Goal: Book appointment/travel/reservation

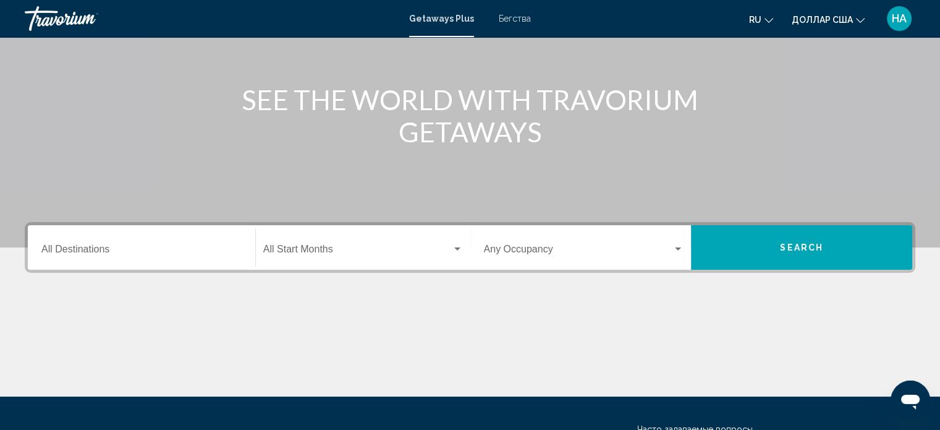
click at [109, 252] on input "Destination All Destinations" at bounding box center [141, 251] width 200 height 11
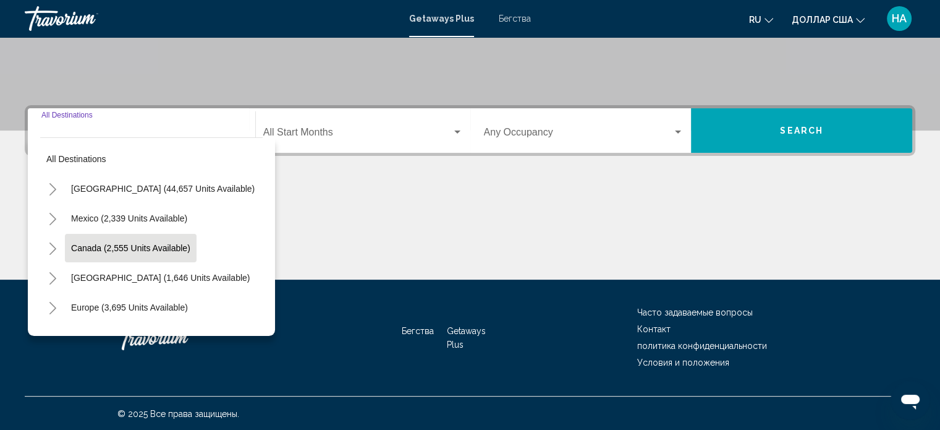
scroll to position [241, 0]
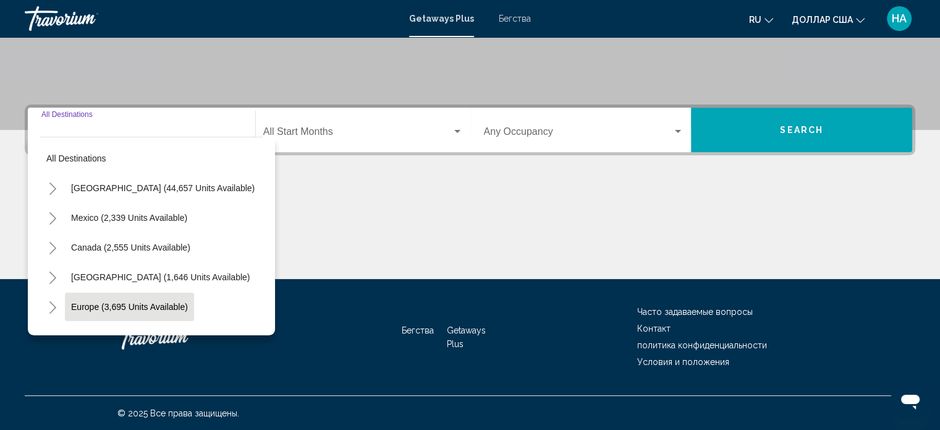
click at [113, 302] on span "Europe (3,695 units available)" at bounding box center [129, 307] width 117 height 10
type input "**********"
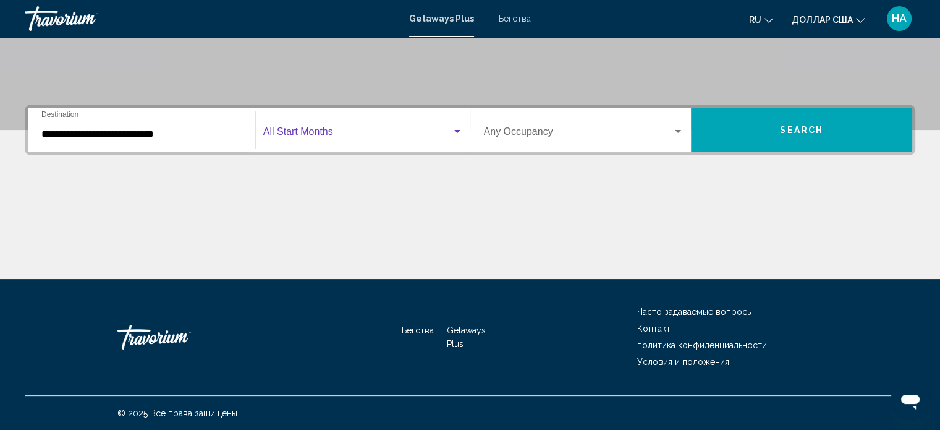
click at [309, 132] on span "Виджет поиска" at bounding box center [357, 134] width 189 height 11
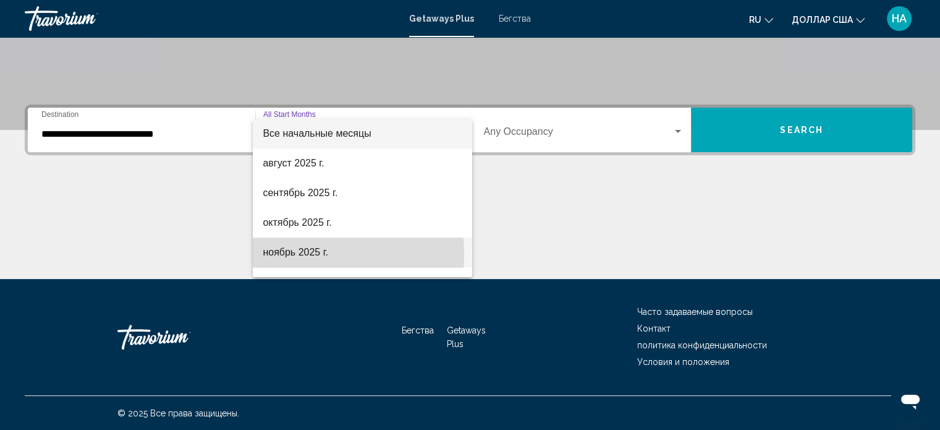
click at [295, 255] on font "ноябрь 2025 г." at bounding box center [296, 252] width 66 height 11
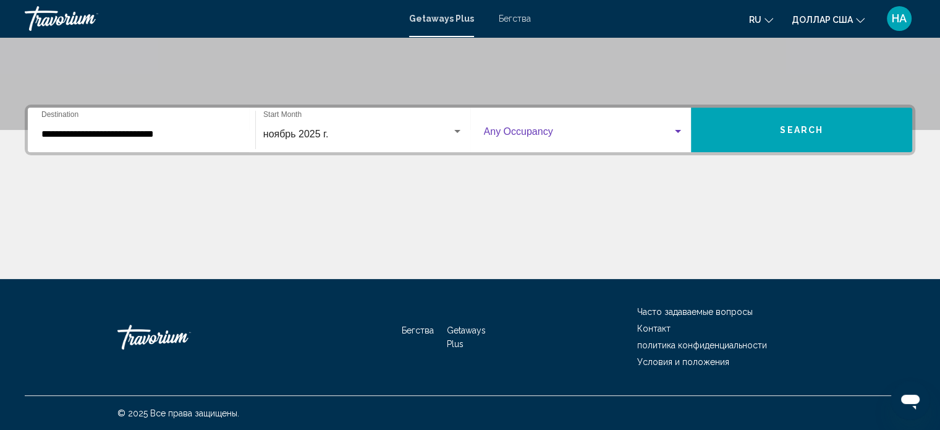
click at [530, 135] on span "Виджет поиска" at bounding box center [578, 134] width 189 height 11
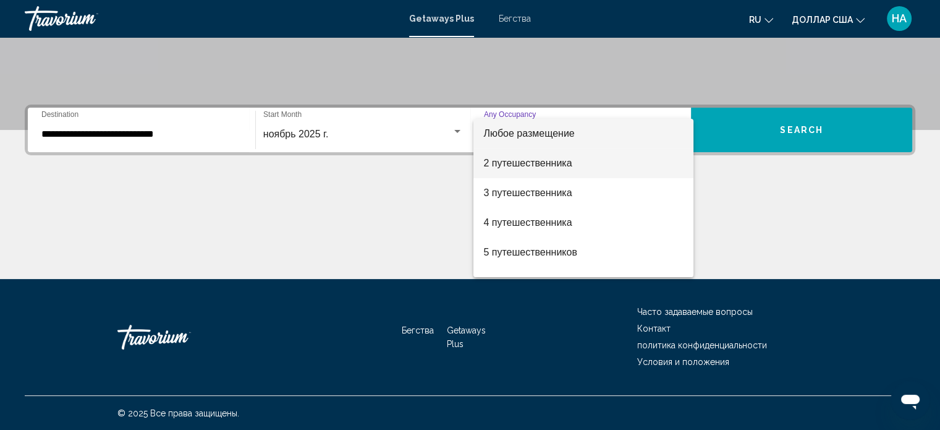
click at [542, 159] on font "2 путешественника" at bounding box center [527, 163] width 88 height 11
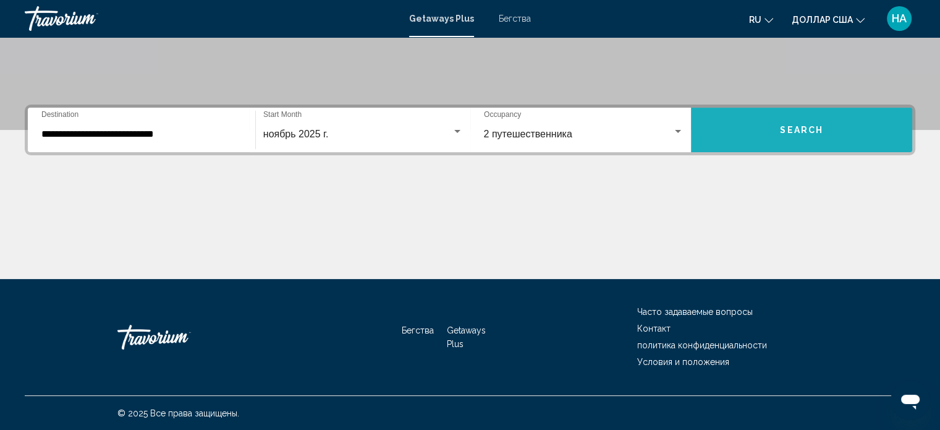
click at [811, 120] on button "Search" at bounding box center [801, 130] width 221 height 45
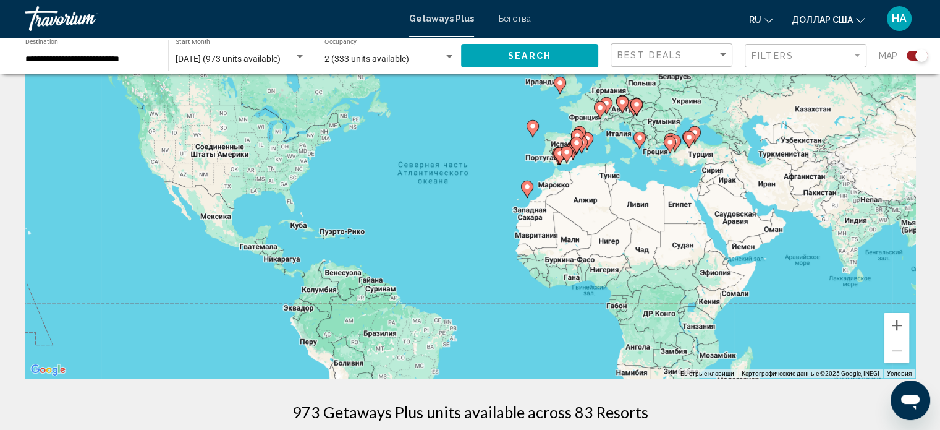
scroll to position [88, 0]
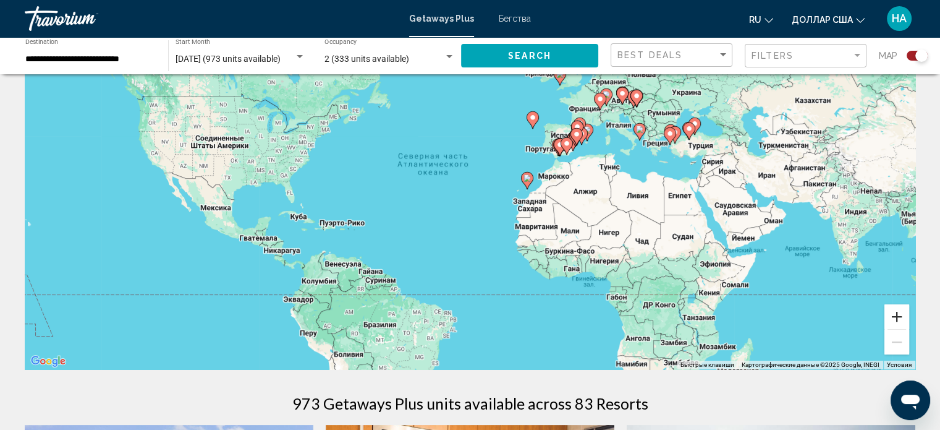
click at [899, 313] on button "Увеличить" at bounding box center [897, 316] width 25 height 25
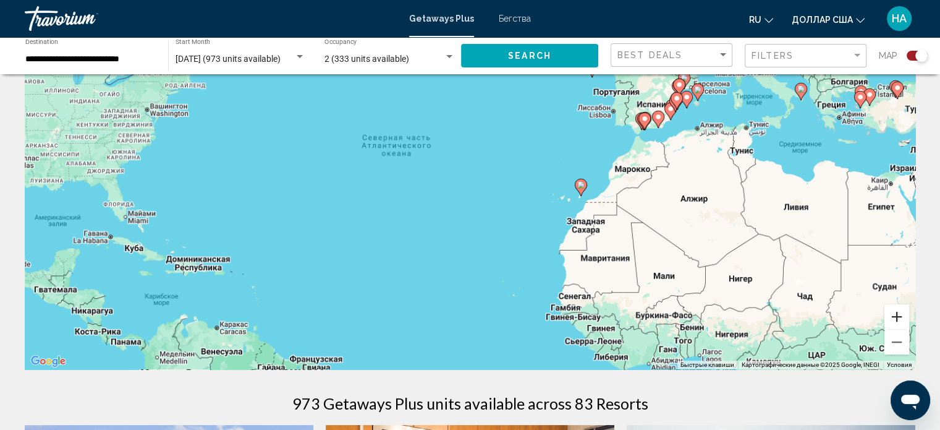
click at [899, 313] on button "Увеличить" at bounding box center [897, 316] width 25 height 25
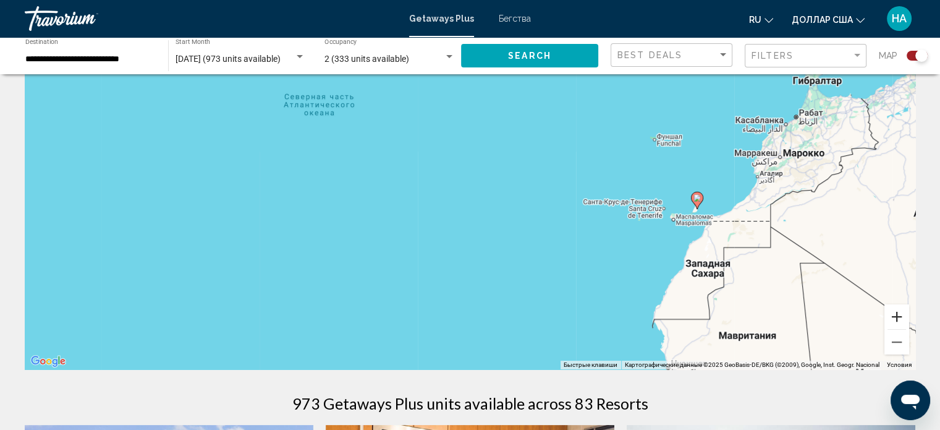
click at [896, 317] on button "Увеличить" at bounding box center [897, 316] width 25 height 25
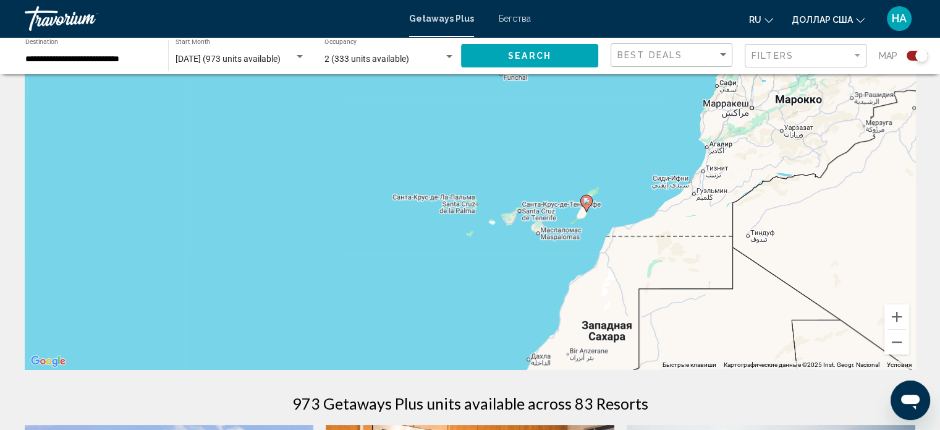
drag, startPoint x: 790, startPoint y: 318, endPoint x: 451, endPoint y: 296, distance: 339.5
click at [451, 296] on div "Чтобы активировать перетаскивание с помощью клавиатуры, нажмите Alt + Ввод. Пос…" at bounding box center [470, 183] width 891 height 371
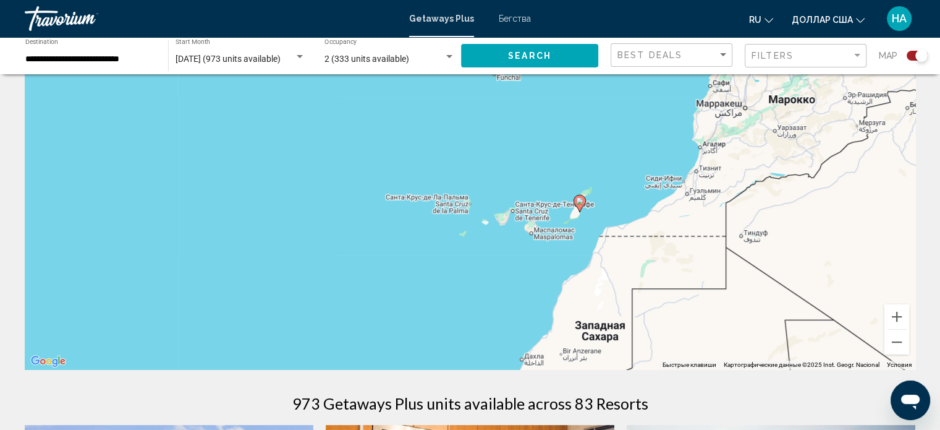
click at [579, 202] on image "Основное содержание" at bounding box center [579, 200] width 7 height 7
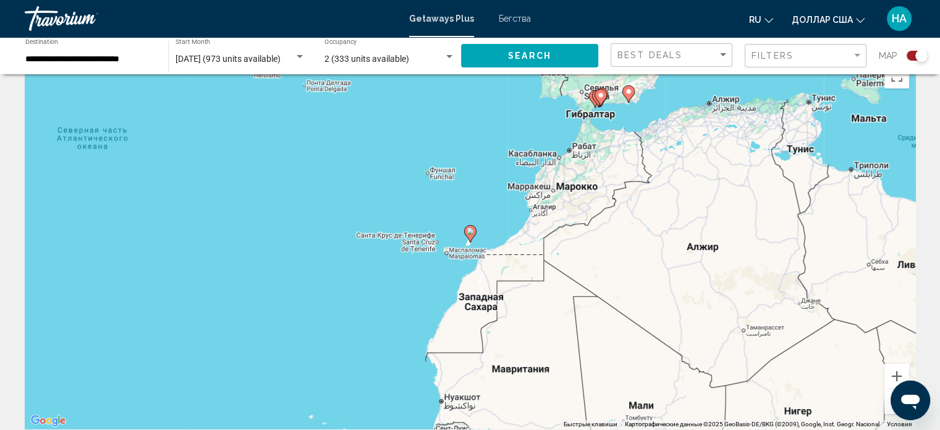
scroll to position [27, 0]
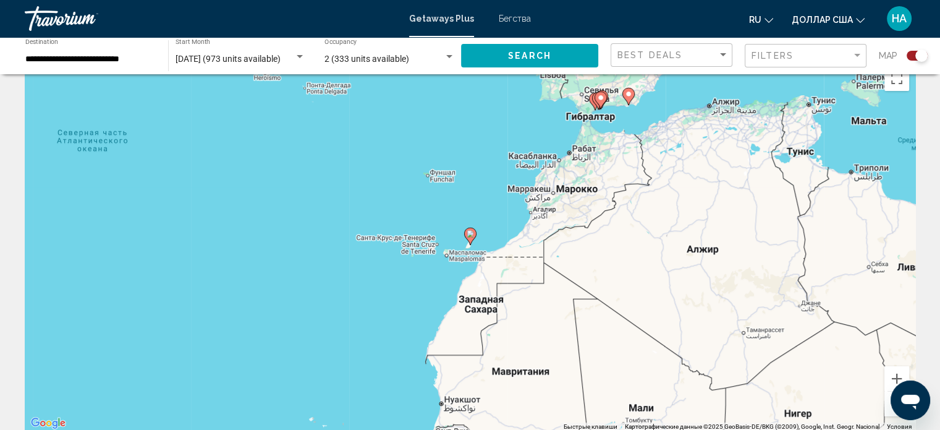
click at [470, 237] on icon "Основное содержание" at bounding box center [469, 236] width 11 height 16
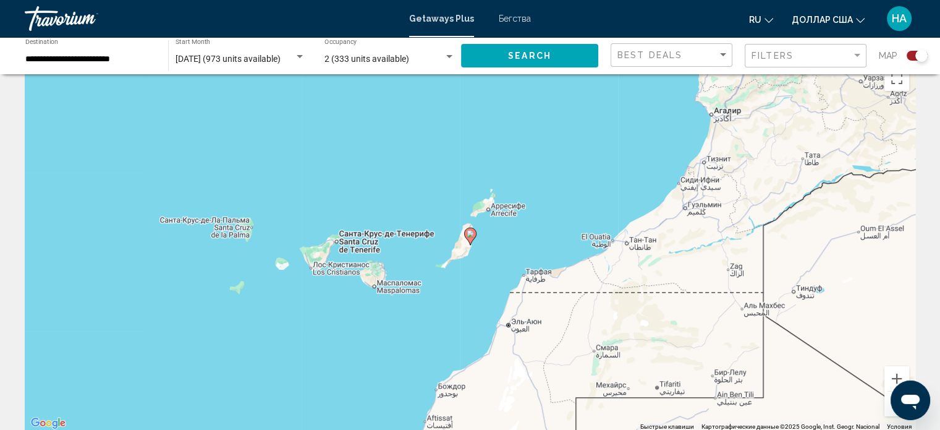
click at [470, 237] on icon "Основное содержание" at bounding box center [469, 236] width 11 height 16
type input "**********"
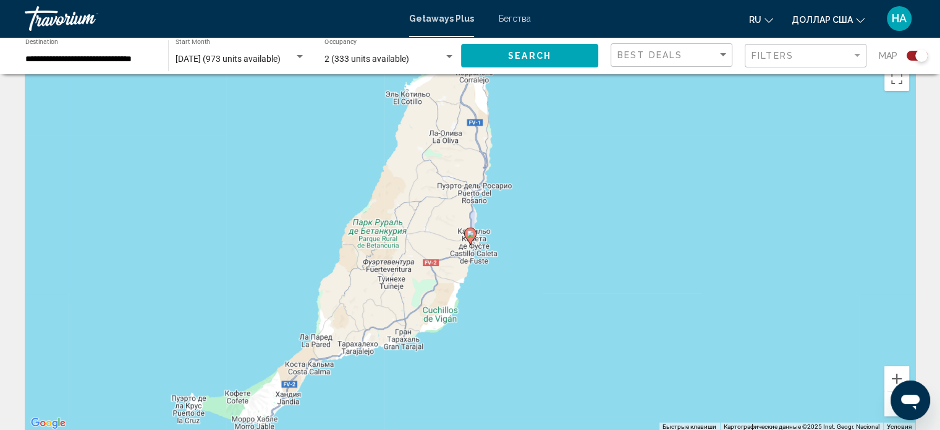
click at [470, 234] on image "Основное содержание" at bounding box center [470, 233] width 7 height 7
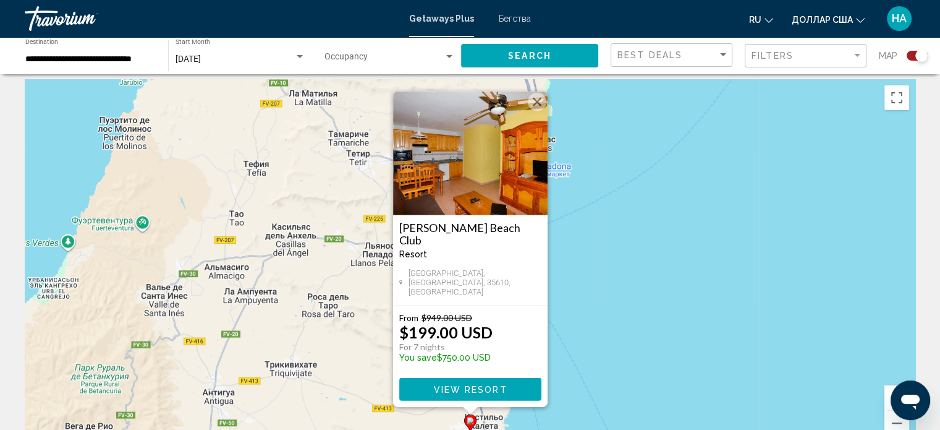
scroll to position [0, 0]
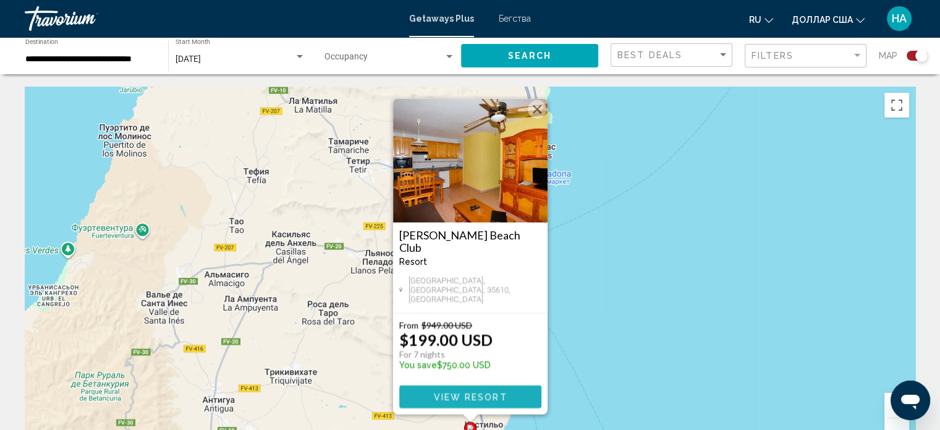
click at [460, 396] on span "View Resort" at bounding box center [470, 397] width 74 height 10
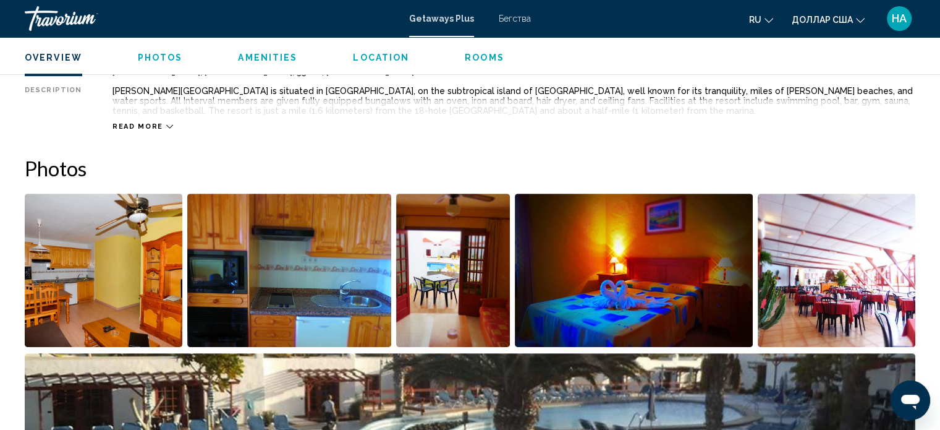
scroll to position [476, 0]
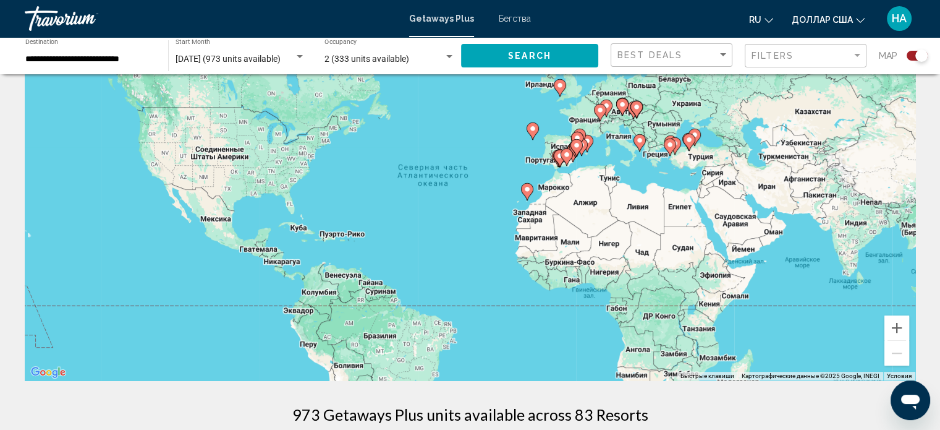
scroll to position [113, 0]
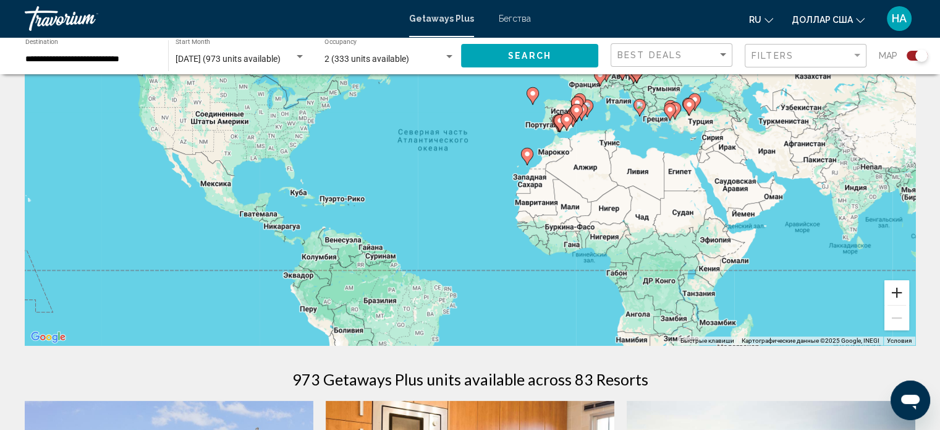
click at [899, 292] on button "Увеличить" at bounding box center [897, 292] width 25 height 25
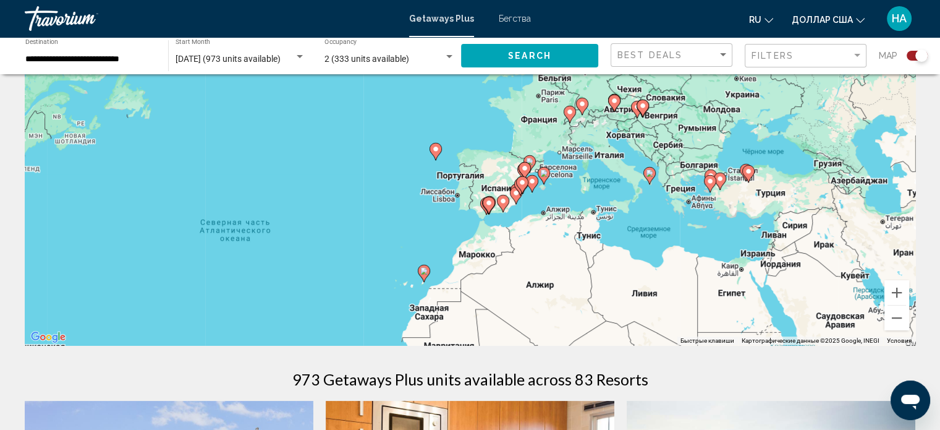
drag, startPoint x: 717, startPoint y: 163, endPoint x: 534, endPoint y: 286, distance: 220.8
click at [535, 287] on div "Чтобы активировать перетаскивание с помощью клавиатуры, нажмите Alt + Ввод. Пос…" at bounding box center [470, 159] width 891 height 371
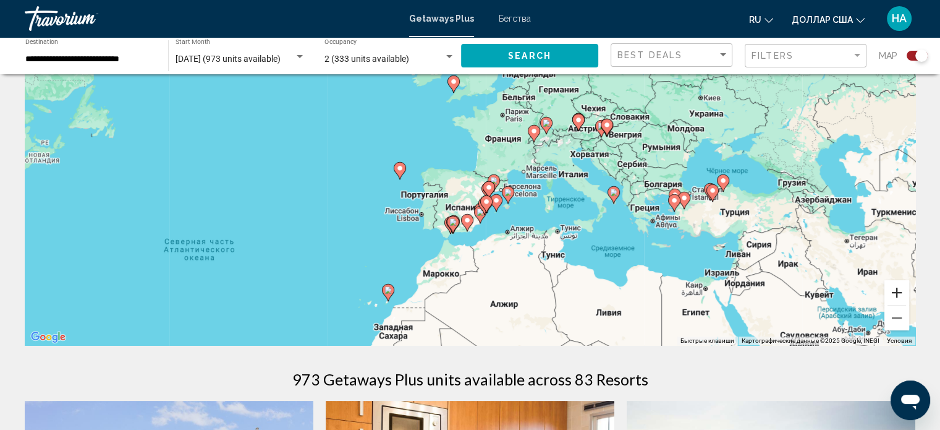
click at [898, 289] on button "Увеличить" at bounding box center [897, 292] width 25 height 25
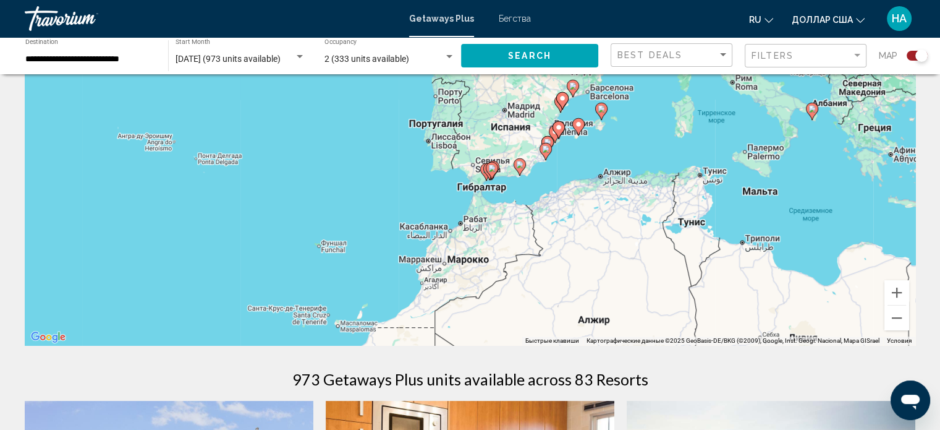
drag, startPoint x: 585, startPoint y: 249, endPoint x: 636, endPoint y: 126, distance: 132.5
click at [636, 126] on div "Чтобы активировать перетаскивание с помощью клавиатуры, нажмите Alt + Ввод. Пос…" at bounding box center [470, 159] width 891 height 371
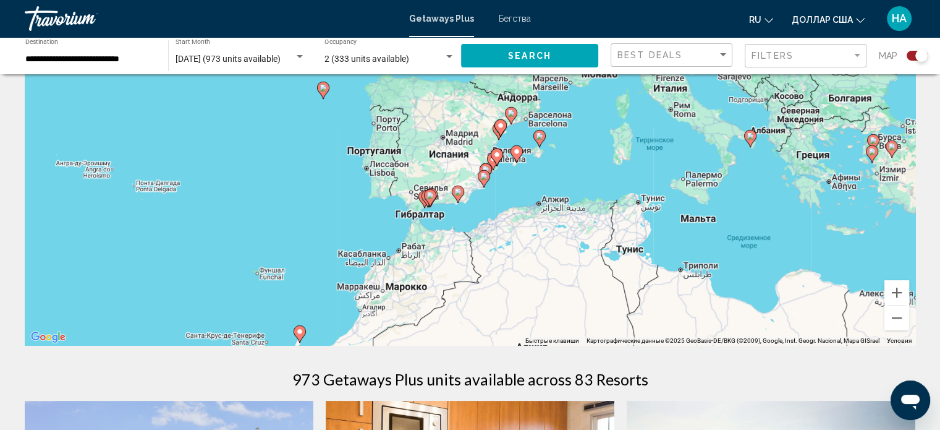
drag, startPoint x: 569, startPoint y: 228, endPoint x: 507, endPoint y: 254, distance: 67.1
click at [507, 254] on div "Чтобы активировать перетаскивание с помощью клавиатуры, нажмите Alt + Ввод. Пос…" at bounding box center [470, 159] width 891 height 371
click at [901, 291] on button "Увеличить" at bounding box center [897, 292] width 25 height 25
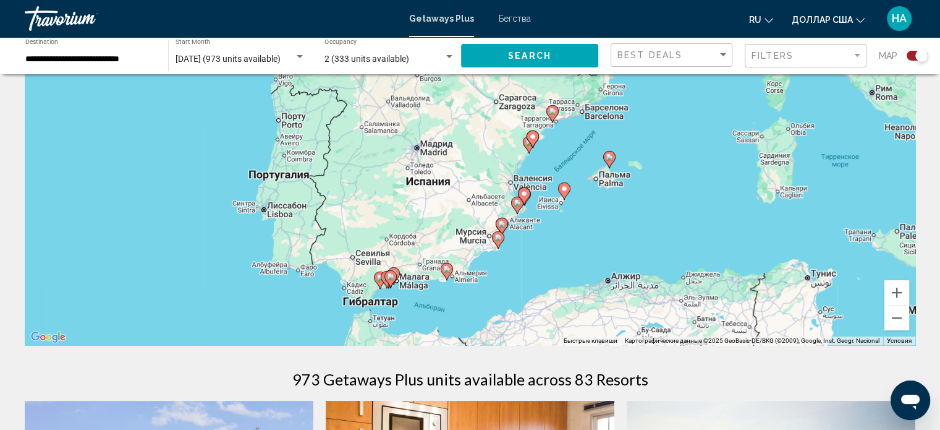
drag, startPoint x: 576, startPoint y: 186, endPoint x: 578, endPoint y: 222, distance: 35.9
click at [578, 222] on div "Чтобы активировать перетаскивание с помощью клавиатуры, нажмите Alt + Ввод. Пос…" at bounding box center [470, 159] width 891 height 371
click at [566, 189] on image "Основное содержание" at bounding box center [564, 188] width 7 height 7
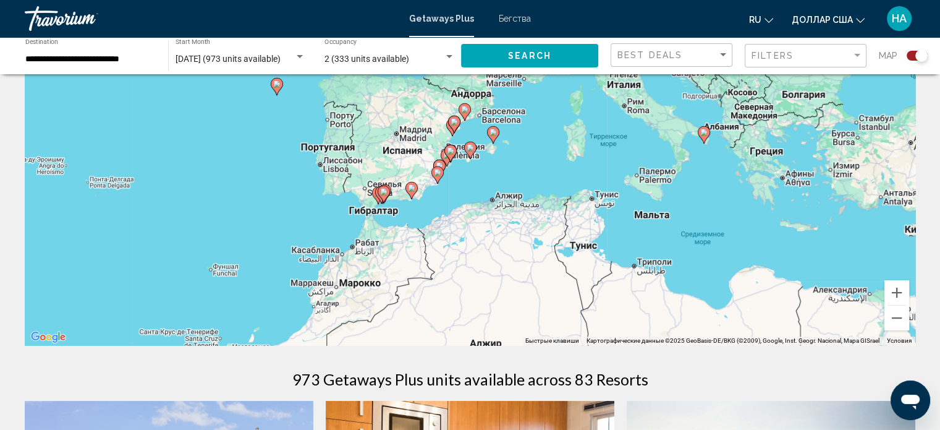
click at [470, 147] on image "Основное содержание" at bounding box center [470, 147] width 7 height 7
type input "**********"
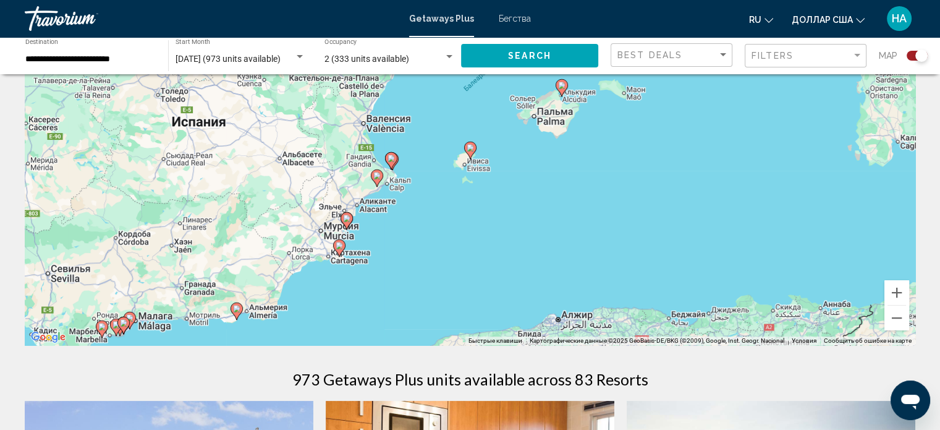
click at [470, 147] on image "Основное содержание" at bounding box center [470, 147] width 7 height 7
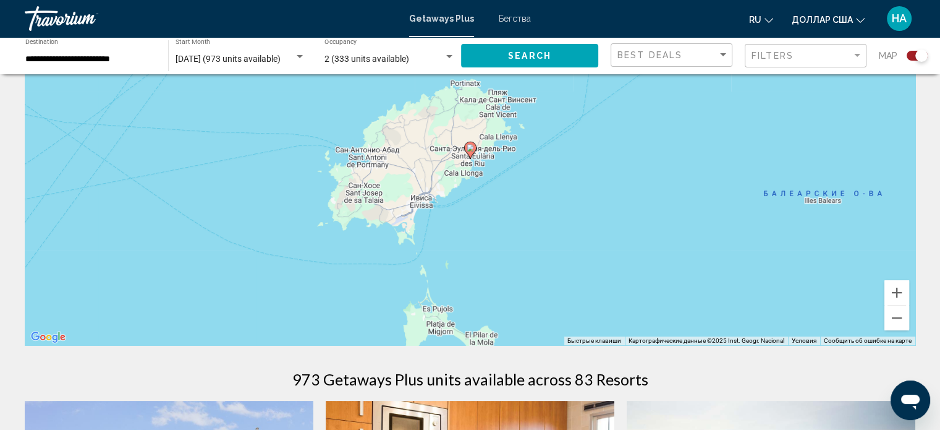
click at [470, 147] on image "Основное содержание" at bounding box center [470, 147] width 7 height 7
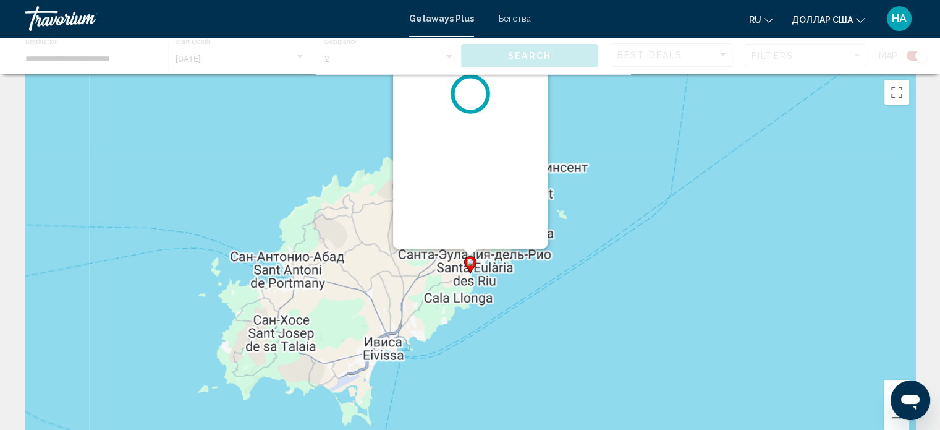
scroll to position [0, 0]
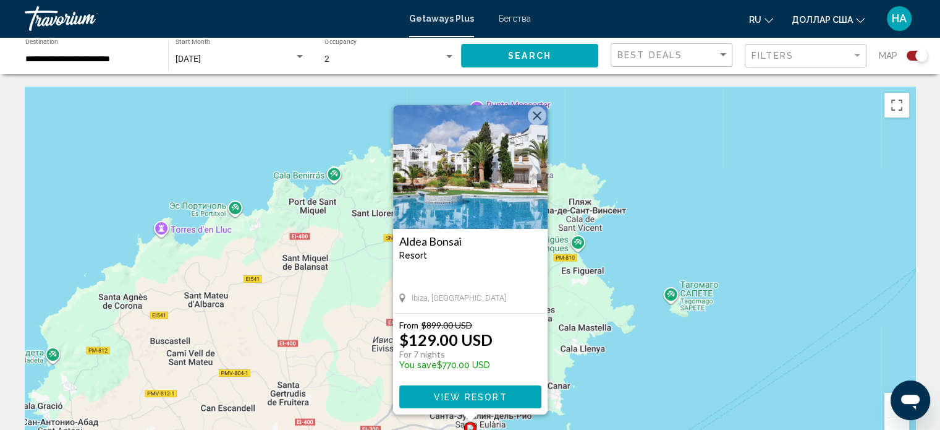
click at [536, 116] on button "Закрыть" at bounding box center [537, 115] width 19 height 19
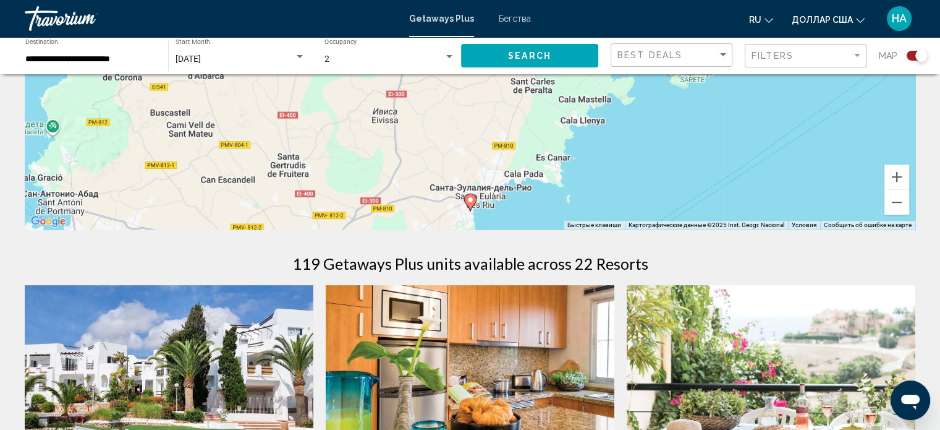
scroll to position [247, 0]
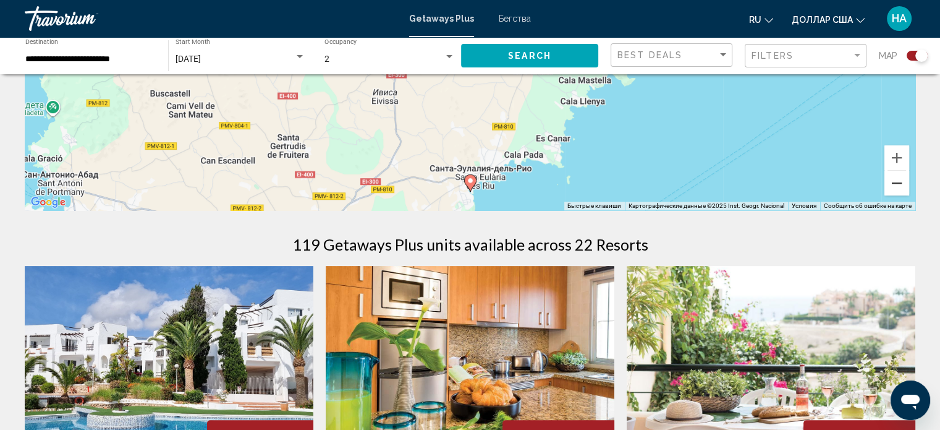
click at [896, 187] on button "Уменьшить" at bounding box center [897, 183] width 25 height 25
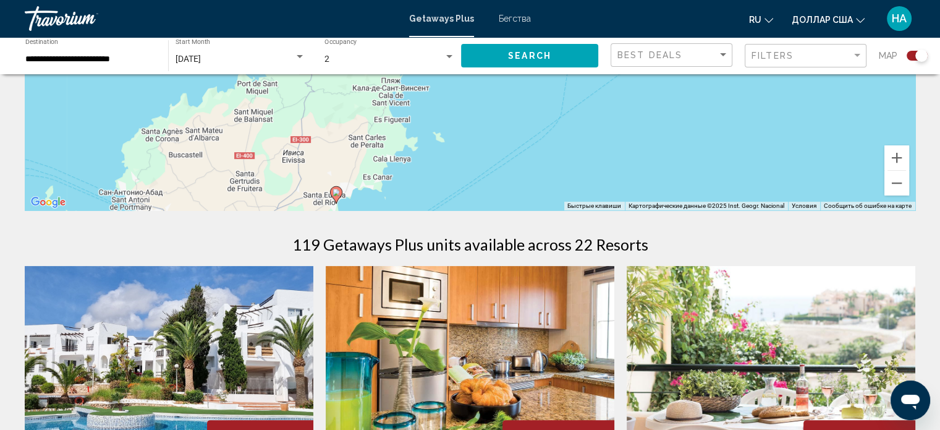
drag, startPoint x: 612, startPoint y: 131, endPoint x: 489, endPoint y: 222, distance: 153.0
click at [903, 178] on button "Уменьшить" at bounding box center [897, 183] width 25 height 25
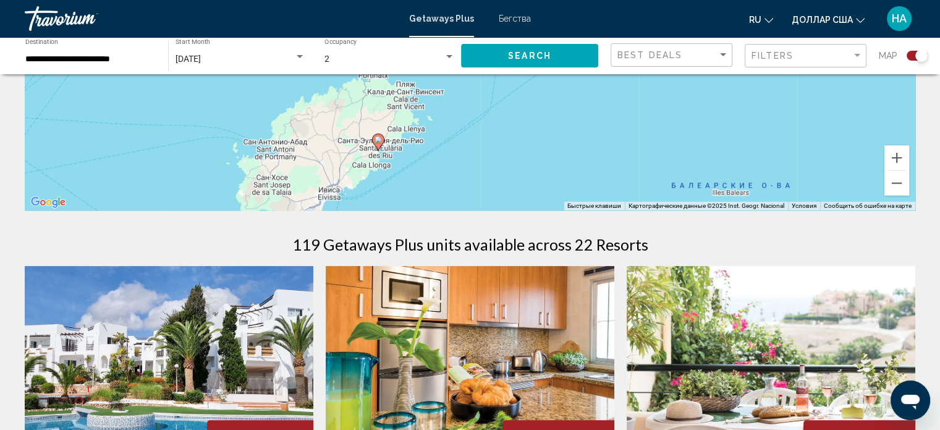
drag, startPoint x: 586, startPoint y: 108, endPoint x: 524, endPoint y: 204, distance: 114.0
click at [522, 206] on div "Чтобы активировать перетаскивание с помощью клавиатуры, нажмите Alt + Ввод. Пос…" at bounding box center [470, 24] width 891 height 371
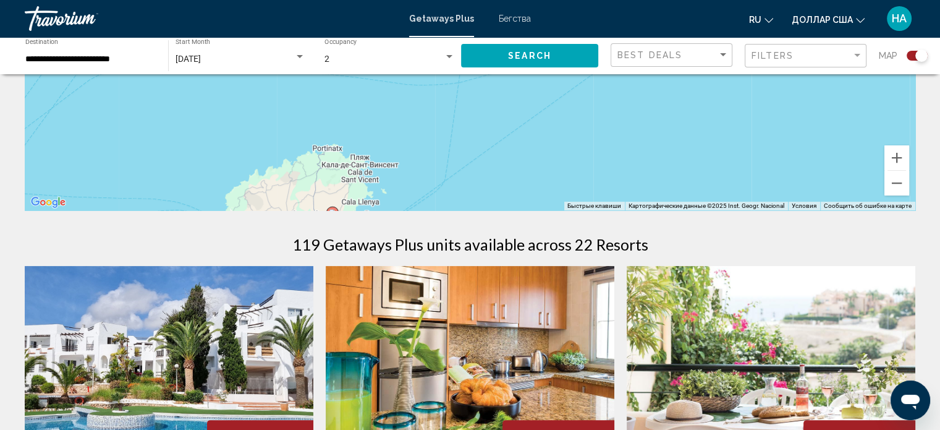
drag, startPoint x: 572, startPoint y: 127, endPoint x: 517, endPoint y: 205, distance: 95.7
click at [517, 206] on div "Чтобы активировать перетаскивание с помощью клавиатуры, нажмите Alt + Ввод. Пос…" at bounding box center [470, 24] width 891 height 371
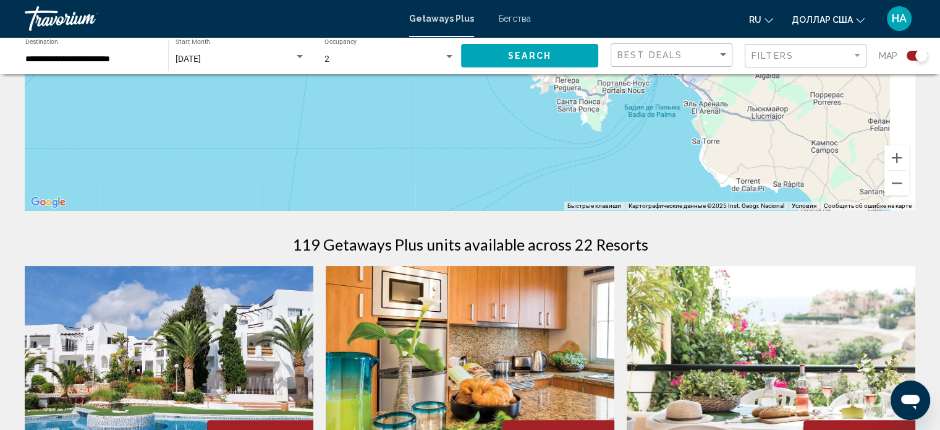
drag, startPoint x: 563, startPoint y: 113, endPoint x: 397, endPoint y: 207, distance: 191.0
click at [398, 208] on div "Чтобы активировать перетаскивание с помощью клавиатуры, нажмите Alt + Ввод. Пос…" at bounding box center [470, 24] width 891 height 371
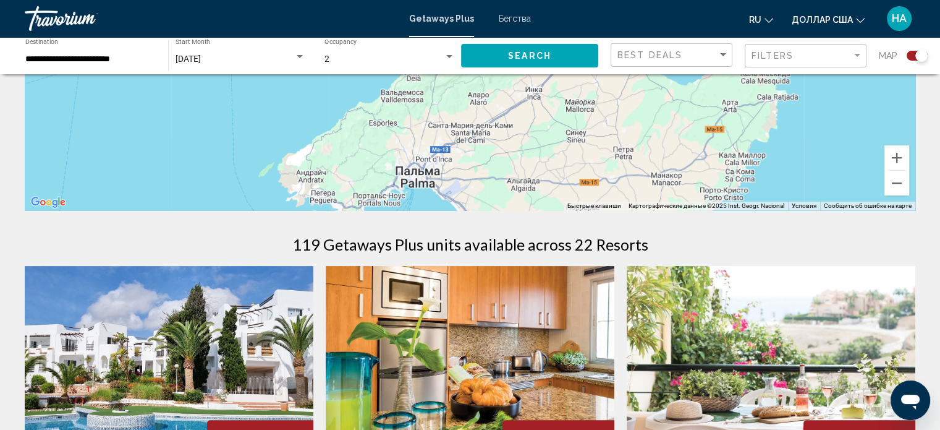
drag, startPoint x: 641, startPoint y: 156, endPoint x: 605, endPoint y: 184, distance: 45.5
click at [597, 185] on div "Чтобы активировать перетаскивание с помощью клавиатуры, нажмите Alt + Ввод. Пос…" at bounding box center [470, 24] width 891 height 371
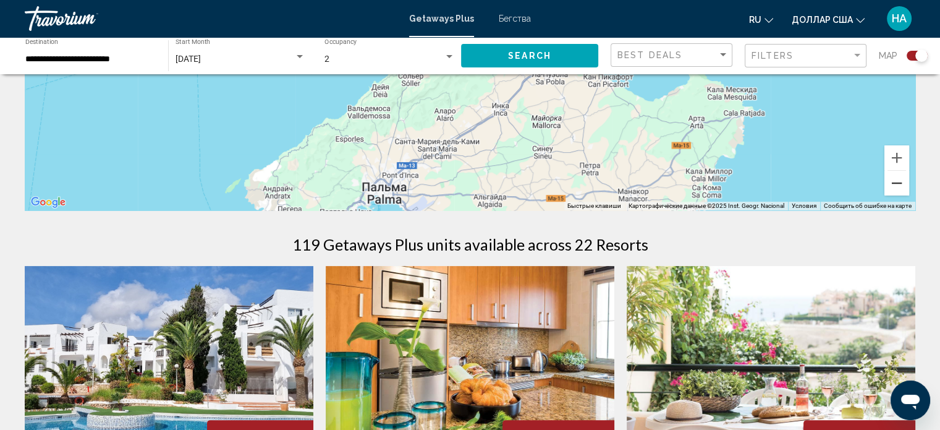
click at [898, 181] on button "Уменьшить" at bounding box center [897, 183] width 25 height 25
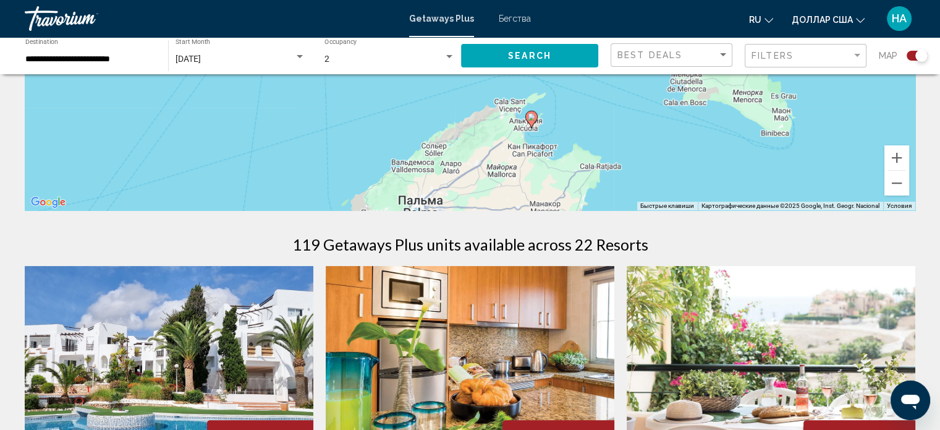
drag, startPoint x: 606, startPoint y: 116, endPoint x: 600, endPoint y: 207, distance: 91.7
click at [600, 207] on div "Чтобы активировать перетаскивание с помощью клавиатуры, нажмите Alt + Ввод. Пос…" at bounding box center [470, 24] width 891 height 371
click at [529, 116] on image "Основное содержание" at bounding box center [531, 116] width 7 height 7
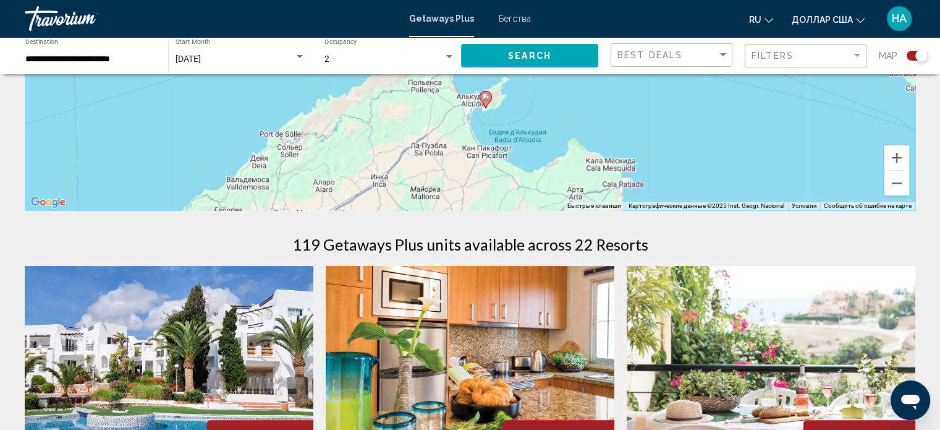
drag, startPoint x: 524, startPoint y: 123, endPoint x: 541, endPoint y: 218, distance: 96.0
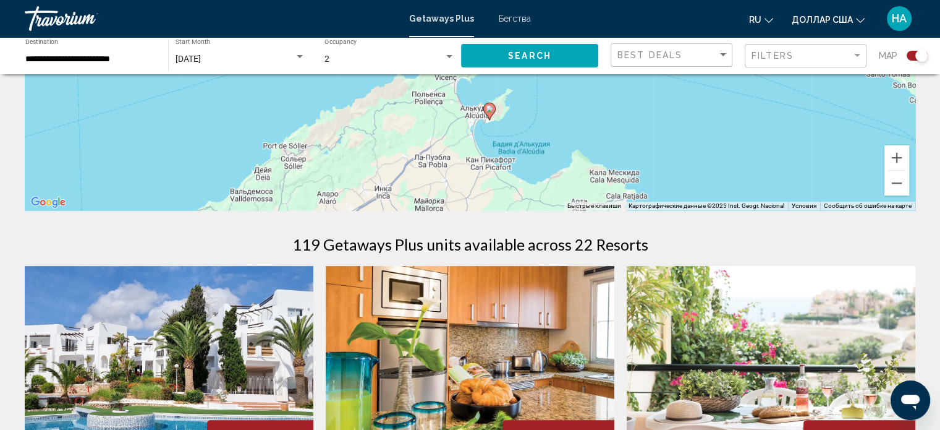
click at [490, 110] on image "Основное содержание" at bounding box center [489, 108] width 7 height 7
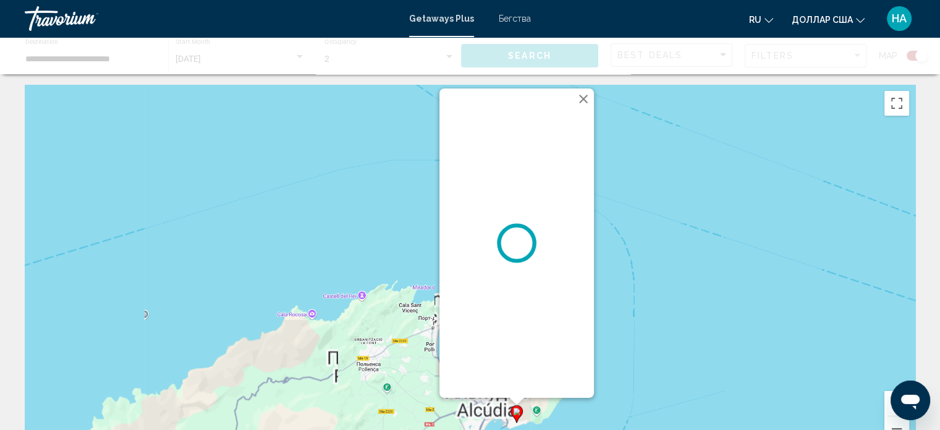
scroll to position [0, 0]
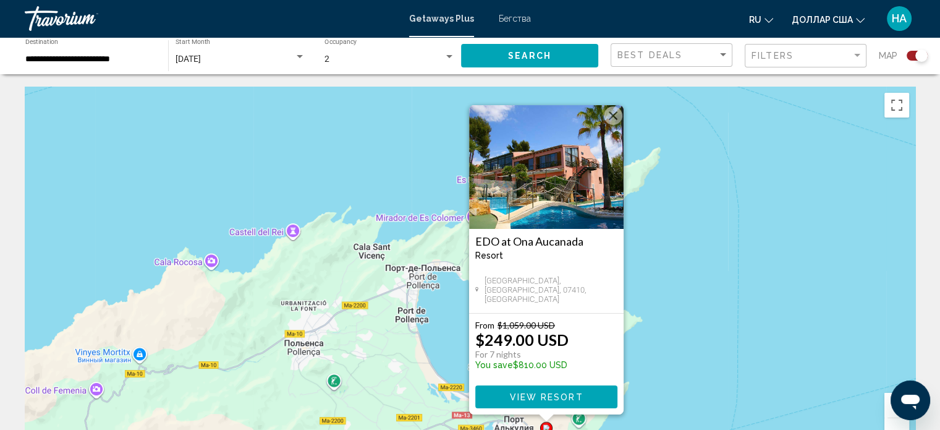
click at [611, 118] on button "Закрыть" at bounding box center [613, 115] width 19 height 19
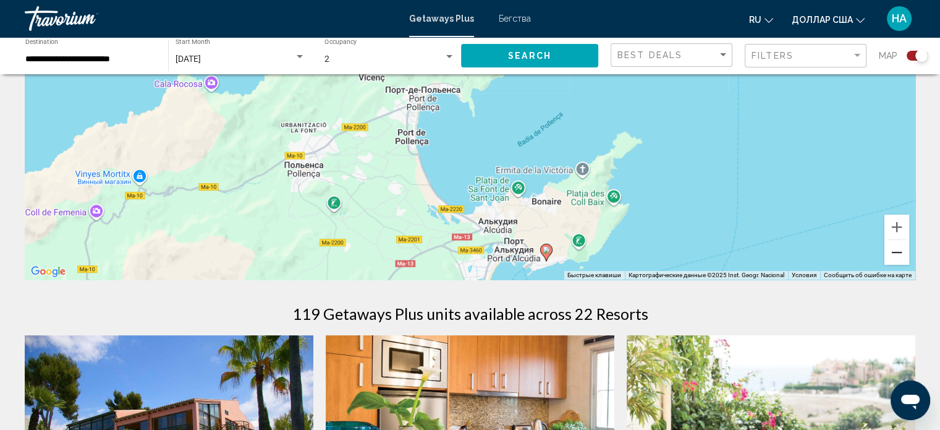
scroll to position [185, 0]
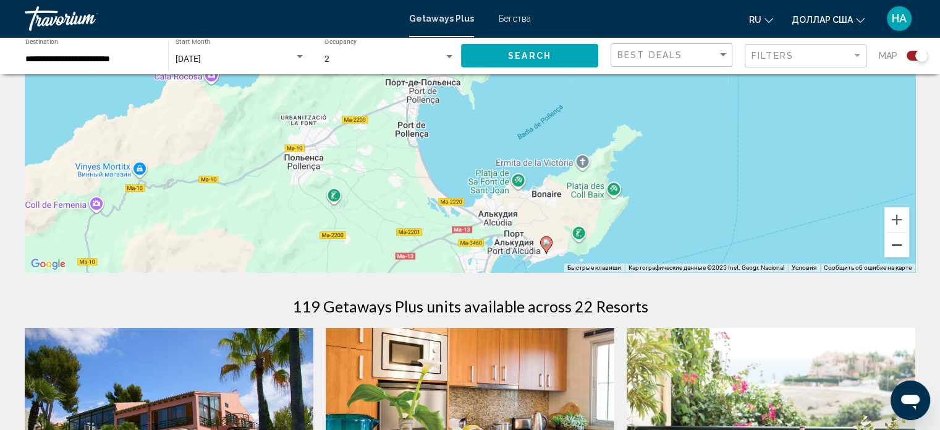
click at [893, 242] on button "Уменьшить" at bounding box center [897, 244] width 25 height 25
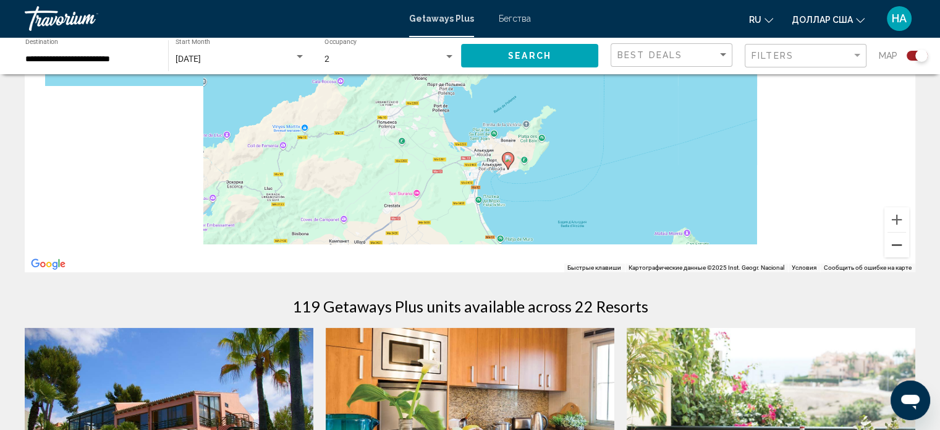
click at [893, 242] on button "Уменьшить" at bounding box center [897, 244] width 25 height 25
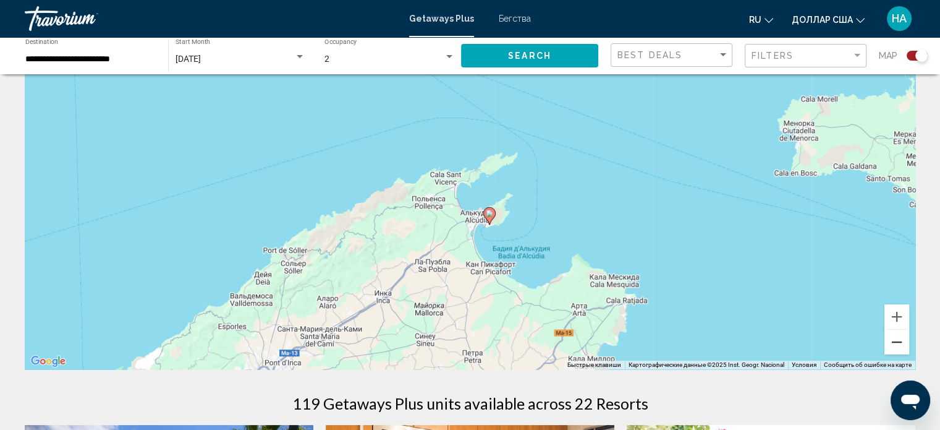
scroll to position [124, 0]
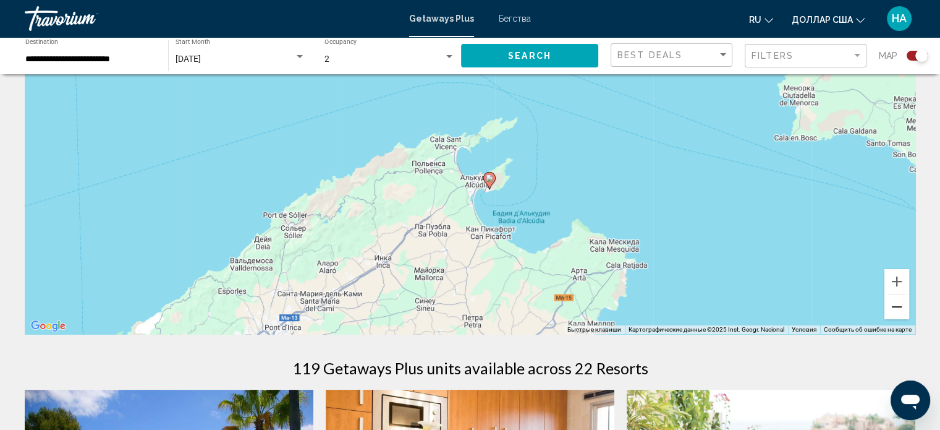
click at [900, 309] on button "Уменьшить" at bounding box center [897, 306] width 25 height 25
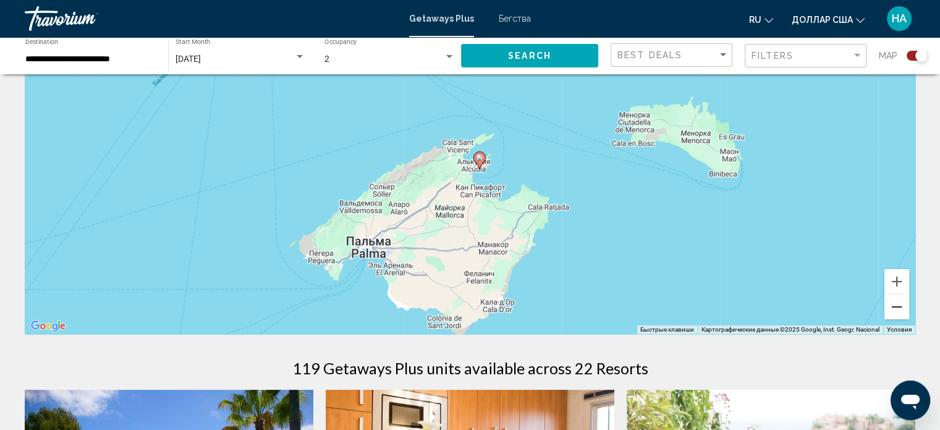
click at [900, 309] on button "Уменьшить" at bounding box center [897, 306] width 25 height 25
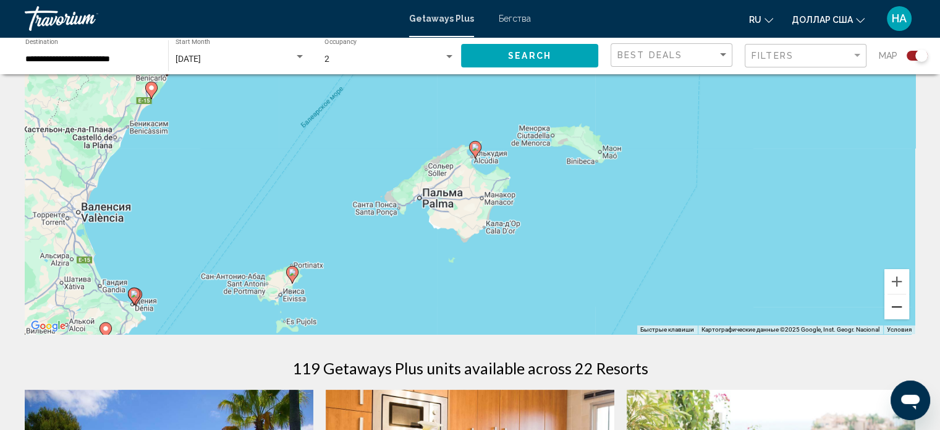
click at [900, 309] on button "Уменьшить" at bounding box center [897, 306] width 25 height 25
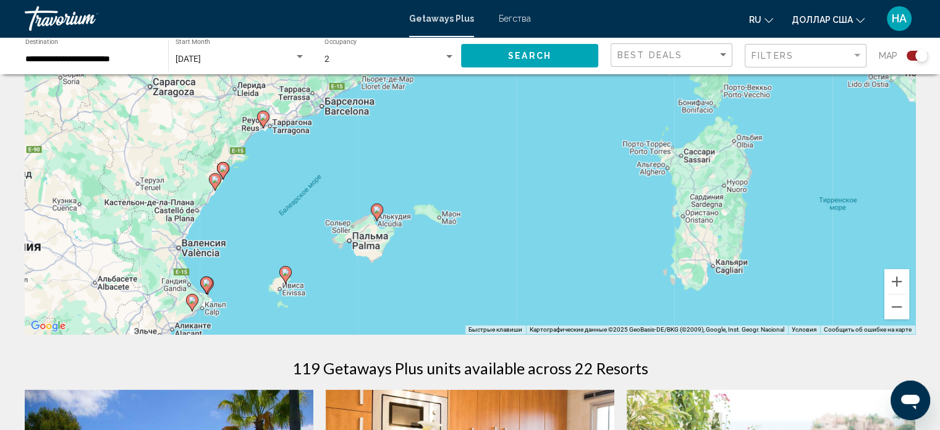
drag, startPoint x: 346, startPoint y: 227, endPoint x: 671, endPoint y: 296, distance: 331.9
click at [255, 287] on div "Чтобы активировать перетаскивание с помощью клавиатуры, нажмите Alt + Ввод. Пос…" at bounding box center [470, 148] width 891 height 371
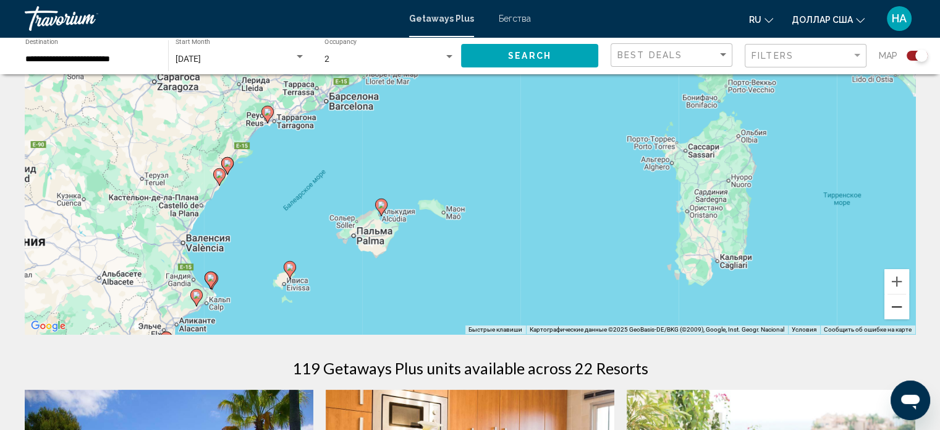
click at [893, 307] on button "Уменьшить" at bounding box center [897, 306] width 25 height 25
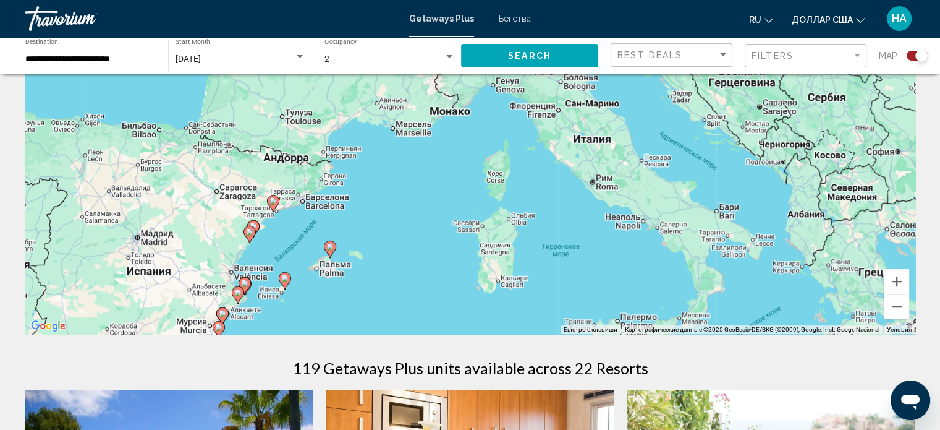
drag, startPoint x: 650, startPoint y: 150, endPoint x: 559, endPoint y: 224, distance: 117.3
click at [559, 224] on div "Чтобы активировать перетаскивание с помощью клавиатуры, нажмите Alt + Ввод. Пос…" at bounding box center [470, 148] width 891 height 371
click at [895, 306] on button "Уменьшить" at bounding box center [897, 306] width 25 height 25
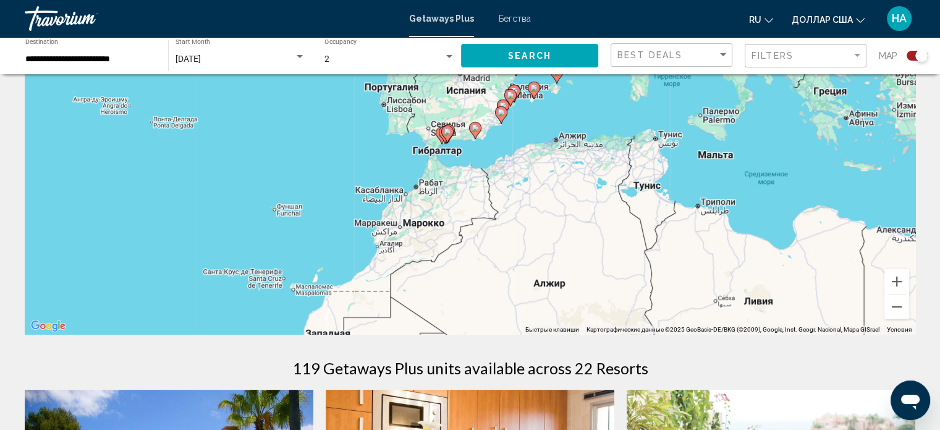
drag, startPoint x: 493, startPoint y: 165, endPoint x: 585, endPoint y: 109, distance: 107.1
click at [586, 110] on div "Чтобы активировать перетаскивание с помощью клавиатуры, нажмите Alt + Ввод. Пос…" at bounding box center [470, 148] width 891 height 371
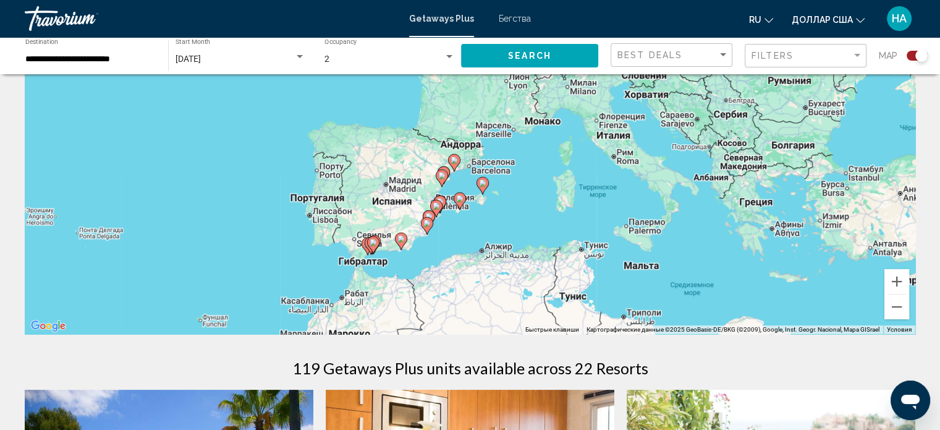
drag, startPoint x: 667, startPoint y: 145, endPoint x: 583, endPoint y: 260, distance: 142.4
click at [593, 265] on div "Чтобы активировать перетаскивание с помощью клавиатуры, нажмите Alt + Ввод. Пос…" at bounding box center [470, 148] width 891 height 371
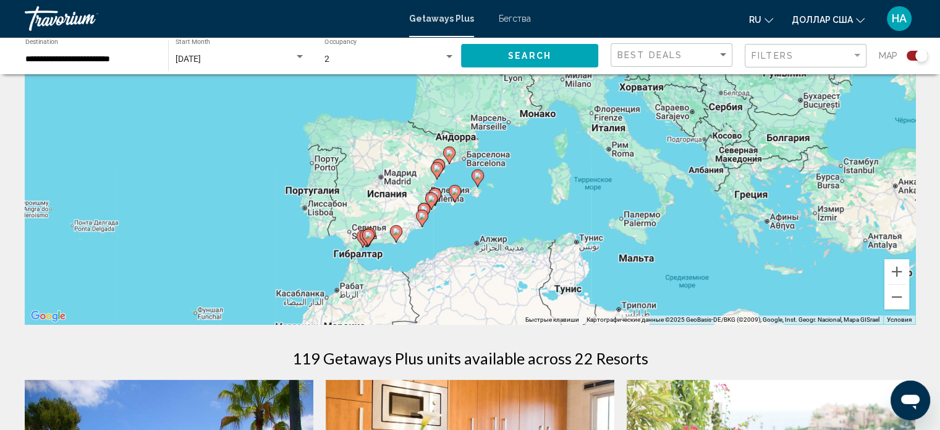
scroll to position [185, 0]
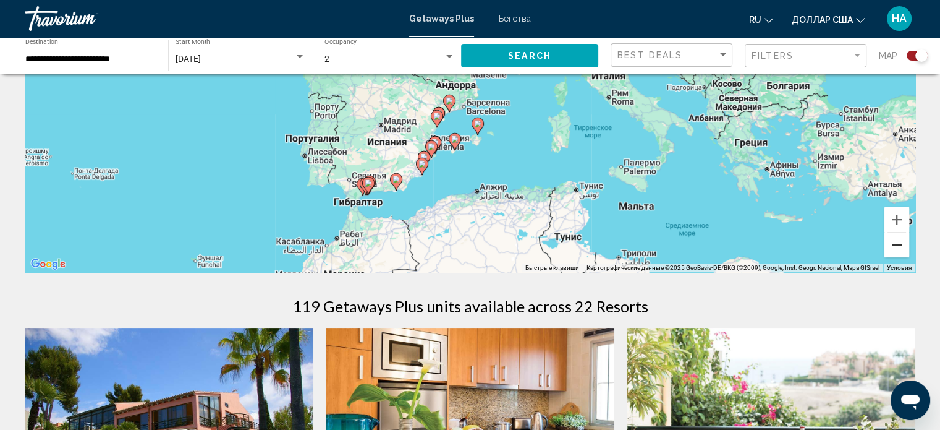
click at [898, 247] on button "Уменьшить" at bounding box center [897, 244] width 25 height 25
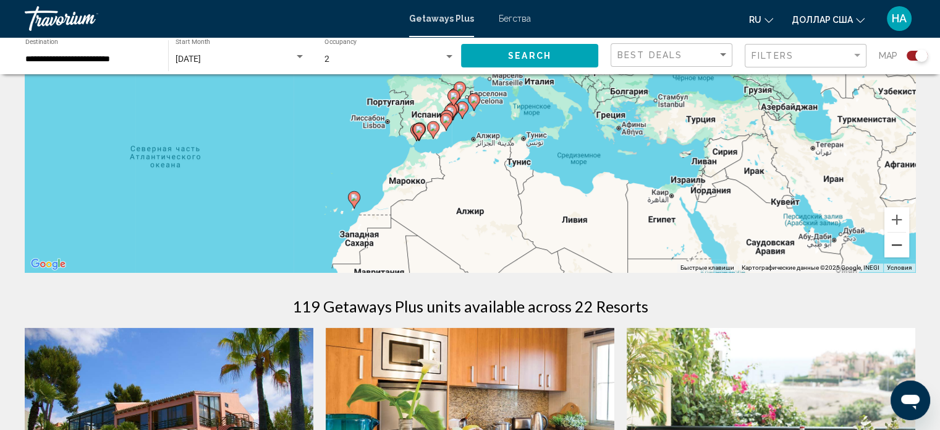
click at [899, 246] on button "Уменьшить" at bounding box center [897, 244] width 25 height 25
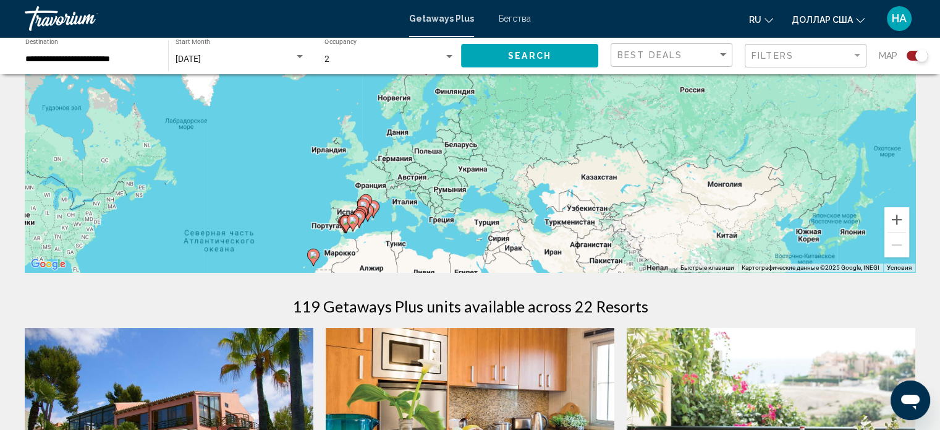
drag, startPoint x: 613, startPoint y: 169, endPoint x: 524, endPoint y: 272, distance: 136.3
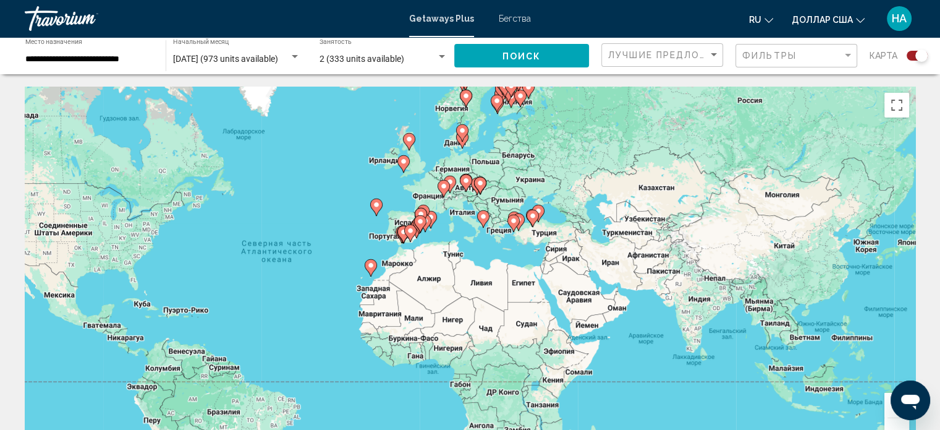
drag, startPoint x: 690, startPoint y: 250, endPoint x: 532, endPoint y: 249, distance: 157.7
click at [532, 249] on div "Чтобы активировать перетаскивание с помощью клавиатуры, нажмите Alt + Ввод. Пос…" at bounding box center [470, 272] width 891 height 371
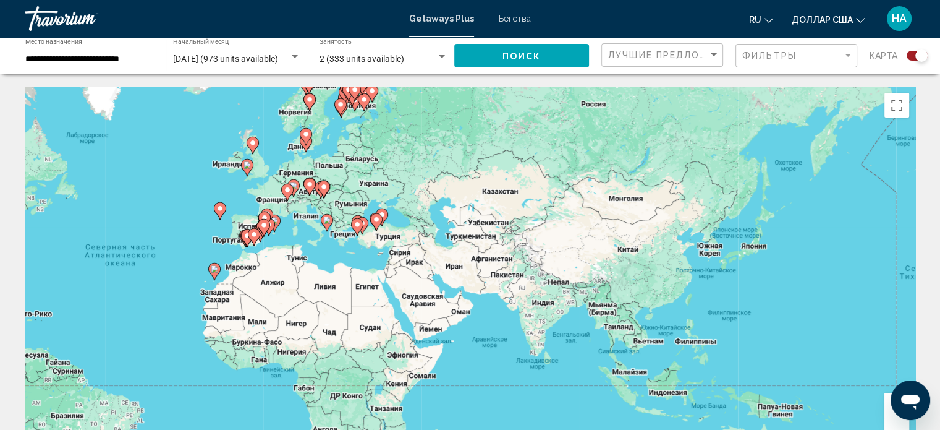
drag, startPoint x: 696, startPoint y: 195, endPoint x: 551, endPoint y: 201, distance: 144.8
click at [551, 201] on div "Чтобы активировать перетаскивание с помощью клавиатуры, нажмите Alt + Ввод. Пос…" at bounding box center [470, 272] width 891 height 371
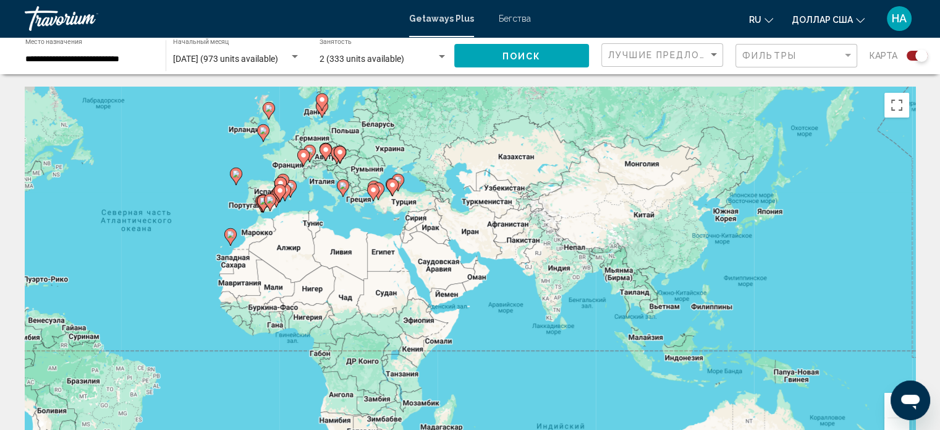
drag, startPoint x: 858, startPoint y: 329, endPoint x: 861, endPoint y: 292, distance: 36.6
click at [861, 292] on div "Чтобы активировать перетаскивание с помощью клавиатуры, нажмите Alt + Ввод. Пос…" at bounding box center [470, 272] width 891 height 371
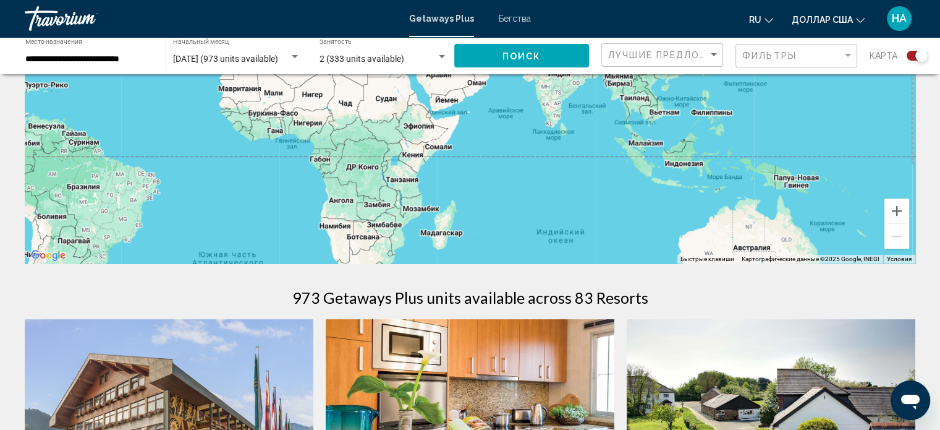
scroll to position [141, 0]
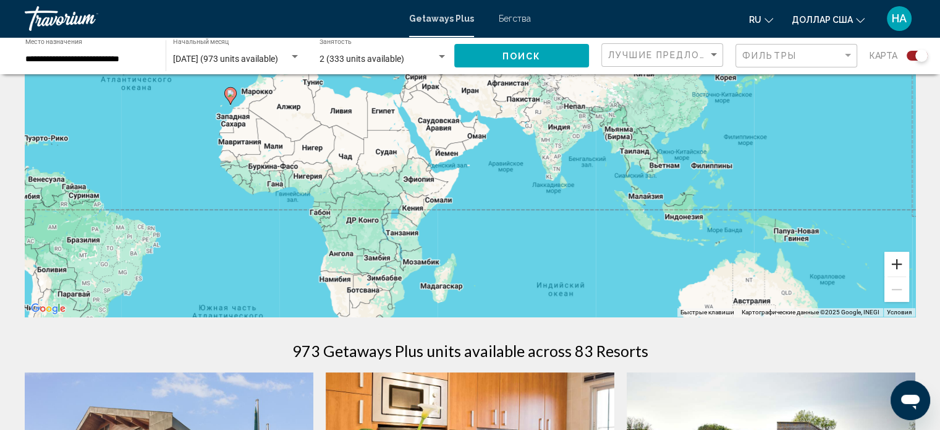
click at [899, 264] on button "Увеличить" at bounding box center [897, 264] width 25 height 25
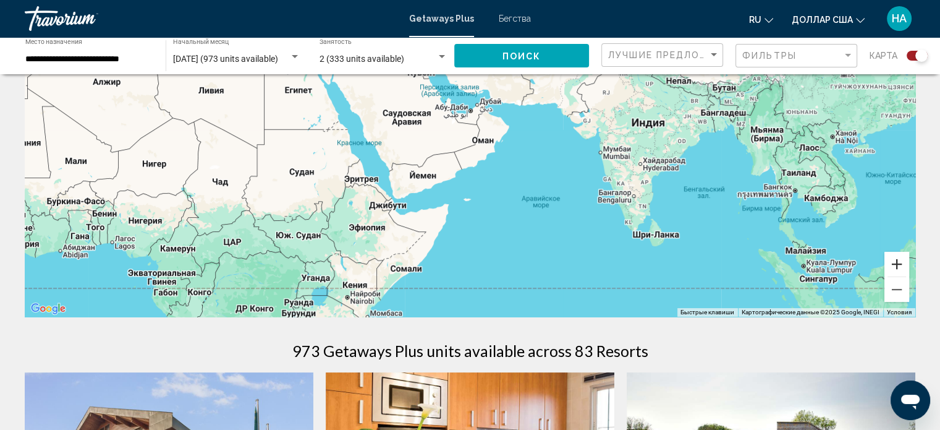
click at [899, 264] on button "Увеличить" at bounding box center [897, 264] width 25 height 25
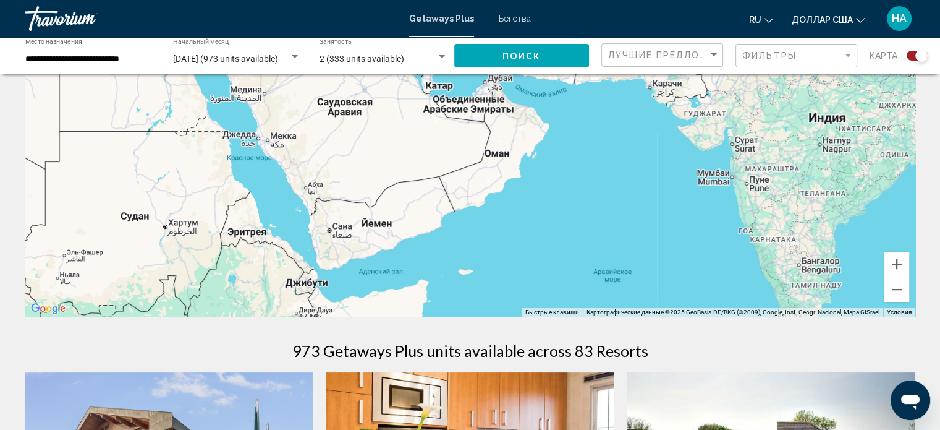
drag, startPoint x: 473, startPoint y: 132, endPoint x: 559, endPoint y: 296, distance: 185.0
click at [559, 296] on div "Основное содержание" at bounding box center [470, 131] width 891 height 371
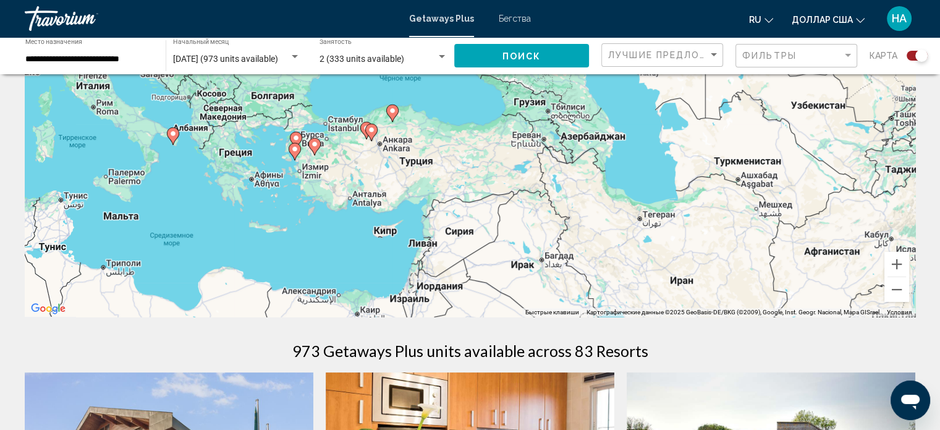
drag, startPoint x: 380, startPoint y: 176, endPoint x: 472, endPoint y: 283, distance: 141.6
click at [502, 288] on div "Чтобы активировать перетаскивание с помощью клавиатуры, нажмите Alt + Ввод. Пос…" at bounding box center [470, 131] width 891 height 371
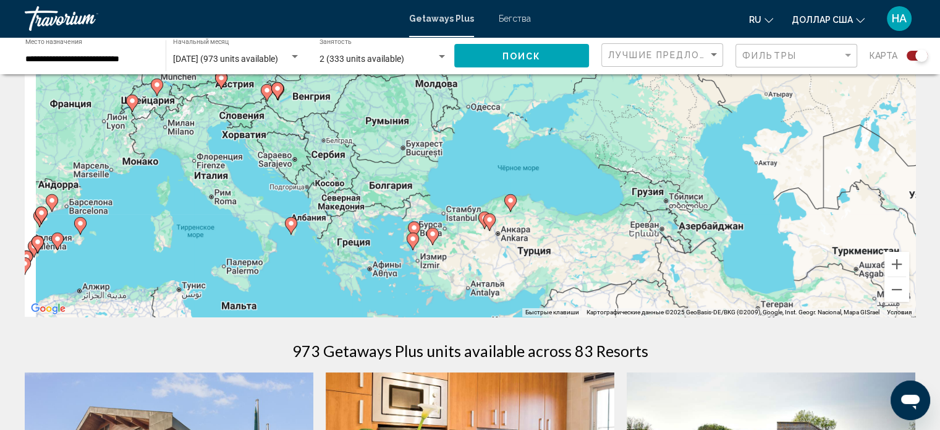
drag, startPoint x: 340, startPoint y: 203, endPoint x: 474, endPoint y: 262, distance: 146.4
click at [476, 262] on div "Для навигации используйте клавиши со стрелками. Чтобы активировать перетаскиван…" at bounding box center [470, 131] width 891 height 371
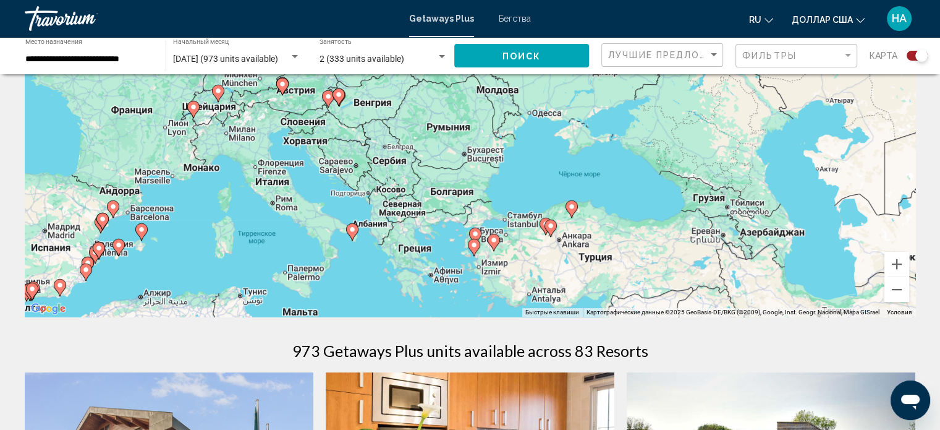
click at [353, 229] on image "Основное содержание" at bounding box center [352, 229] width 7 height 7
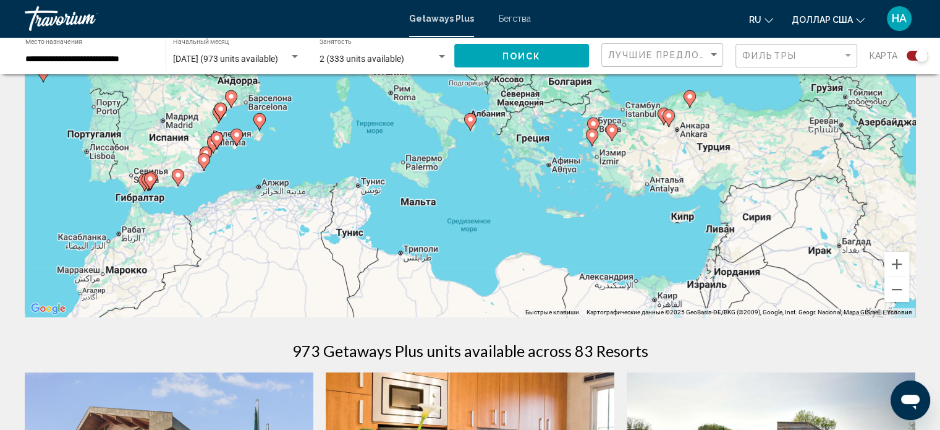
click at [471, 121] on image "Основное содержание" at bounding box center [470, 119] width 7 height 7
click at [470, 120] on image "Основное содержание" at bounding box center [470, 119] width 7 height 7
type input "**********"
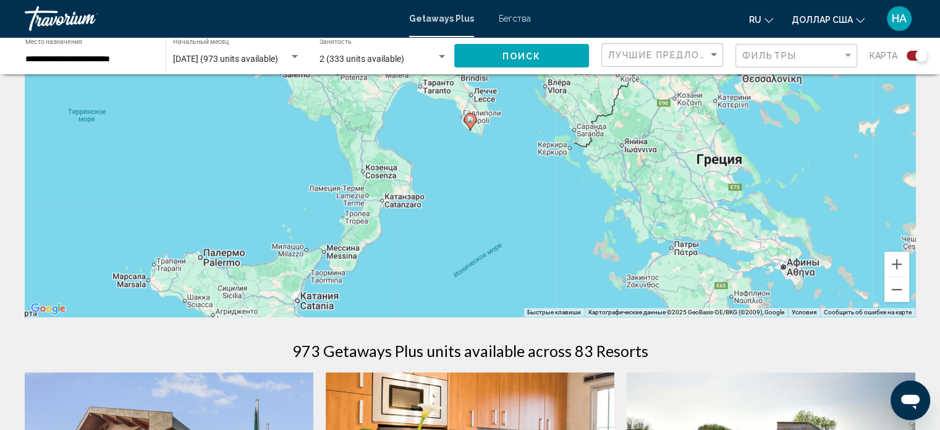
click at [470, 120] on image "Основное содержание" at bounding box center [470, 119] width 7 height 7
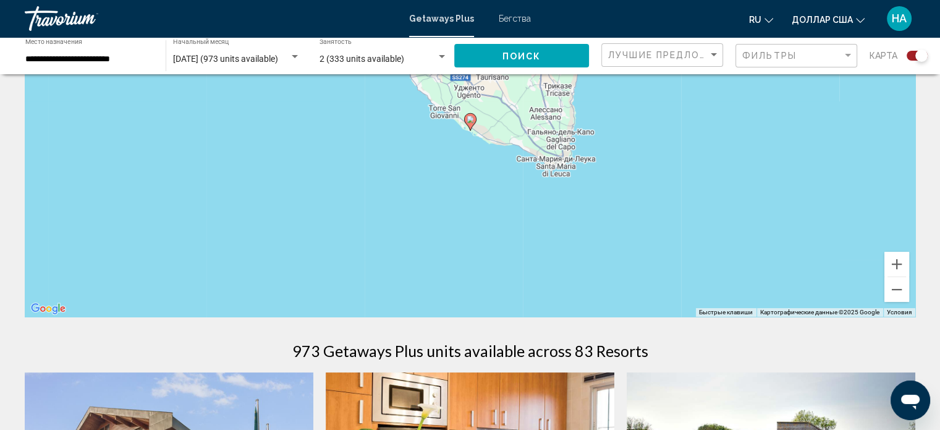
click at [473, 121] on image "Основное содержание" at bounding box center [470, 119] width 7 height 7
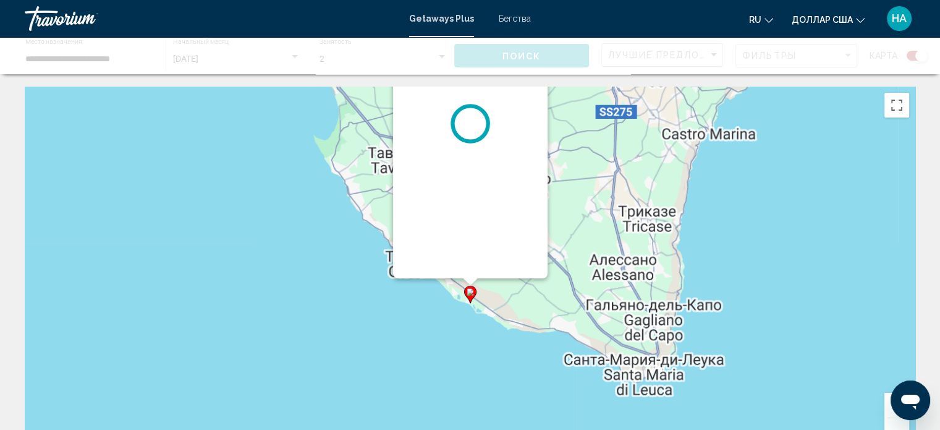
scroll to position [0, 0]
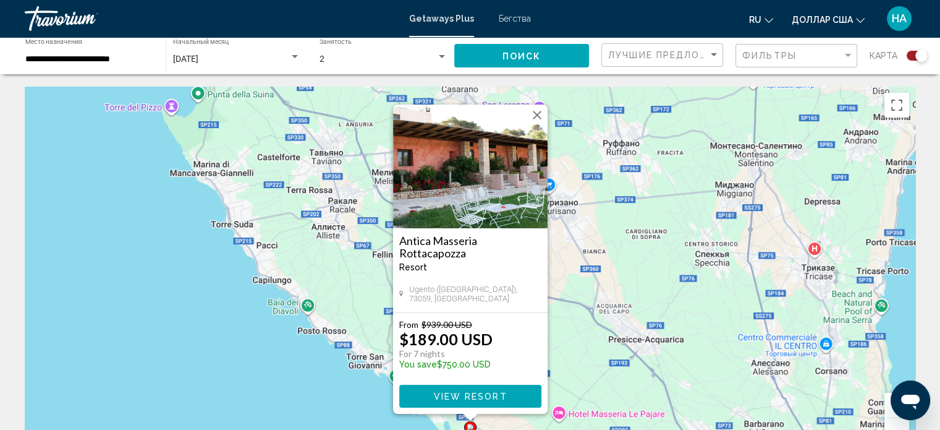
click at [537, 113] on button "Закрыть" at bounding box center [537, 115] width 19 height 19
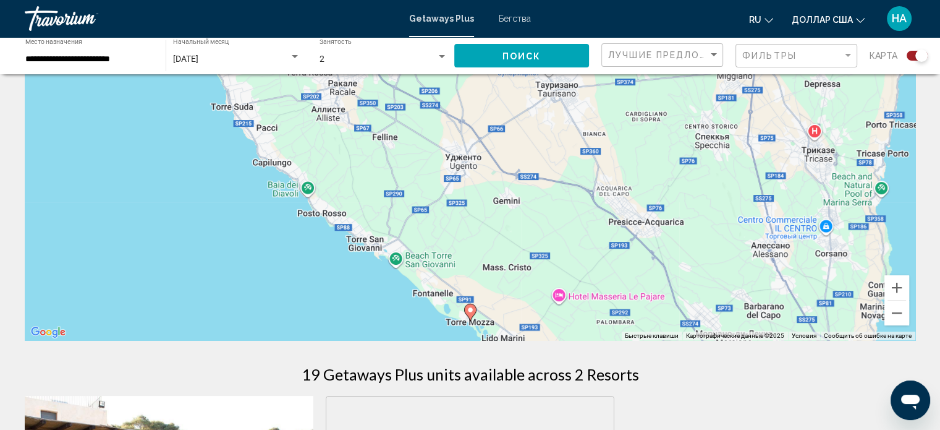
scroll to position [185, 0]
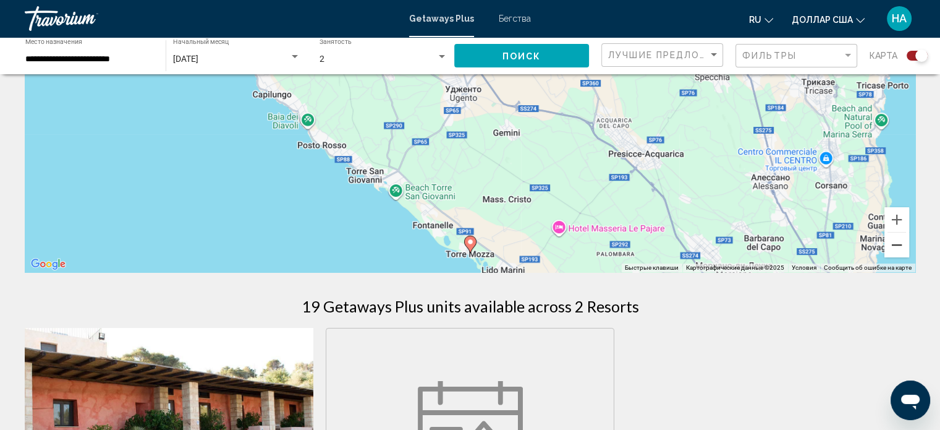
click at [898, 244] on button "Уменьшить" at bounding box center [897, 244] width 25 height 25
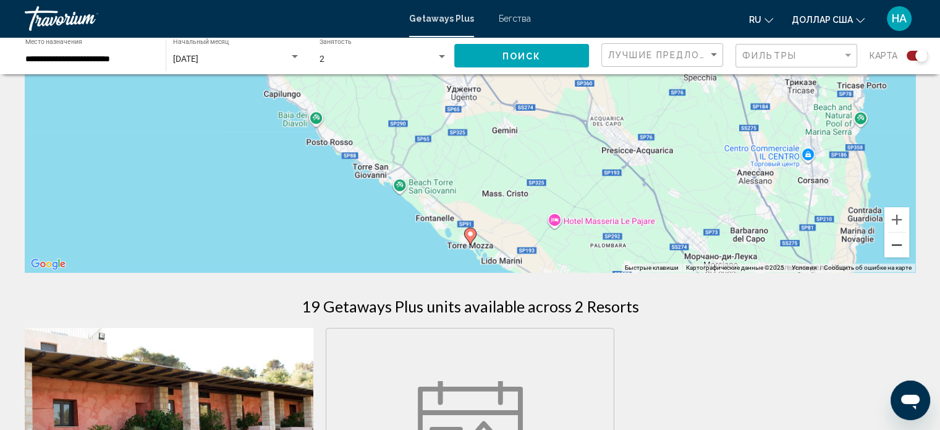
click at [898, 244] on button "Уменьшить" at bounding box center [897, 244] width 25 height 25
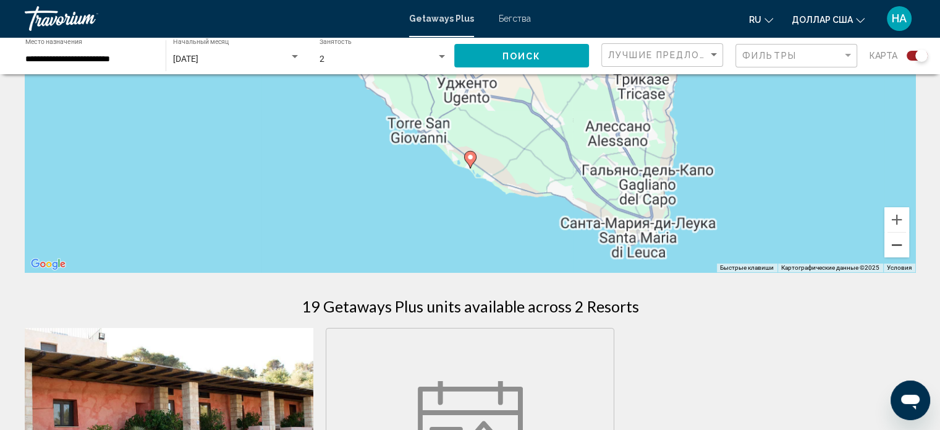
click at [898, 244] on button "Уменьшить" at bounding box center [897, 244] width 25 height 25
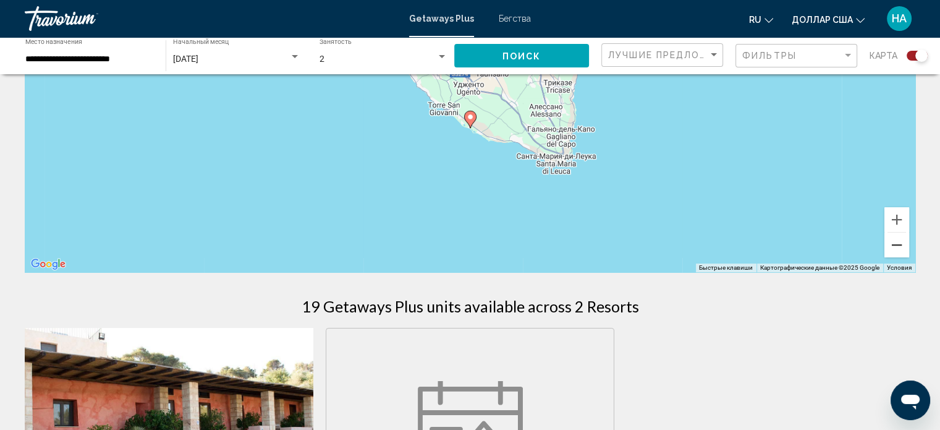
click at [898, 244] on button "Уменьшить" at bounding box center [897, 244] width 25 height 25
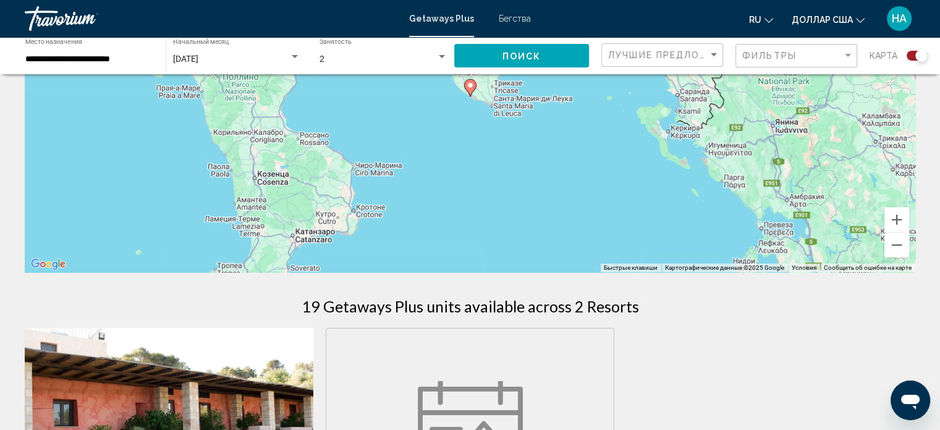
click at [517, 168] on div "Чтобы активировать перетаскивание с помощью клавиатуры, нажмите Alt + Ввод. Пос…" at bounding box center [470, 86] width 891 height 371
click at [895, 239] on button "Уменьшить" at bounding box center [897, 244] width 25 height 25
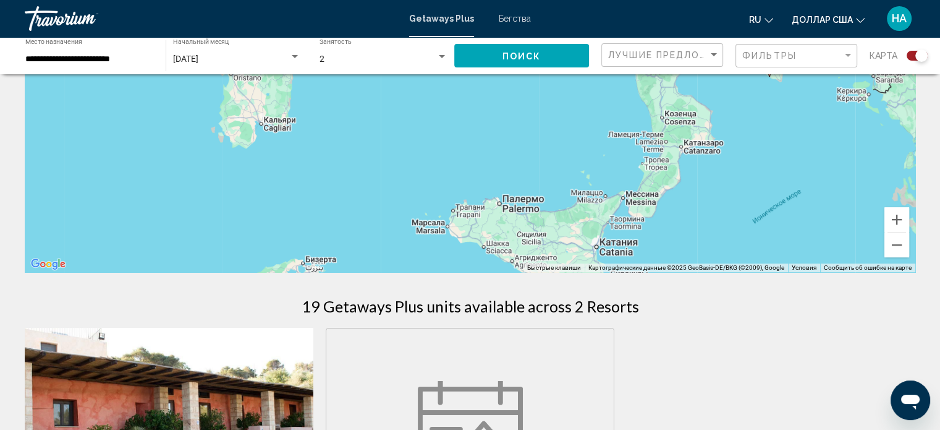
drag, startPoint x: 428, startPoint y: 185, endPoint x: 853, endPoint y: 213, distance: 426.2
click at [730, 164] on div "Чтобы активировать перетаскивание с помощью клавиатуры, нажмите Alt + Ввод. Пос…" at bounding box center [470, 86] width 891 height 371
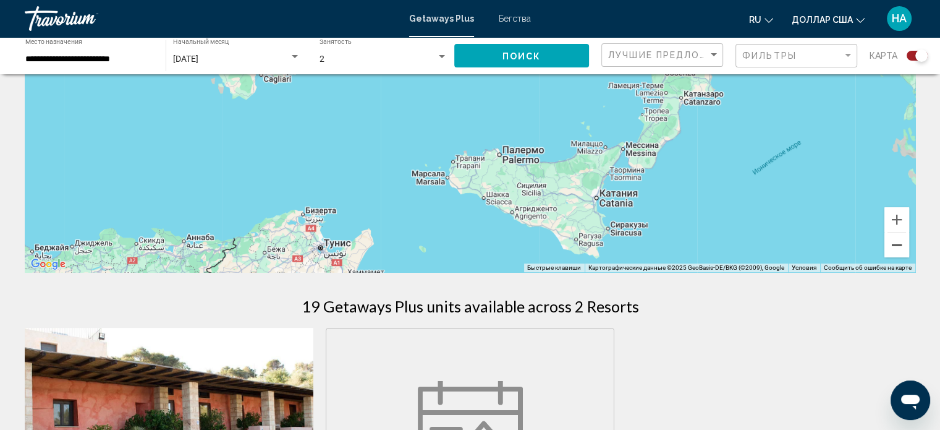
click at [903, 248] on button "Уменьшить" at bounding box center [897, 244] width 25 height 25
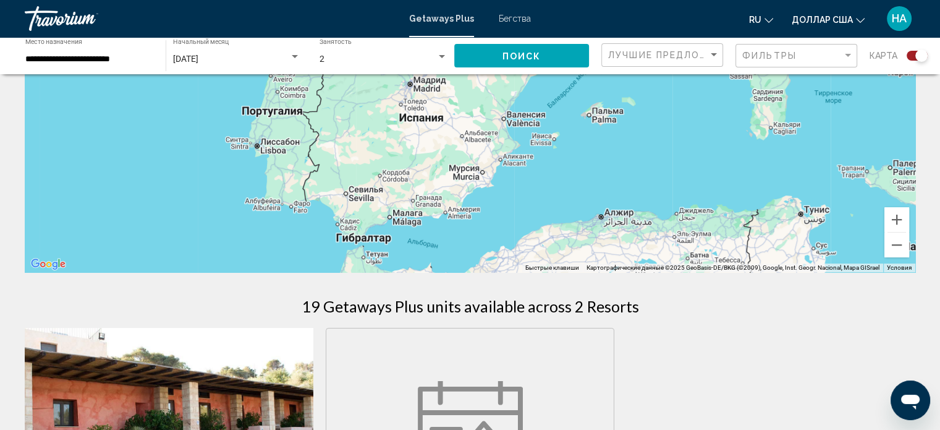
drag, startPoint x: 309, startPoint y: 181, endPoint x: 705, endPoint y: 226, distance: 398.8
click at [717, 231] on div "Чтобы активировать перетаскивание с помощью клавиатуры, нажмите Alt + Ввод. Пос…" at bounding box center [470, 86] width 891 height 371
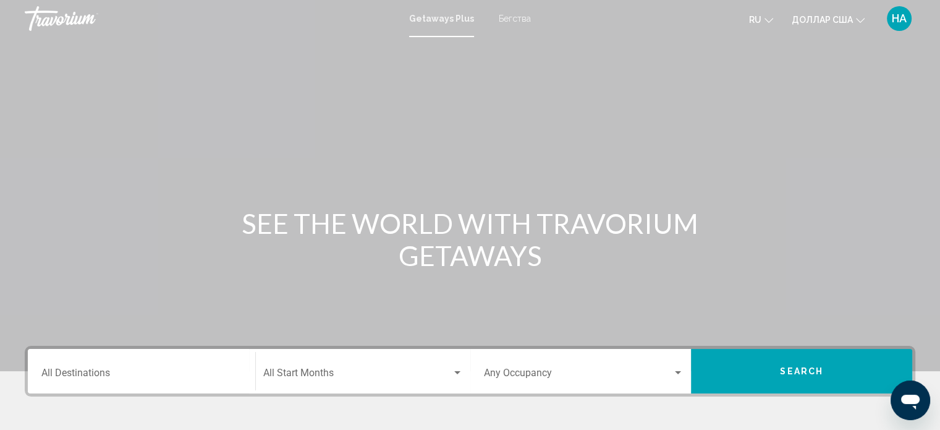
drag, startPoint x: 555, startPoint y: 251, endPoint x: 650, endPoint y: 33, distance: 237.8
click at [650, 33] on div "Перейти к основному содержанию Getaways Plus Бегства ru Английский Español фран…" at bounding box center [470, 215] width 940 height 430
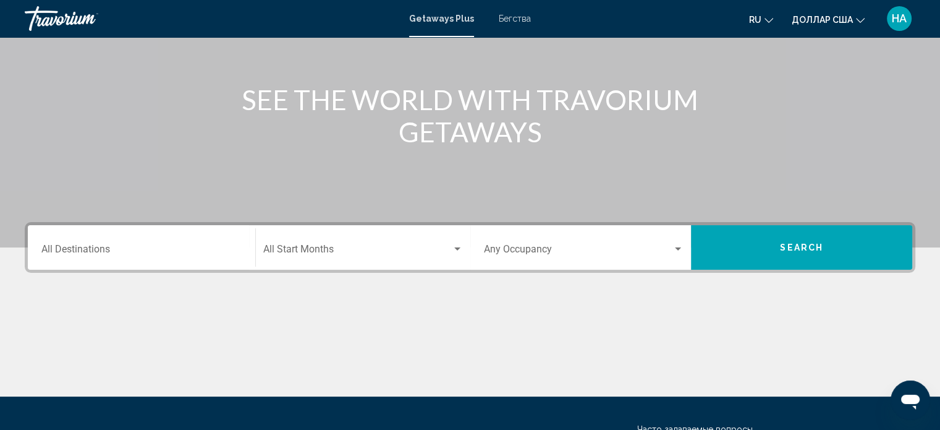
click at [143, 239] on div "Destination All Destinations" at bounding box center [141, 247] width 200 height 39
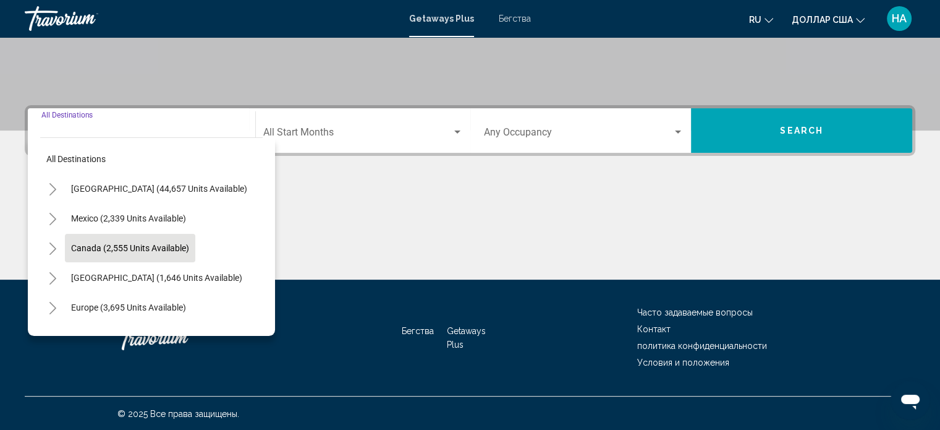
scroll to position [241, 0]
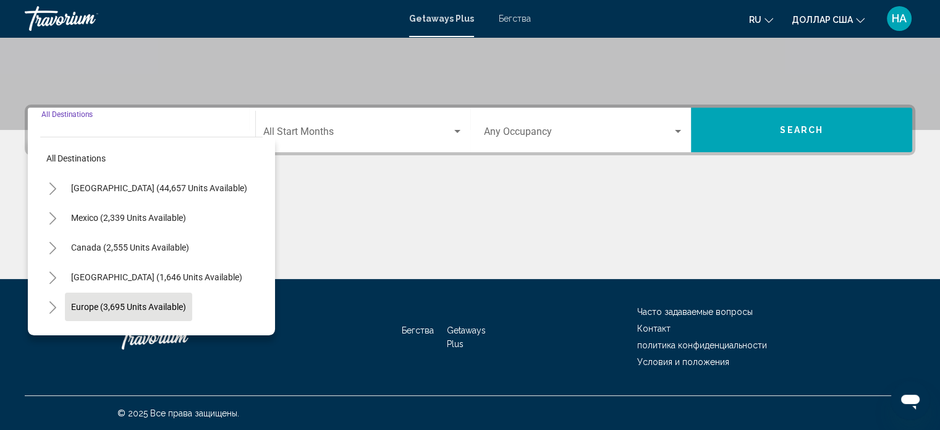
click at [109, 302] on span "Europe (3,695 units available)" at bounding box center [128, 307] width 115 height 10
type input "**********"
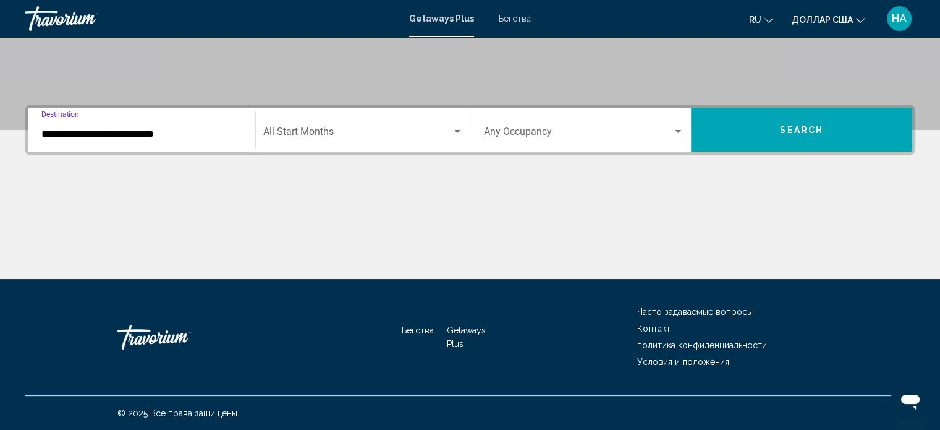
click at [304, 129] on span "Search widget" at bounding box center [357, 134] width 189 height 11
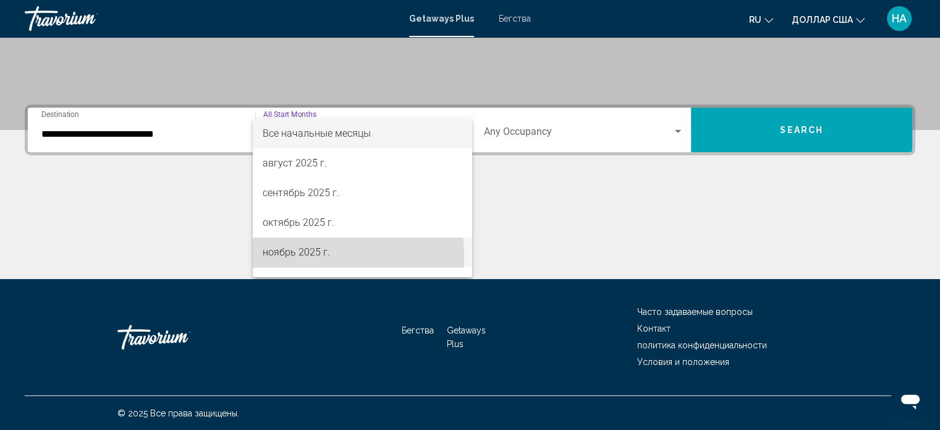
drag, startPoint x: 304, startPoint y: 255, endPoint x: 368, endPoint y: 229, distance: 69.3
click at [304, 255] on font "ноябрь 2025 г." at bounding box center [296, 252] width 67 height 12
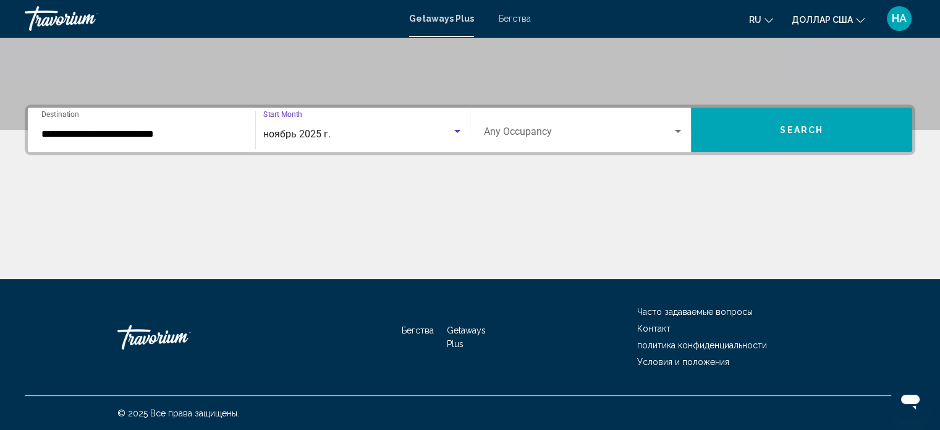
click at [513, 130] on span "Search widget" at bounding box center [578, 134] width 189 height 11
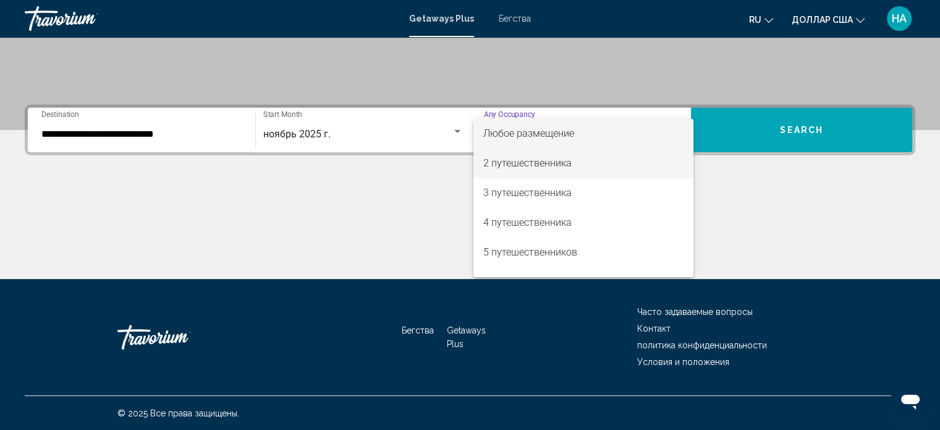
click at [524, 163] on font "2 путешественника" at bounding box center [527, 163] width 88 height 12
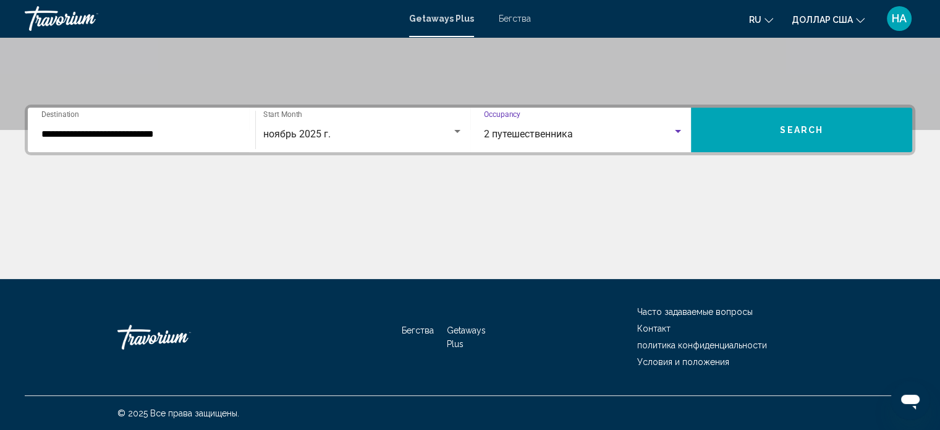
click at [796, 131] on span "Search" at bounding box center [801, 130] width 43 height 10
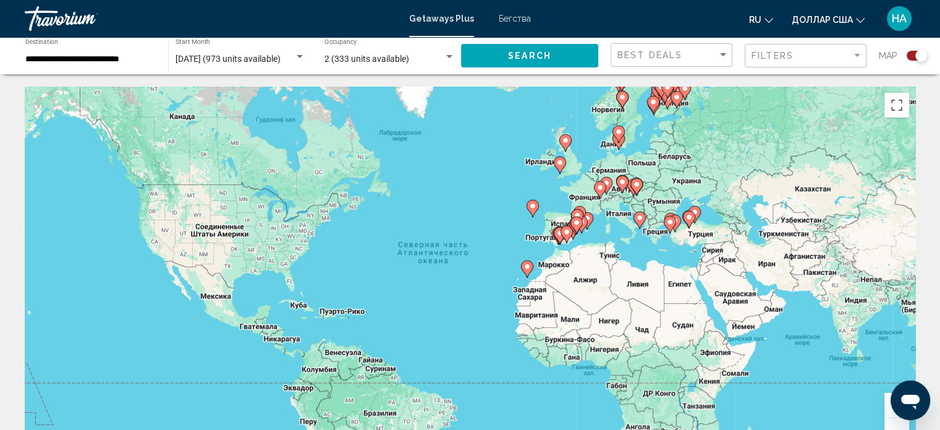
click at [534, 207] on image "Основное содержание" at bounding box center [532, 205] width 7 height 7
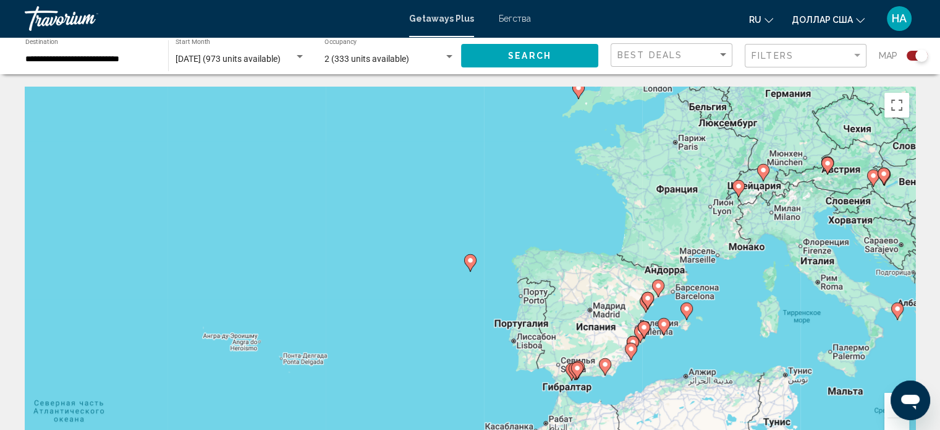
click at [470, 261] on image "Основное содержание" at bounding box center [470, 260] width 7 height 7
type input "**********"
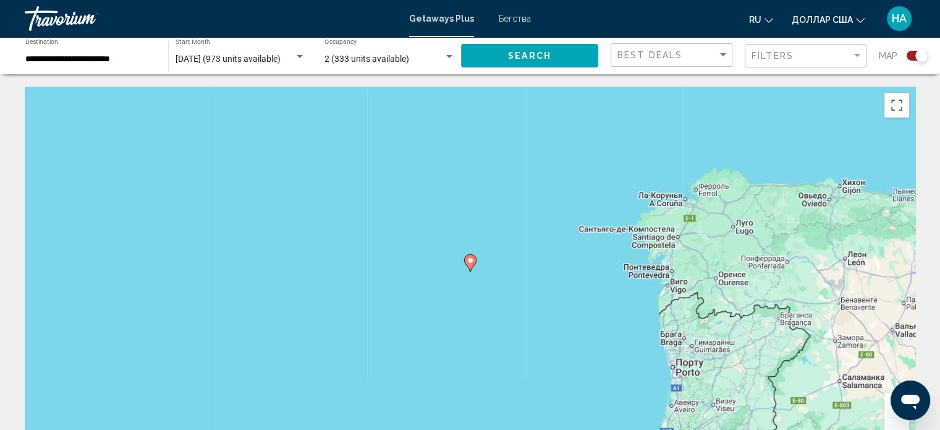
click at [470, 262] on image "Основное содержание" at bounding box center [470, 260] width 7 height 7
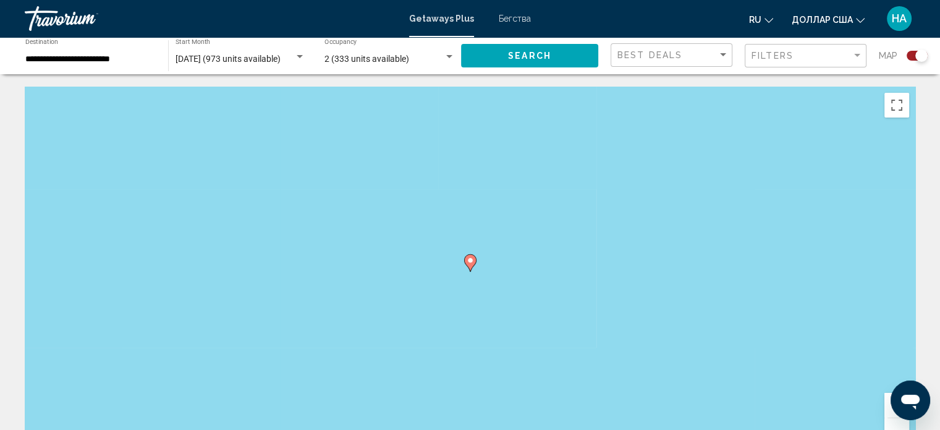
click at [470, 262] on image "Основное содержание" at bounding box center [470, 260] width 7 height 7
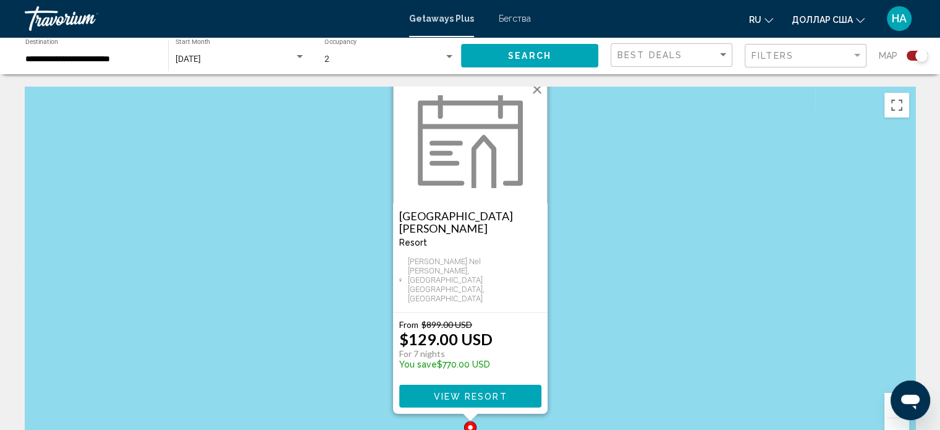
click at [536, 99] on button "Закрыть" at bounding box center [537, 89] width 19 height 19
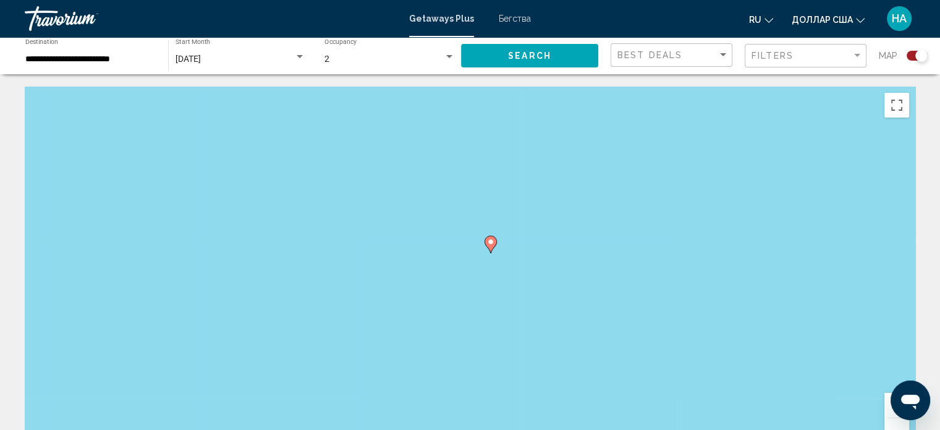
drag, startPoint x: 503, startPoint y: 327, endPoint x: 524, endPoint y: 138, distance: 190.3
click at [524, 138] on div "Чтобы активировать перетаскивание с помощью клавиатуры, нажмите Alt + Ввод. Пос…" at bounding box center [470, 272] width 891 height 371
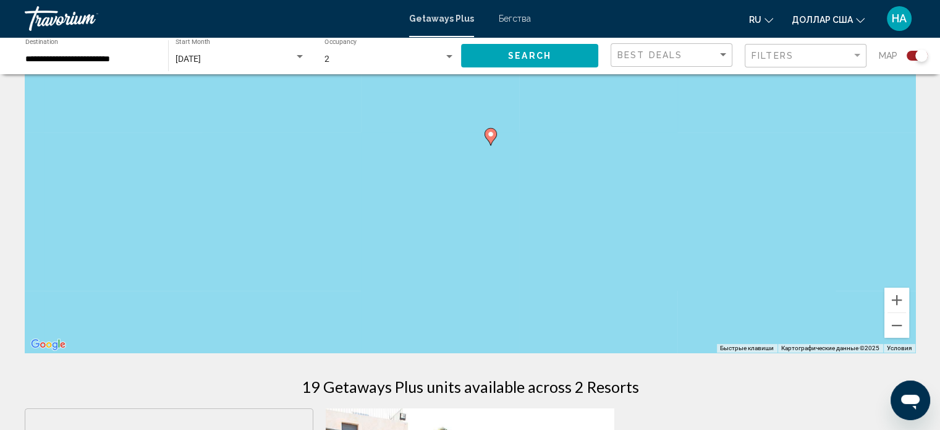
scroll to position [119, 0]
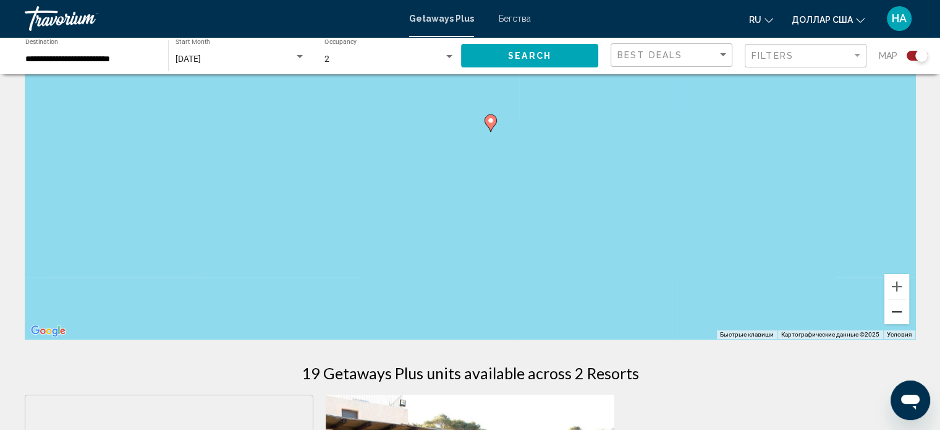
click at [893, 315] on button "Уменьшить" at bounding box center [897, 311] width 25 height 25
click at [894, 313] on button "Уменьшить" at bounding box center [897, 311] width 25 height 25
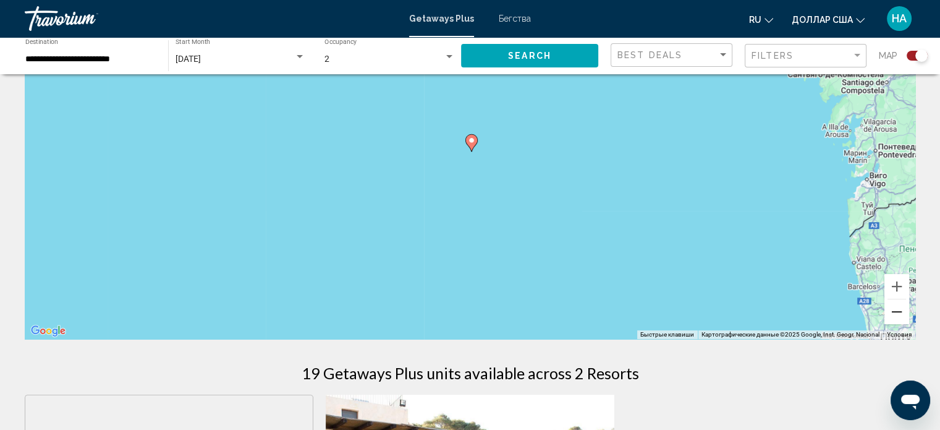
click at [894, 313] on button "Уменьшить" at bounding box center [897, 311] width 25 height 25
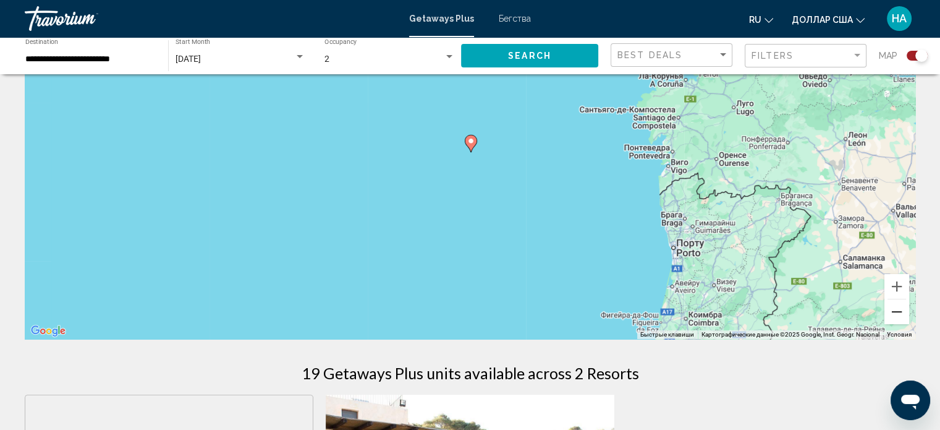
click at [894, 313] on button "Уменьшить" at bounding box center [897, 311] width 25 height 25
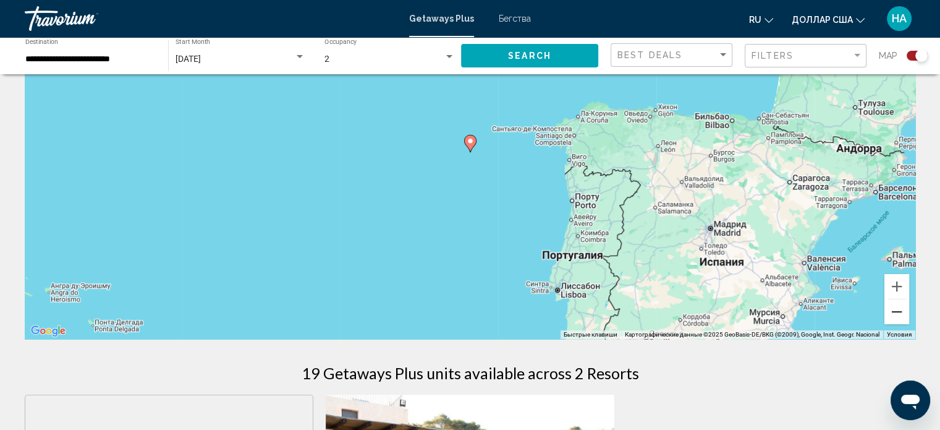
click at [894, 313] on button "Уменьшить" at bounding box center [897, 311] width 25 height 25
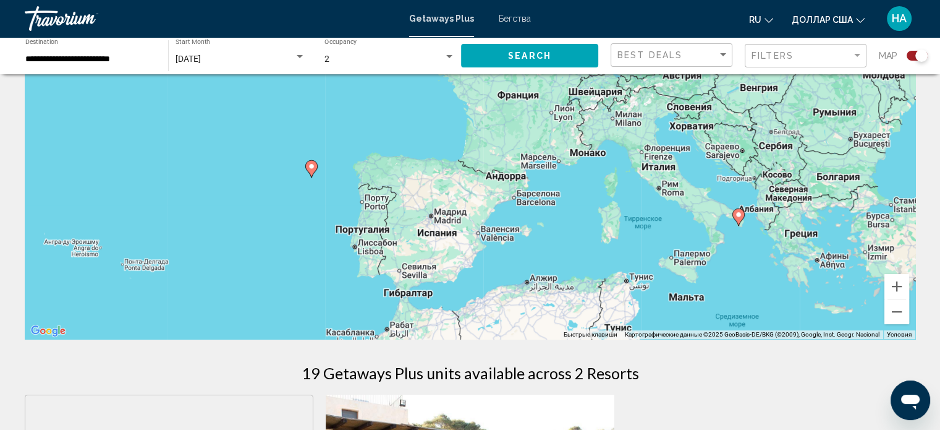
drag, startPoint x: 741, startPoint y: 228, endPoint x: 581, endPoint y: 252, distance: 162.5
click at [581, 252] on div "Чтобы активировать перетаскивание с помощью клавиатуры, нажмите Alt + Ввод. Пос…" at bounding box center [470, 153] width 891 height 371
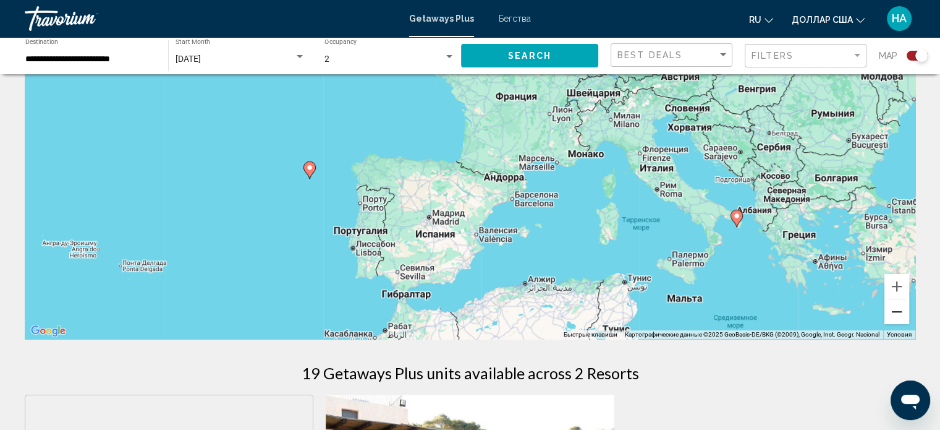
click at [895, 305] on button "Уменьшить" at bounding box center [897, 311] width 25 height 25
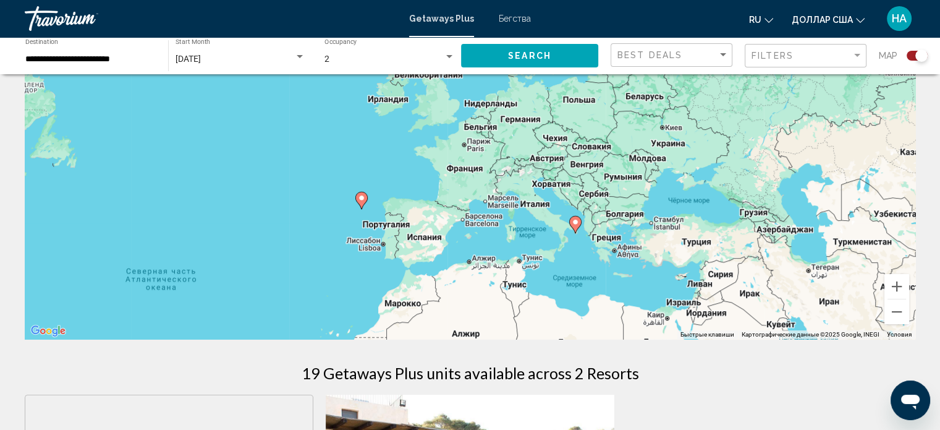
drag, startPoint x: 555, startPoint y: 177, endPoint x: 516, endPoint y: 219, distance: 57.7
click at [521, 222] on div "Чтобы активировать перетаскивание с помощью клавиатуры, нажмите Alt + Ввод. Пос…" at bounding box center [470, 153] width 891 height 371
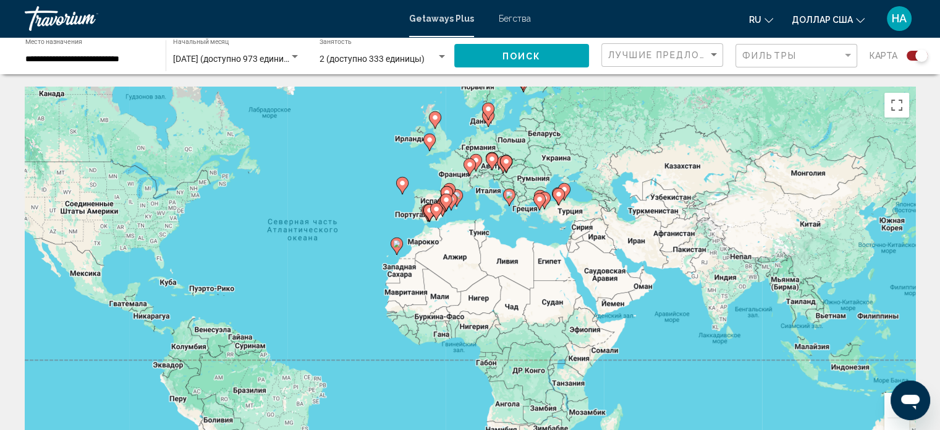
drag, startPoint x: 496, startPoint y: 195, endPoint x: 342, endPoint y: 171, distance: 156.3
click at [342, 171] on div "Чтобы активировать перетаскивание с помощью клавиатуры, нажмите Alt + Ввод. Пос…" at bounding box center [470, 272] width 891 height 371
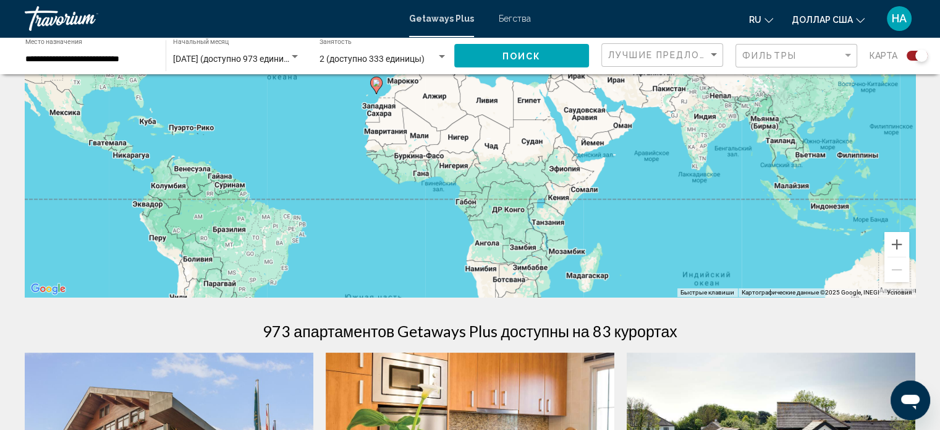
scroll to position [173, 0]
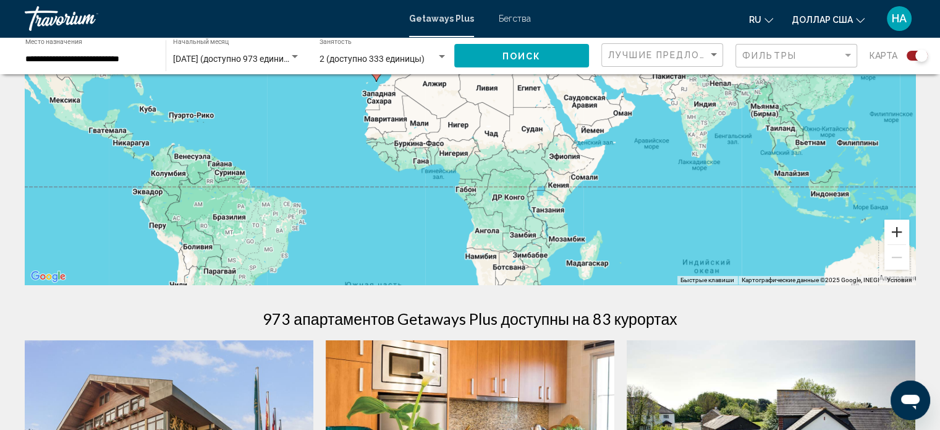
click at [900, 232] on button "Увеличить" at bounding box center [897, 231] width 25 height 25
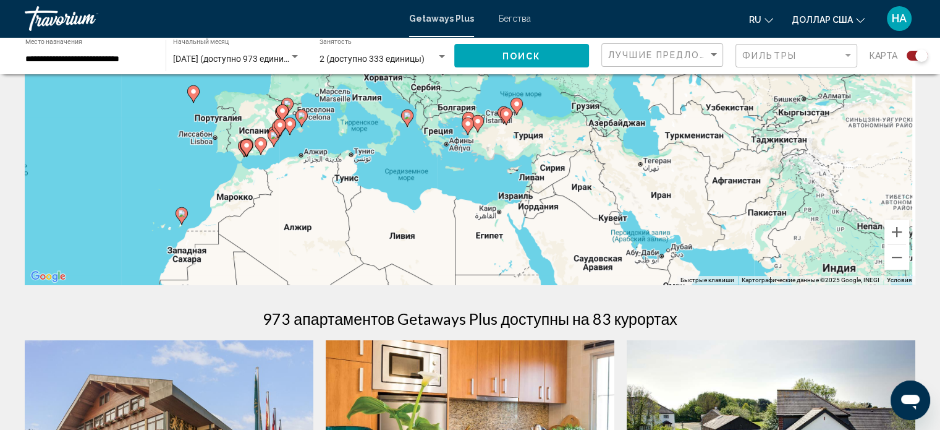
drag, startPoint x: 588, startPoint y: 79, endPoint x: 462, endPoint y: 255, distance: 216.8
click at [462, 257] on div "Чтобы активировать перетаскивание с помощью клавиатуры, нажмите Alt + Ввод. Пос…" at bounding box center [470, 98] width 891 height 371
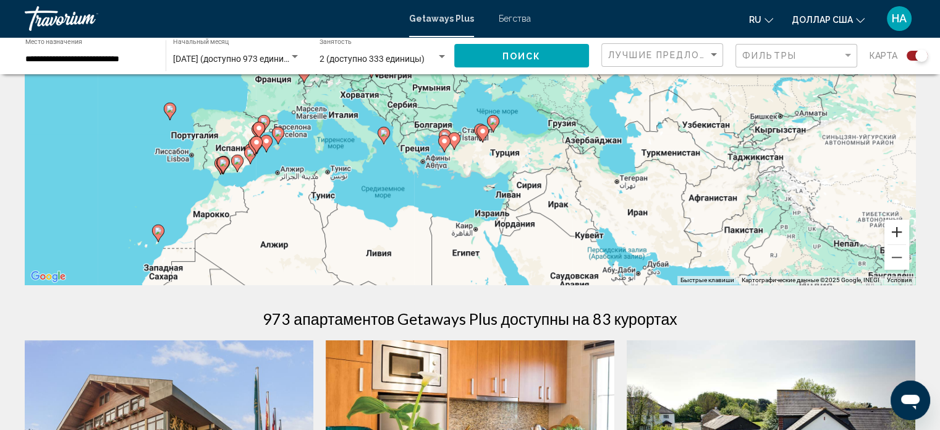
click at [901, 230] on button "Увеличить" at bounding box center [897, 231] width 25 height 25
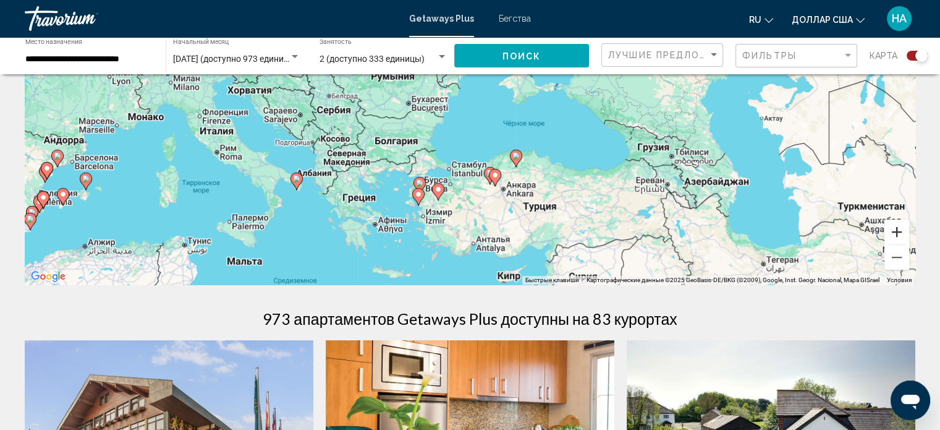
click at [901, 230] on button "Увеличить" at bounding box center [897, 231] width 25 height 25
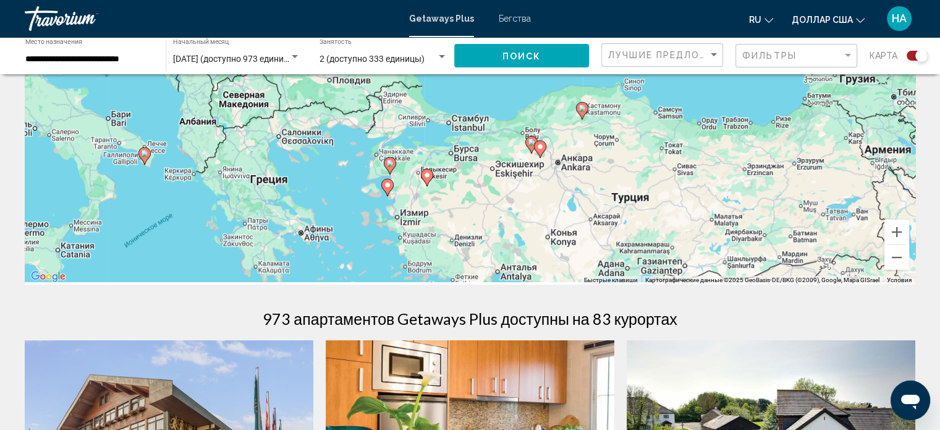
drag, startPoint x: 424, startPoint y: 195, endPoint x: 436, endPoint y: 106, distance: 89.8
click at [436, 106] on div "Чтобы активировать перетаскивание с помощью клавиатуры, нажмите Alt + Ввод. Пос…" at bounding box center [470, 98] width 891 height 371
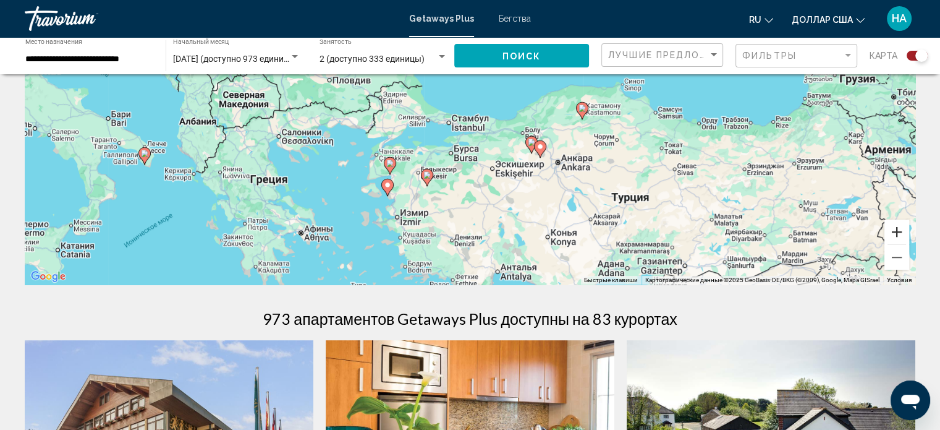
click at [895, 232] on button "Увеличить" at bounding box center [897, 231] width 25 height 25
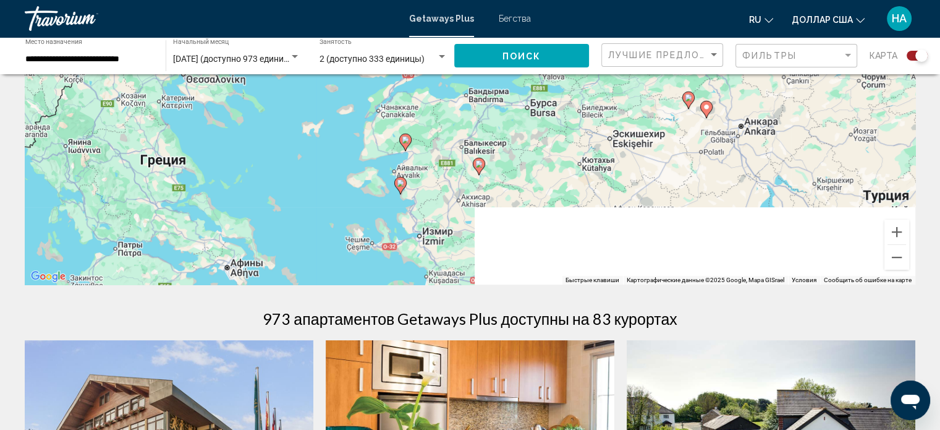
drag, startPoint x: 466, startPoint y: 211, endPoint x: 568, endPoint y: 102, distance: 149.6
click at [568, 102] on div "Чтобы активировать перетаскивание с помощью клавиатуры, нажмите Alt + Ввод. Пос…" at bounding box center [470, 98] width 891 height 371
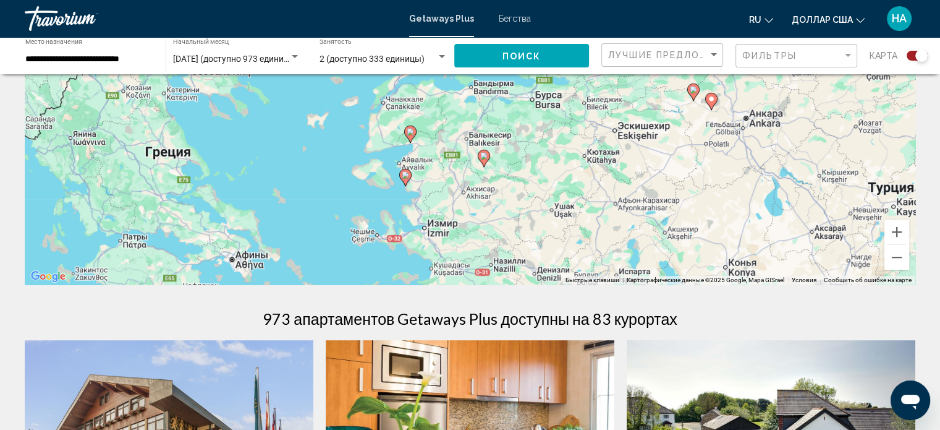
click at [403, 177] on image "Основное содержание" at bounding box center [405, 174] width 7 height 7
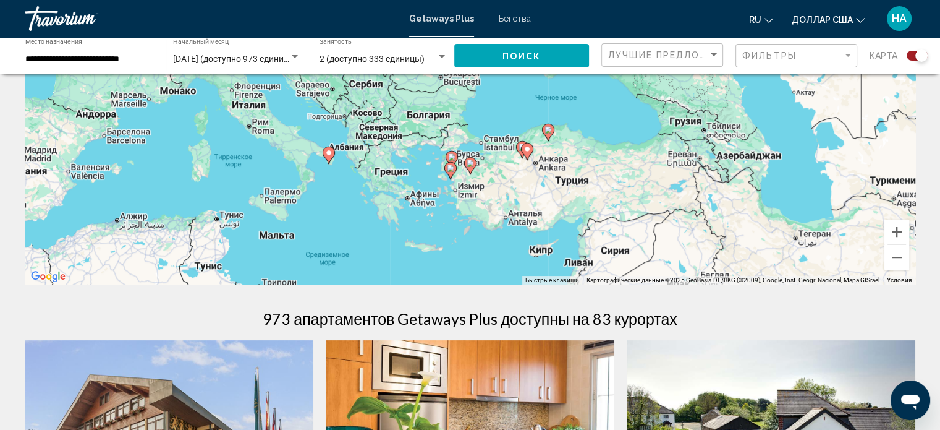
drag, startPoint x: 470, startPoint y: 129, endPoint x: 449, endPoint y: 215, distance: 87.7
click at [449, 215] on div "Чтобы активировать перетаскивание с помощью клавиатуры, нажмите Alt + Ввод. Пос…" at bounding box center [470, 98] width 891 height 371
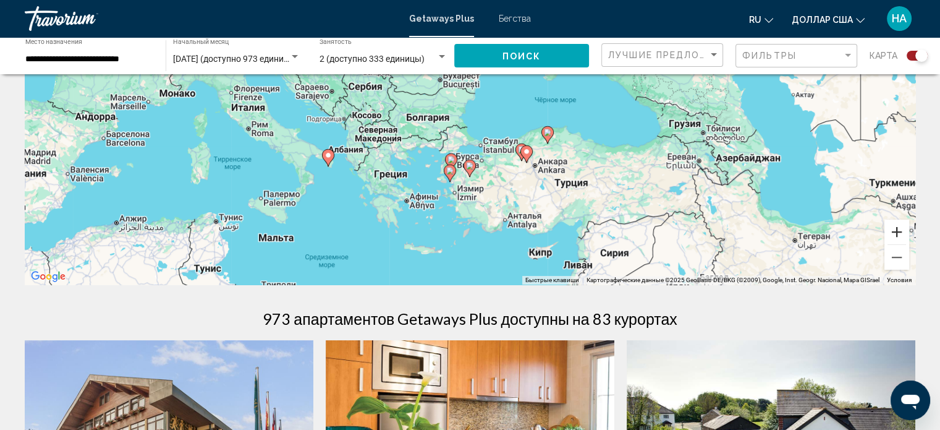
click at [897, 232] on button "Увеличить" at bounding box center [897, 231] width 25 height 25
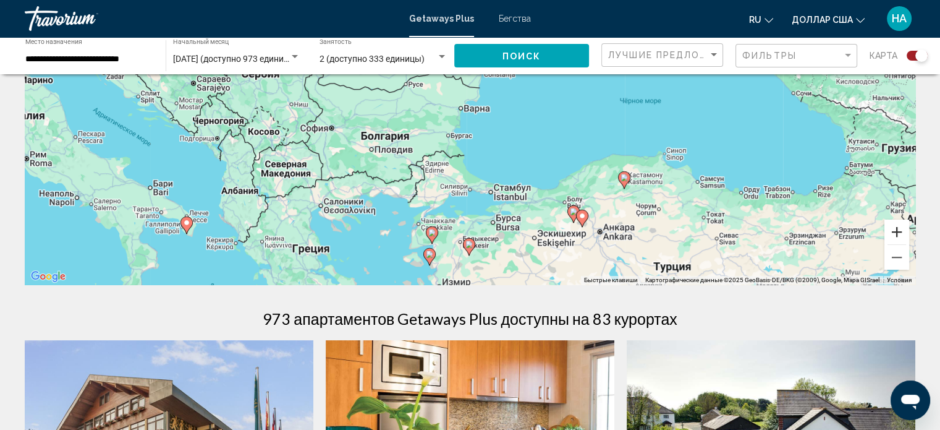
click at [897, 232] on button "Увеличить" at bounding box center [897, 231] width 25 height 25
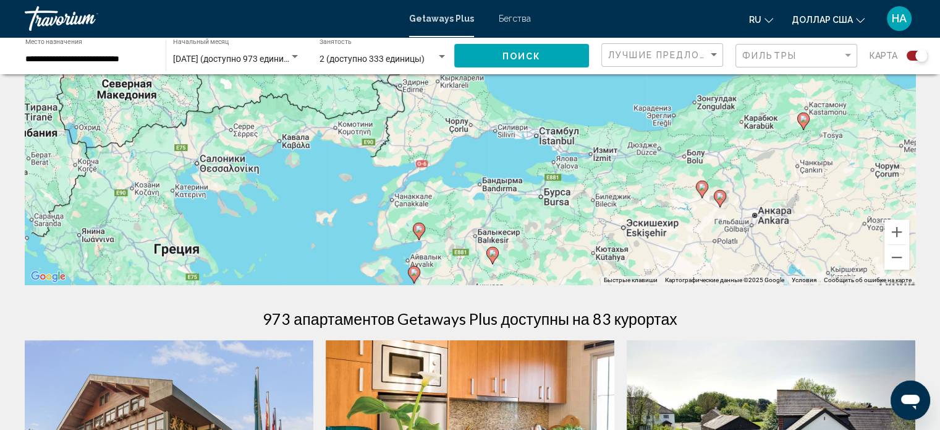
drag, startPoint x: 537, startPoint y: 157, endPoint x: 547, endPoint y: 92, distance: 65.8
click at [547, 92] on div "Чтобы активировать перетаскивание с помощью клавиатуры, нажмите Alt + Ввод. Пос…" at bounding box center [470, 98] width 891 height 371
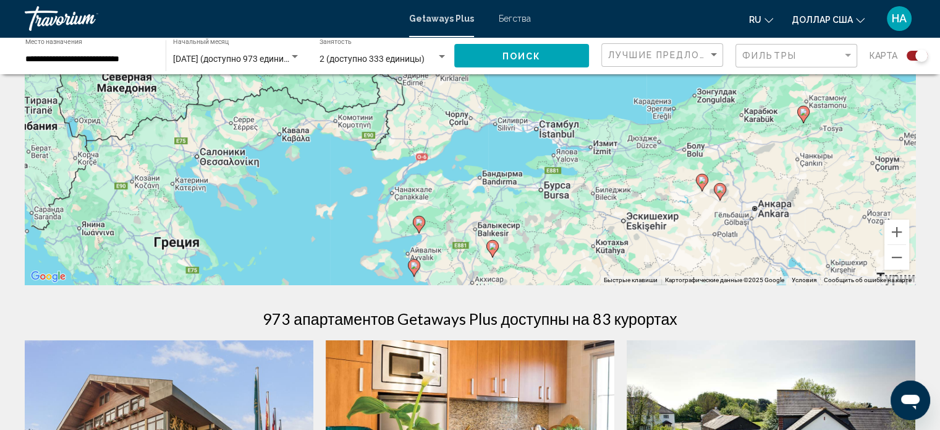
click at [413, 265] on image "Основное содержание" at bounding box center [413, 265] width 7 height 7
type input "**********"
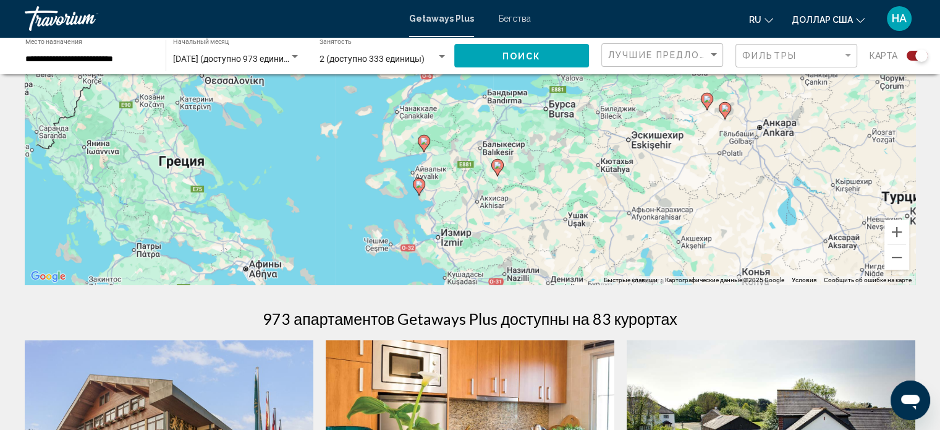
drag, startPoint x: 431, startPoint y: 243, endPoint x: 435, endPoint y: 161, distance: 82.3
click at [435, 161] on div "Чтобы активировать перетаскивание с помощью клавиатуры, нажмите Alt + Ввод. Пос…" at bounding box center [470, 98] width 891 height 371
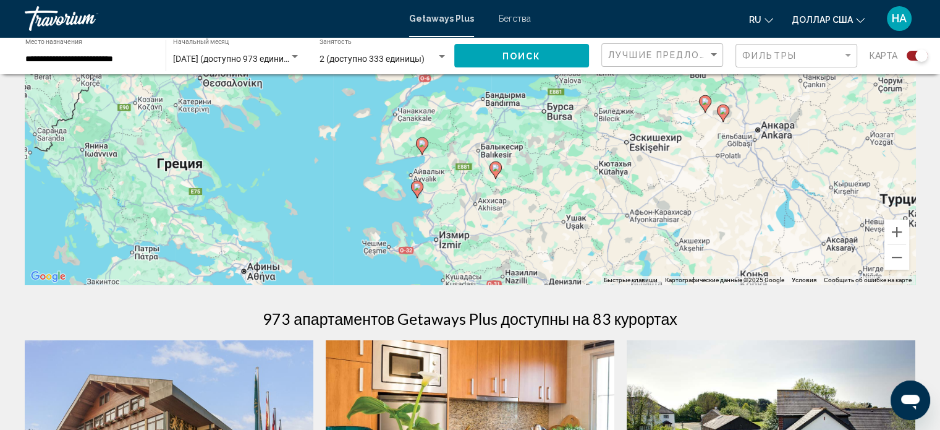
click at [417, 189] on image "Основное содержание" at bounding box center [417, 186] width 7 height 7
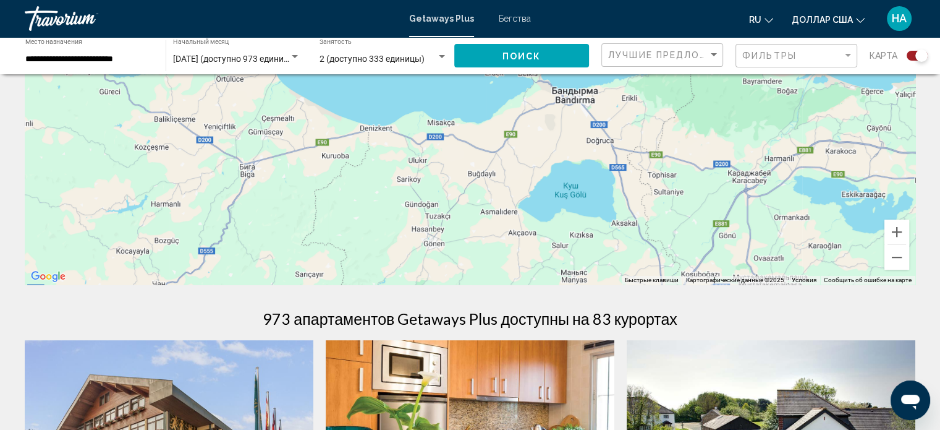
drag, startPoint x: 407, startPoint y: 222, endPoint x: 569, endPoint y: 53, distance: 233.9
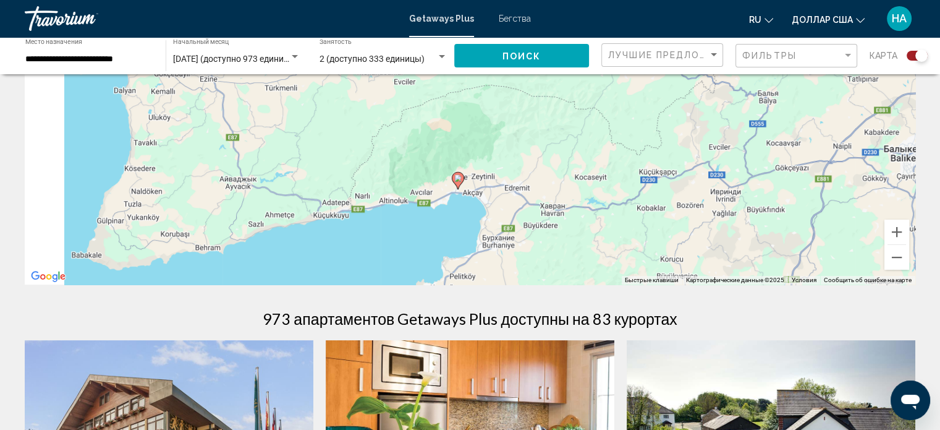
drag, startPoint x: 482, startPoint y: 153, endPoint x: 574, endPoint y: 75, distance: 120.6
click at [574, 75] on div "Для навигации используйте клавиши со стрелками. Чтобы активировать перетаскиван…" at bounding box center [470, 98] width 891 height 371
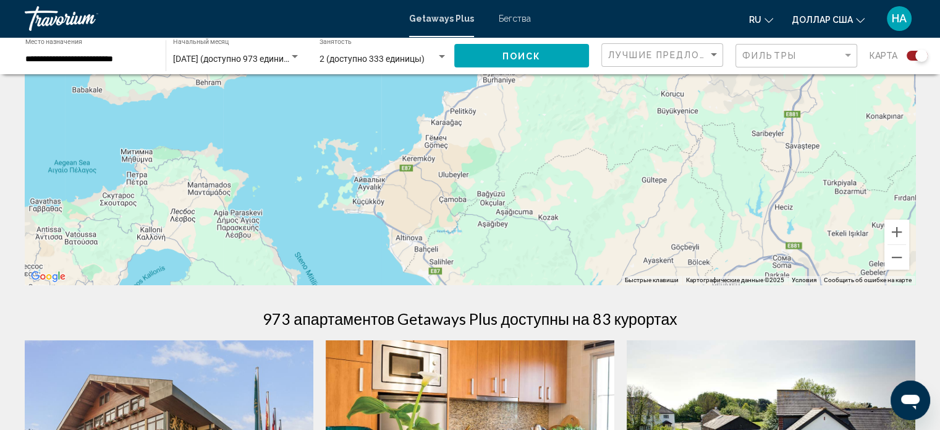
drag, startPoint x: 477, startPoint y: 213, endPoint x: 451, endPoint y: 67, distance: 148.8
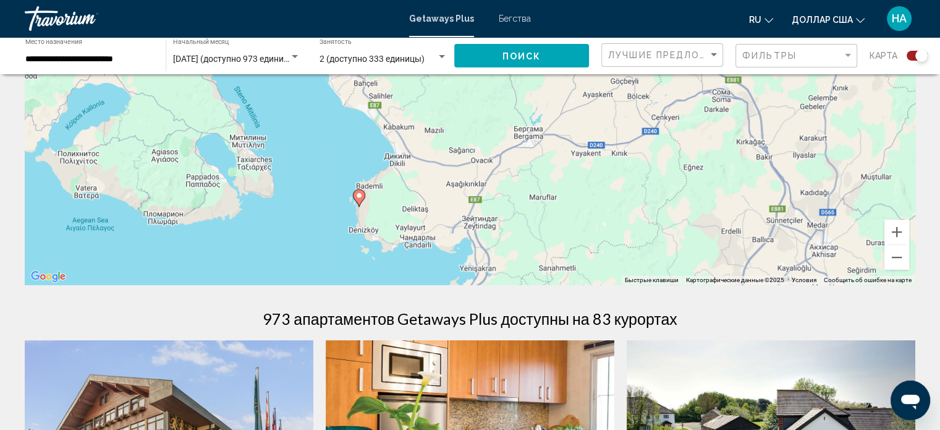
drag, startPoint x: 488, startPoint y: 247, endPoint x: 430, endPoint y: 102, distance: 156.1
click at [430, 102] on div "Для навигации используйте клавиши со стрелками. Чтобы активировать перетаскиван…" at bounding box center [470, 98] width 891 height 371
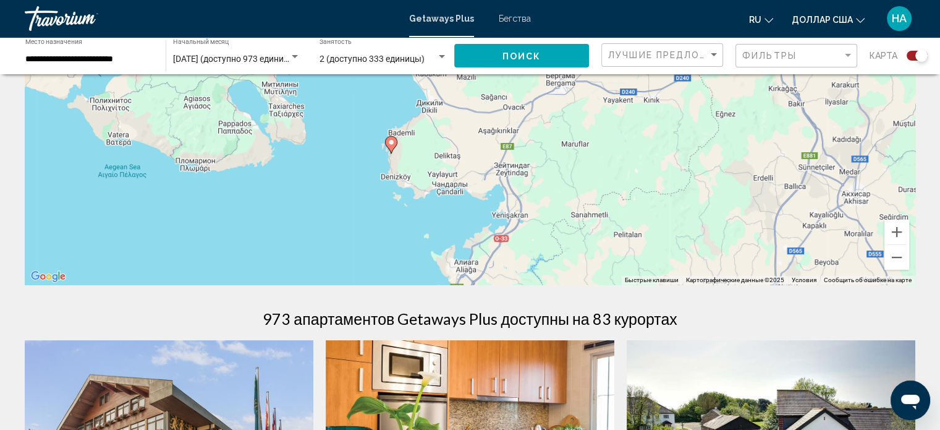
drag, startPoint x: 410, startPoint y: 224, endPoint x: 435, endPoint y: 206, distance: 30.5
click at [435, 206] on div "Для навигации используйте клавиши со стрелками. Чтобы активировать перетаскиван…" at bounding box center [470, 98] width 891 height 371
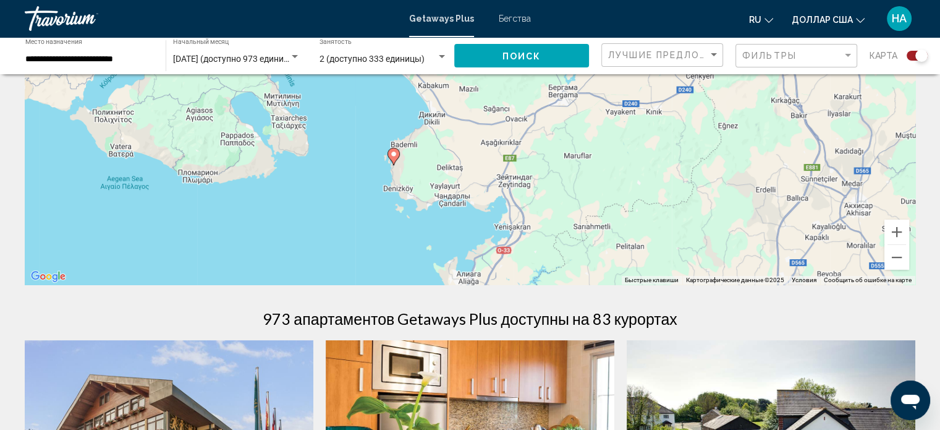
click at [392, 155] on image "Основное содержание" at bounding box center [393, 153] width 7 height 7
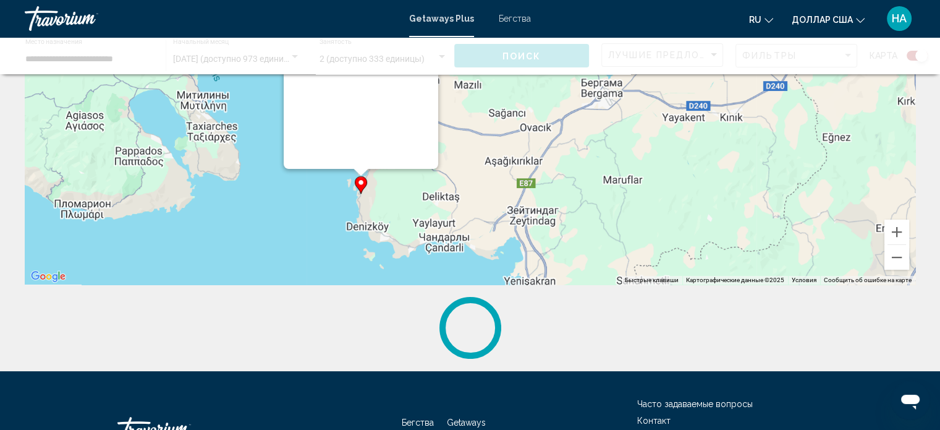
scroll to position [0, 0]
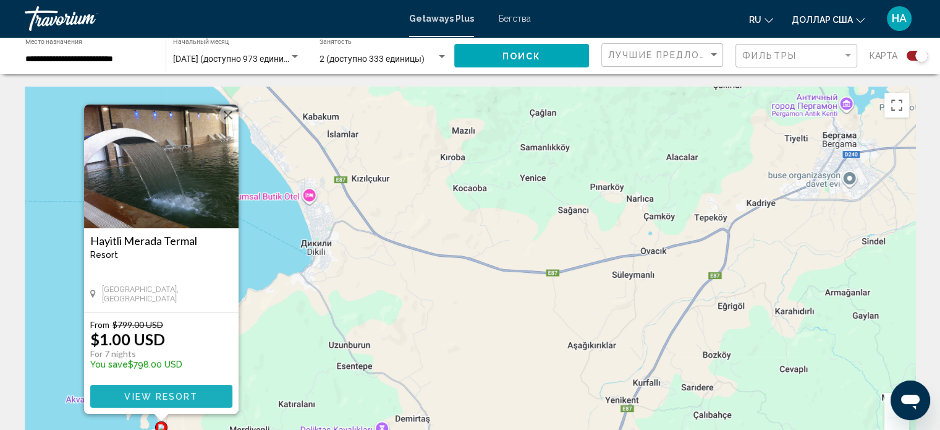
click at [171, 396] on span "View Resort" at bounding box center [161, 396] width 74 height 10
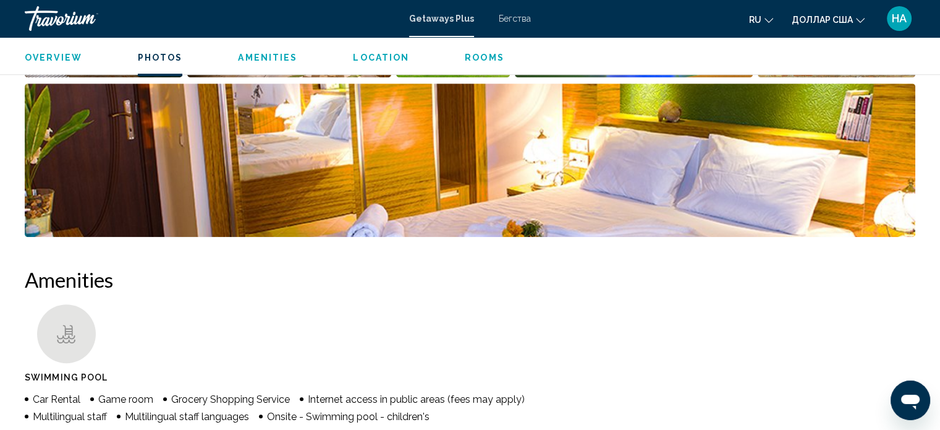
scroll to position [811, 0]
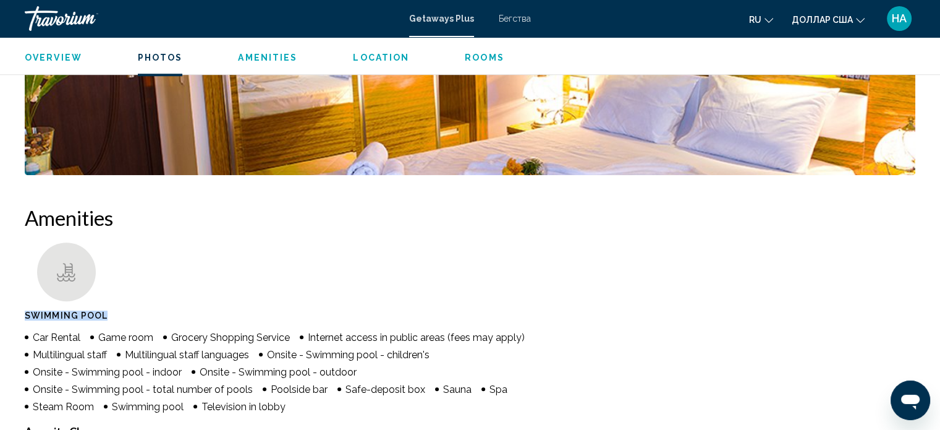
drag, startPoint x: 501, startPoint y: 258, endPoint x: 522, endPoint y: 203, distance: 58.7
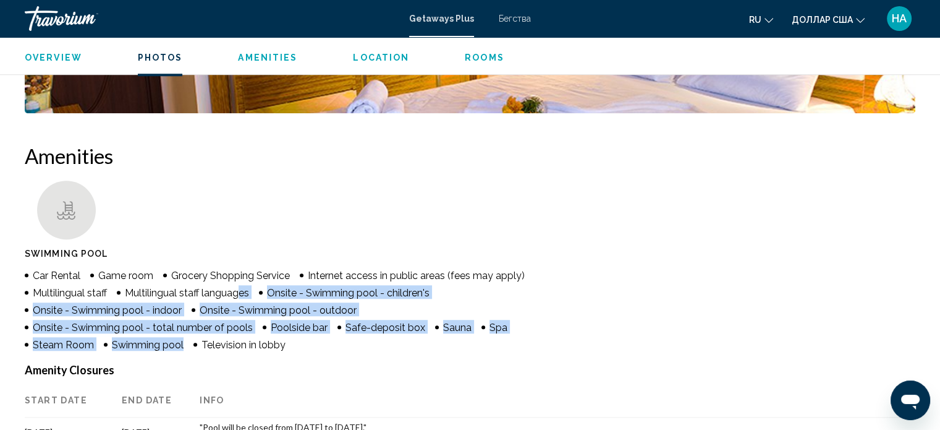
drag, startPoint x: 180, startPoint y: 341, endPoint x: 240, endPoint y: 284, distance: 82.2
click at [240, 284] on ul "Car Rental Game room Grocery Shopping Service Internet access in public areas (…" at bounding box center [292, 309] width 535 height 83
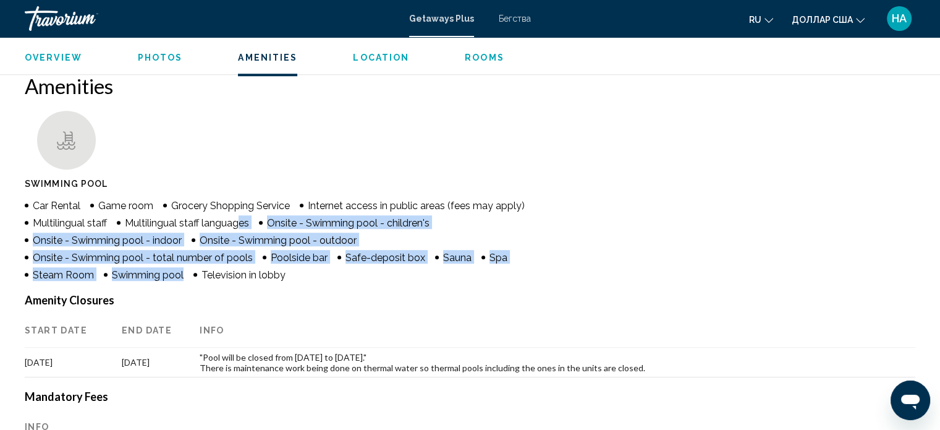
scroll to position [997, 0]
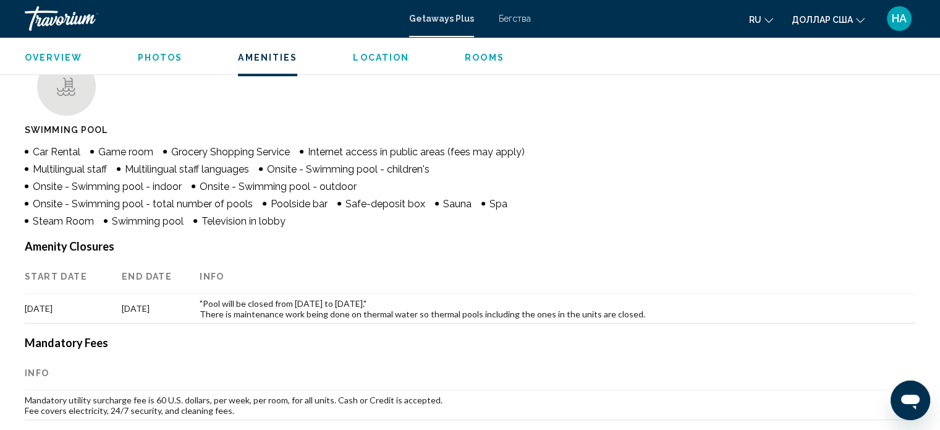
click at [653, 192] on div "Amenities Swimming Pool Car Rental Game room Grocery Shopping Service Internet …" at bounding box center [470, 374] width 891 height 709
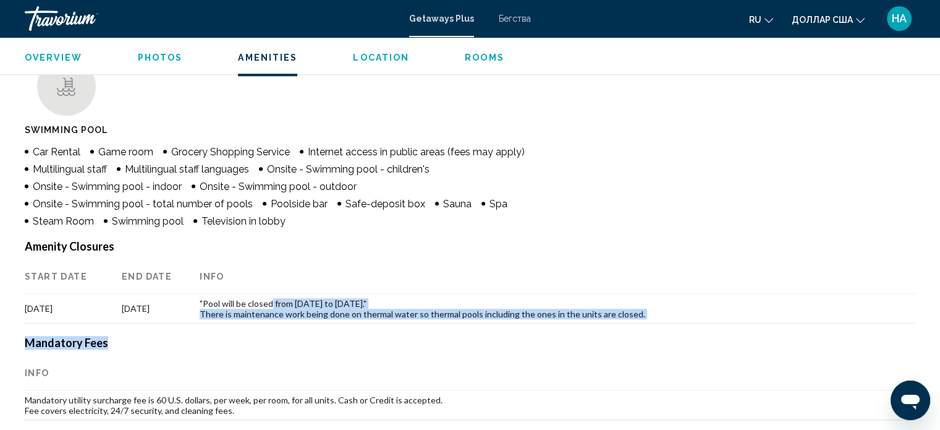
drag, startPoint x: 243, startPoint y: 338, endPoint x: 278, endPoint y: 306, distance: 47.2
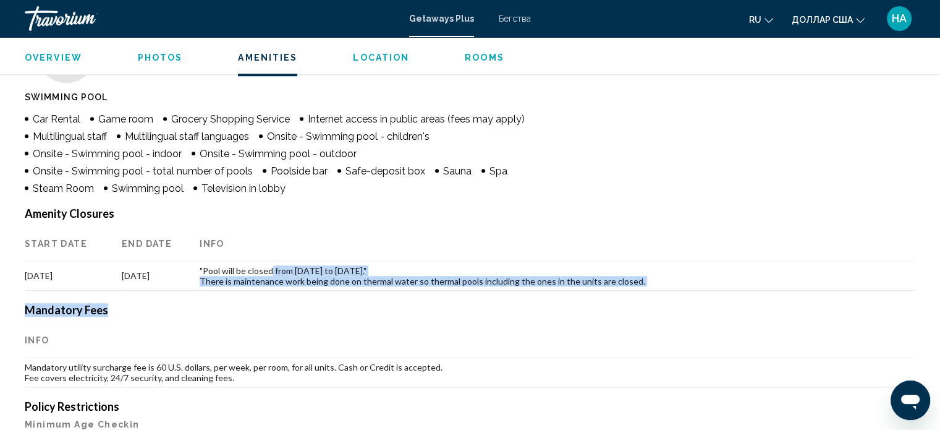
scroll to position [1058, 0]
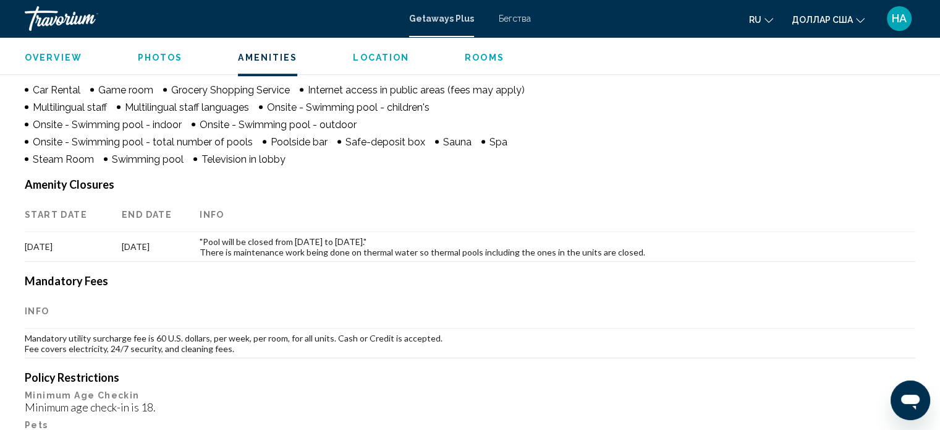
click at [673, 308] on th "Info" at bounding box center [470, 311] width 891 height 35
drag, startPoint x: 680, startPoint y: 334, endPoint x: 686, endPoint y: 314, distance: 21.3
click at [686, 314] on table "Info Mandatory utility surcharge fee is 60 U.S. dollars, per week, per room, fo…" at bounding box center [470, 326] width 891 height 64
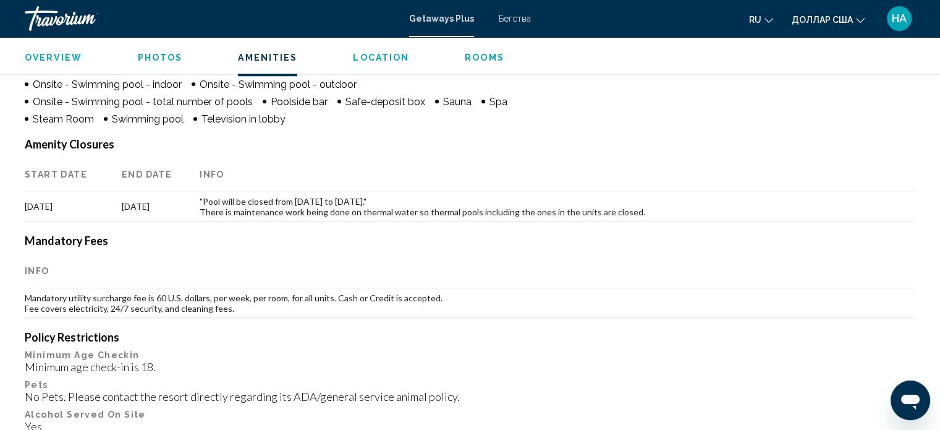
scroll to position [1120, 0]
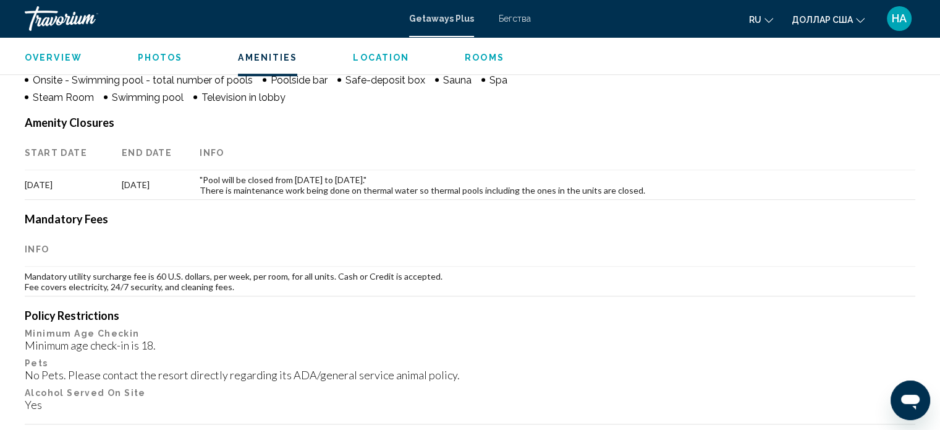
click at [684, 323] on div "Policy Restrictions Minimum Age Checkin Minimum age check-in is 18. Pets No Pet…" at bounding box center [470, 359] width 891 height 103
drag, startPoint x: 613, startPoint y: 268, endPoint x: 613, endPoint y: 245, distance: 22.3
click at [619, 232] on table "Info Mandatory utility surcharge fee is 60 U.S. dollars, per week, per room, fo…" at bounding box center [470, 264] width 891 height 64
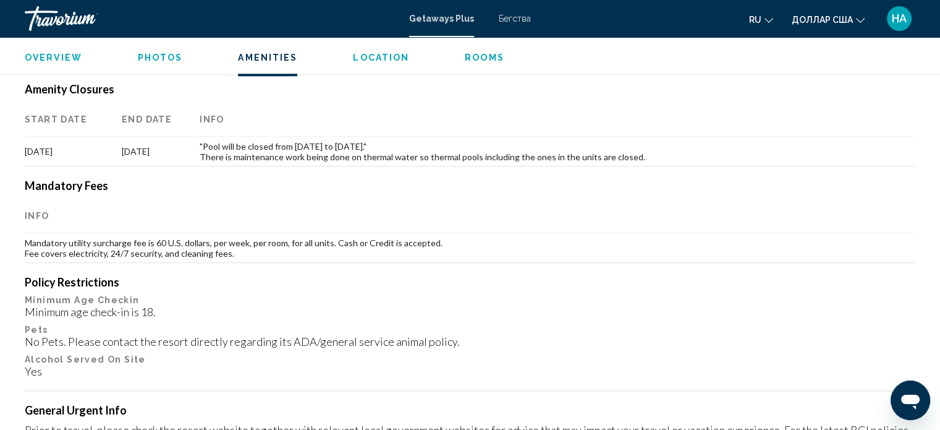
scroll to position [1182, 0]
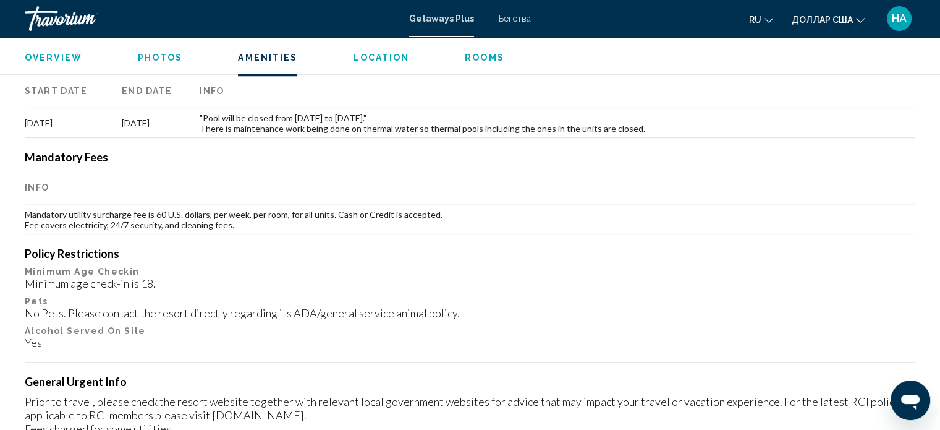
click at [616, 247] on h4 "Policy Restrictions" at bounding box center [470, 254] width 891 height 14
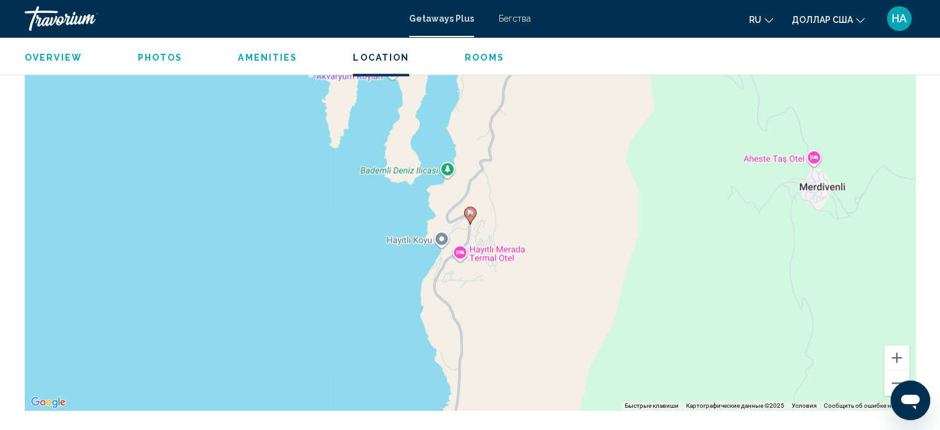
scroll to position [1738, 0]
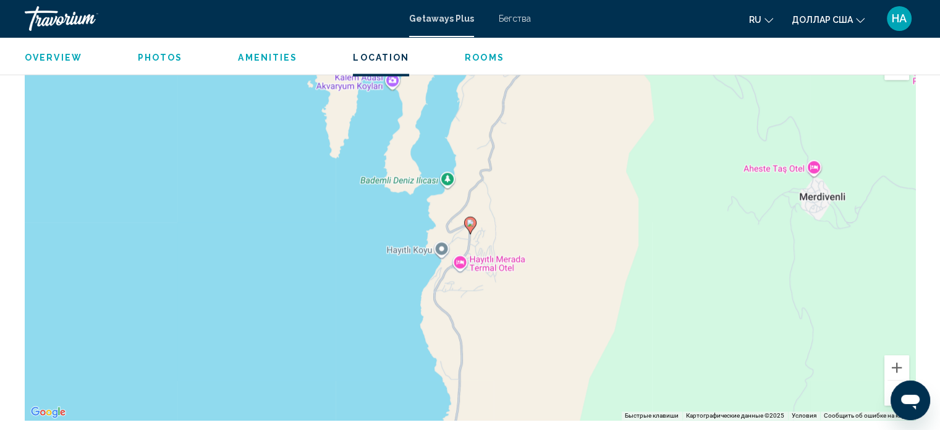
click at [514, 19] on font "Бегства" at bounding box center [515, 19] width 32 height 10
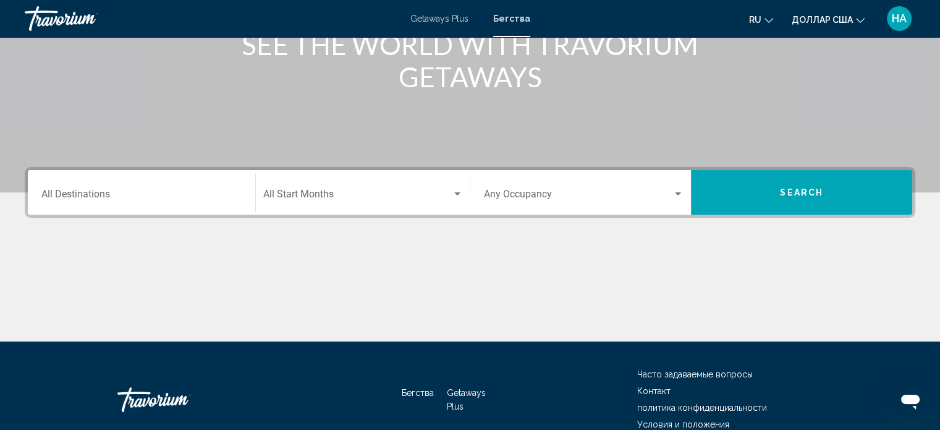
scroll to position [241, 0]
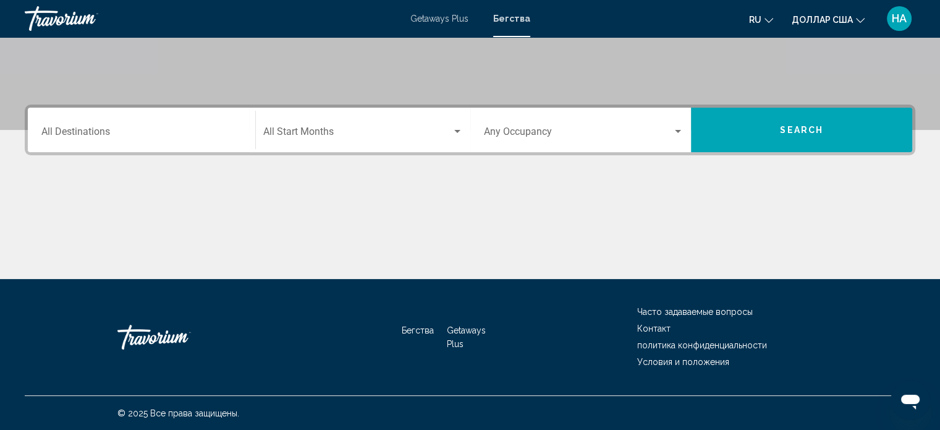
click at [99, 129] on input "Destination All Destinations" at bounding box center [141, 134] width 200 height 11
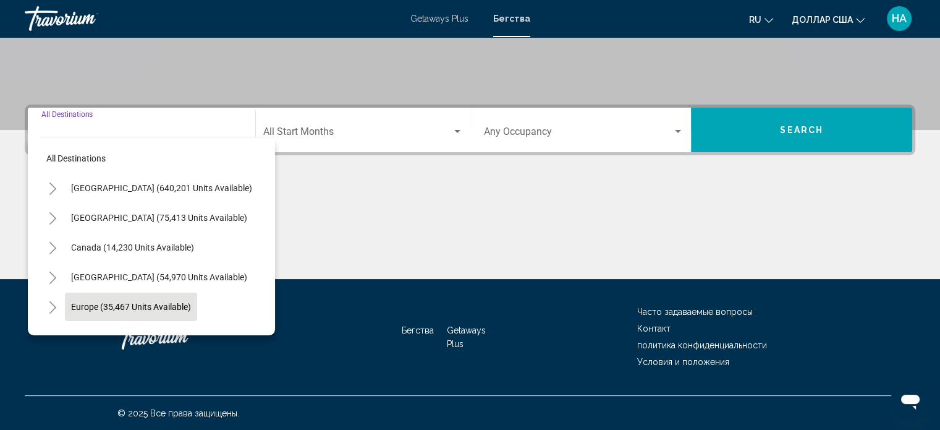
click at [105, 300] on button "Europe (35,467 units available)" at bounding box center [131, 306] width 132 height 28
type input "**********"
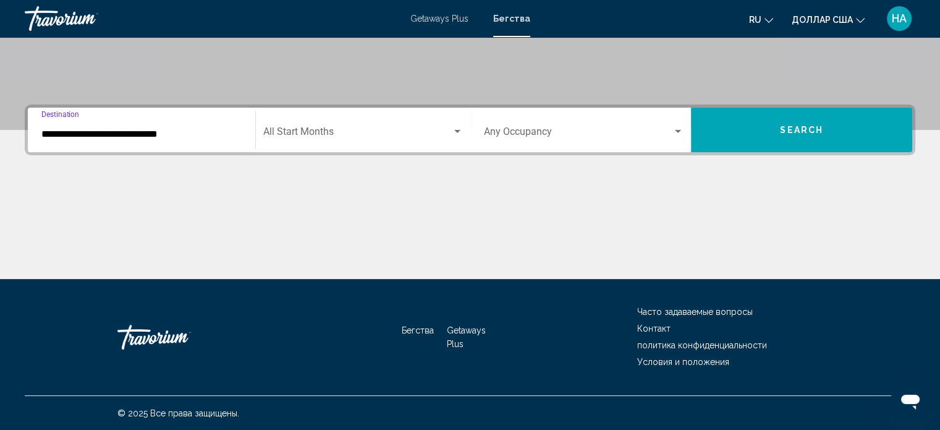
click at [312, 135] on span "Search widget" at bounding box center [357, 134] width 189 height 11
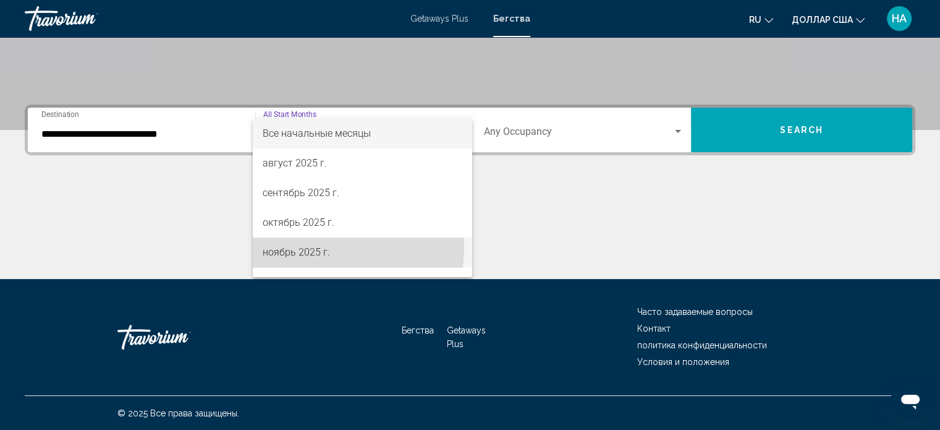
click at [299, 247] on font "ноябрь 2025 г." at bounding box center [296, 252] width 67 height 12
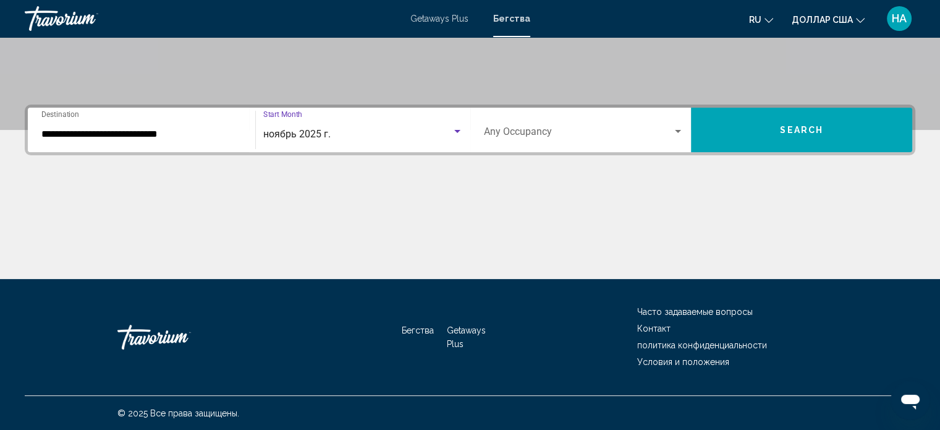
click at [552, 109] on mat-form-field "Occupancy Any Occupancy" at bounding box center [584, 130] width 215 height 44
click at [551, 129] on span "Search widget" at bounding box center [578, 134] width 189 height 11
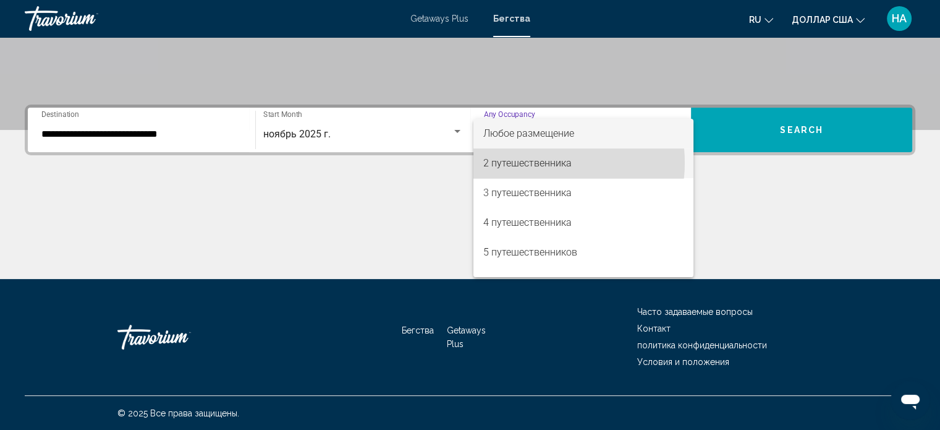
click at [538, 163] on font "2 путешественника" at bounding box center [527, 163] width 88 height 12
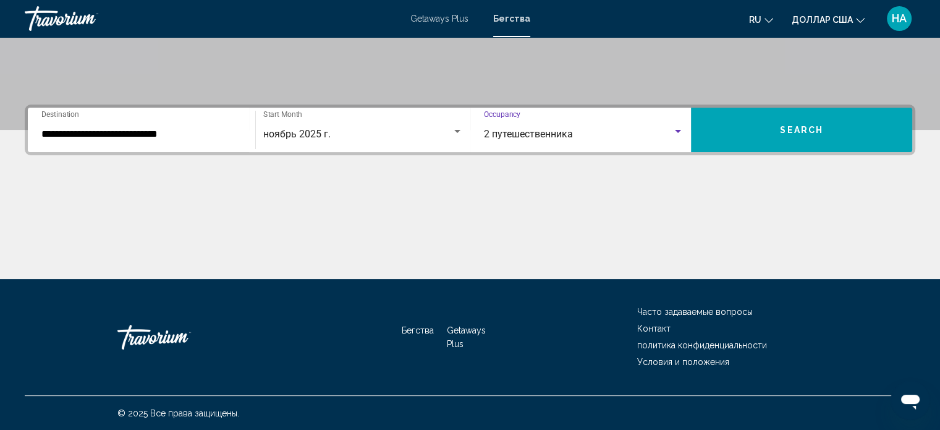
click at [796, 128] on span "Search" at bounding box center [801, 130] width 43 height 10
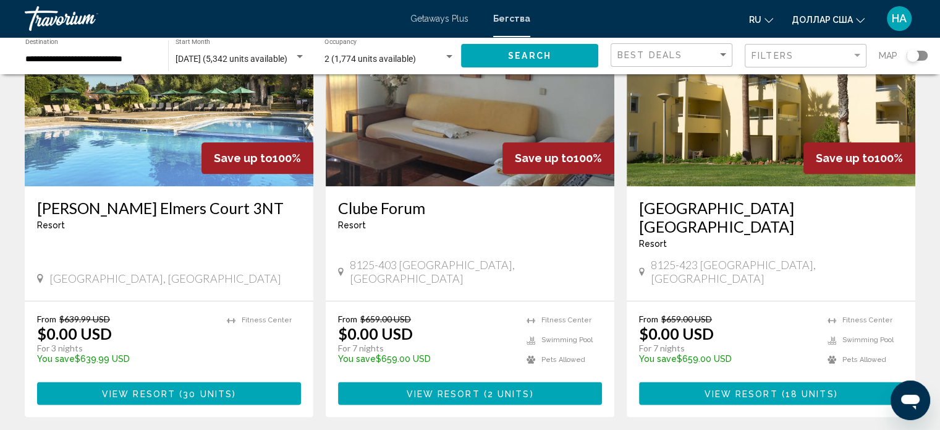
scroll to position [1484, 0]
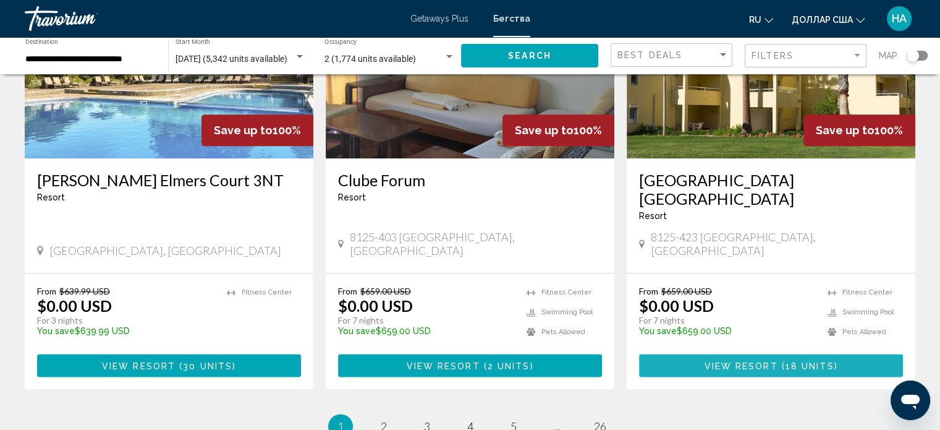
click at [754, 360] on span "View Resort" at bounding box center [741, 365] width 74 height 10
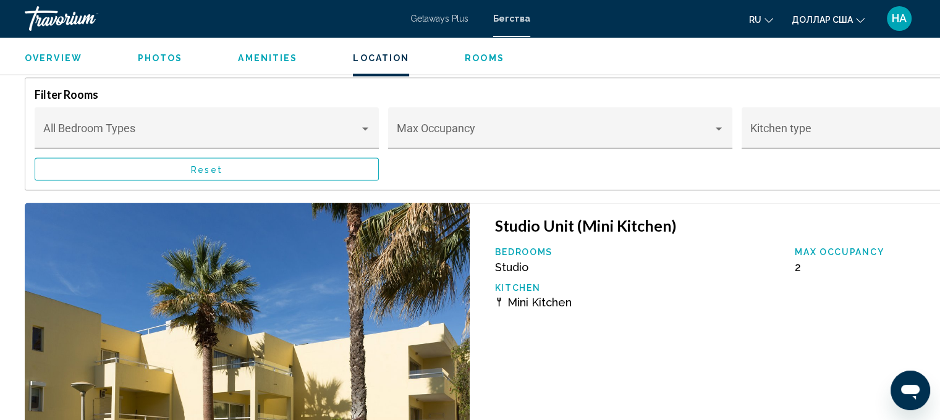
scroll to position [2136, 0]
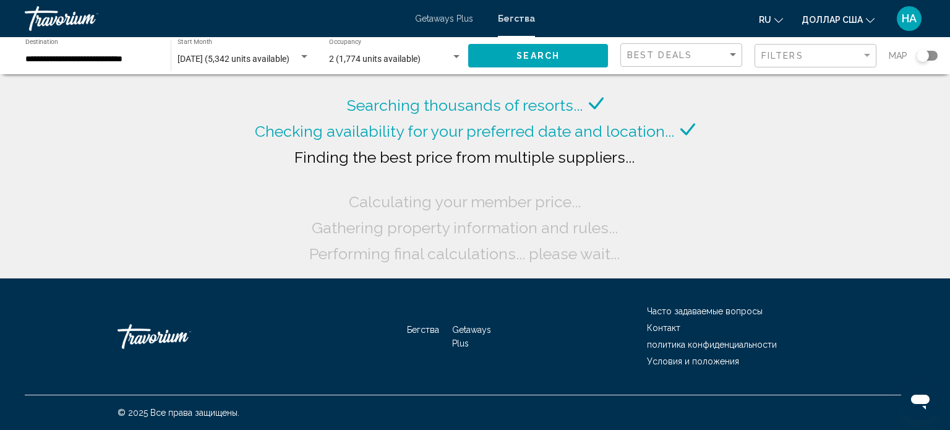
click at [670, 60] on div "Best Deals" at bounding box center [682, 55] width 111 height 23
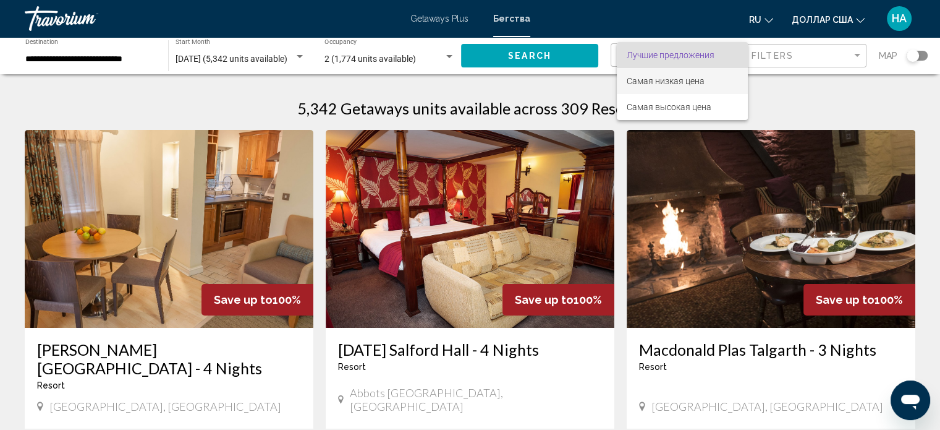
click at [694, 85] on font "Самая низкая цена" at bounding box center [666, 81] width 78 height 10
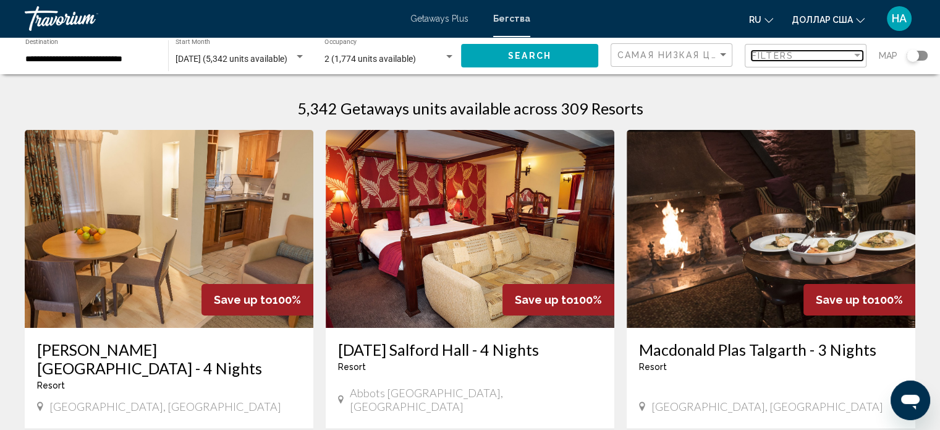
click at [780, 56] on span "Filters" at bounding box center [773, 56] width 42 height 10
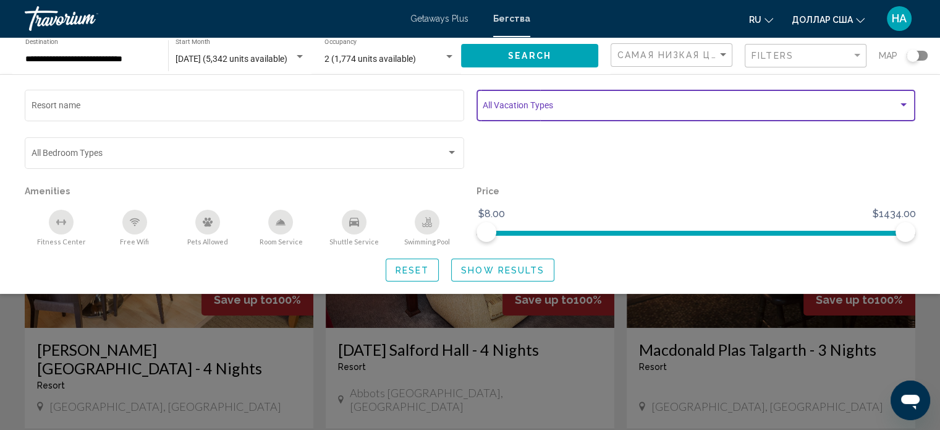
click at [555, 106] on span "Search widget" at bounding box center [690, 108] width 415 height 10
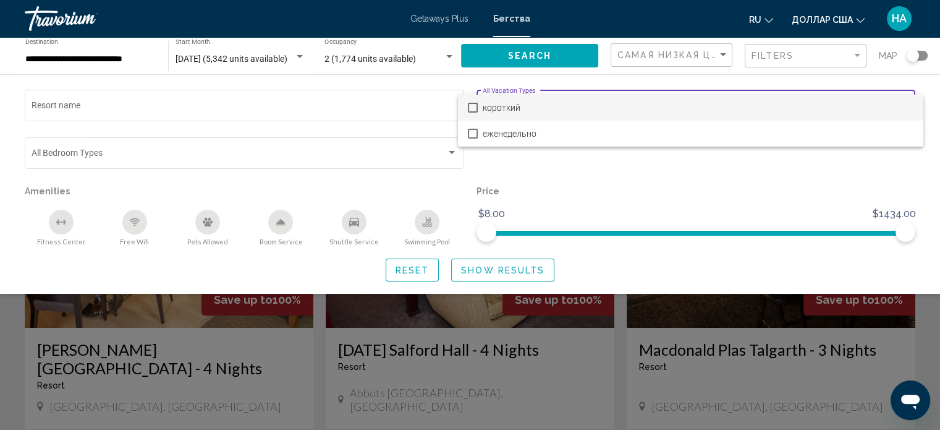
click at [586, 85] on div at bounding box center [470, 215] width 940 height 430
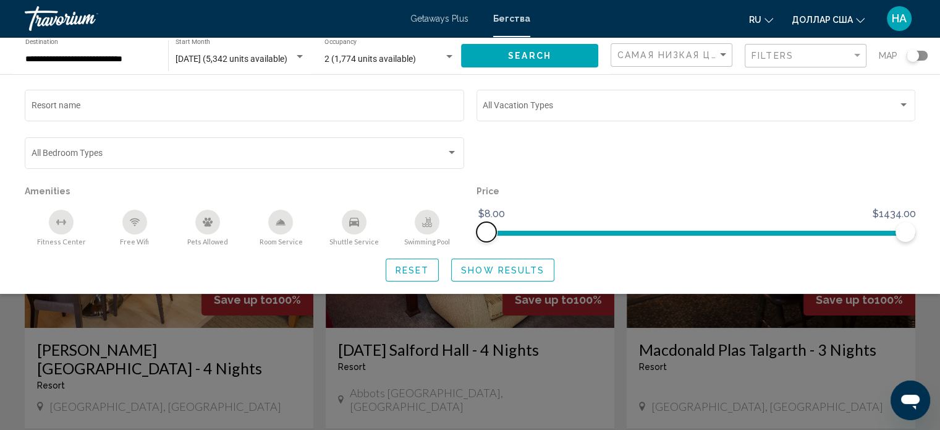
drag, startPoint x: 486, startPoint y: 233, endPoint x: 458, endPoint y: 227, distance: 28.5
click at [460, 227] on div "Resort name Vacation Types All Vacation Types Bedroom Types All Bedroom Types A…" at bounding box center [470, 166] width 903 height 159
click at [497, 274] on span "Show Results" at bounding box center [502, 270] width 83 height 10
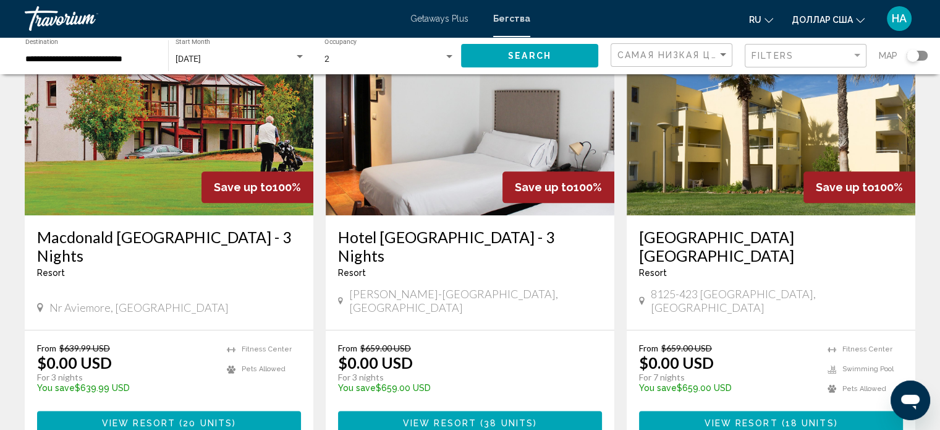
scroll to position [1607, 0]
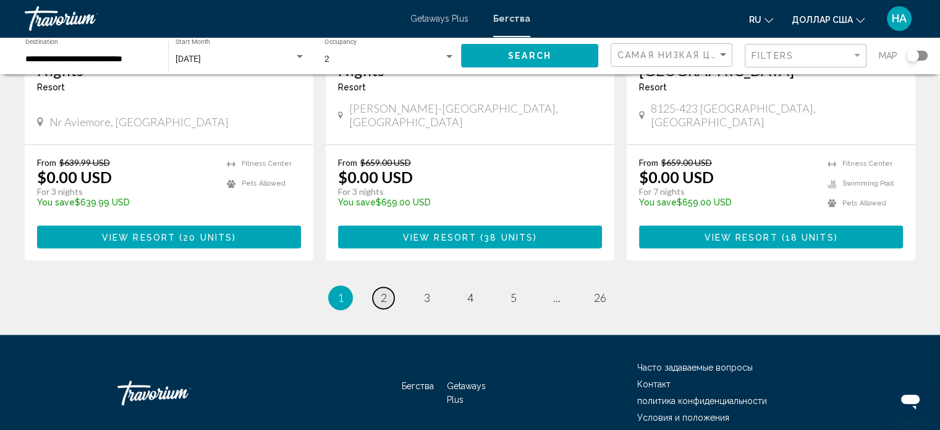
click at [381, 291] on span "2" at bounding box center [384, 298] width 6 height 14
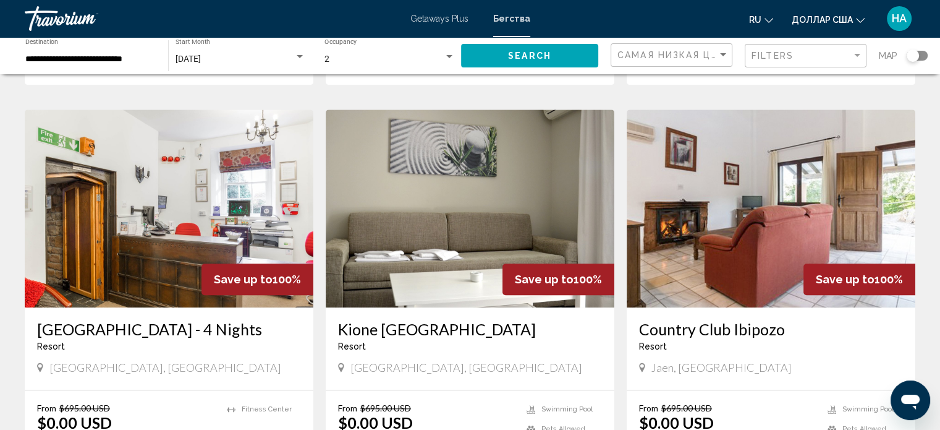
scroll to position [1422, 0]
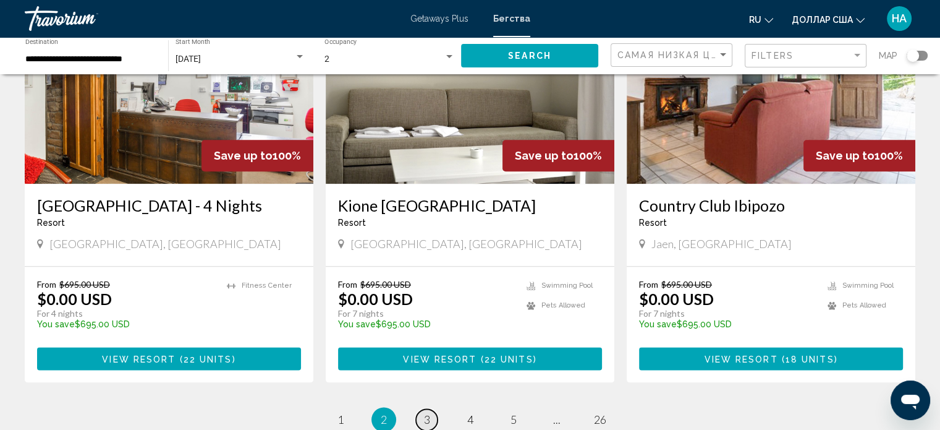
click at [431, 409] on link "page 3" at bounding box center [427, 420] width 22 height 22
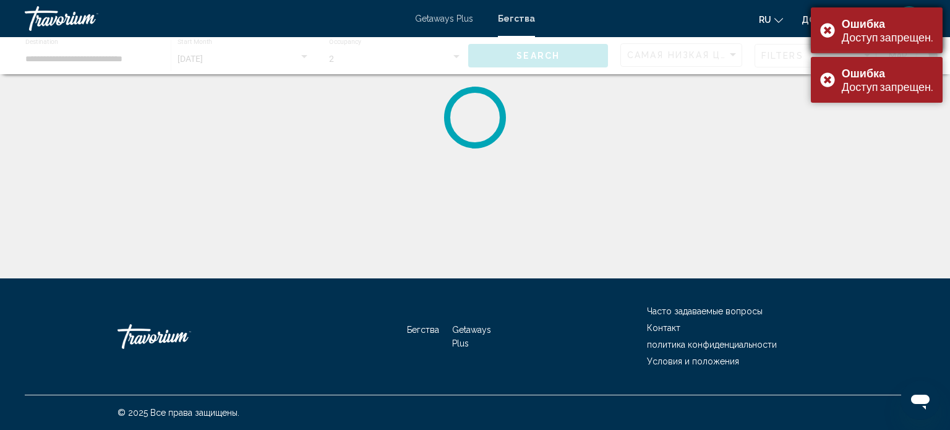
drag, startPoint x: 830, startPoint y: 28, endPoint x: 830, endPoint y: 87, distance: 59.3
click at [828, 31] on div "Ошибка Доступ запрещен." at bounding box center [876, 30] width 132 height 46
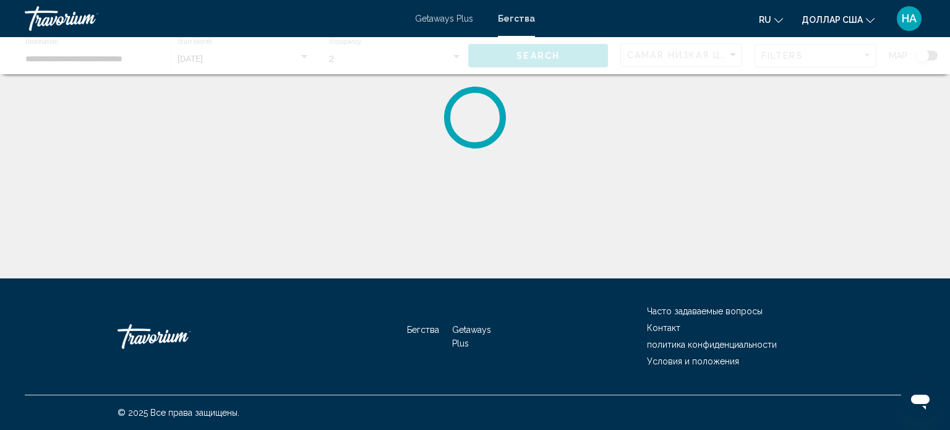
click at [828, 78] on div "**********" at bounding box center [475, 139] width 950 height 278
click at [860, 17] on font "доллар США" at bounding box center [831, 20] width 61 height 10
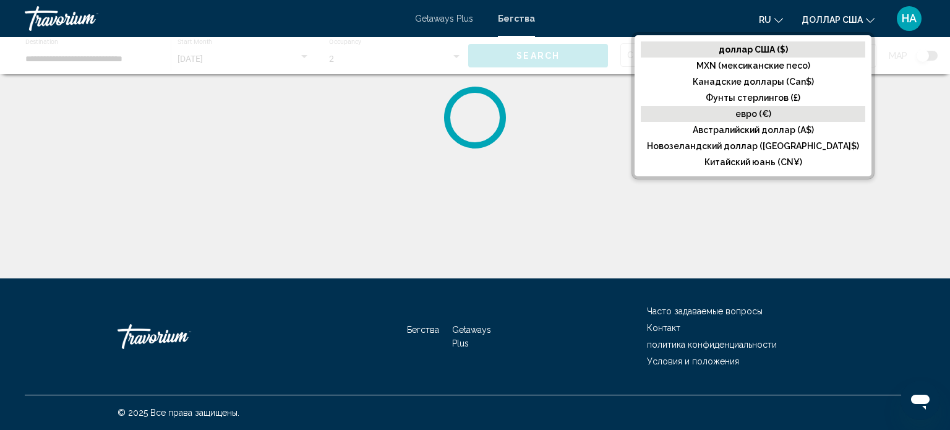
click at [771, 109] on font "евро (€)" at bounding box center [753, 114] width 36 height 10
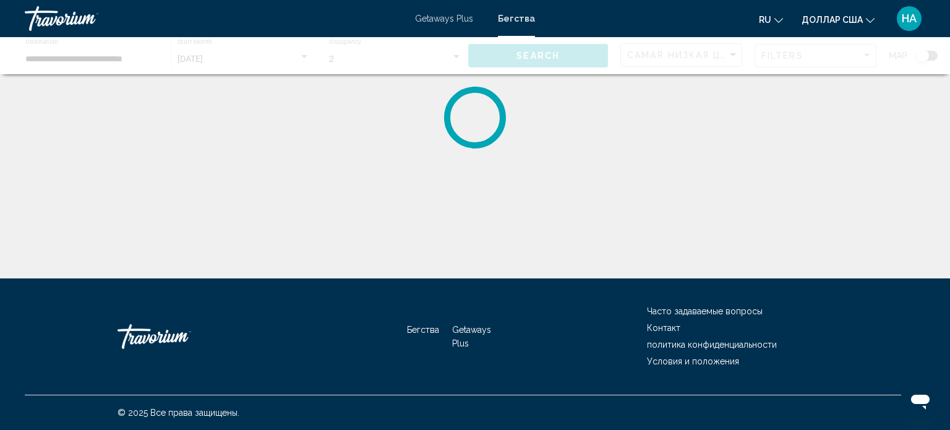
click at [860, 18] on font "доллар США" at bounding box center [831, 20] width 61 height 10
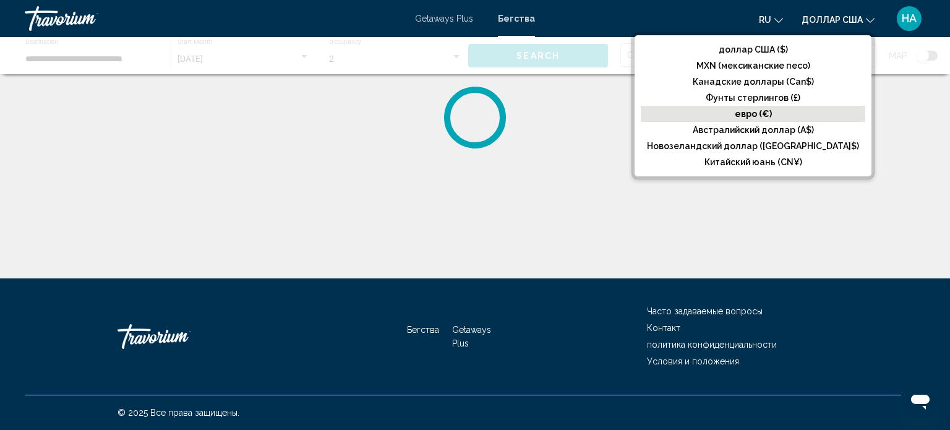
click at [772, 111] on font "евро (€)" at bounding box center [752, 114] width 37 height 10
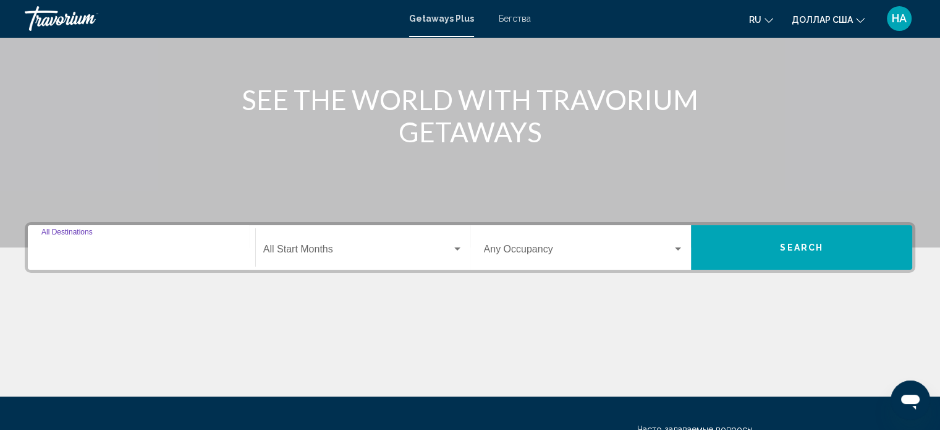
click at [66, 254] on input "Destination All Destinations" at bounding box center [141, 251] width 200 height 11
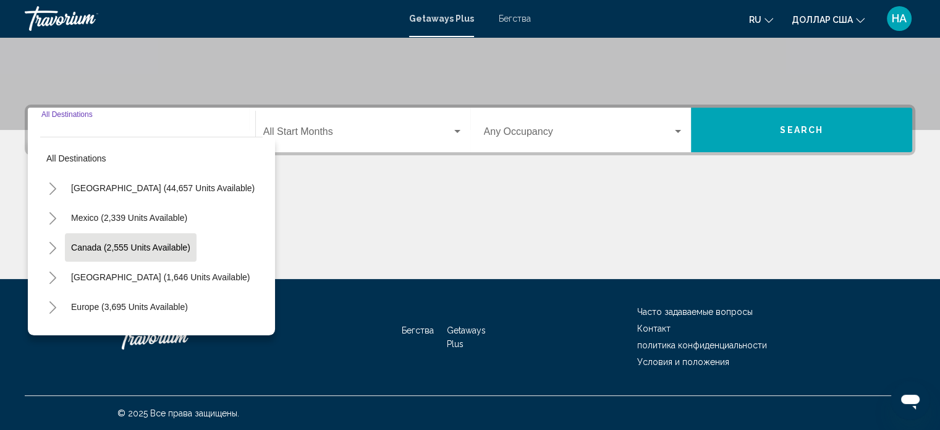
scroll to position [62, 0]
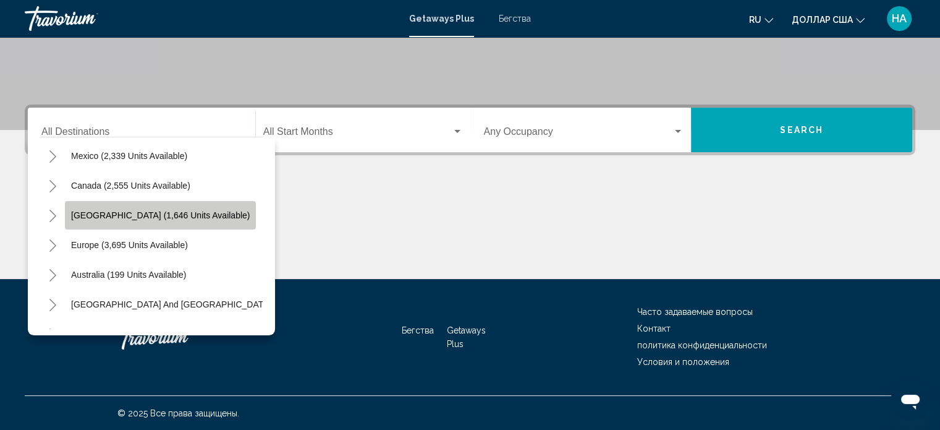
click at [143, 215] on span "[GEOGRAPHIC_DATA] (1,646 units available)" at bounding box center [160, 215] width 179 height 10
type input "**********"
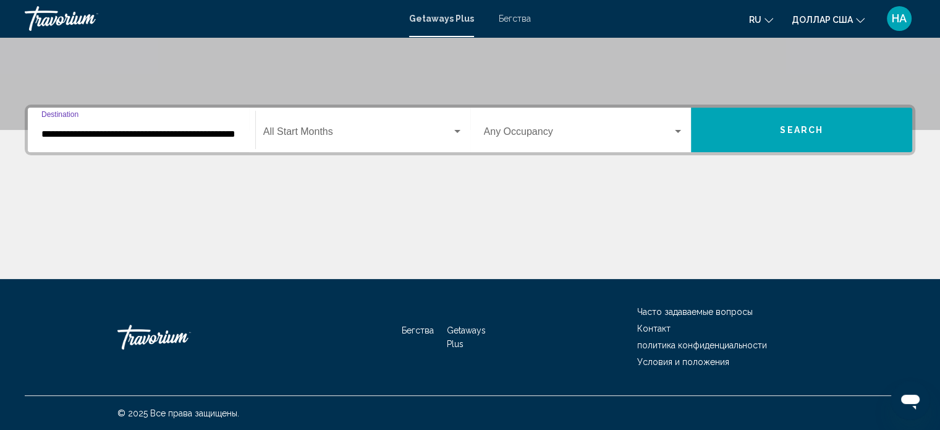
click at [292, 136] on span "Виджет поиска" at bounding box center [357, 134] width 189 height 11
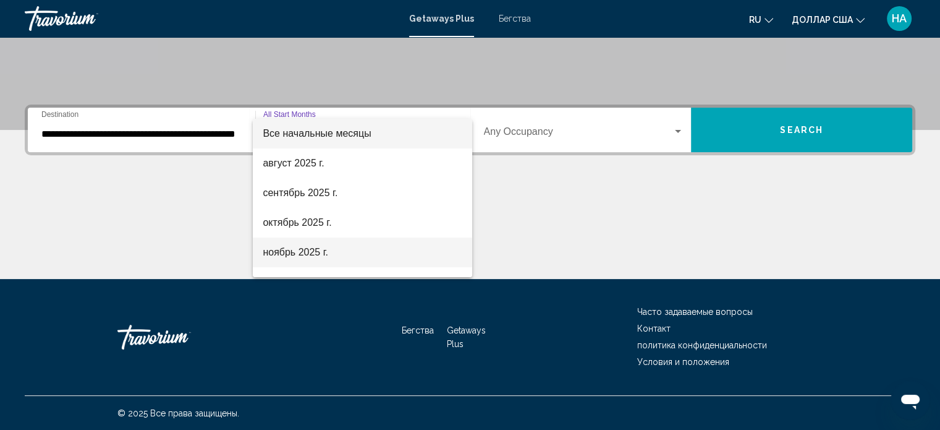
click at [301, 247] on font "ноябрь 2025 г." at bounding box center [296, 252] width 66 height 11
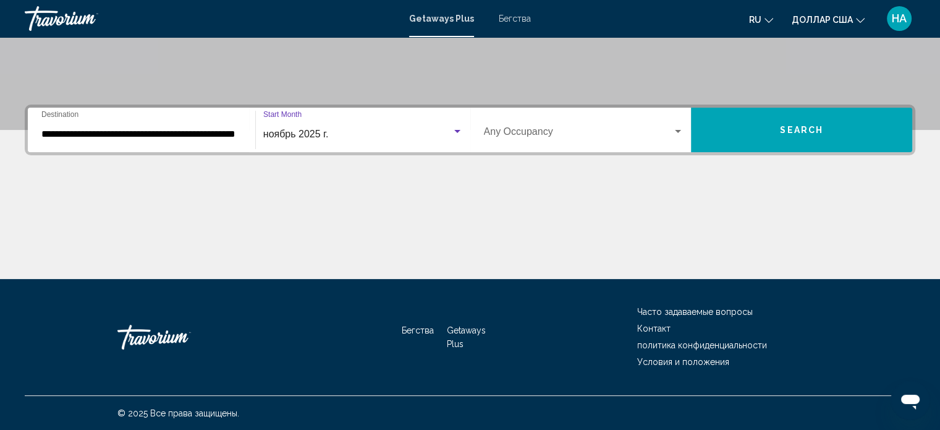
click at [518, 130] on span "Виджет поиска" at bounding box center [578, 134] width 189 height 11
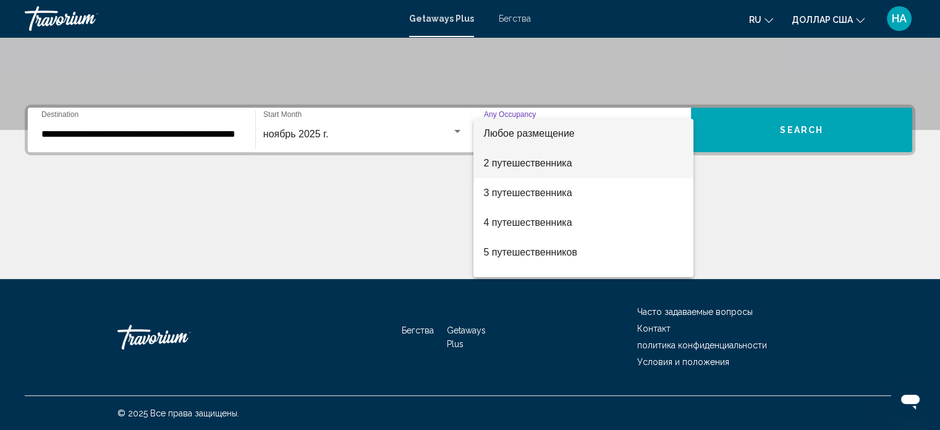
click at [520, 159] on font "2 путешественника" at bounding box center [527, 163] width 88 height 11
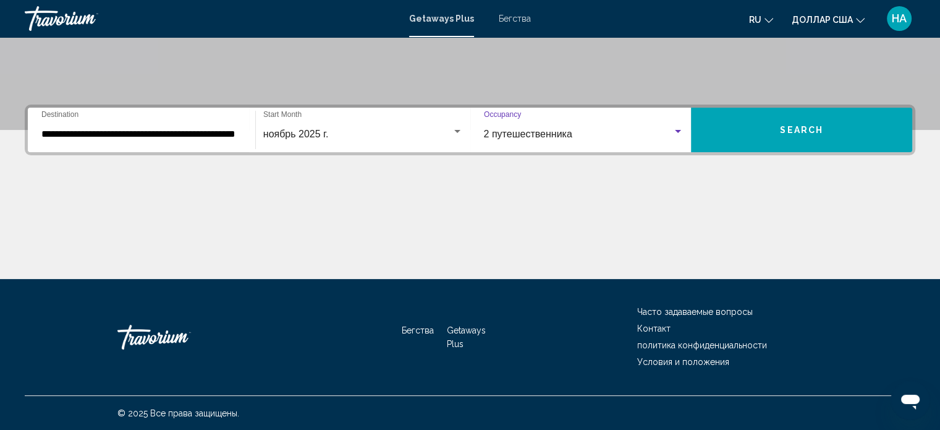
click at [791, 125] on span "Search" at bounding box center [801, 130] width 43 height 10
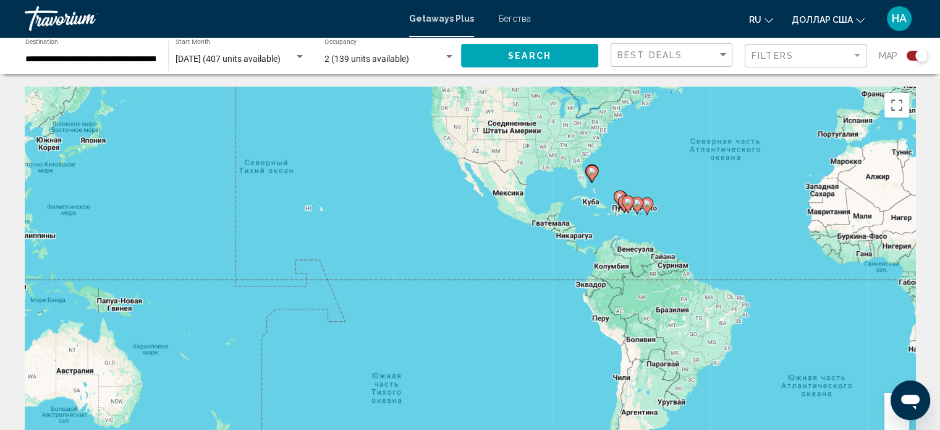
drag, startPoint x: 401, startPoint y: 287, endPoint x: 696, endPoint y: 182, distance: 313.9
click at [696, 182] on div "Чтобы активировать перетаскивание с помощью клавиатуры, нажмите Alt + Ввод. Пос…" at bounding box center [470, 272] width 891 height 371
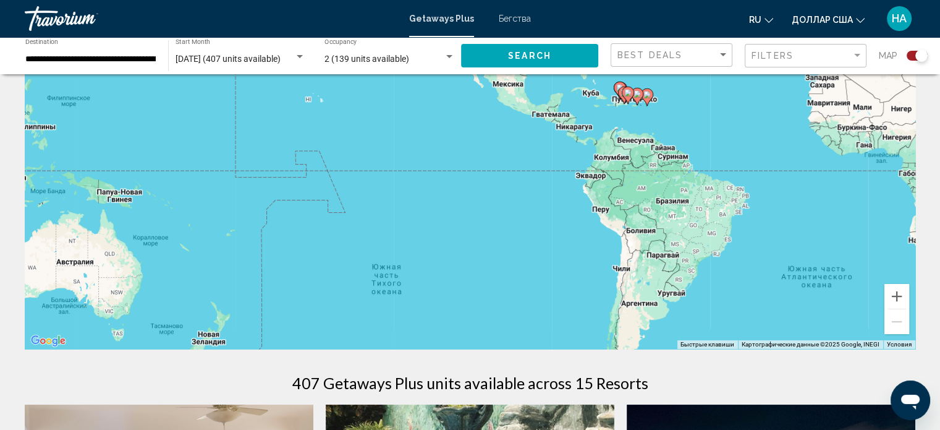
scroll to position [165, 0]
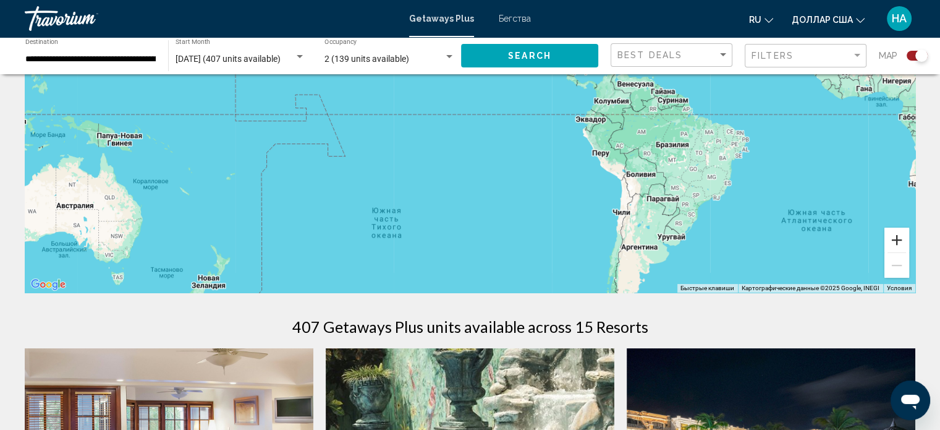
click at [895, 244] on button "Увеличить" at bounding box center [897, 240] width 25 height 25
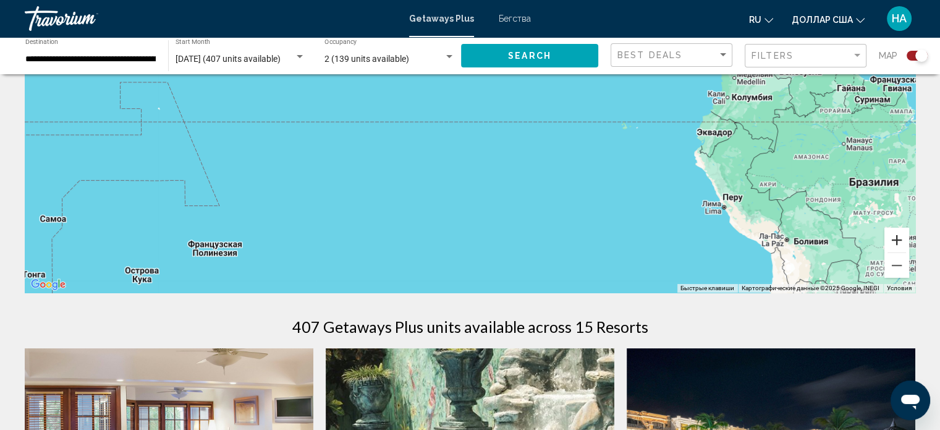
click at [895, 242] on button "Увеличить" at bounding box center [897, 240] width 25 height 25
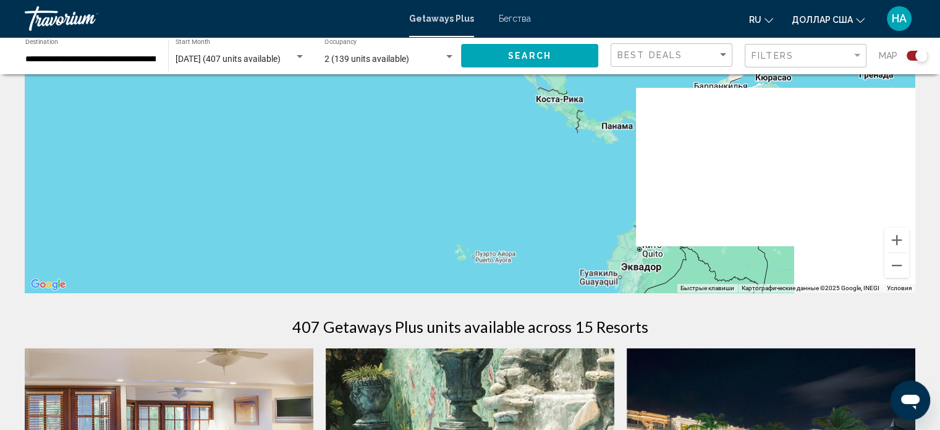
drag, startPoint x: 776, startPoint y: 128, endPoint x: 386, endPoint y: 272, distance: 415.3
click at [387, 272] on div "Чтобы активировать перетаскивание с помощью клавиатуры, нажмите Alt + Ввод. Пос…" at bounding box center [470, 106] width 891 height 371
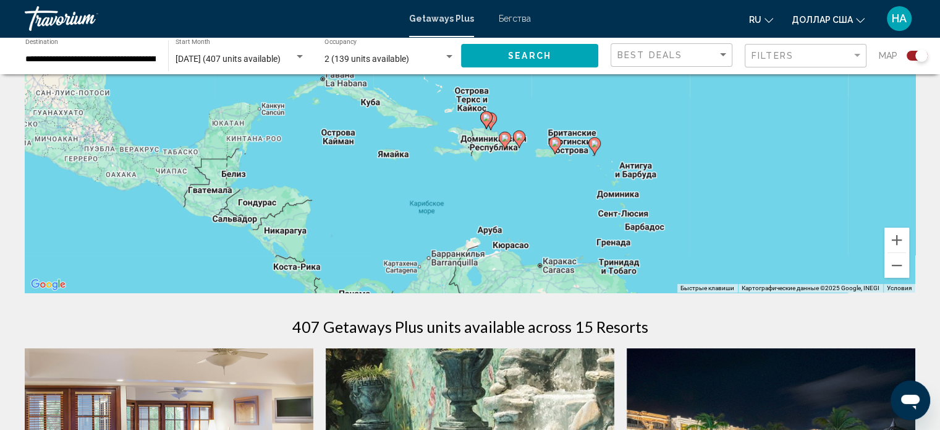
drag, startPoint x: 615, startPoint y: 201, endPoint x: 519, endPoint y: 278, distance: 122.2
click at [519, 278] on div "Чтобы активировать перетаскивание с помощью клавиатуры, нажмите Alt + Ввод. Пос…" at bounding box center [470, 106] width 891 height 371
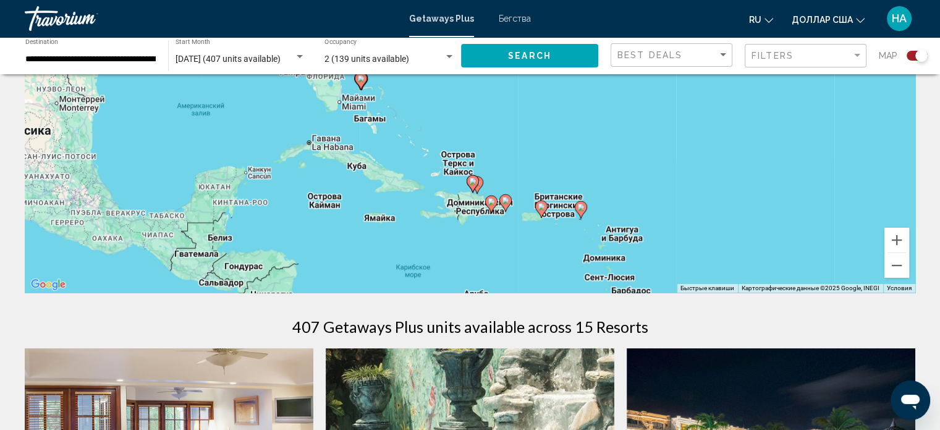
drag, startPoint x: 602, startPoint y: 160, endPoint x: 630, endPoint y: 198, distance: 47.4
click at [630, 198] on div "Чтобы активировать перетаскивание с помощью клавиатуры, нажмите Alt + Ввод. Пос…" at bounding box center [470, 106] width 891 height 371
click at [540, 205] on image "Основное содержание" at bounding box center [541, 206] width 7 height 7
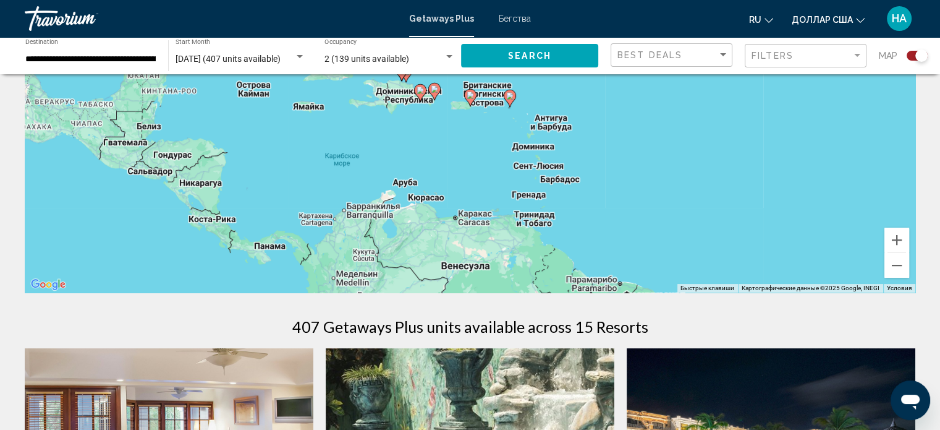
click at [472, 90] on icon "Основное содержание" at bounding box center [469, 98] width 11 height 16
type input "**********"
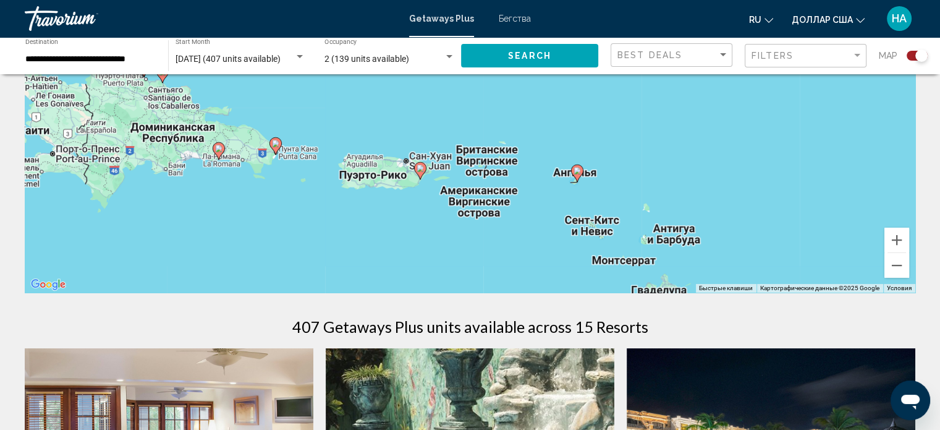
drag, startPoint x: 472, startPoint y: 136, endPoint x: 422, endPoint y: 212, distance: 91.4
click at [422, 212] on div "Чтобы активировать перетаскивание с помощью клавиатуры, нажмите Alt + Ввод. Пос…" at bounding box center [470, 106] width 891 height 371
click at [418, 171] on image "Основное содержание" at bounding box center [420, 167] width 7 height 7
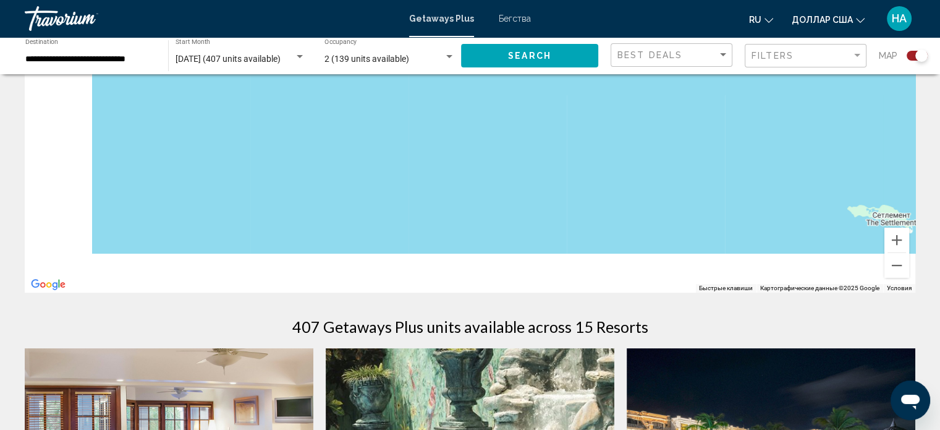
drag, startPoint x: 372, startPoint y: 207, endPoint x: 538, endPoint y: 12, distance: 256.6
click at [538, 12] on div "**********" at bounding box center [470, 50] width 940 height 430
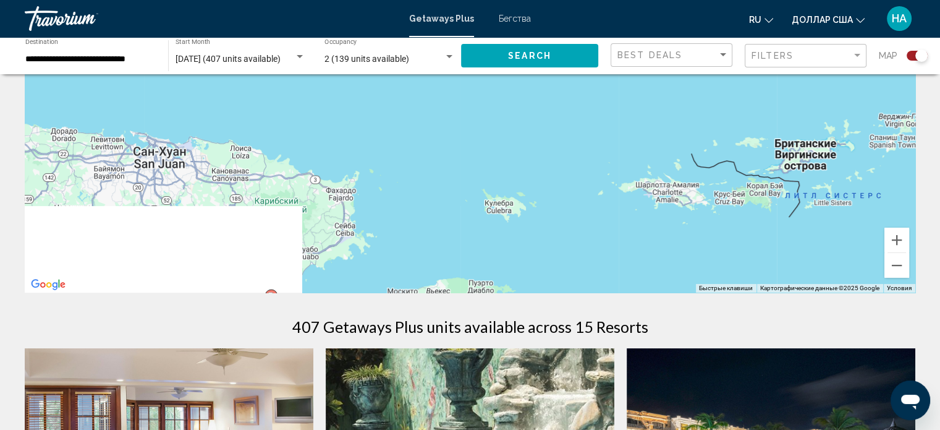
drag, startPoint x: 446, startPoint y: 244, endPoint x: 461, endPoint y: 171, distance: 75.0
click at [452, 79] on div "Для навигации используйте клавиши со стрелками. Чтобы активировать перетаскиван…" at bounding box center [470, 106] width 891 height 371
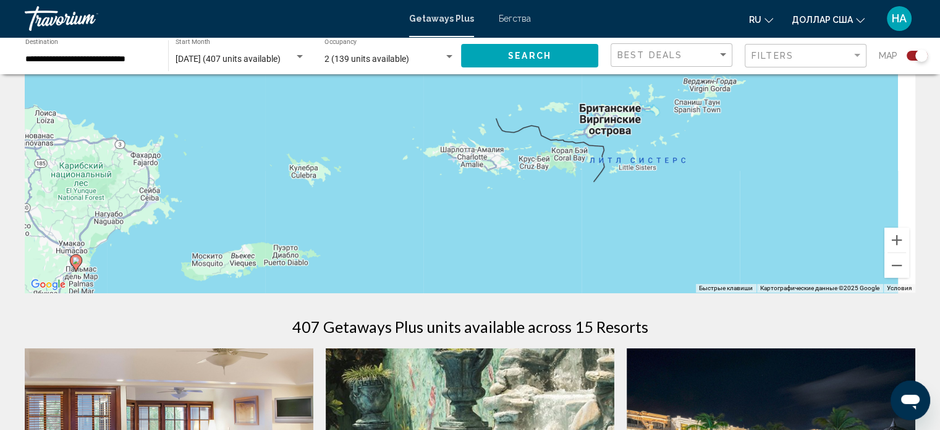
drag, startPoint x: 463, startPoint y: 224, endPoint x: 163, endPoint y: 215, distance: 300.6
click at [163, 215] on div "Для навигации используйте клавиши со стрелками. Чтобы активировать перетаскиван…" at bounding box center [470, 106] width 891 height 371
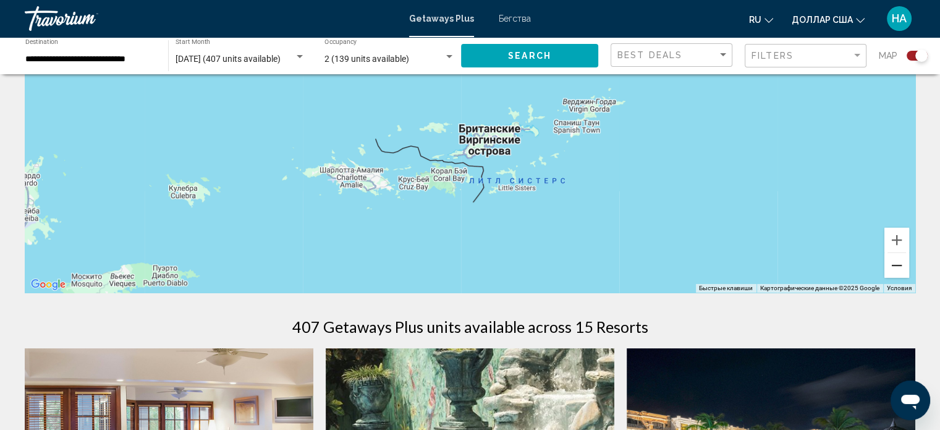
click at [898, 266] on button "Уменьшить" at bounding box center [897, 265] width 25 height 25
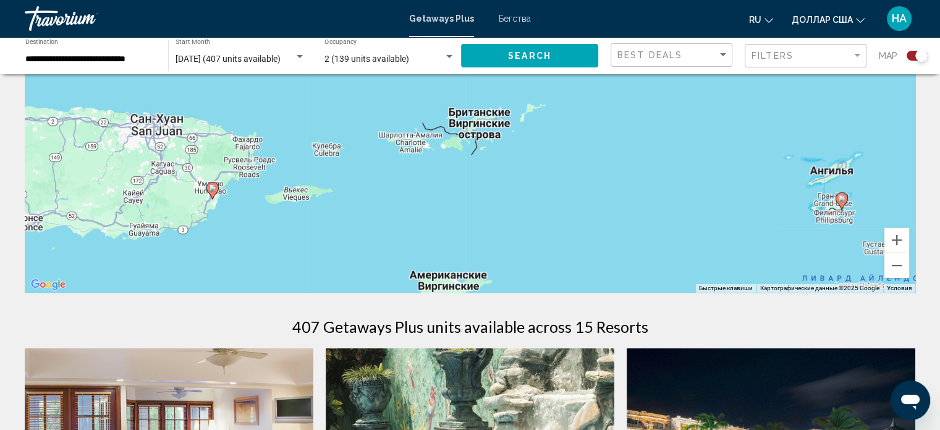
click at [213, 189] on image "Основное содержание" at bounding box center [212, 187] width 7 height 7
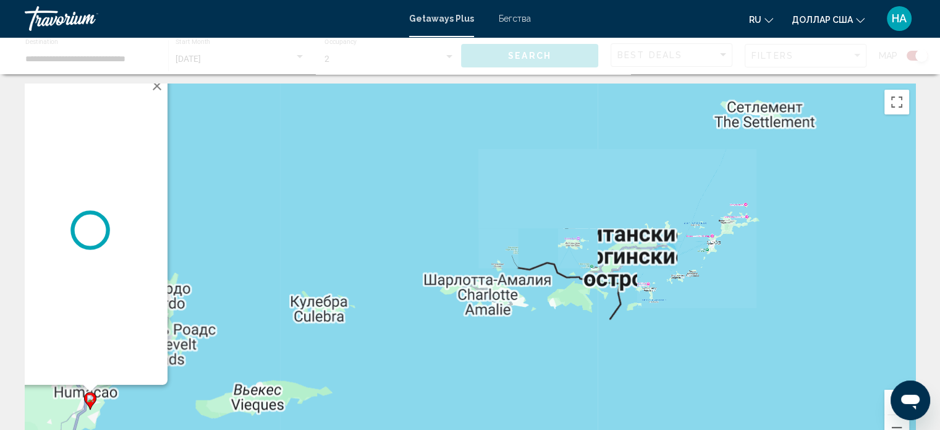
scroll to position [0, 0]
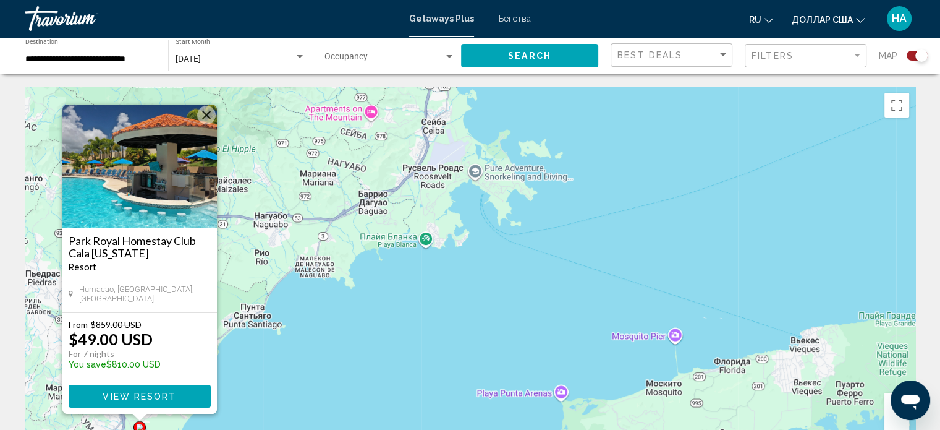
click at [134, 400] on span "View Resort" at bounding box center [140, 396] width 74 height 10
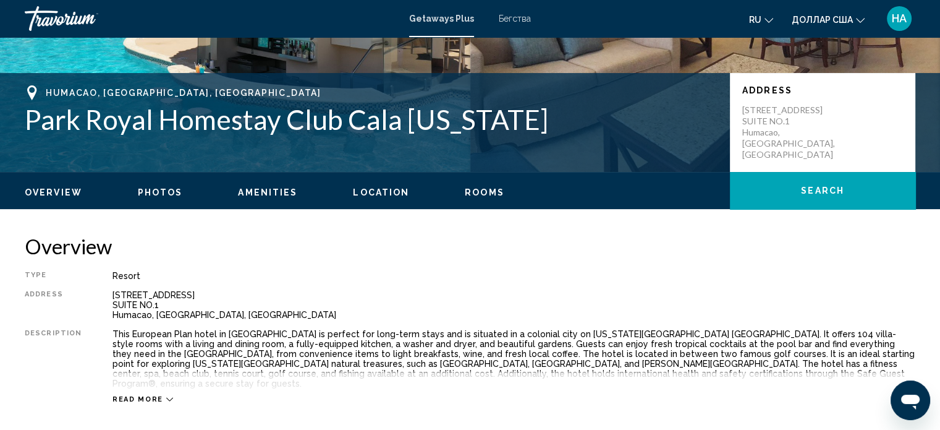
scroll to position [255, 0]
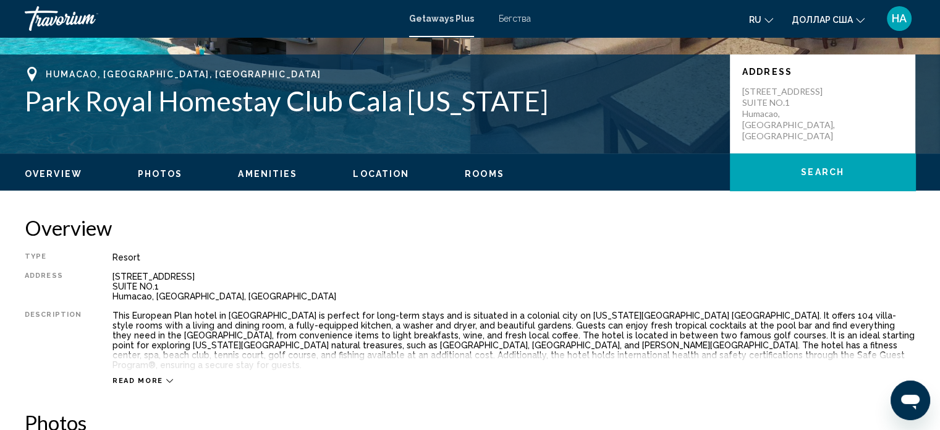
click at [158, 376] on div "Read more" at bounding box center [143, 380] width 61 height 8
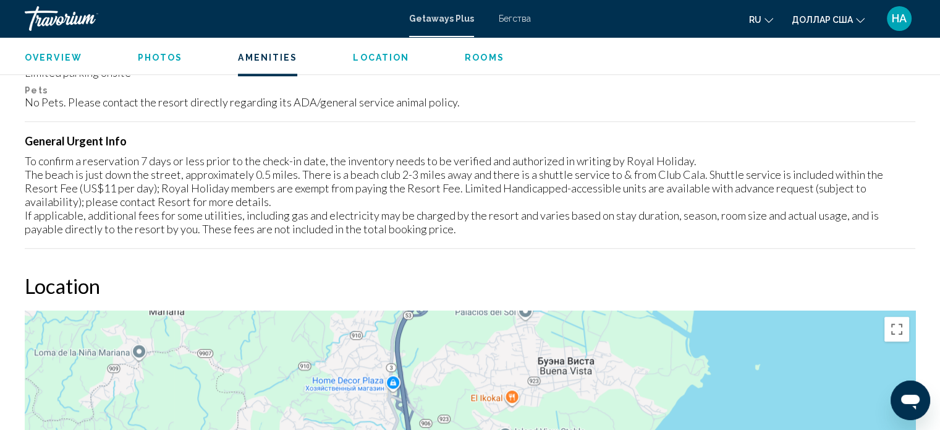
scroll to position [1306, 0]
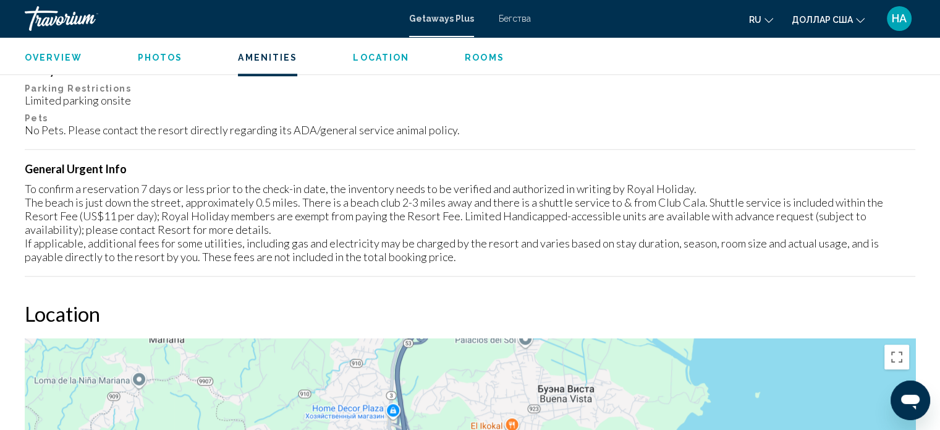
click at [380, 53] on span "Location" at bounding box center [381, 58] width 56 height 10
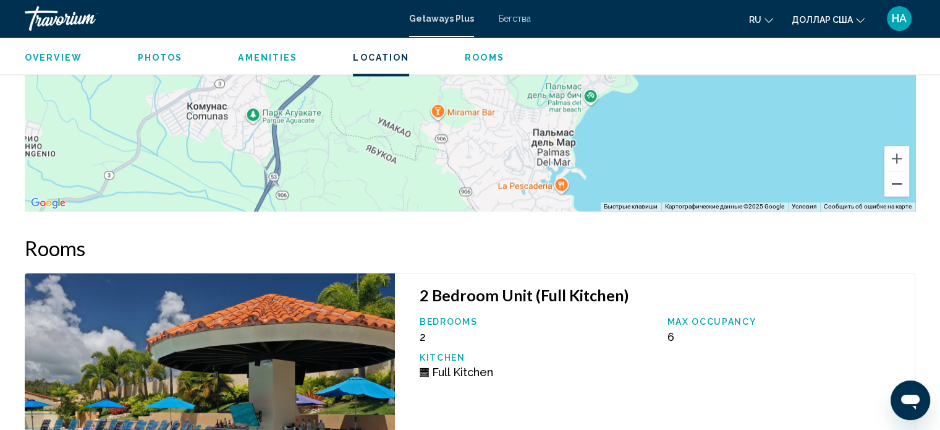
scroll to position [1708, 0]
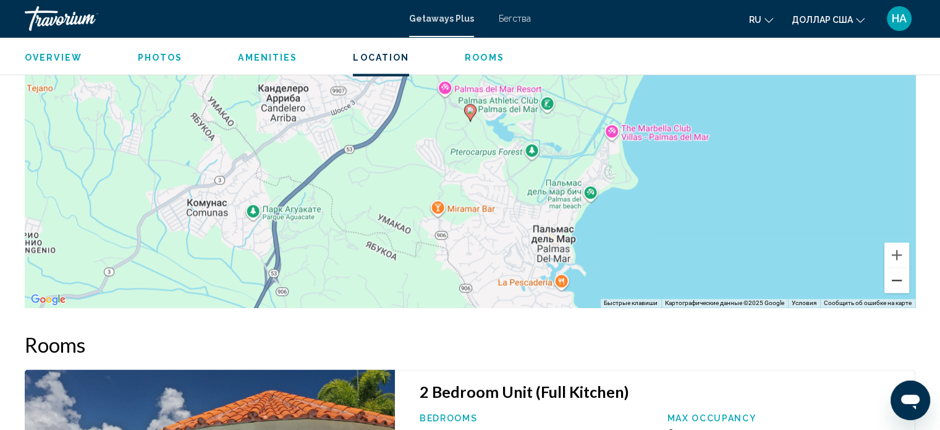
click at [895, 270] on button "Уменьшить" at bounding box center [897, 280] width 25 height 25
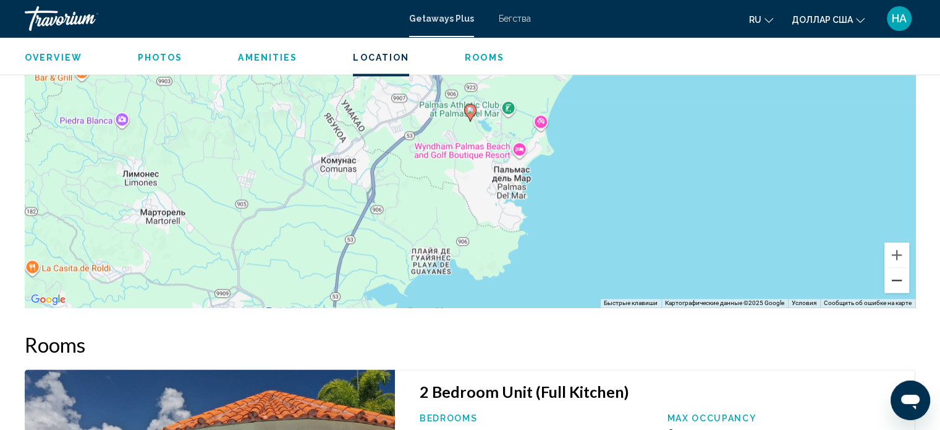
click at [895, 270] on button "Уменьшить" at bounding box center [897, 280] width 25 height 25
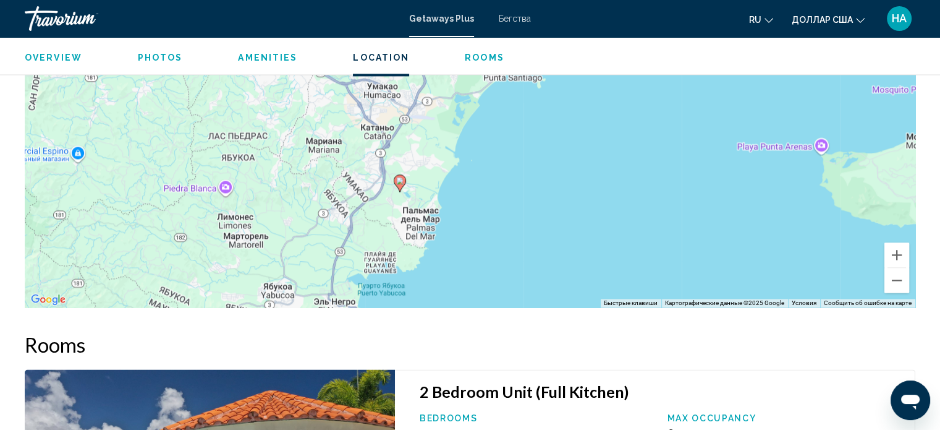
drag, startPoint x: 508, startPoint y: 169, endPoint x: 436, endPoint y: 241, distance: 101.9
click at [436, 241] on div "Чтобы активировать перетаскивание с помощью клавиатуры, нажмите Alt + Ввод. Пос…" at bounding box center [470, 121] width 891 height 371
click at [895, 274] on button "Уменьшить" at bounding box center [897, 280] width 25 height 25
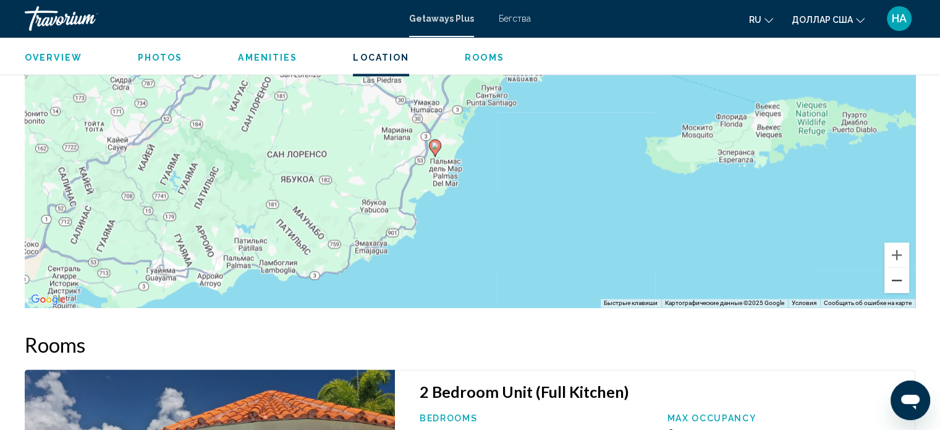
click at [895, 274] on button "Уменьшить" at bounding box center [897, 280] width 25 height 25
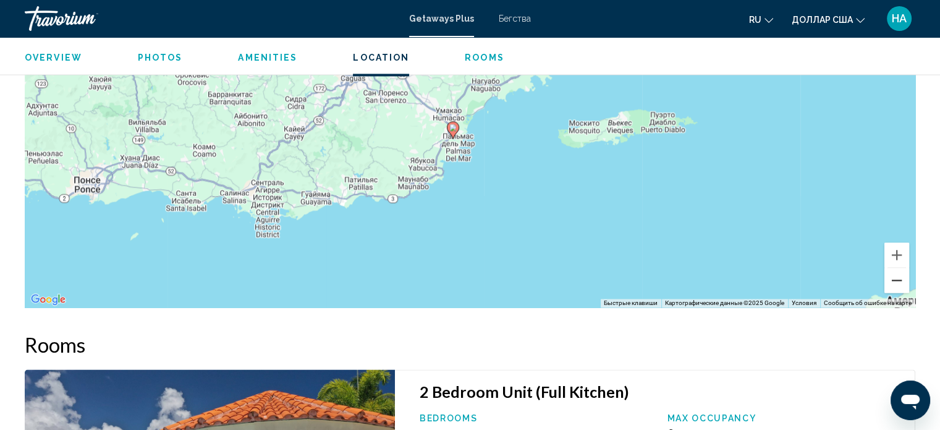
click at [897, 269] on button "Уменьшить" at bounding box center [897, 280] width 25 height 25
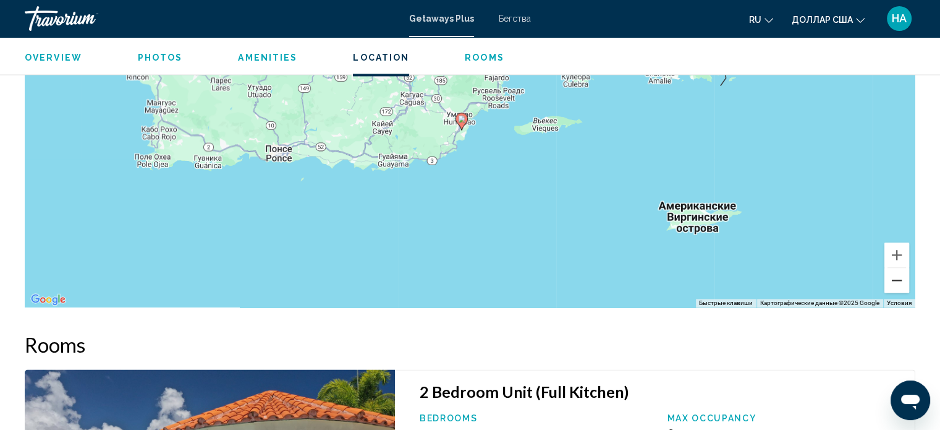
click at [897, 269] on button "Уменьшить" at bounding box center [897, 280] width 25 height 25
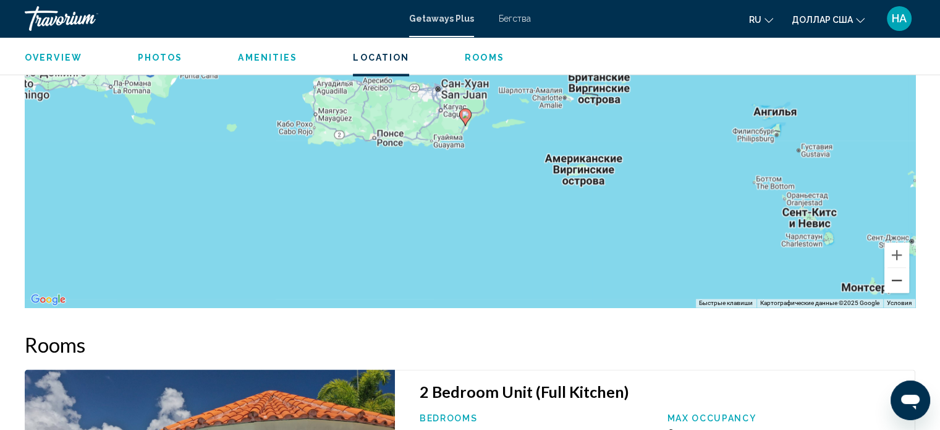
click at [894, 270] on button "Уменьшить" at bounding box center [897, 280] width 25 height 25
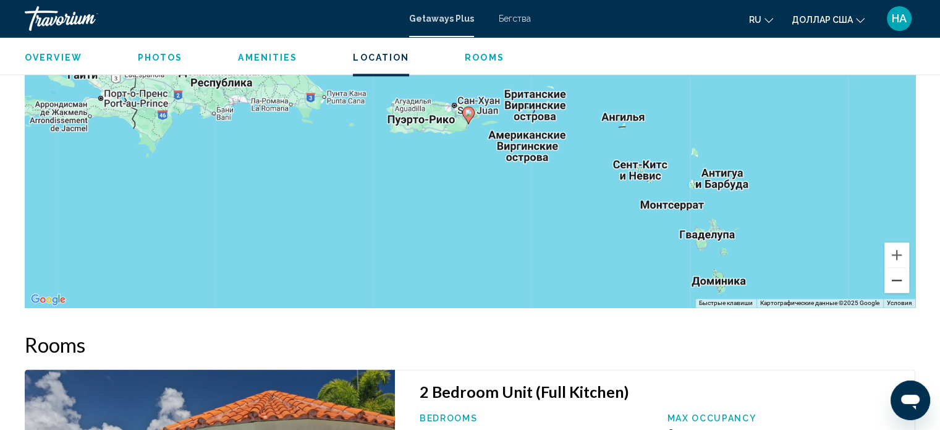
click at [894, 270] on button "Уменьшить" at bounding box center [897, 280] width 25 height 25
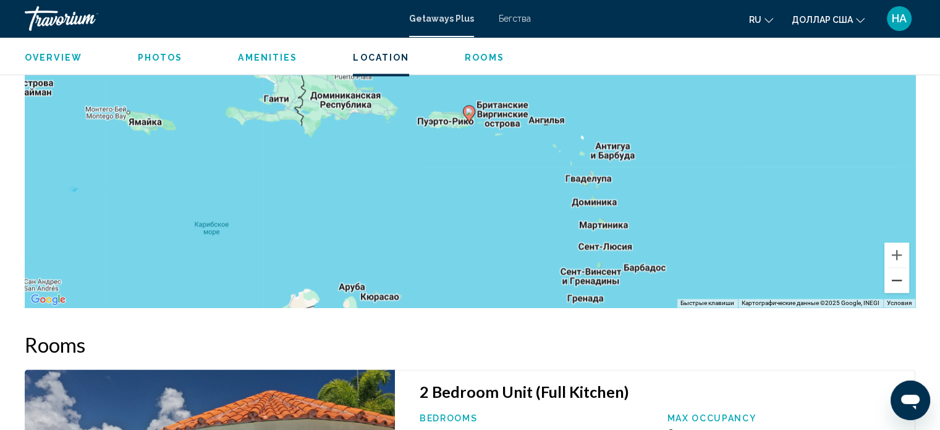
click at [894, 270] on button "Уменьшить" at bounding box center [897, 280] width 25 height 25
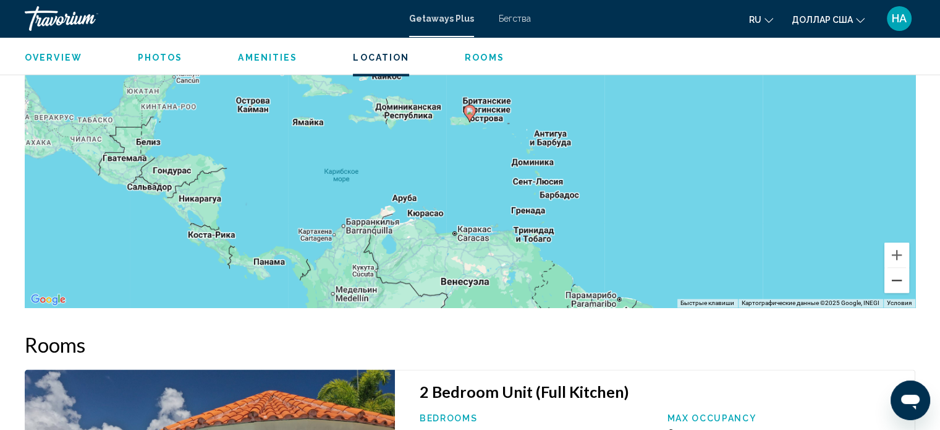
click at [894, 270] on button "Уменьшить" at bounding box center [897, 280] width 25 height 25
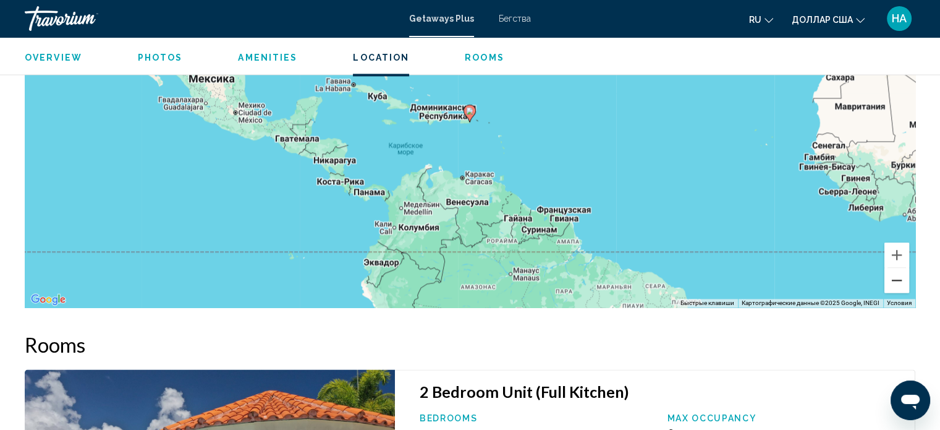
click at [894, 270] on button "Уменьшить" at bounding box center [897, 280] width 25 height 25
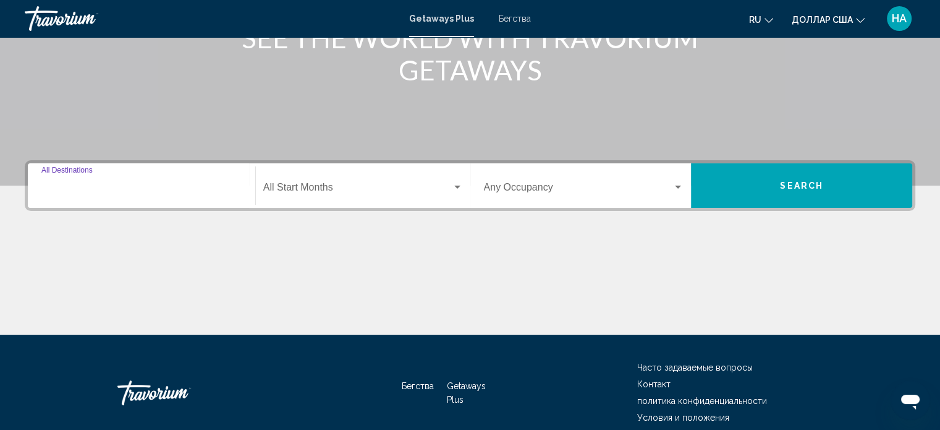
click at [145, 192] on input "Destination All Destinations" at bounding box center [141, 189] width 200 height 11
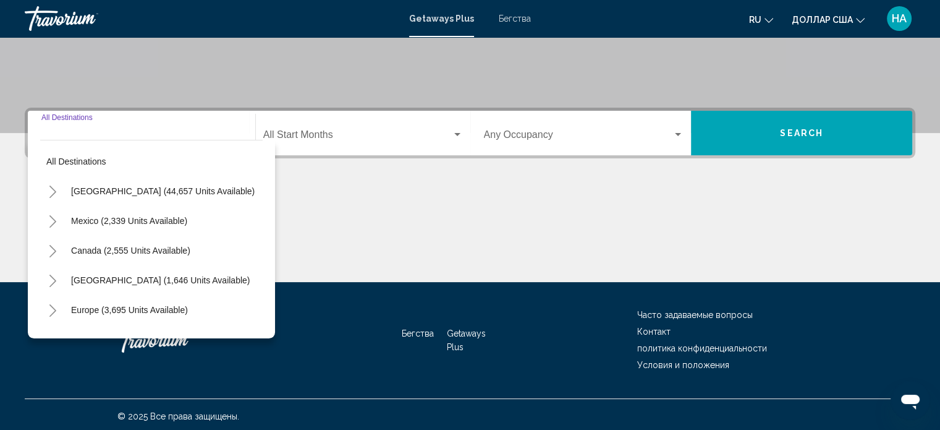
scroll to position [241, 0]
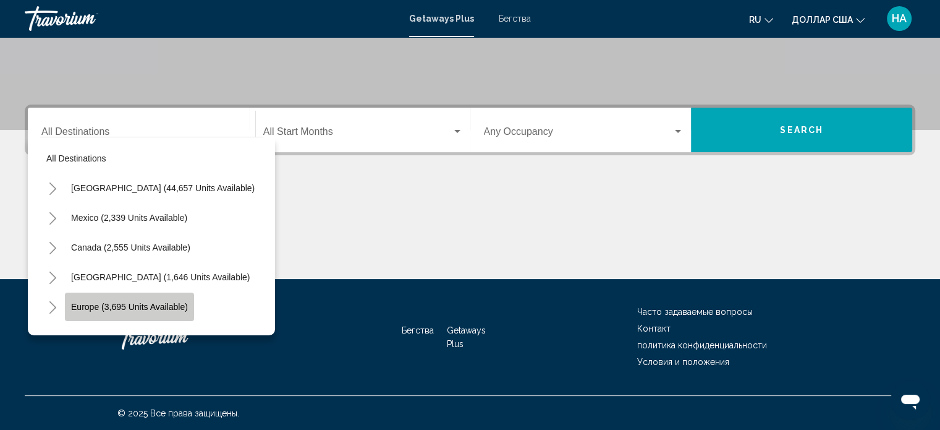
drag, startPoint x: 120, startPoint y: 297, endPoint x: 134, endPoint y: 291, distance: 14.9
click at [121, 296] on button "Europe (3,695 units available)" at bounding box center [129, 306] width 129 height 28
type input "**********"
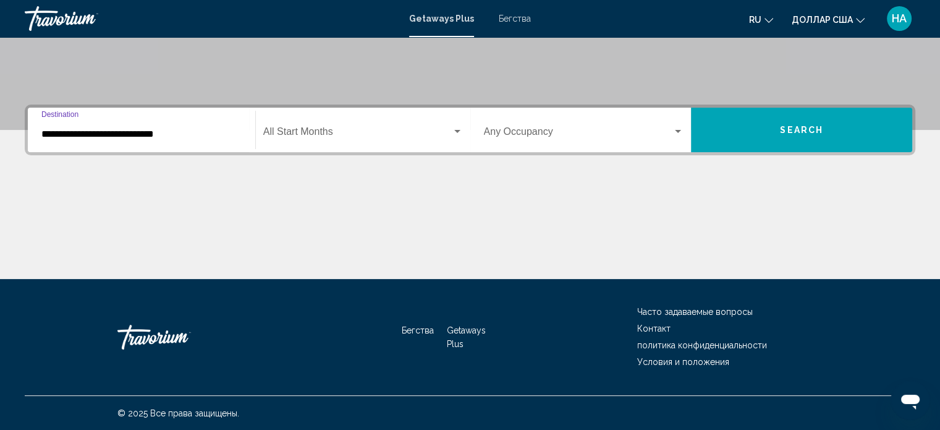
click at [302, 116] on div "Start Month All Start Months" at bounding box center [363, 130] width 200 height 39
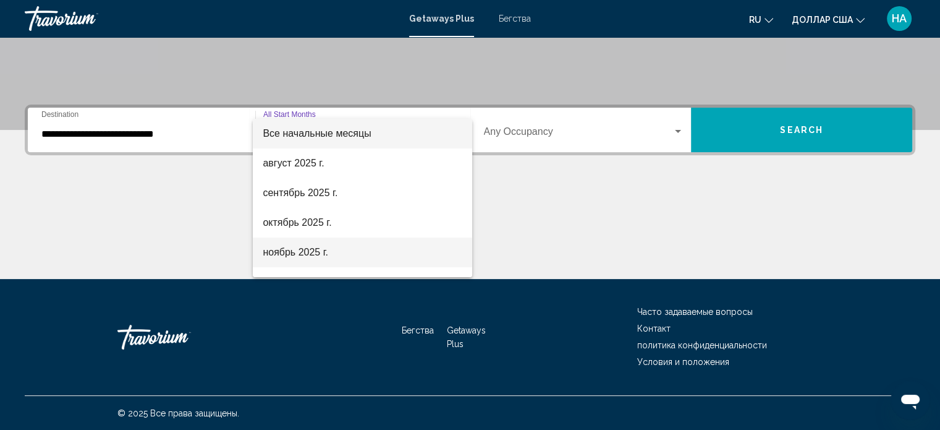
click at [304, 257] on font "ноябрь 2025 г." at bounding box center [296, 252] width 66 height 11
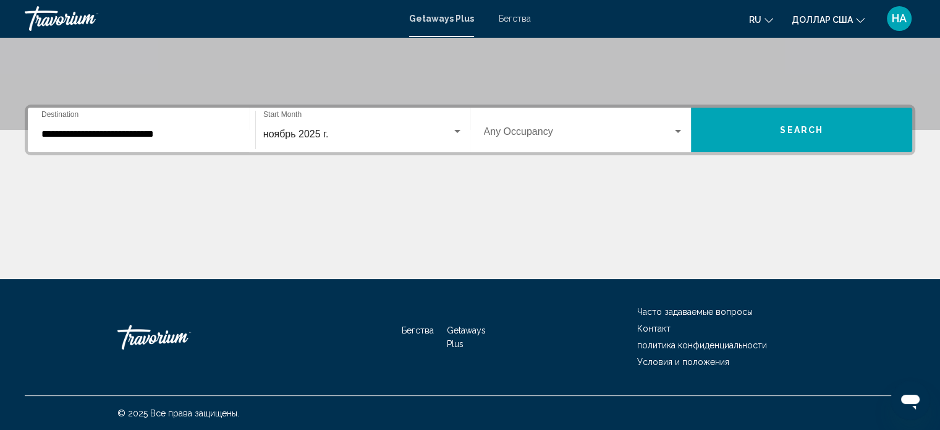
click at [541, 126] on div "Occupancy Any Occupancy" at bounding box center [584, 130] width 200 height 39
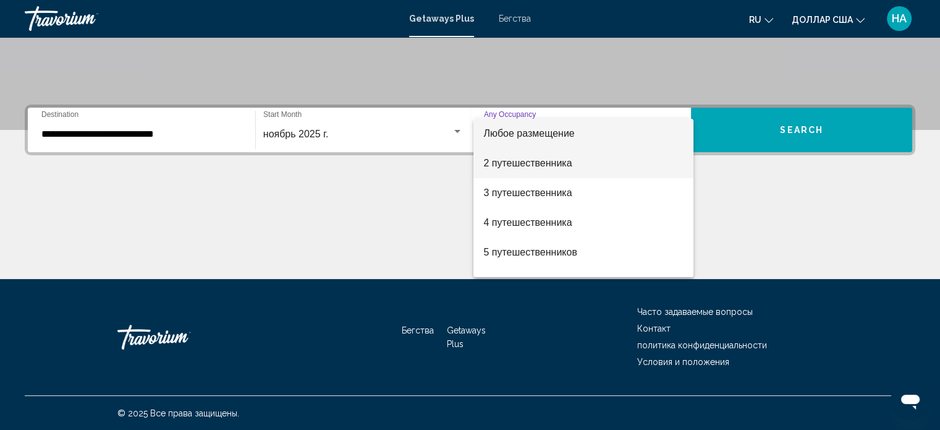
click at [532, 168] on span "2 путешественника" at bounding box center [583, 163] width 200 height 30
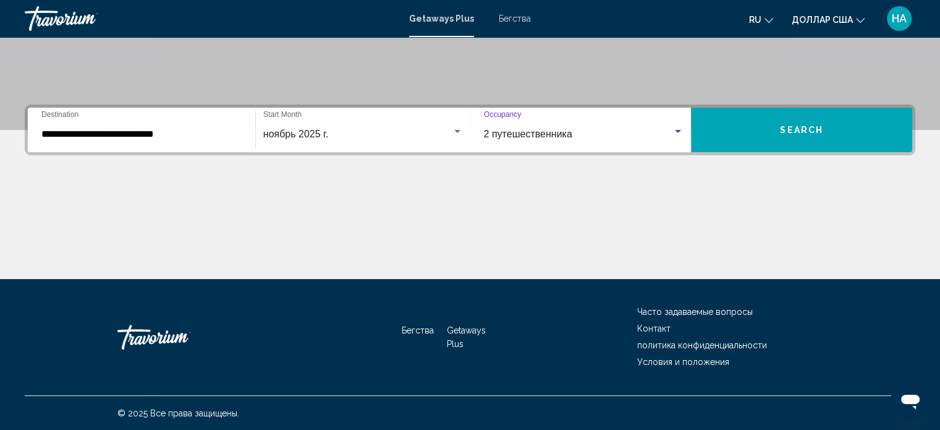
click at [804, 127] on span "Search" at bounding box center [801, 130] width 43 height 10
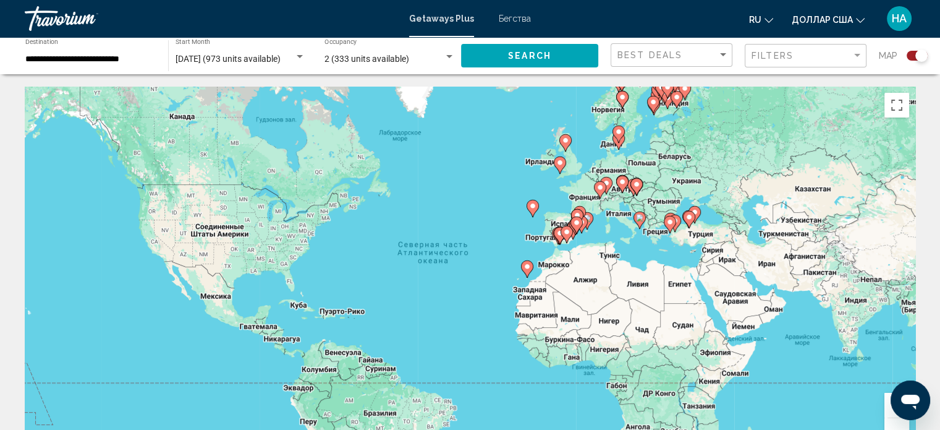
scroll to position [135, 0]
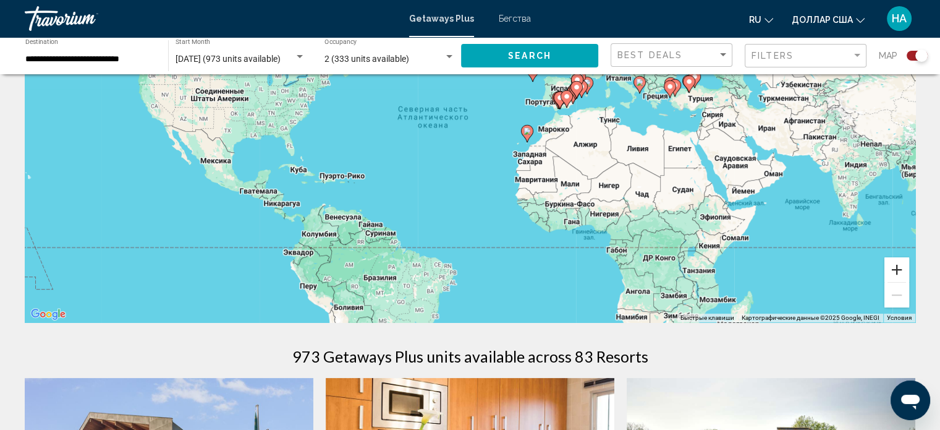
click at [895, 271] on button "Увеличить" at bounding box center [897, 269] width 25 height 25
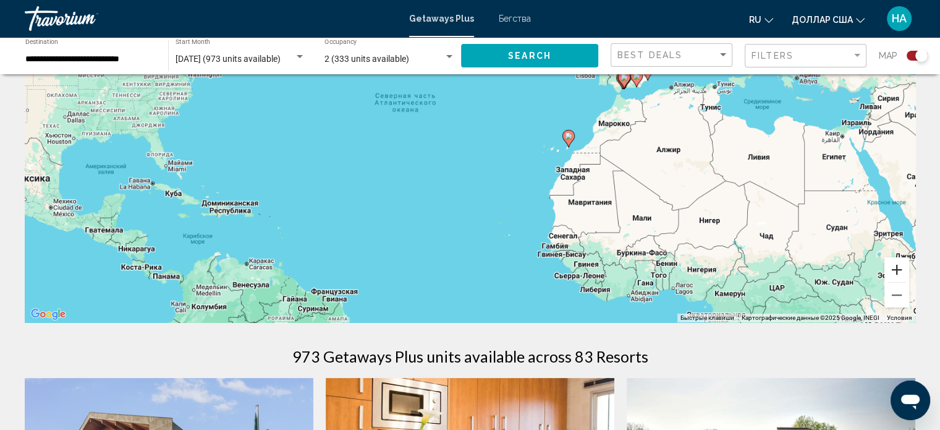
click at [895, 271] on button "Увеличить" at bounding box center [897, 269] width 25 height 25
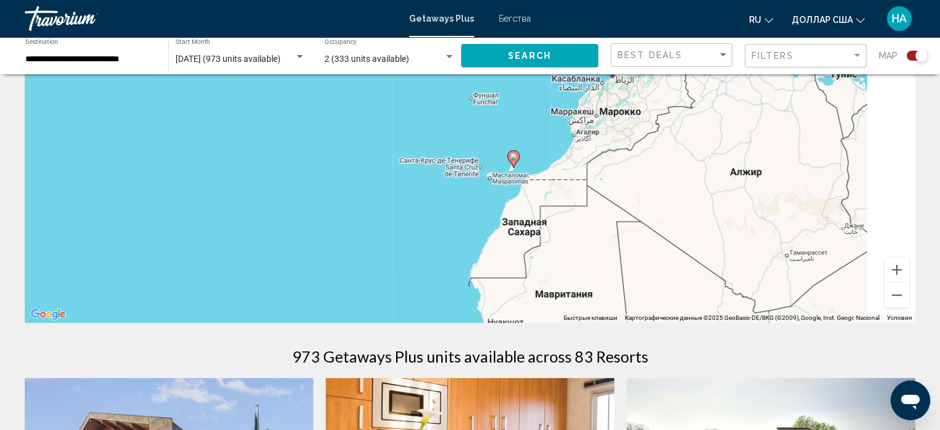
drag, startPoint x: 465, startPoint y: 222, endPoint x: 412, endPoint y: 217, distance: 52.8
click at [412, 217] on div "Чтобы активировать перетаскивание с помощью клавиатуры, нажмите Alt + Ввод. Пос…" at bounding box center [470, 136] width 891 height 371
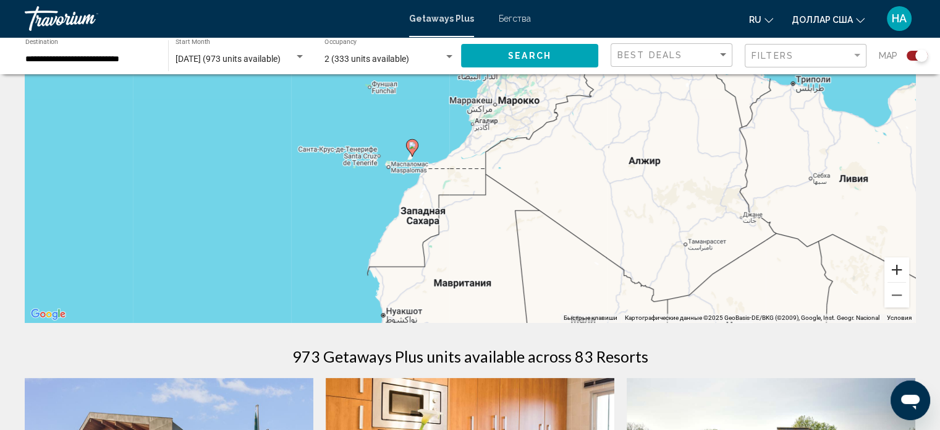
click at [900, 265] on button "Увеличить" at bounding box center [897, 269] width 25 height 25
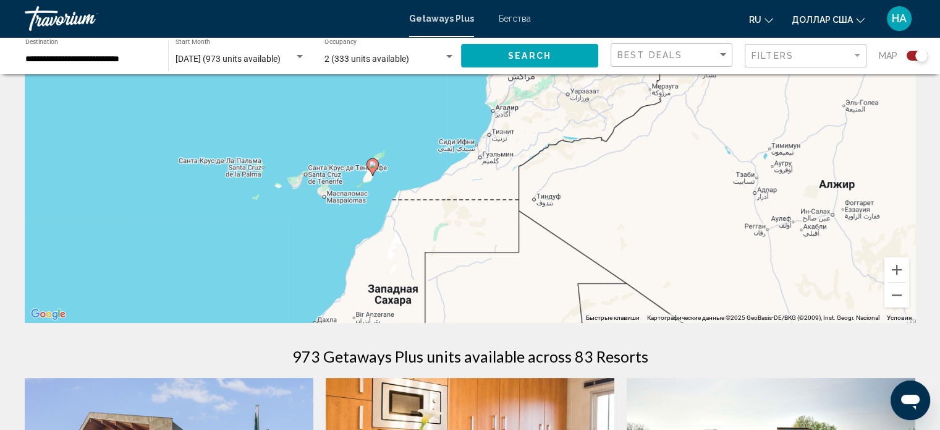
drag, startPoint x: 360, startPoint y: 174, endPoint x: 381, endPoint y: 174, distance: 20.4
click at [381, 174] on div "Для навигации используйте клавиши со стрелками. Чтобы активировать перетаскиван…" at bounding box center [470, 136] width 891 height 371
click at [897, 265] on button "Увеличить" at bounding box center [897, 269] width 25 height 25
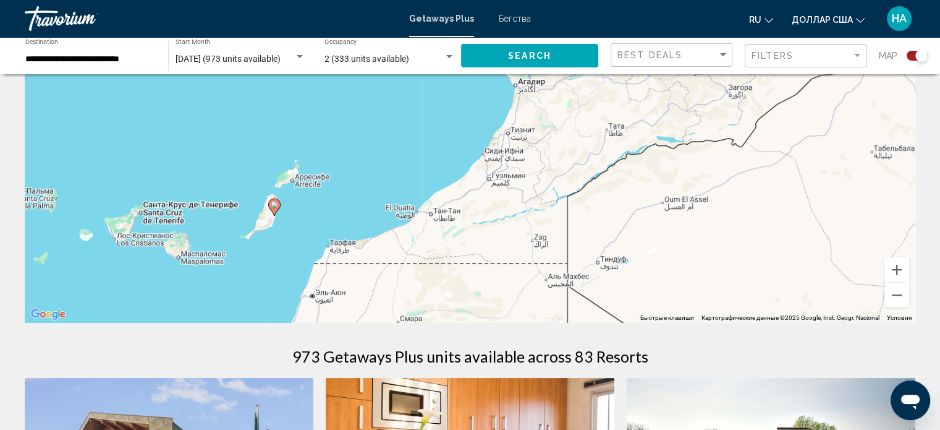
click at [274, 205] on image "Основное содержание" at bounding box center [274, 204] width 7 height 7
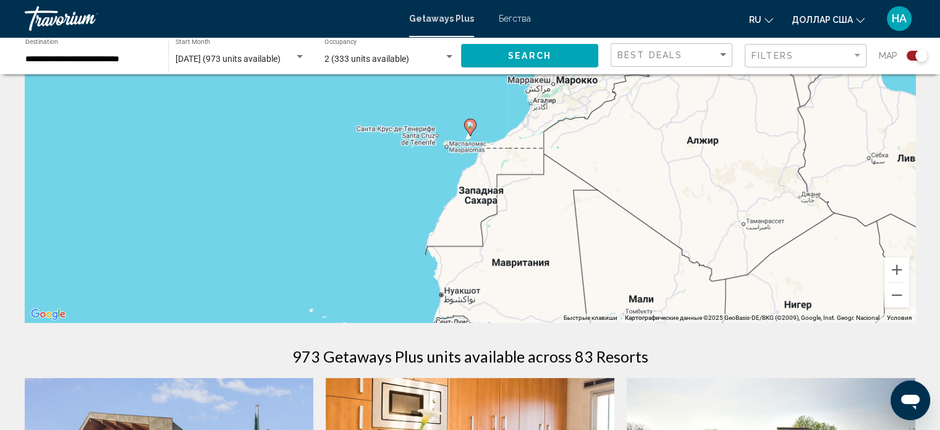
click at [470, 122] on image "Основное содержание" at bounding box center [470, 124] width 7 height 7
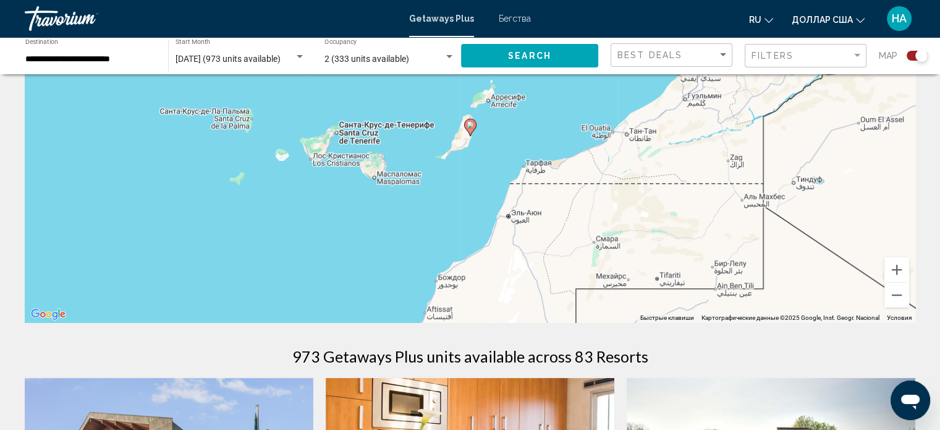
click at [469, 125] on image "Основное содержание" at bounding box center [470, 124] width 7 height 7
type input "**********"
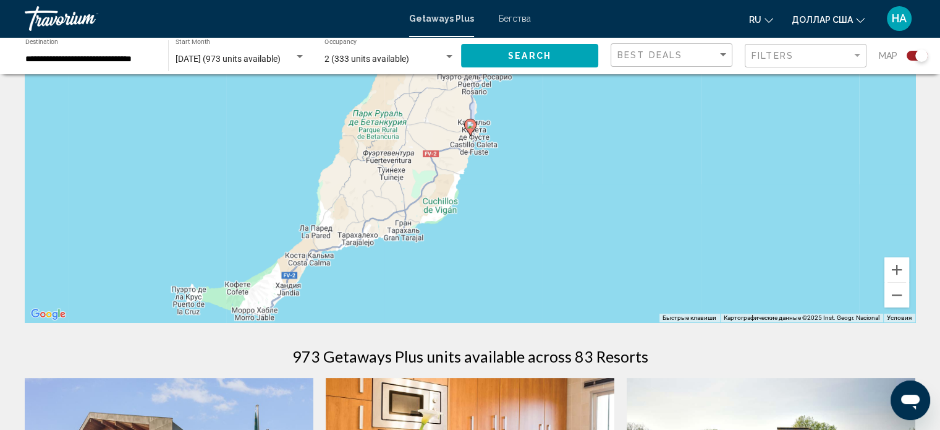
click at [469, 125] on image "Основное содержание" at bounding box center [470, 124] width 7 height 7
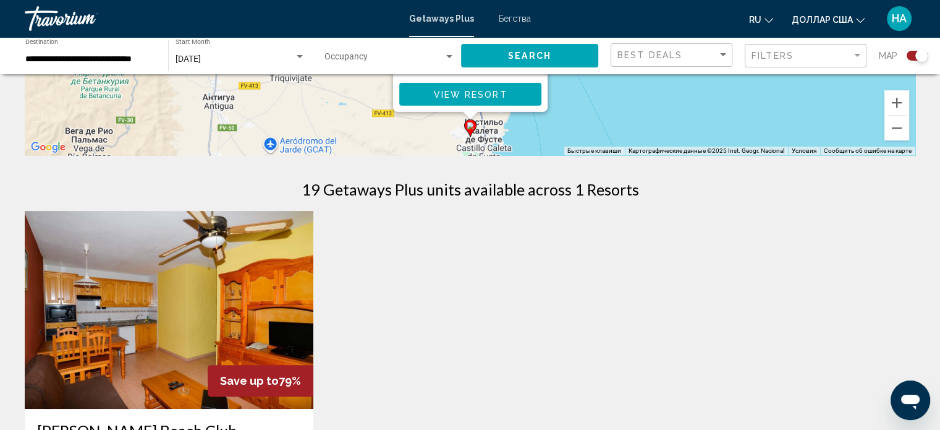
scroll to position [309, 0]
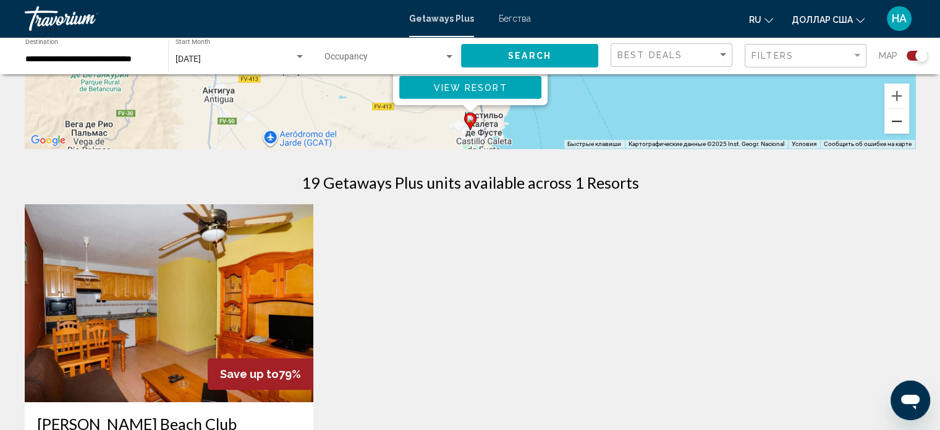
click at [896, 121] on button "Уменьшить" at bounding box center [897, 121] width 25 height 25
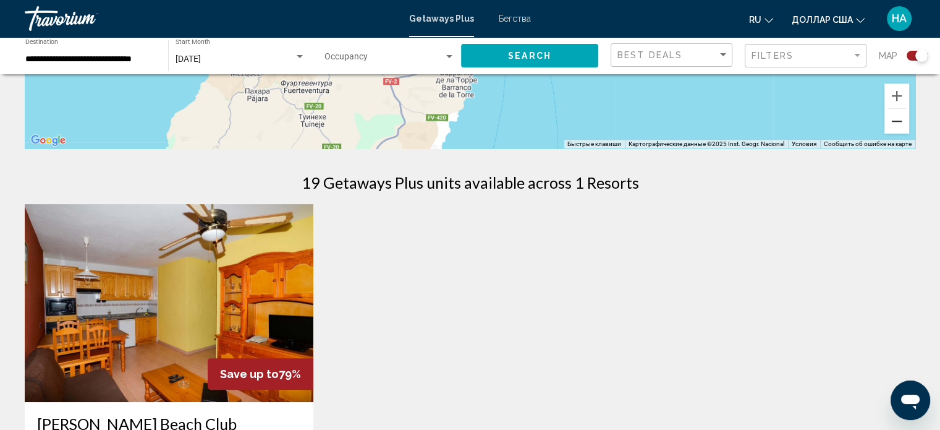
click at [896, 121] on button "Уменьшить" at bounding box center [897, 121] width 25 height 25
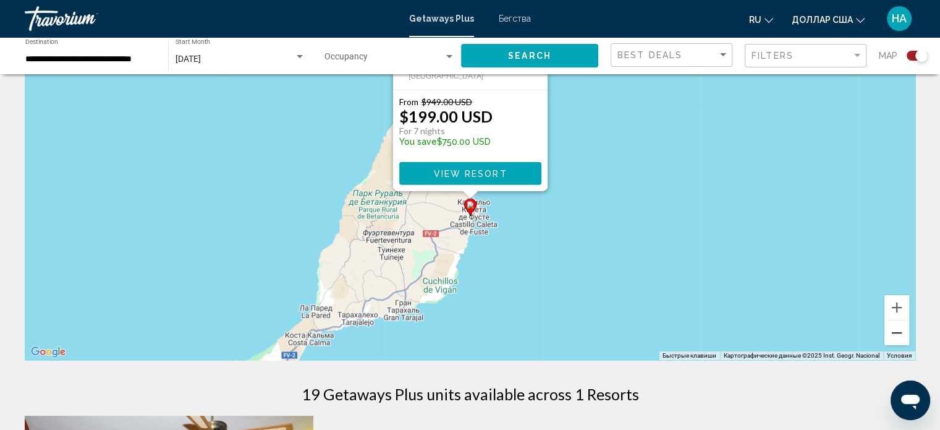
scroll to position [124, 0]
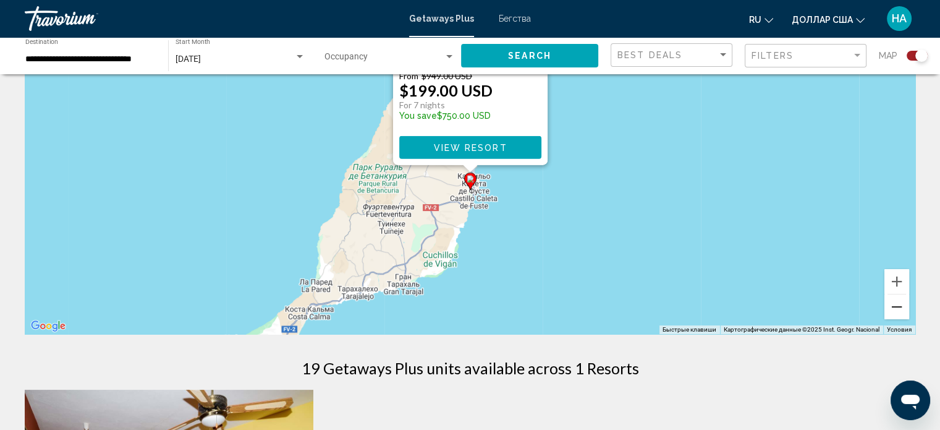
click at [896, 303] on button "Уменьшить" at bounding box center [897, 306] width 25 height 25
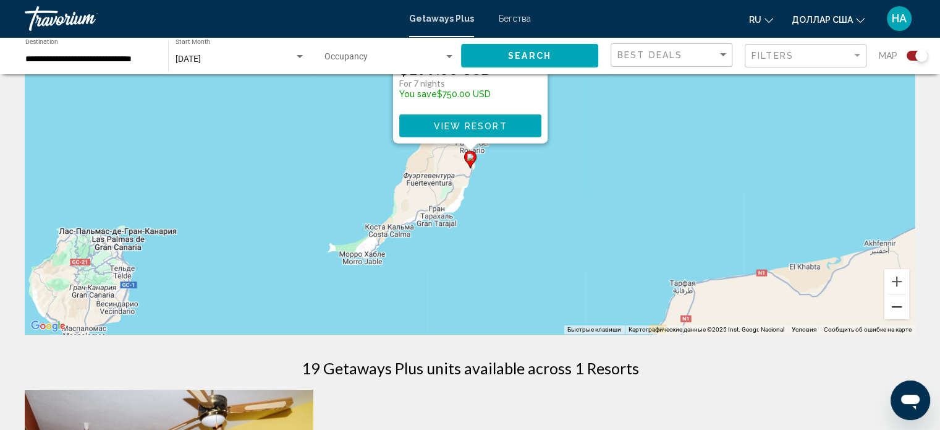
click at [894, 305] on button "Уменьшить" at bounding box center [897, 306] width 25 height 25
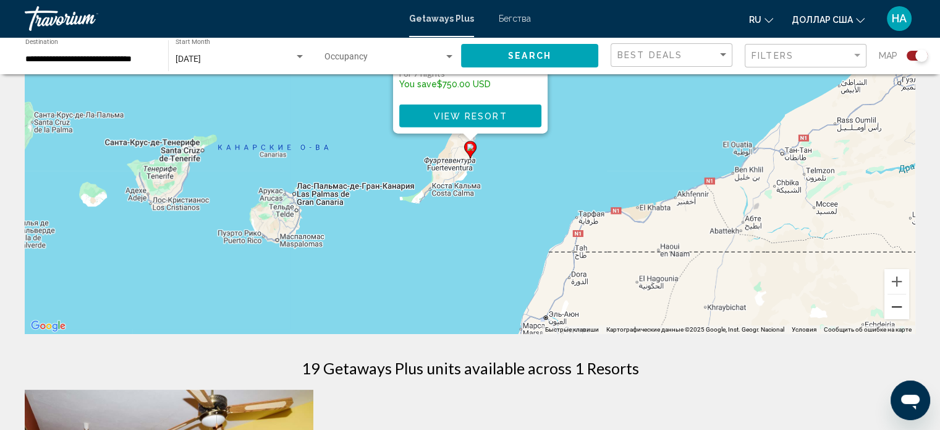
click at [894, 305] on button "Уменьшить" at bounding box center [897, 306] width 25 height 25
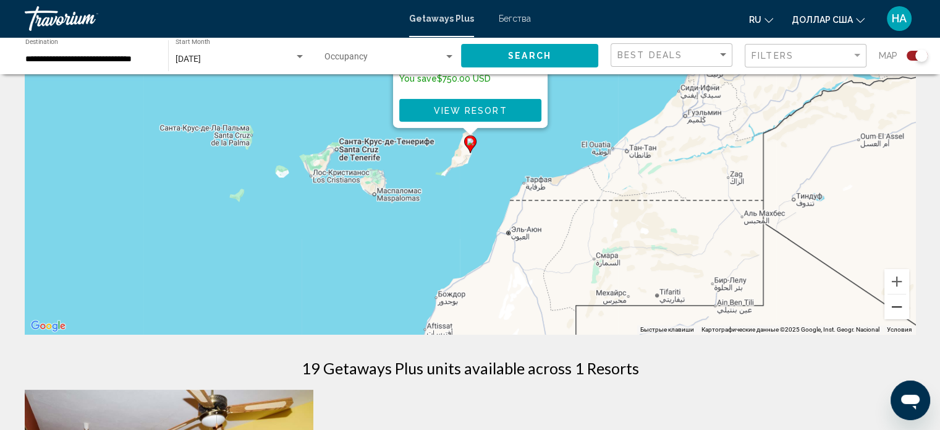
click at [894, 305] on button "Уменьшить" at bounding box center [897, 306] width 25 height 25
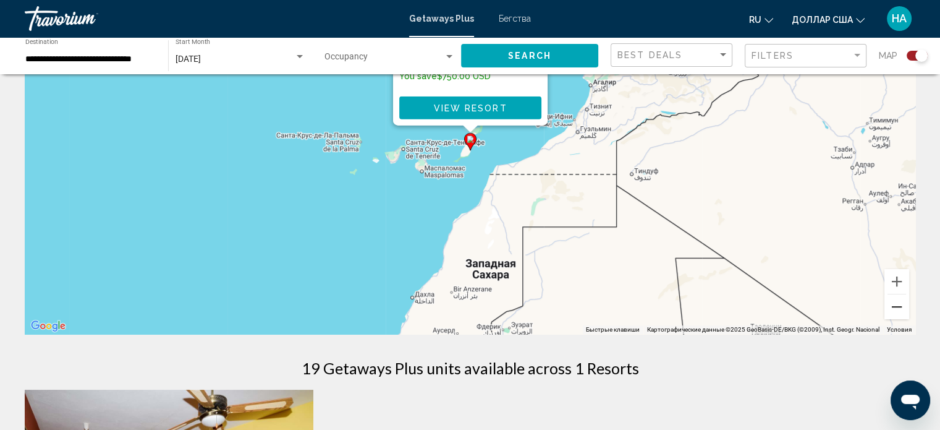
click at [893, 305] on button "Уменьшить" at bounding box center [897, 306] width 25 height 25
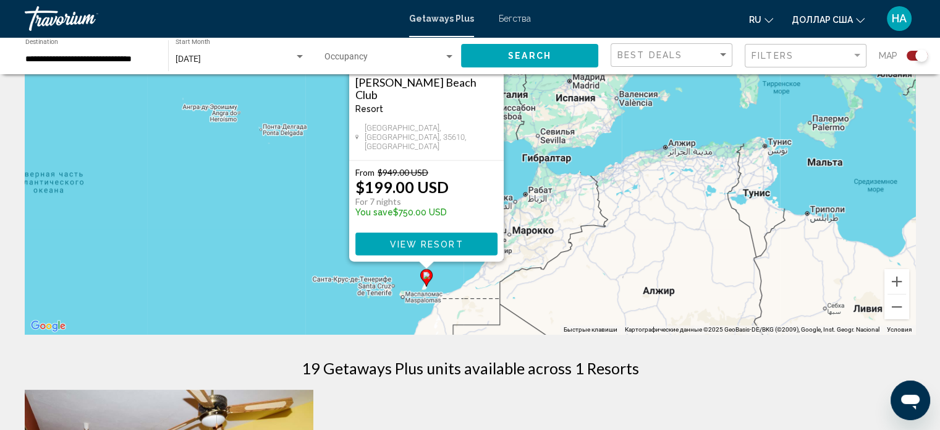
drag, startPoint x: 610, startPoint y: 156, endPoint x: 561, endPoint y: 289, distance: 142.0
click at [561, 299] on div "Чтобы активировать перетаскивание с помощью клавиатуры, нажмите Alt + Ввод. Пос…" at bounding box center [470, 148] width 891 height 371
click at [554, 182] on div "Чтобы активировать перетаскивание с помощью клавиатуры, нажмите Alt + Ввод. Пос…" at bounding box center [470, 148] width 891 height 371
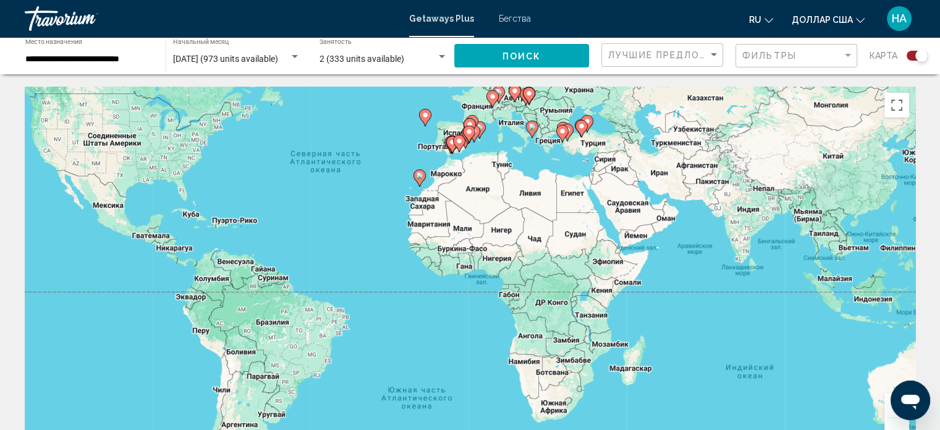
drag, startPoint x: 765, startPoint y: 289, endPoint x: 658, endPoint y: 194, distance: 143.2
click at [658, 194] on div "Чтобы активировать перетаскивание с помощью клавиатуры, нажмите Alt + Ввод. Пос…" at bounding box center [470, 272] width 891 height 371
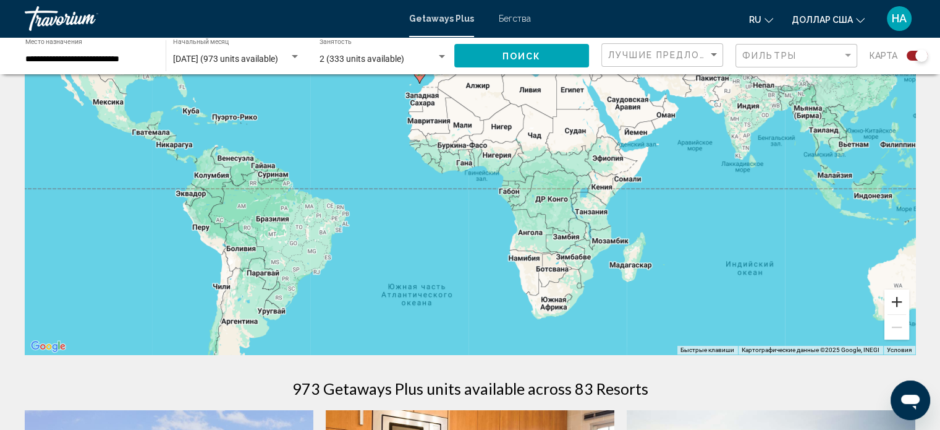
click at [903, 299] on button "Увеличить" at bounding box center [897, 301] width 25 height 25
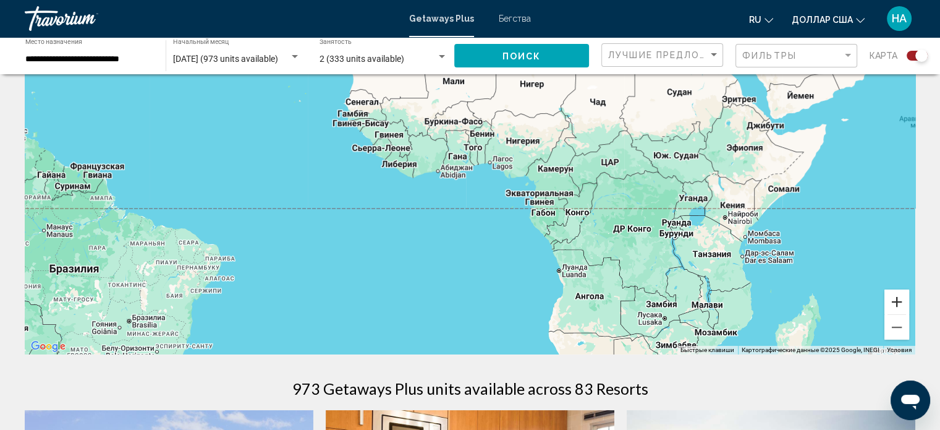
click at [898, 296] on button "Увеличить" at bounding box center [897, 301] width 25 height 25
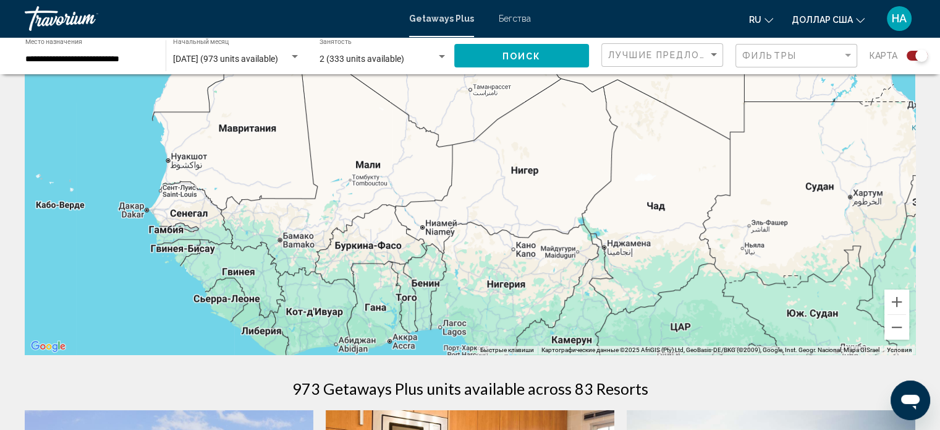
drag, startPoint x: 755, startPoint y: 142, endPoint x: 690, endPoint y: 306, distance: 177.0
click at [691, 308] on div "Основное содержание" at bounding box center [470, 168] width 891 height 371
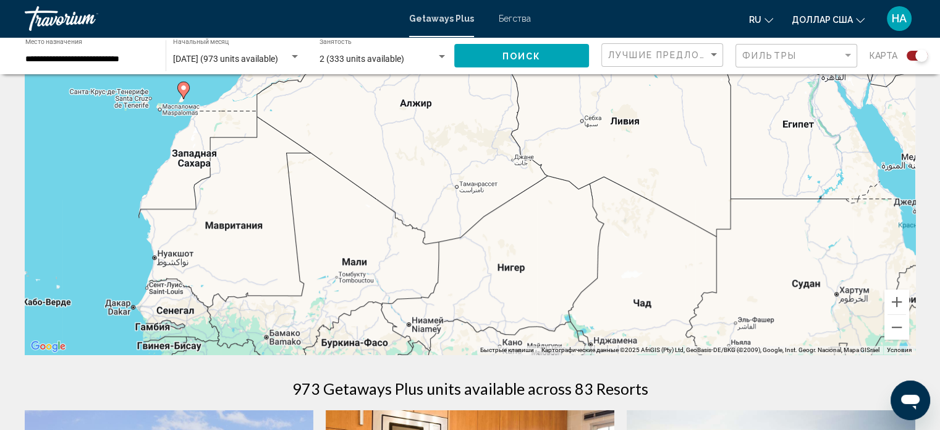
drag, startPoint x: 540, startPoint y: 147, endPoint x: 522, endPoint y: 311, distance: 165.4
click at [522, 311] on div "Чтобы активировать перетаскивание с помощью клавиатуры, нажмите Alt + Ввод. Пос…" at bounding box center [470, 168] width 891 height 371
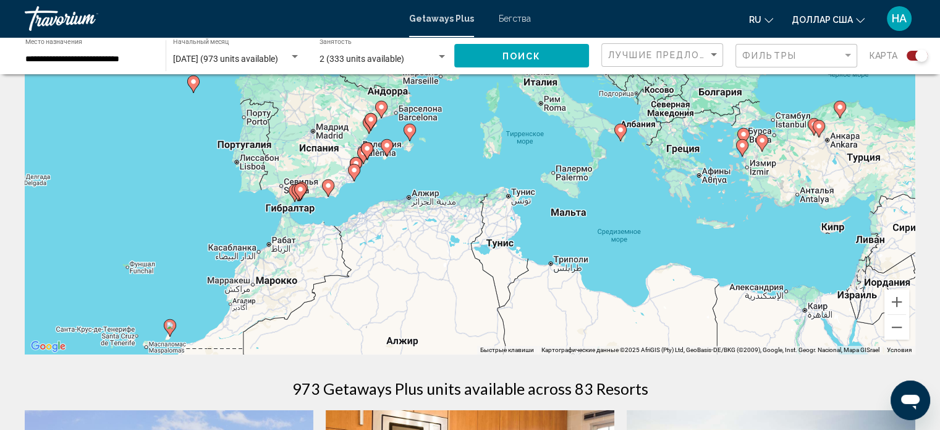
drag, startPoint x: 449, startPoint y: 127, endPoint x: 440, endPoint y: 284, distance: 156.7
click at [440, 284] on div "Чтобы активировать перетаскивание с помощью клавиатуры, нажмите Alt + Ввод. Пос…" at bounding box center [470, 168] width 891 height 371
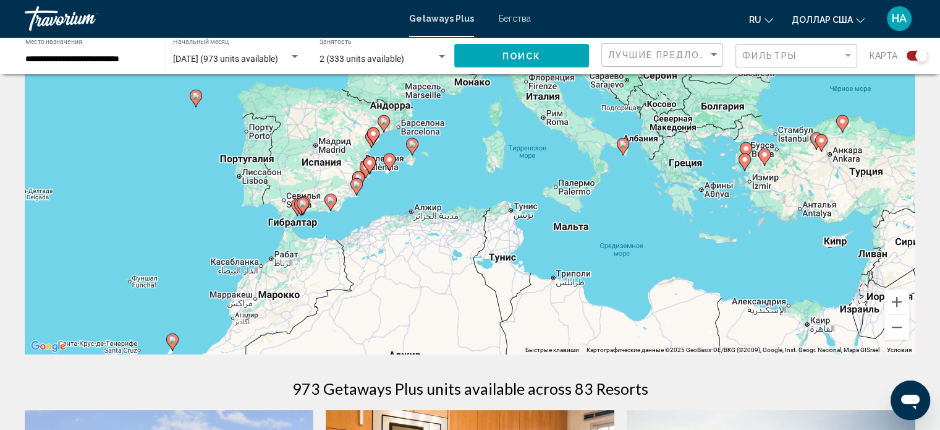
drag, startPoint x: 416, startPoint y: 217, endPoint x: 419, endPoint y: 228, distance: 11.0
click at [419, 228] on div "Чтобы активировать перетаскивание с помощью клавиатуры, нажмите Alt + Ввод. Пос…" at bounding box center [470, 168] width 891 height 371
click at [897, 302] on button "Увеличить" at bounding box center [897, 301] width 25 height 25
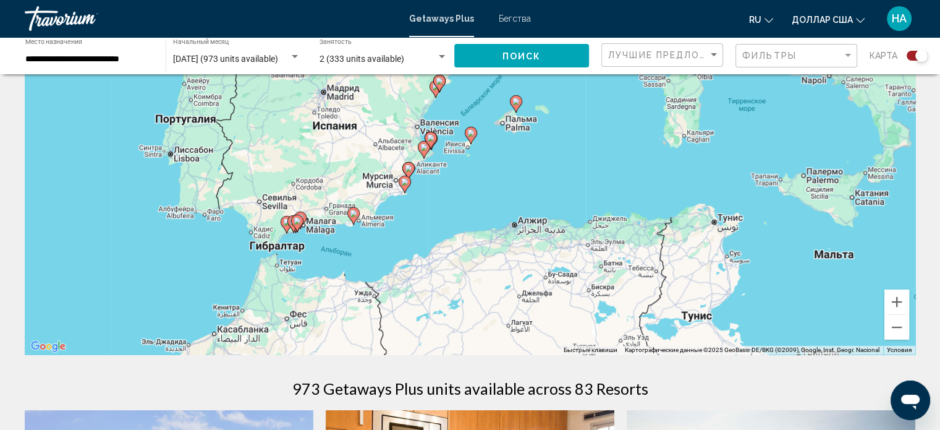
drag, startPoint x: 352, startPoint y: 248, endPoint x: 514, endPoint y: 218, distance: 165.4
click at [514, 218] on div "Чтобы активировать перетаскивание с помощью клавиатуры, нажмите Alt + Ввод. Пос…" at bounding box center [470, 168] width 891 height 371
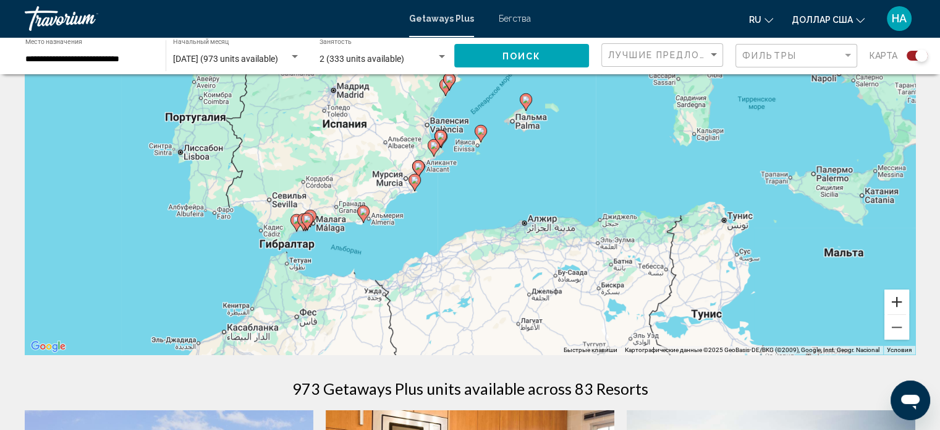
click at [892, 303] on button "Увеличить" at bounding box center [897, 301] width 25 height 25
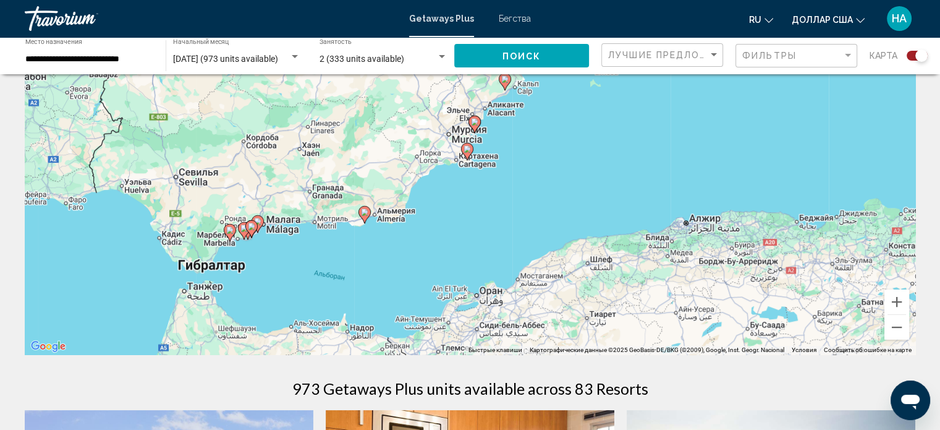
drag, startPoint x: 284, startPoint y: 304, endPoint x: 395, endPoint y: 249, distance: 123.6
click at [395, 249] on div "Чтобы активировать перетаскивание с помощью клавиатуры, нажмите Alt + Ввод. Пос…" at bounding box center [470, 168] width 891 height 371
drag, startPoint x: 895, startPoint y: 302, endPoint x: 799, endPoint y: 269, distance: 101.5
click at [894, 302] on button "Увеличить" at bounding box center [897, 301] width 25 height 25
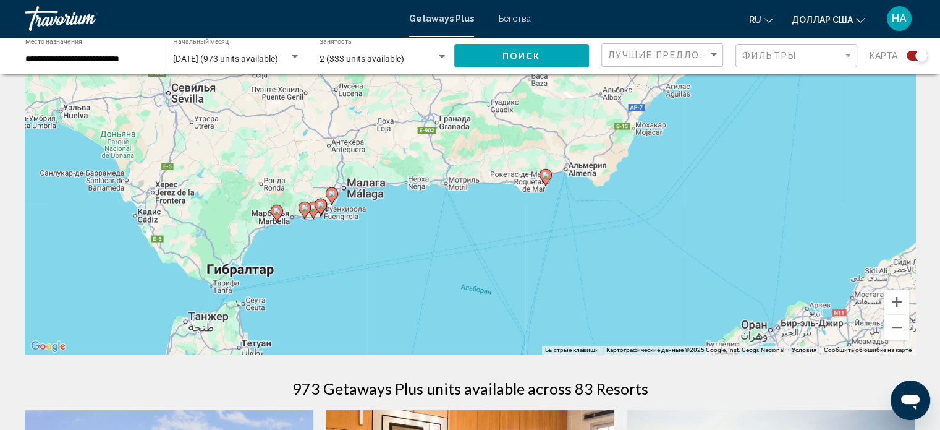
drag, startPoint x: 198, startPoint y: 307, endPoint x: 486, endPoint y: 215, distance: 302.5
click at [486, 215] on div "Чтобы активировать перетаскивание с помощью клавиатуры, нажмите Alt + Ввод. Пос…" at bounding box center [470, 168] width 891 height 371
click at [274, 210] on image "Основное содержание" at bounding box center [276, 210] width 7 height 7
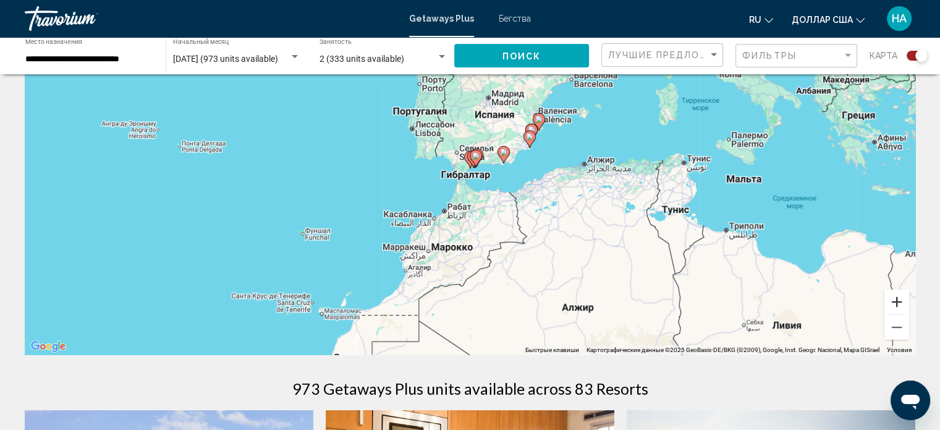
click at [900, 298] on button "Увеличить" at bounding box center [897, 301] width 25 height 25
click at [900, 297] on button "Увеличить" at bounding box center [897, 301] width 25 height 25
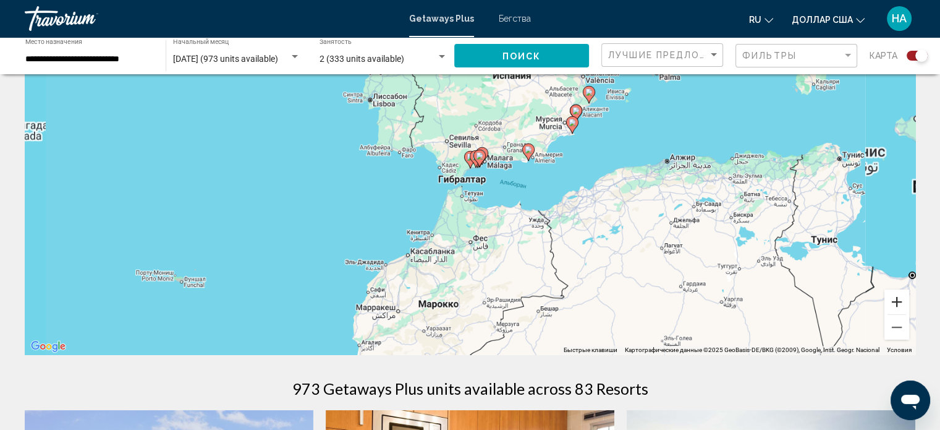
click at [900, 297] on button "Увеличить" at bounding box center [897, 301] width 25 height 25
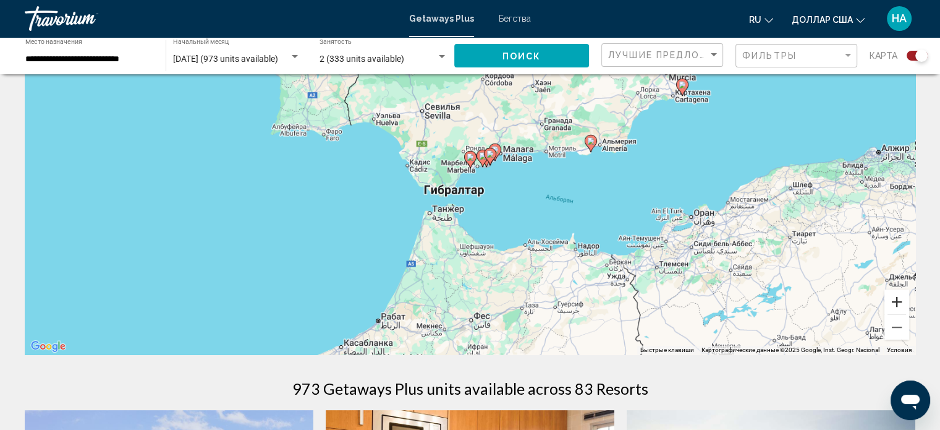
click at [900, 297] on button "Увеличить" at bounding box center [897, 301] width 25 height 25
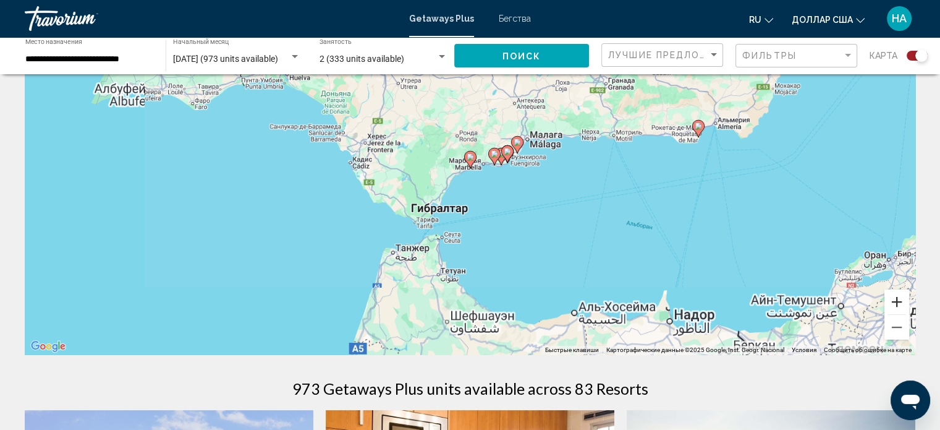
click at [899, 297] on button "Увеличить" at bounding box center [897, 301] width 25 height 25
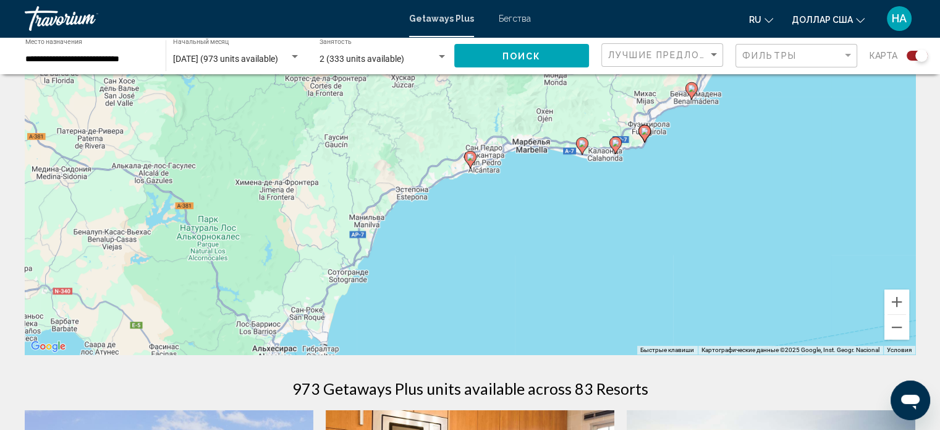
click at [470, 157] on image "Основное содержание" at bounding box center [470, 156] width 7 height 7
type input "**********"
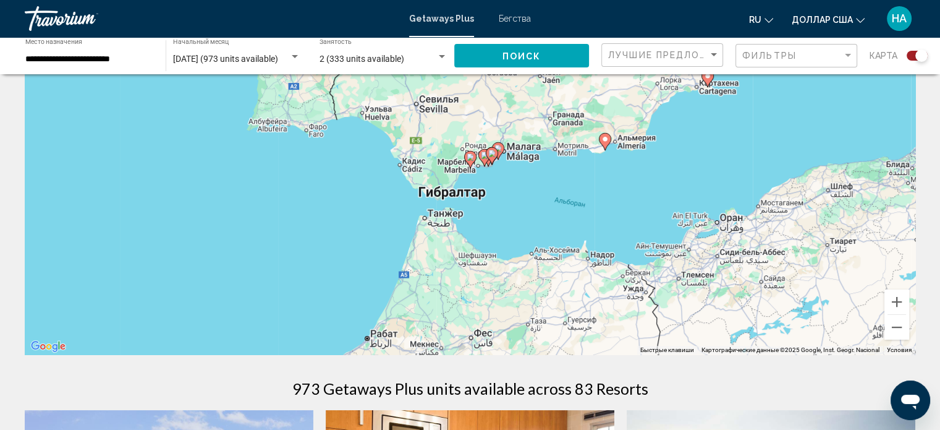
click at [470, 157] on image "Основное содержание" at bounding box center [470, 156] width 7 height 7
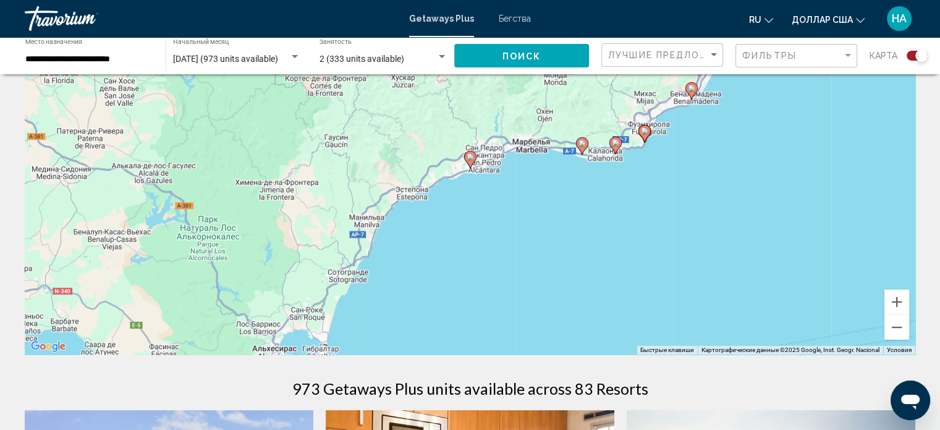
click at [582, 144] on image "Основное содержание" at bounding box center [582, 143] width 7 height 7
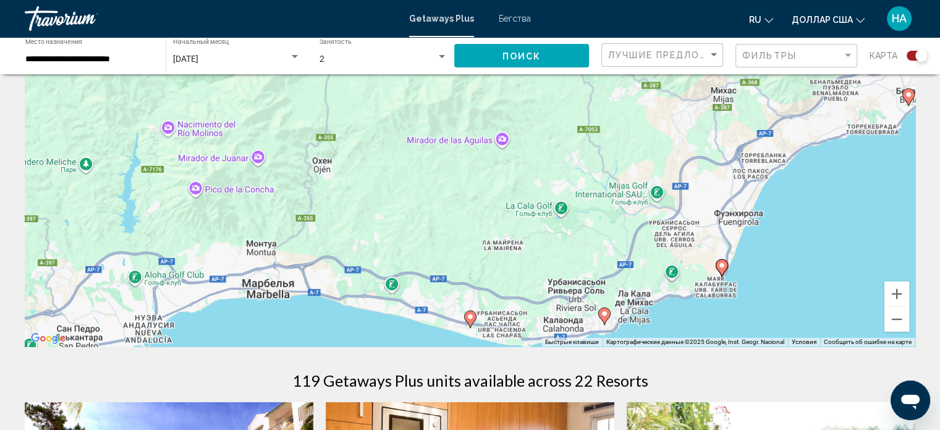
scroll to position [185, 0]
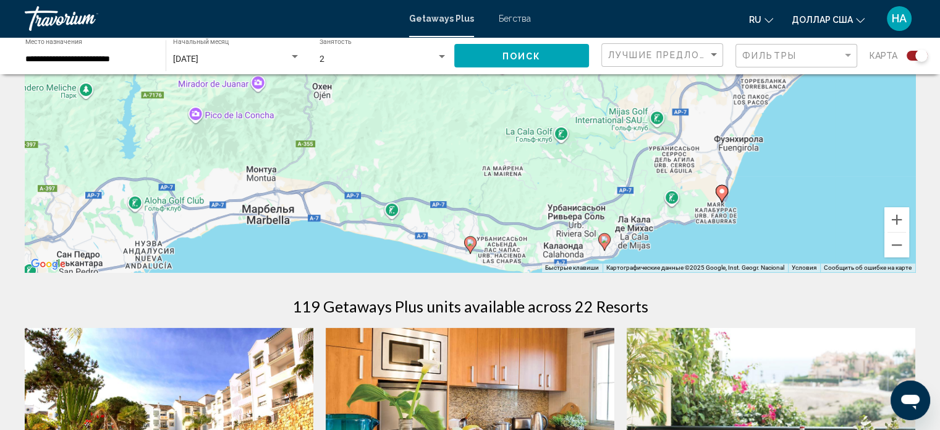
click at [471, 244] on image "Основное содержание" at bounding box center [470, 242] width 7 height 7
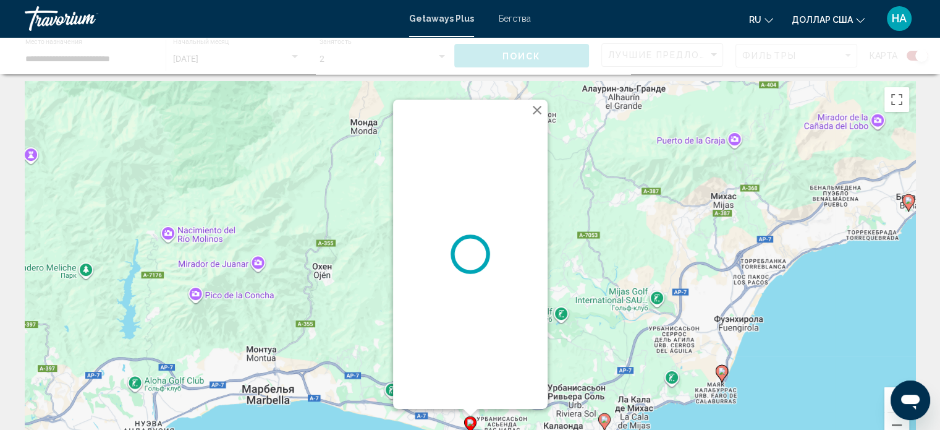
scroll to position [0, 0]
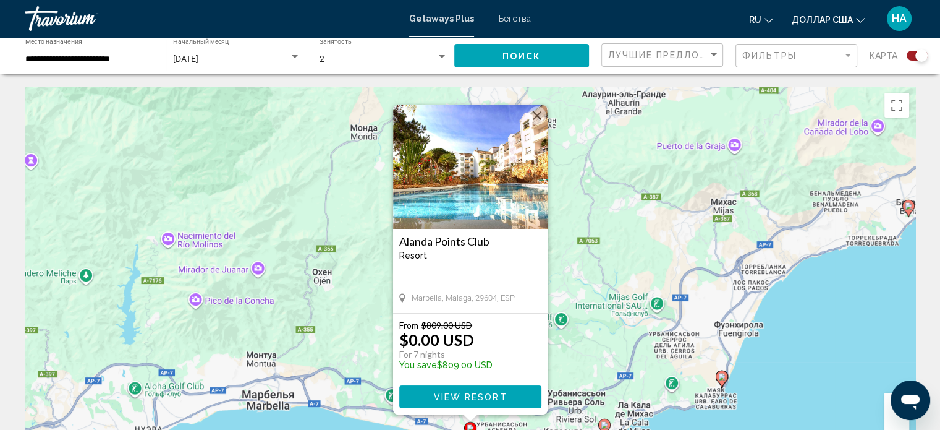
click at [462, 398] on span "View Resort" at bounding box center [470, 397] width 74 height 10
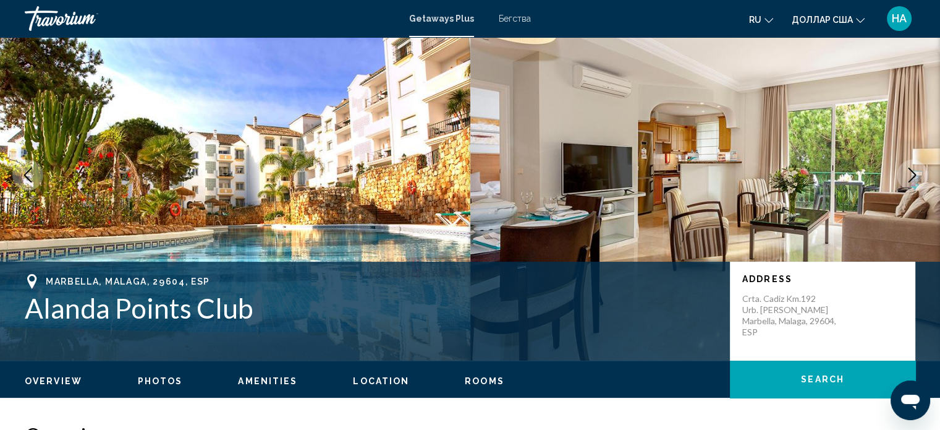
scroll to position [69, 0]
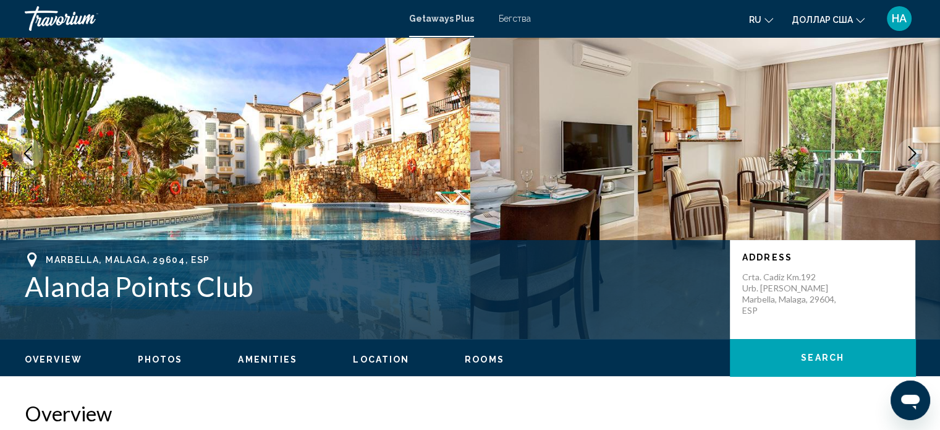
click at [470, 360] on span "Rooms" at bounding box center [485, 359] width 40 height 10
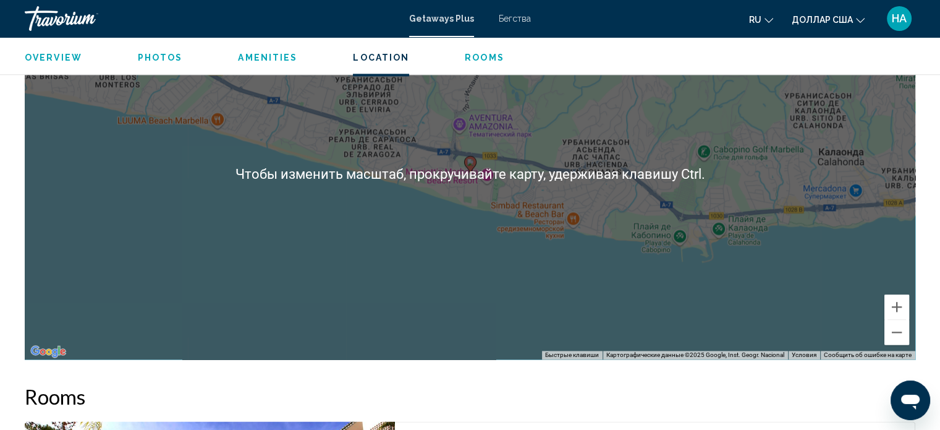
scroll to position [1597, 0]
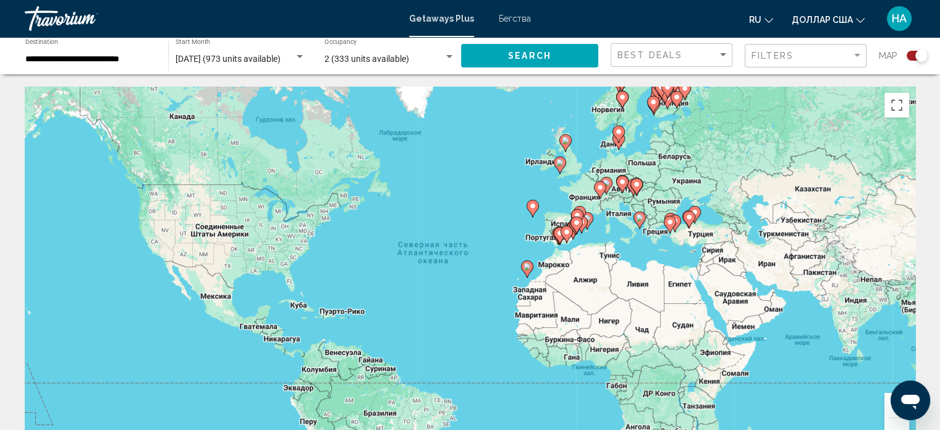
click at [559, 238] on icon "Основное содержание" at bounding box center [559, 236] width 11 height 16
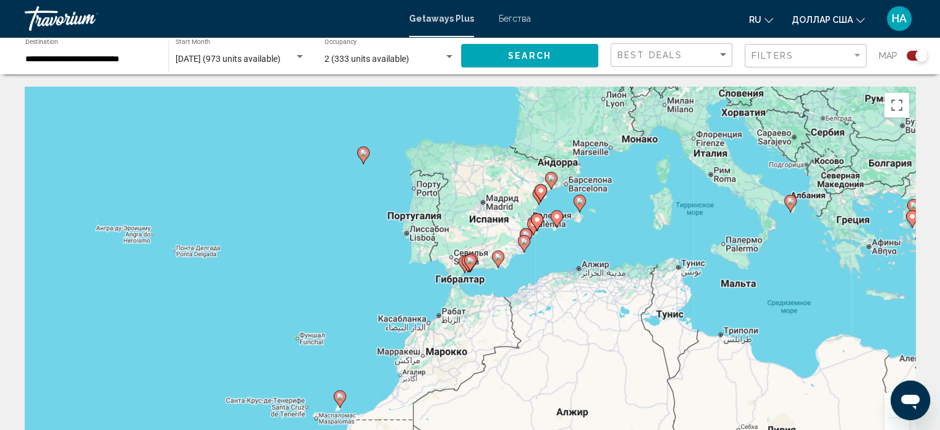
click at [462, 262] on icon "Основное содержание" at bounding box center [468, 263] width 12 height 17
type input "**********"
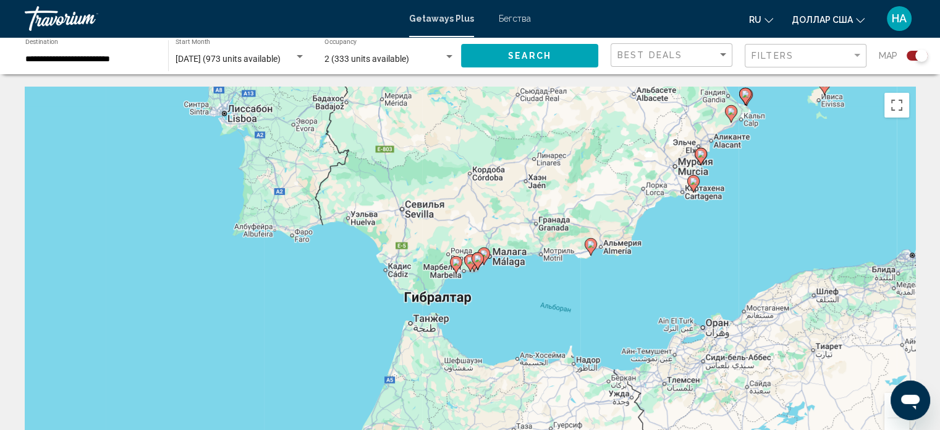
click at [455, 264] on image "Основное содержание" at bounding box center [456, 261] width 7 height 7
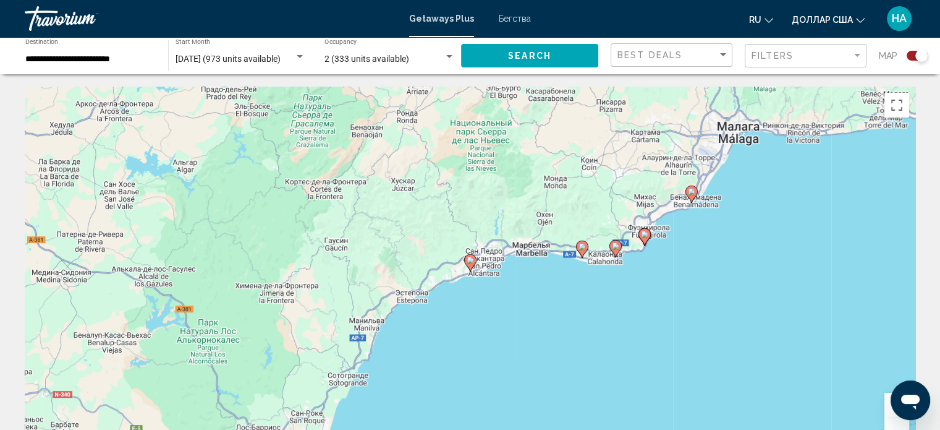
click at [470, 264] on icon "Основное содержание" at bounding box center [469, 263] width 11 height 16
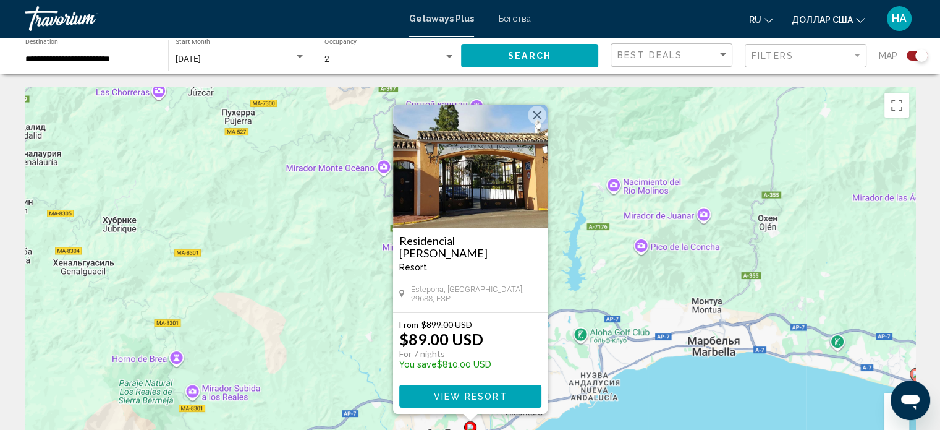
click at [469, 393] on span "View Resort" at bounding box center [470, 396] width 74 height 10
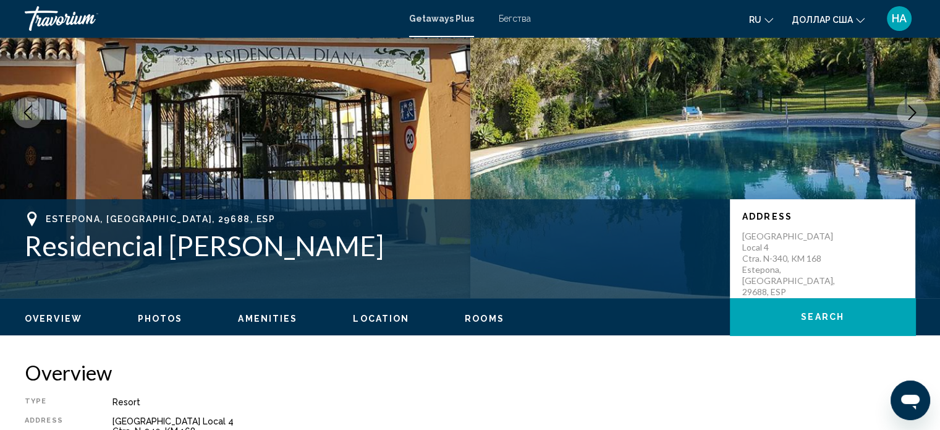
scroll to position [62, 0]
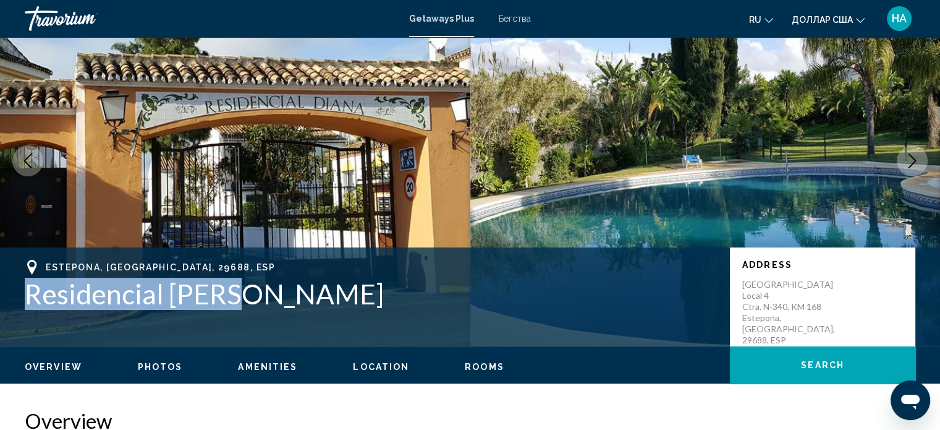
drag, startPoint x: 238, startPoint y: 297, endPoint x: 30, endPoint y: 294, distance: 208.4
click at [30, 294] on h1 "Residencial Diana" at bounding box center [371, 294] width 693 height 32
copy h1 "Residencial Diana"
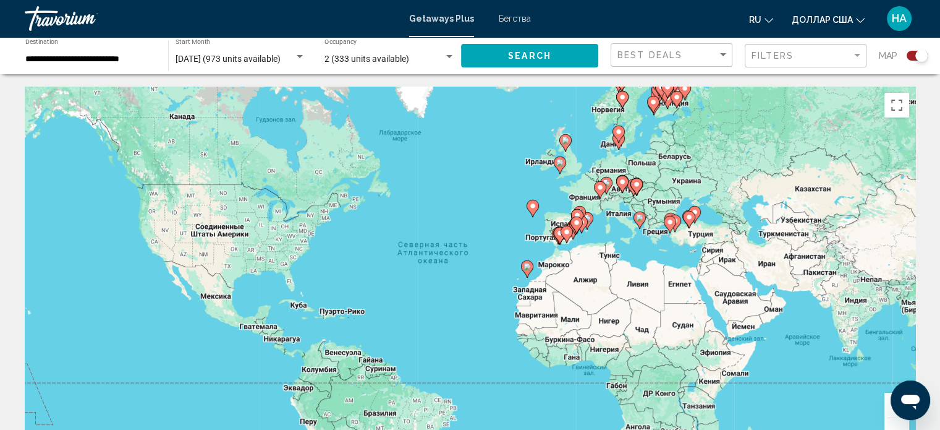
click at [558, 237] on icon "Основное содержание" at bounding box center [559, 236] width 11 height 16
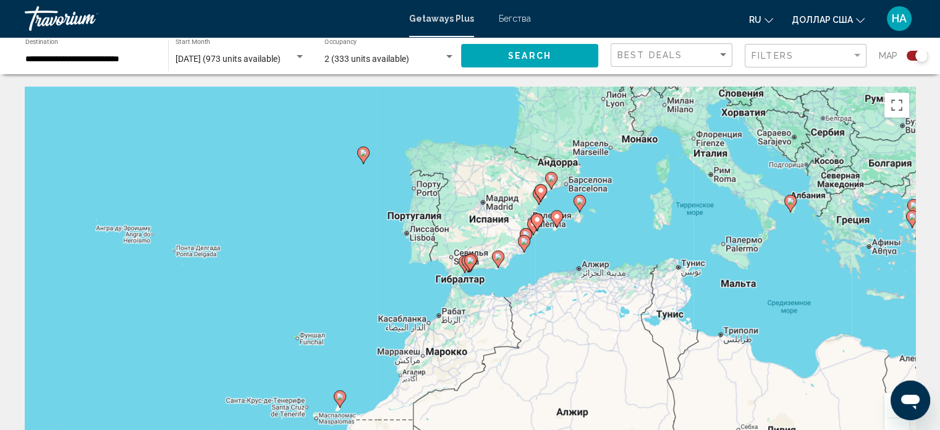
click at [470, 259] on image "Основное содержание" at bounding box center [470, 260] width 7 height 7
type input "**********"
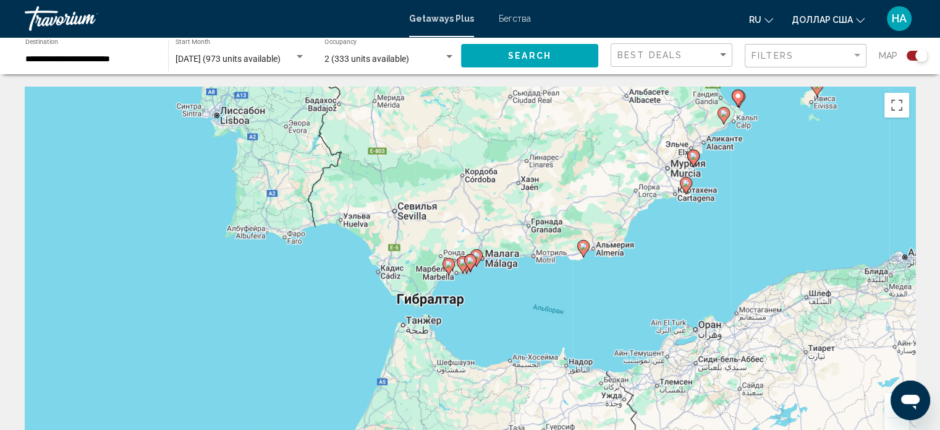
click at [464, 262] on gmp-advanced-marker "Основное содержание" at bounding box center [470, 262] width 12 height 19
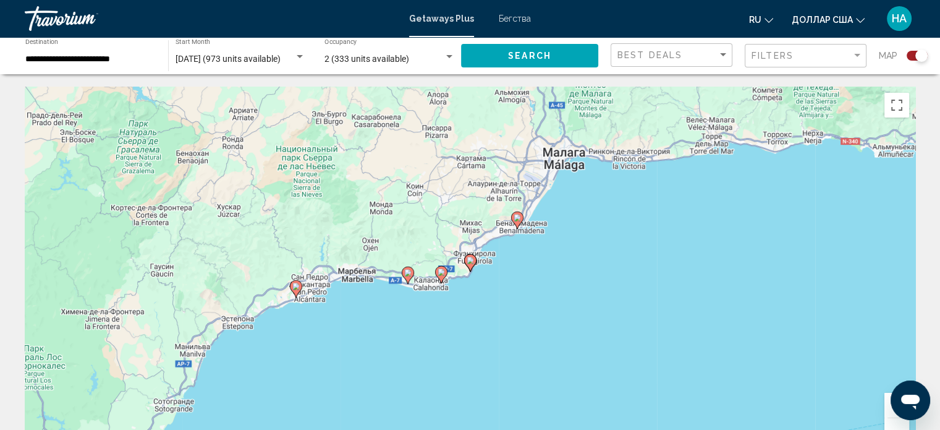
click at [407, 272] on image "Основное содержание" at bounding box center [407, 272] width 7 height 7
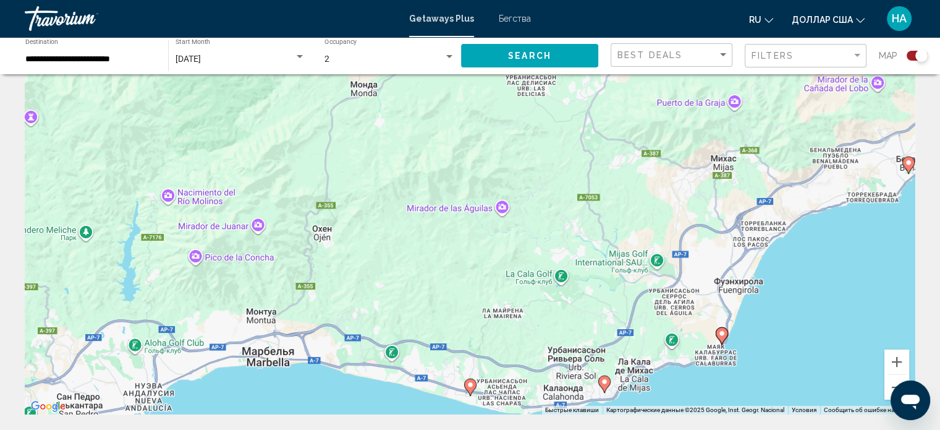
scroll to position [62, 0]
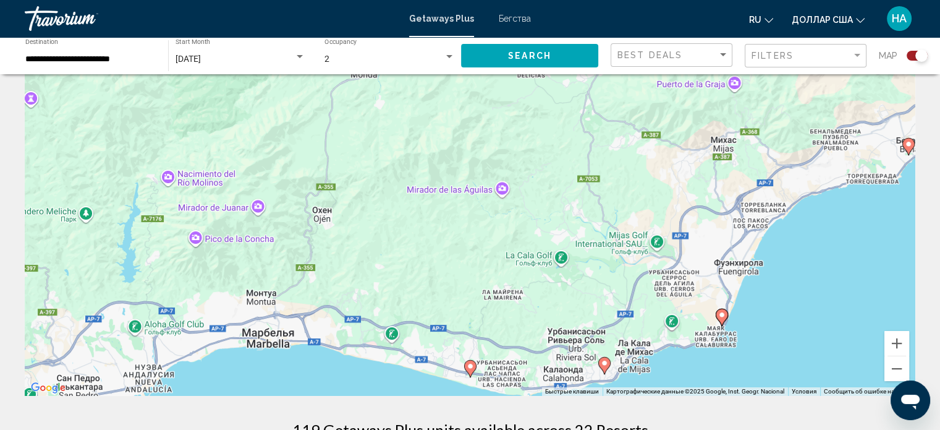
click at [468, 367] on image "Основное содержание" at bounding box center [470, 365] width 7 height 7
click at [467, 363] on image "Основное содержание" at bounding box center [469, 365] width 7 height 7
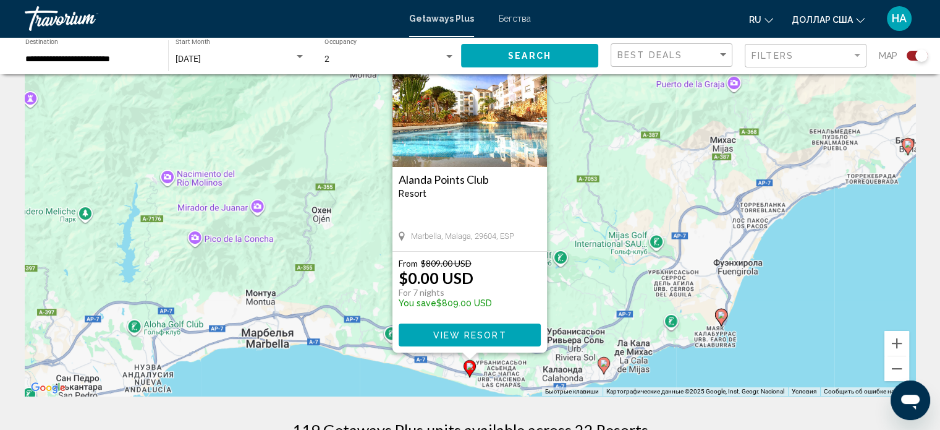
click at [604, 367] on icon "Основное содержание" at bounding box center [603, 365] width 11 height 16
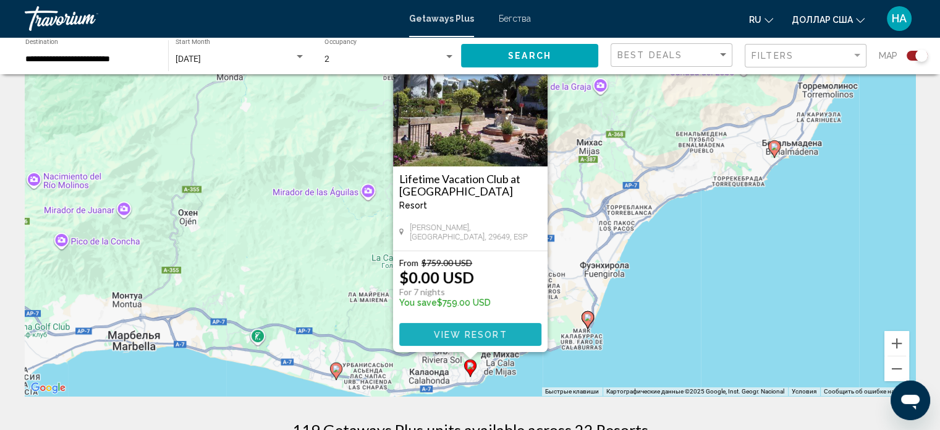
click at [472, 336] on span "View Resort" at bounding box center [470, 335] width 74 height 10
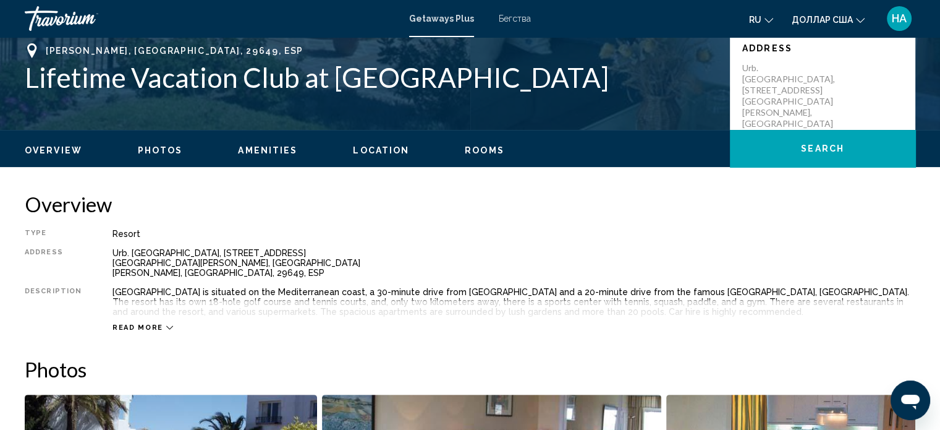
scroll to position [317, 0]
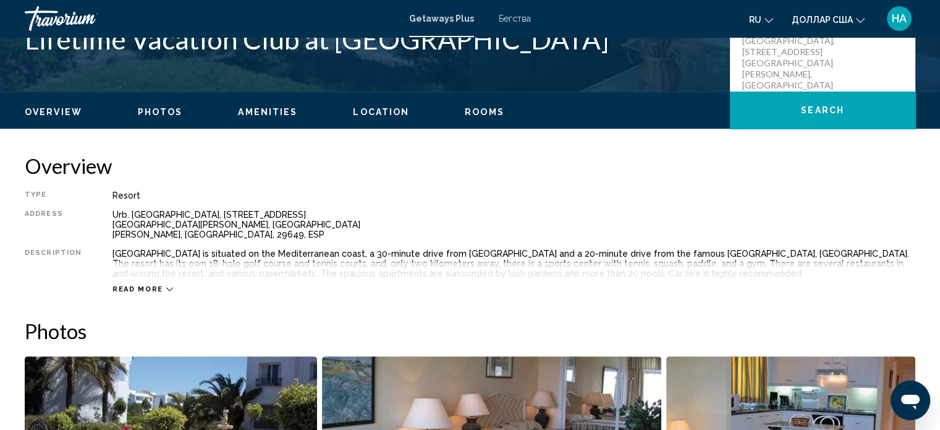
click at [148, 289] on span "Read more" at bounding box center [138, 289] width 51 height 8
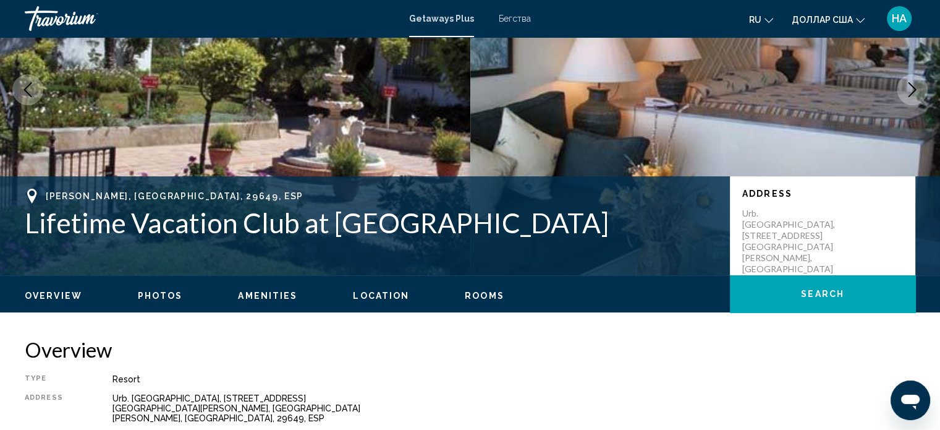
scroll to position [0, 0]
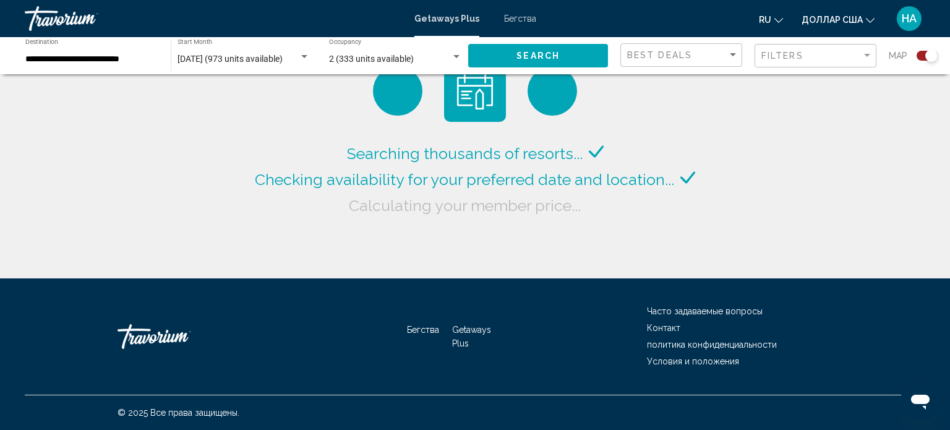
click at [237, 61] on span "[DATE] (973 units available)" at bounding box center [229, 59] width 105 height 10
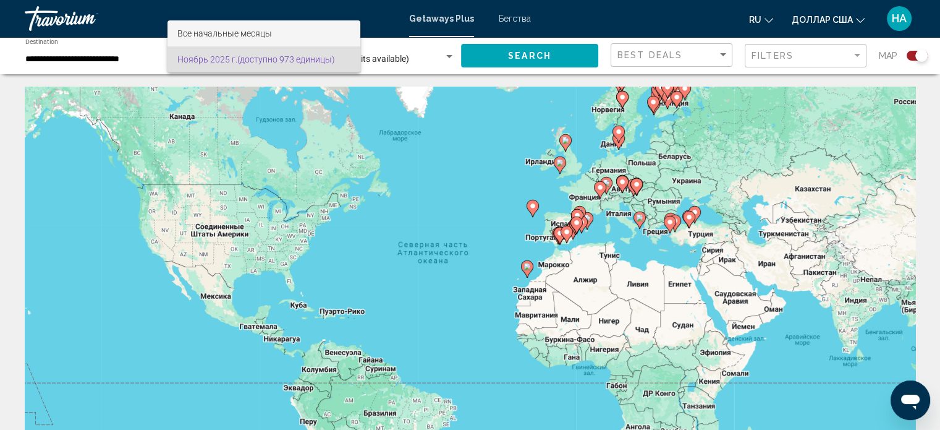
click at [238, 34] on font "Все начальные месяцы" at bounding box center [224, 33] width 95 height 10
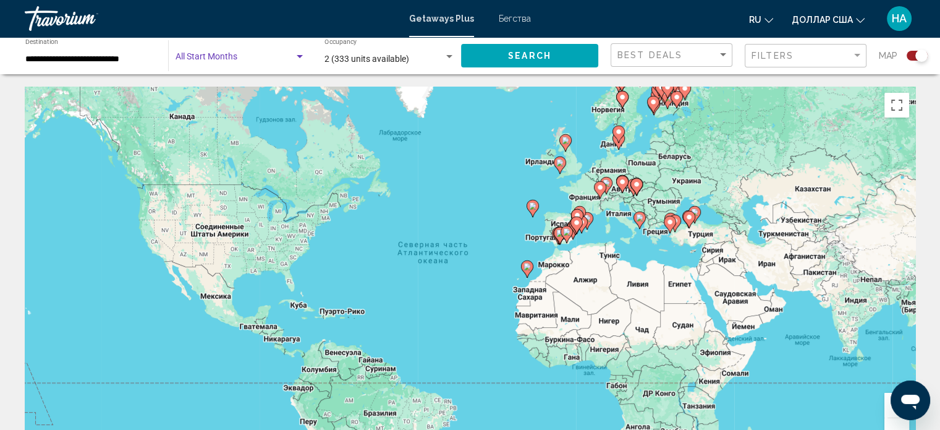
click at [229, 62] on span "Search widget" at bounding box center [235, 59] width 119 height 10
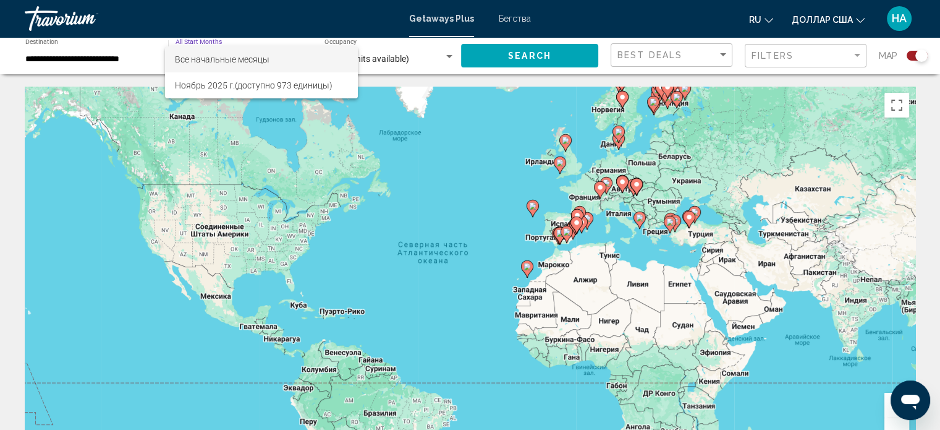
click at [230, 43] on div at bounding box center [470, 215] width 940 height 430
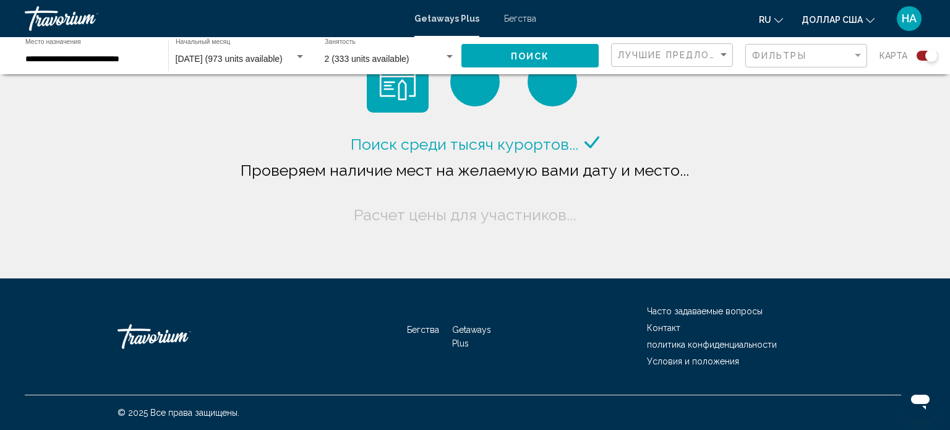
click at [247, 66] on div "[DATE] (973 units available) Начальный месяц Все начальные месяцы" at bounding box center [241, 56] width 130 height 34
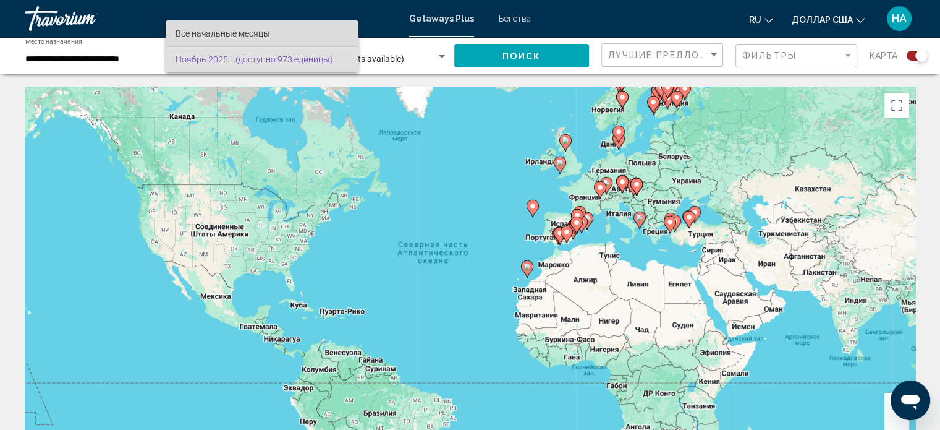
click at [223, 32] on font "Все начальные месяцы" at bounding box center [223, 33] width 95 height 10
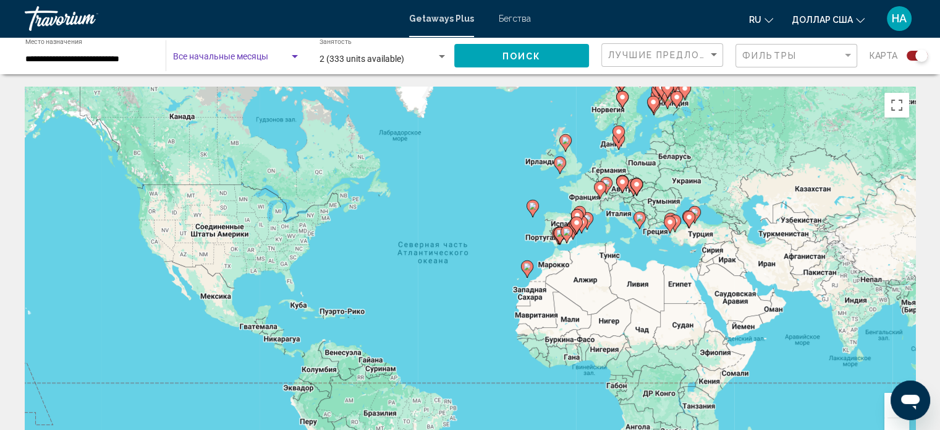
click at [296, 57] on div "Виджет поиска" at bounding box center [295, 56] width 6 height 3
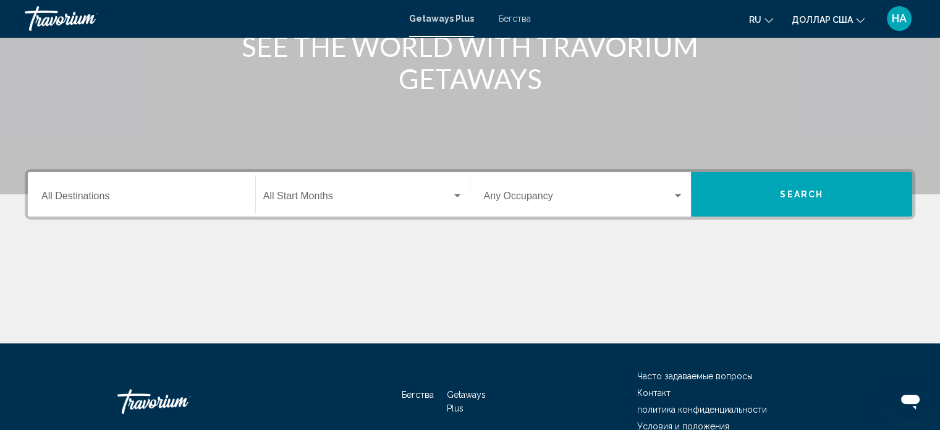
scroll to position [185, 0]
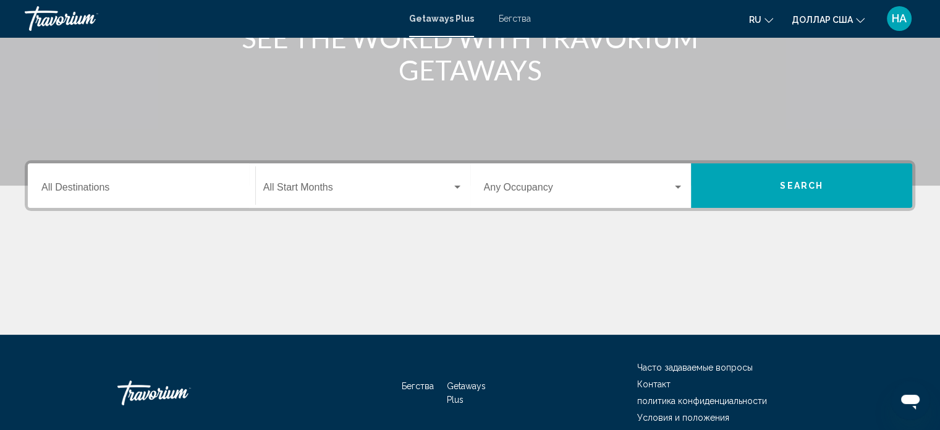
click at [224, 186] on input "Destination All Destinations" at bounding box center [141, 189] width 200 height 11
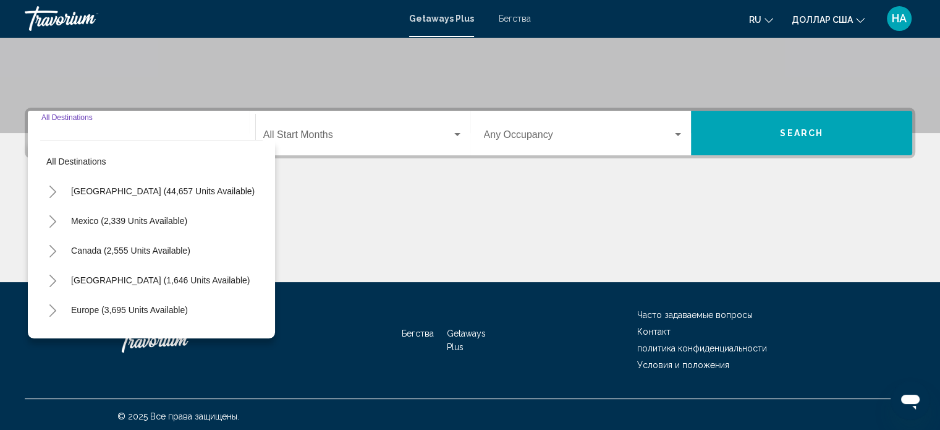
scroll to position [241, 0]
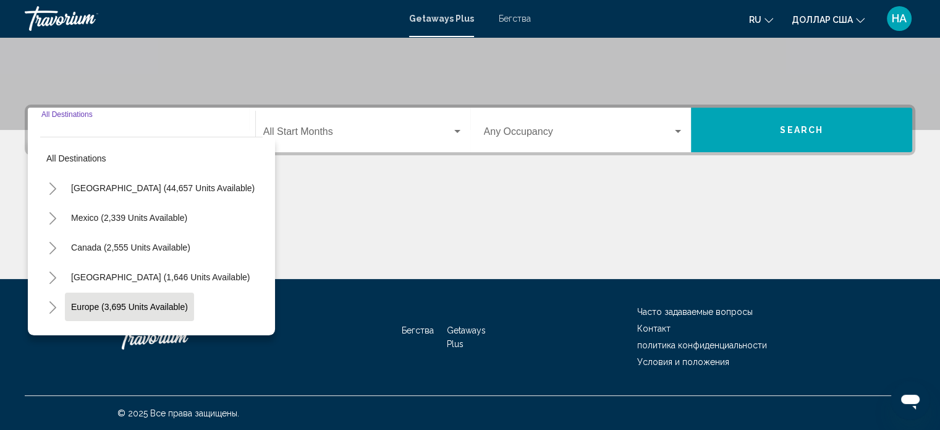
click at [124, 306] on span "Europe (3,695 units available)" at bounding box center [129, 307] width 117 height 10
type input "**********"
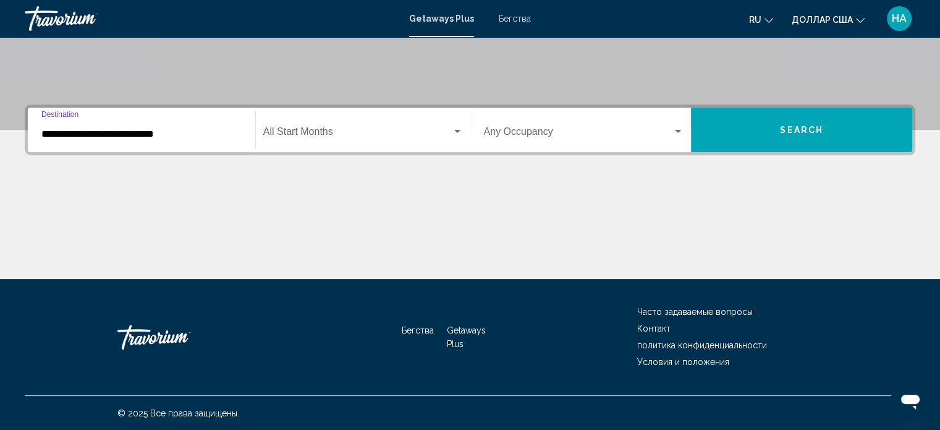
click at [319, 139] on div "Start Month All Start Months" at bounding box center [363, 130] width 200 height 39
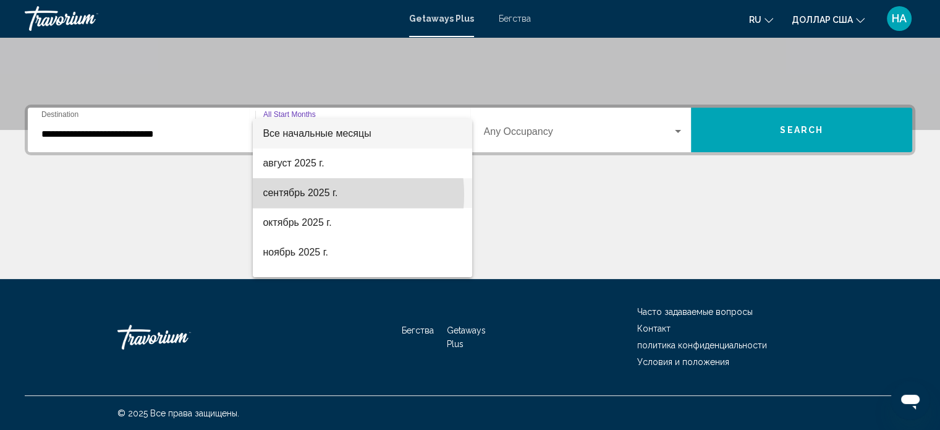
click at [316, 195] on font "сентябрь 2025 г." at bounding box center [300, 192] width 75 height 11
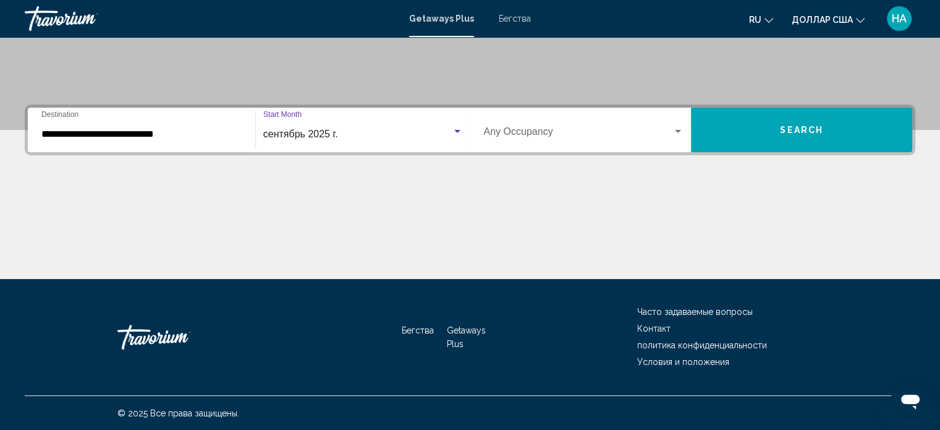
click at [334, 136] on span "сентябрь 2025 г." at bounding box center [300, 134] width 75 height 11
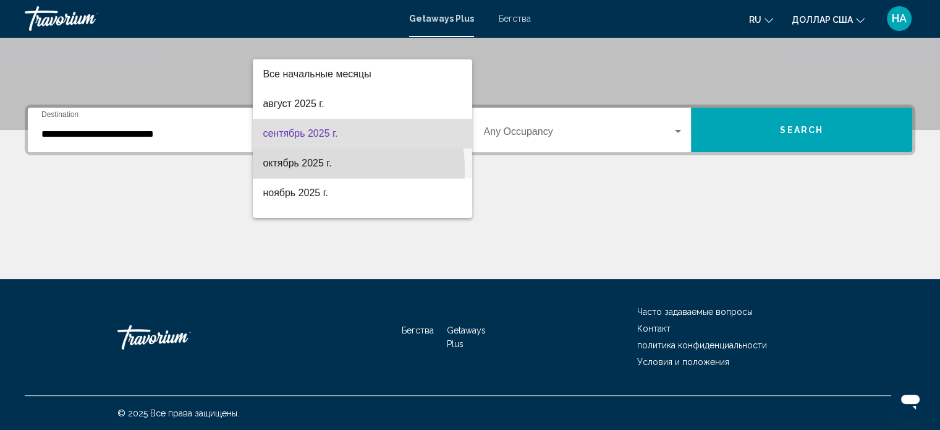
click at [316, 169] on span "октябрь 2025 г." at bounding box center [363, 163] width 200 height 30
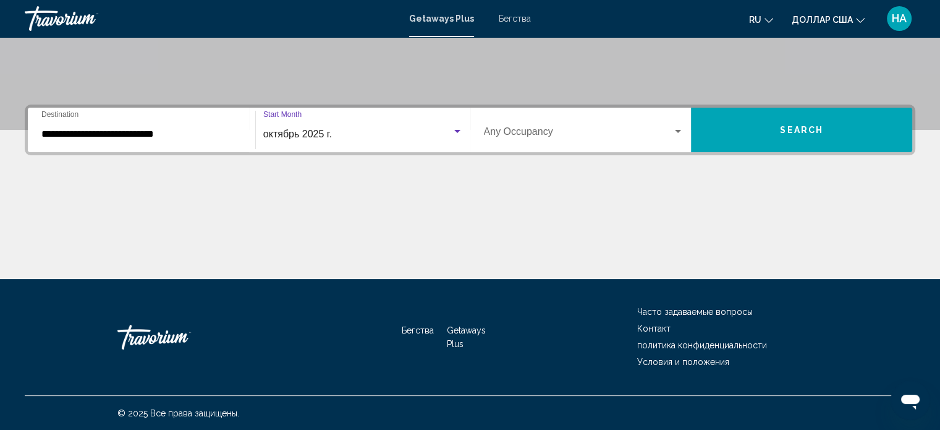
click at [596, 138] on span "Виджет поиска" at bounding box center [578, 134] width 189 height 11
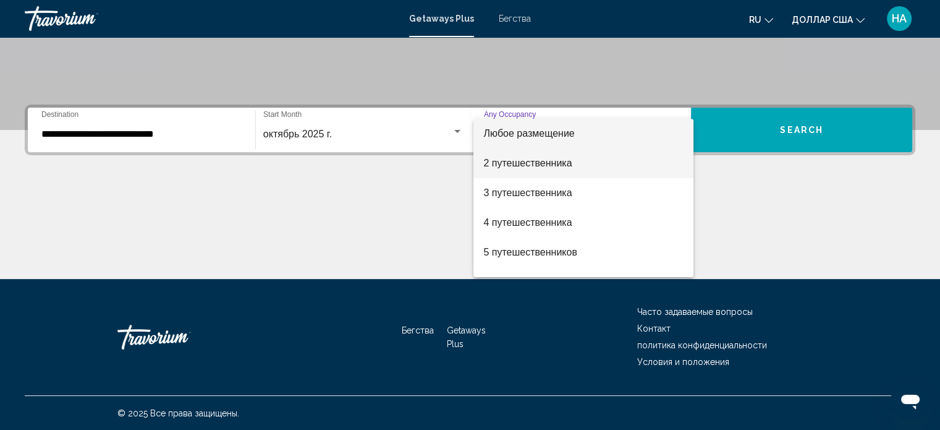
click at [530, 169] on span "2 путешественника" at bounding box center [583, 163] width 200 height 30
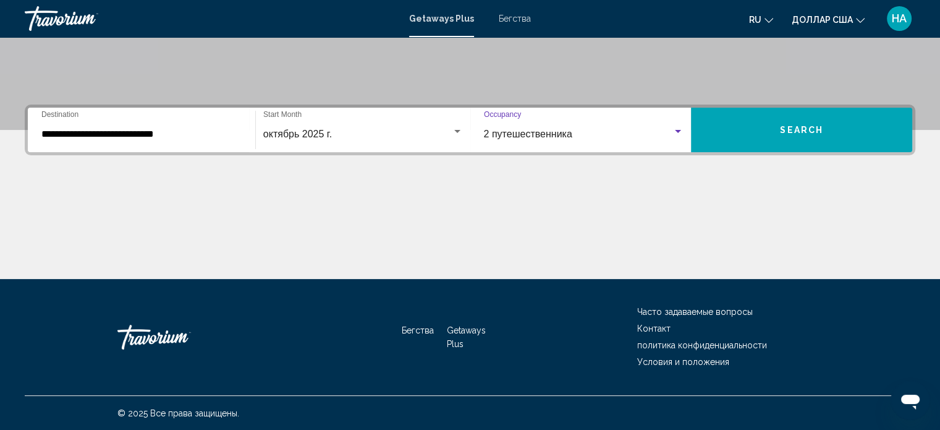
click at [772, 132] on button "Search" at bounding box center [801, 130] width 221 height 45
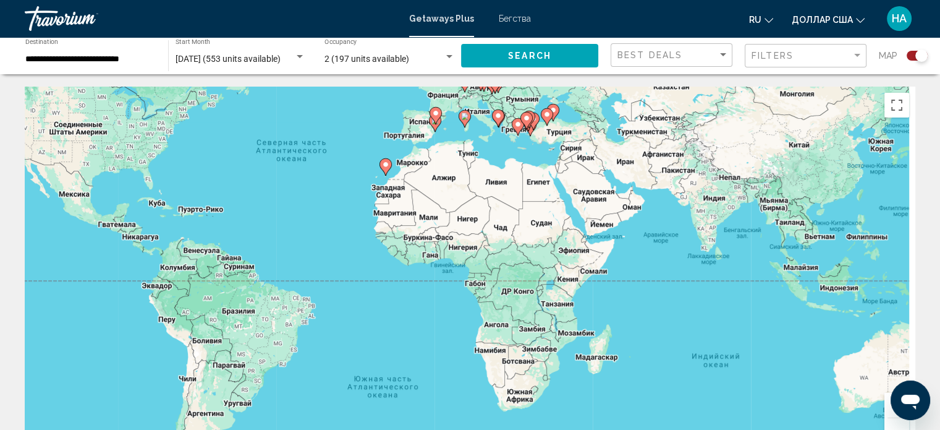
drag, startPoint x: 823, startPoint y: 288, endPoint x: 679, endPoint y: 185, distance: 177.2
click at [679, 185] on div "Чтобы активировать перетаскивание с помощью клавиатуры, нажмите Alt + Ввод. Пос…" at bounding box center [470, 272] width 891 height 371
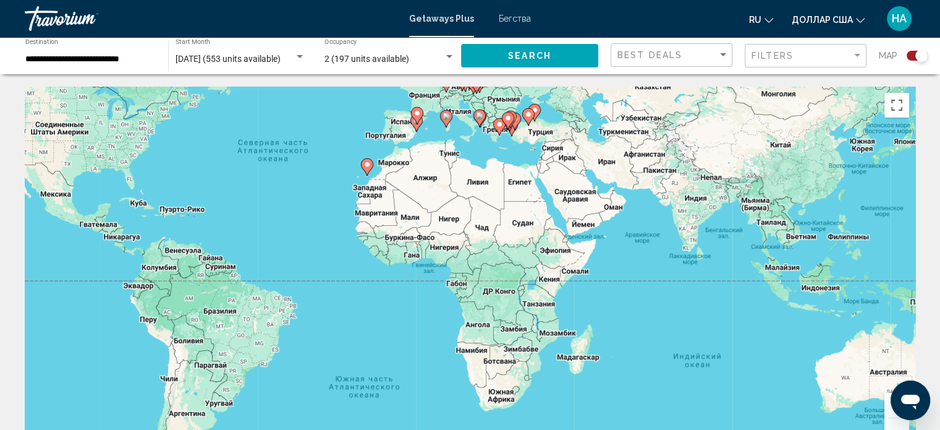
click at [888, 411] on button "Увеличить" at bounding box center [897, 405] width 25 height 25
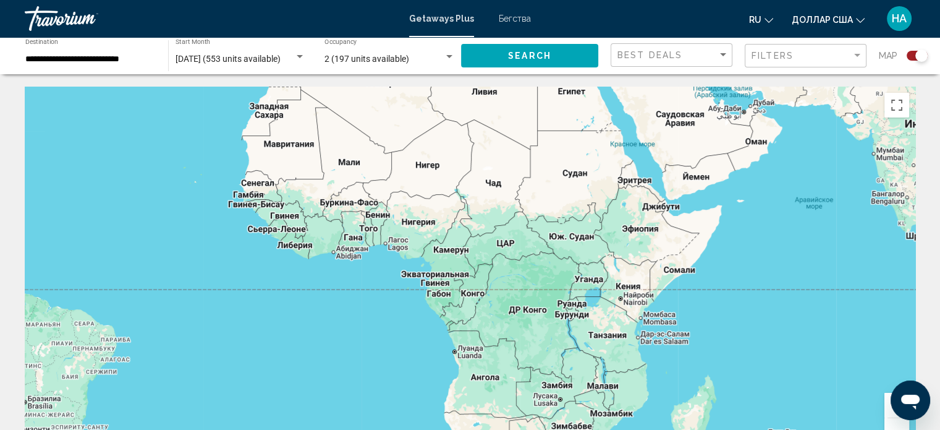
drag, startPoint x: 888, startPoint y: 411, endPoint x: 652, endPoint y: 247, distance: 288.3
click at [888, 409] on button "Увеличить" at bounding box center [897, 405] width 25 height 25
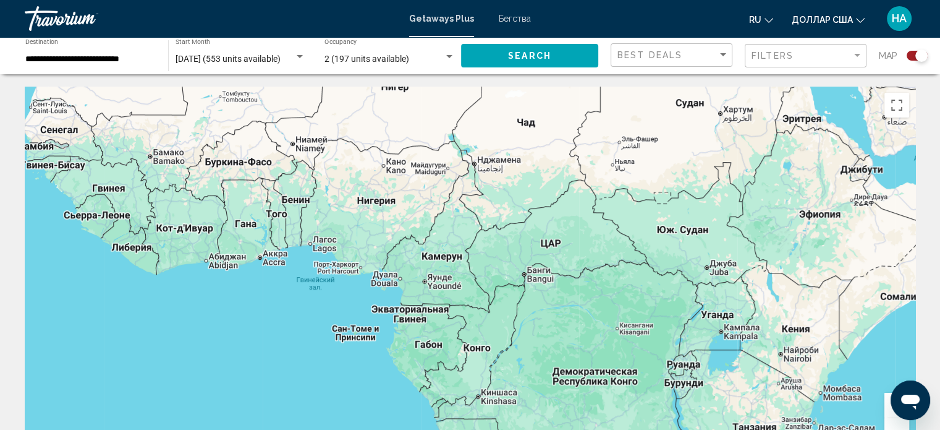
drag, startPoint x: 451, startPoint y: 121, endPoint x: 638, endPoint y: 410, distance: 344.3
click at [638, 410] on div "Основное содержание" at bounding box center [470, 272] width 891 height 371
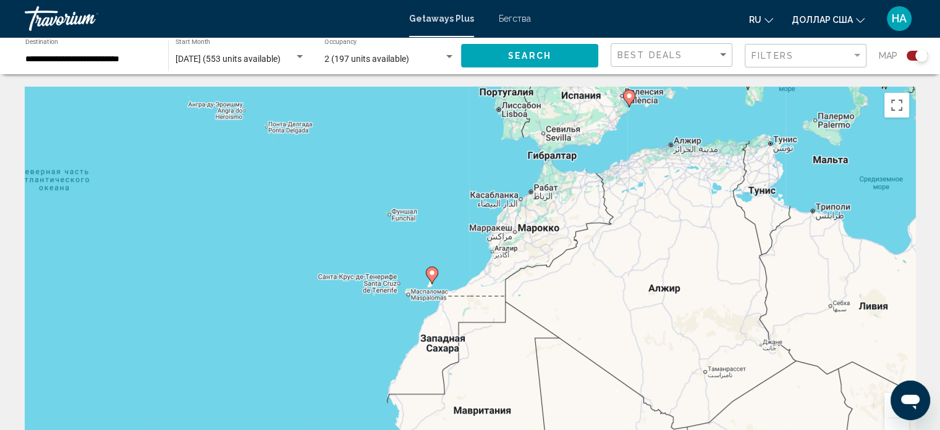
drag, startPoint x: 459, startPoint y: 328, endPoint x: 510, endPoint y: 270, distance: 78.0
click at [510, 270] on div "Чтобы активировать перетаскивание с помощью клавиатуры, нажмите Alt + Ввод. Пос…" at bounding box center [470, 272] width 891 height 371
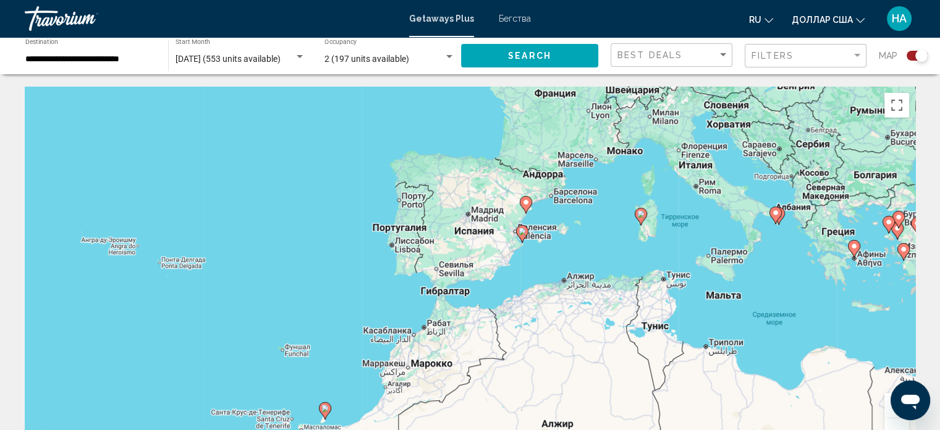
drag, startPoint x: 517, startPoint y: 291, endPoint x: 456, endPoint y: 318, distance: 67.2
click at [447, 333] on div "Чтобы активировать перетаскивание с помощью клавиатуры, нажмите Alt + Ввод. Пос…" at bounding box center [470, 272] width 891 height 371
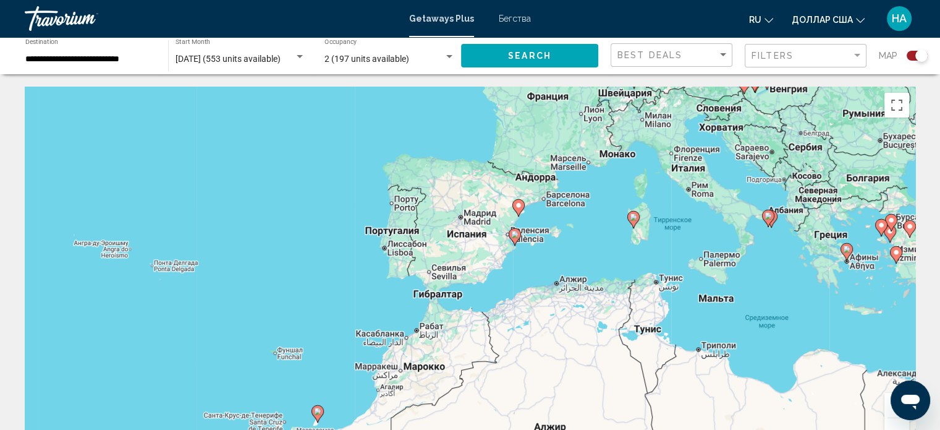
click at [890, 414] on button "Увеличить" at bounding box center [897, 405] width 25 height 25
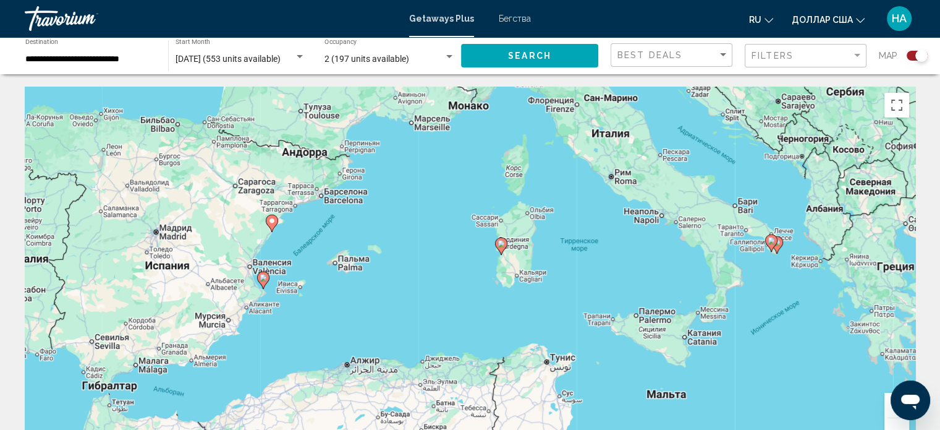
drag, startPoint x: 721, startPoint y: 299, endPoint x: 506, endPoint y: 358, distance: 222.6
click at [506, 358] on div "Чтобы активировать перетаскивание с помощью клавиатуры, нажмите Alt + Ввод. Пос…" at bounding box center [470, 272] width 891 height 371
click at [500, 243] on image "Основное содержание" at bounding box center [501, 243] width 7 height 7
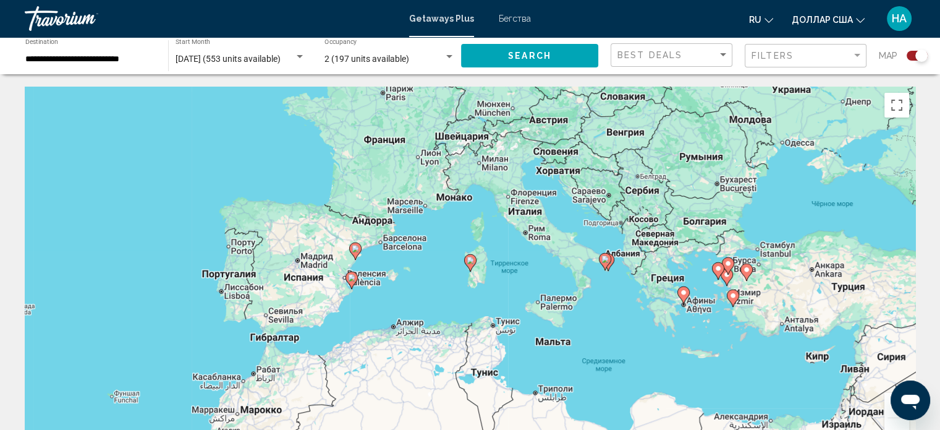
click at [469, 263] on image "Основное содержание" at bounding box center [470, 260] width 7 height 7
type input "**********"
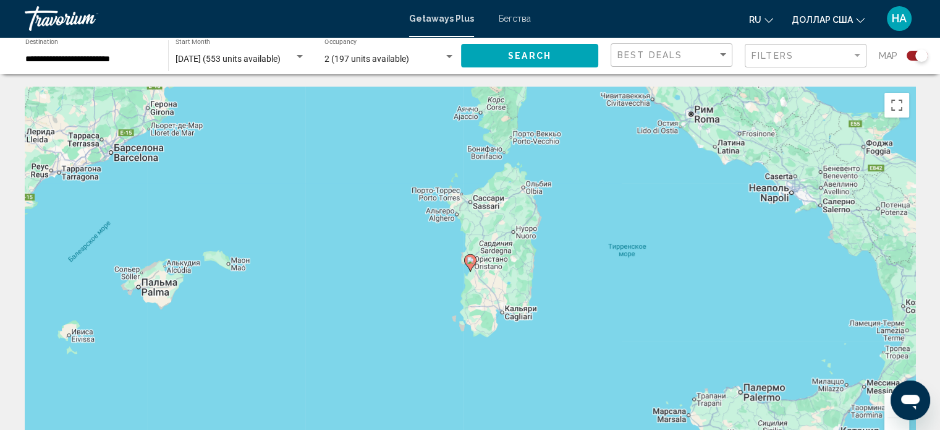
click at [469, 263] on image "Основное содержание" at bounding box center [470, 260] width 7 height 7
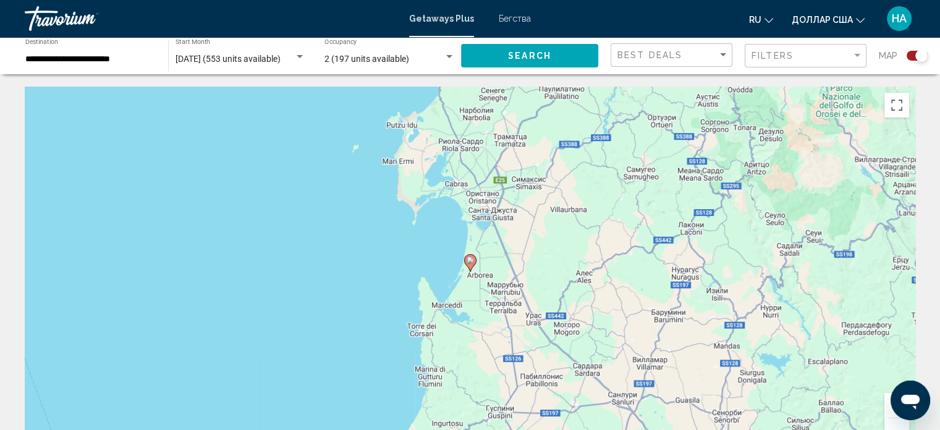
click at [469, 263] on image "Основное содержание" at bounding box center [470, 260] width 7 height 7
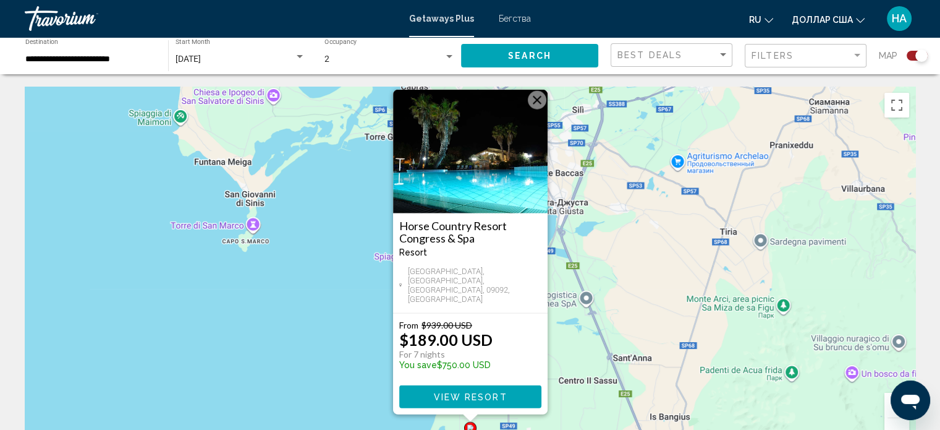
click at [759, 168] on div "Чтобы активировать перетаскивание с помощью клавиатуры, нажмите Alt + Ввод. Пос…" at bounding box center [470, 272] width 891 height 371
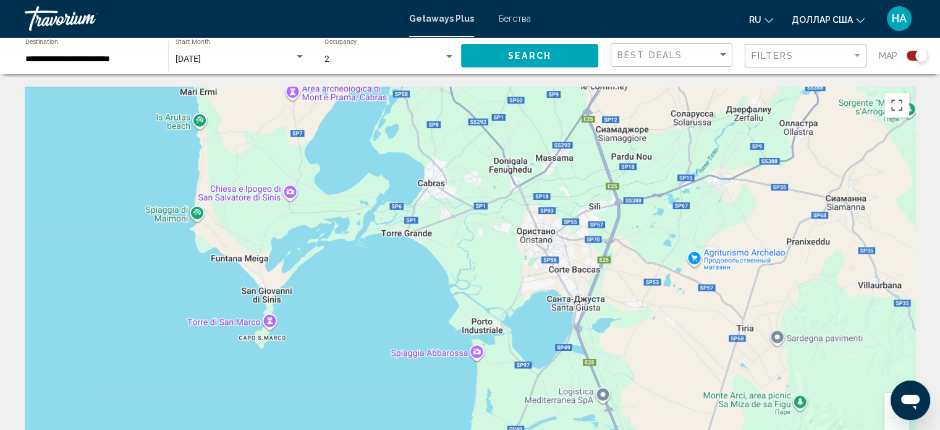
drag, startPoint x: 544, startPoint y: 205, endPoint x: 670, endPoint y: 261, distance: 138.1
click at [572, 315] on div "Чтобы активировать перетаскивание с помощью клавиатуры, нажмите Alt + Ввод. Пос…" at bounding box center [470, 272] width 891 height 371
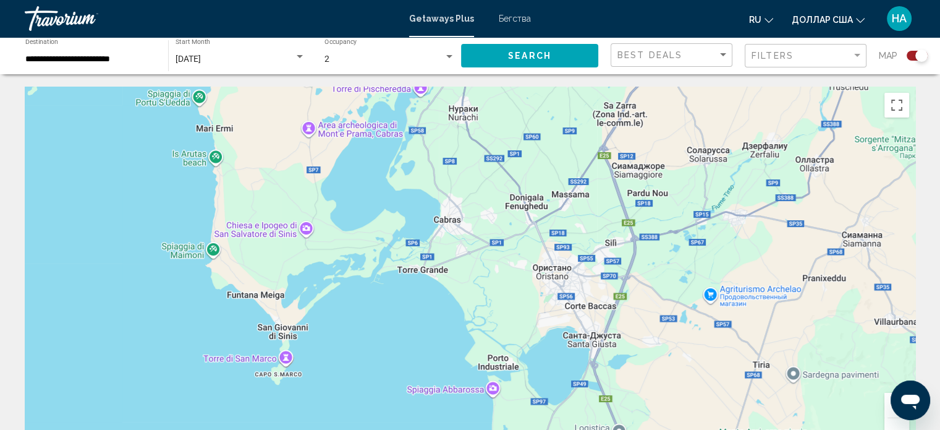
click at [249, 66] on div "October 2025 Start Month All Start Months" at bounding box center [241, 56] width 130 height 34
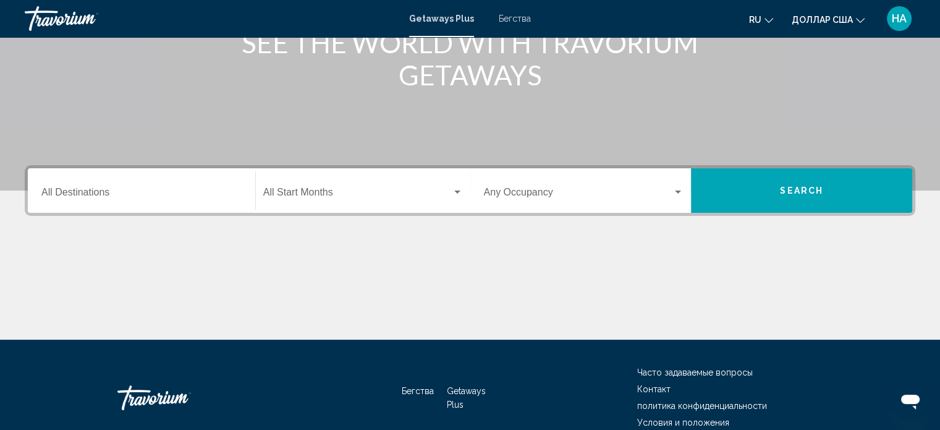
scroll to position [185, 0]
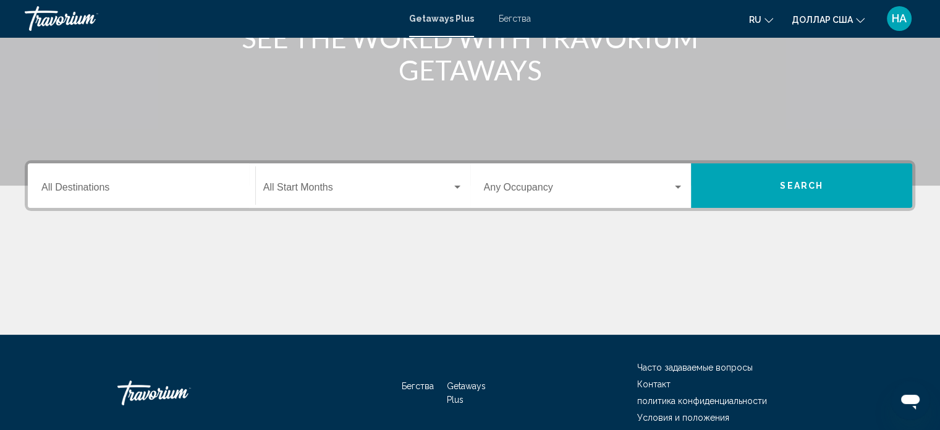
click at [185, 197] on div "Destination All Destinations" at bounding box center [141, 185] width 200 height 39
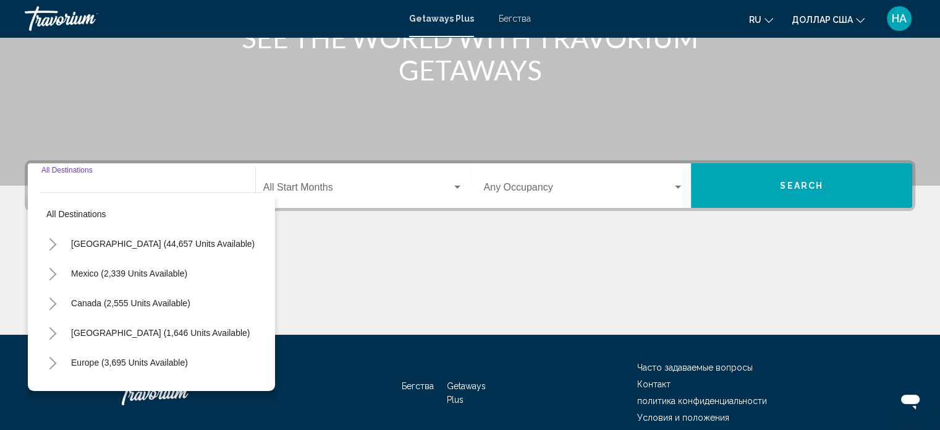
scroll to position [241, 0]
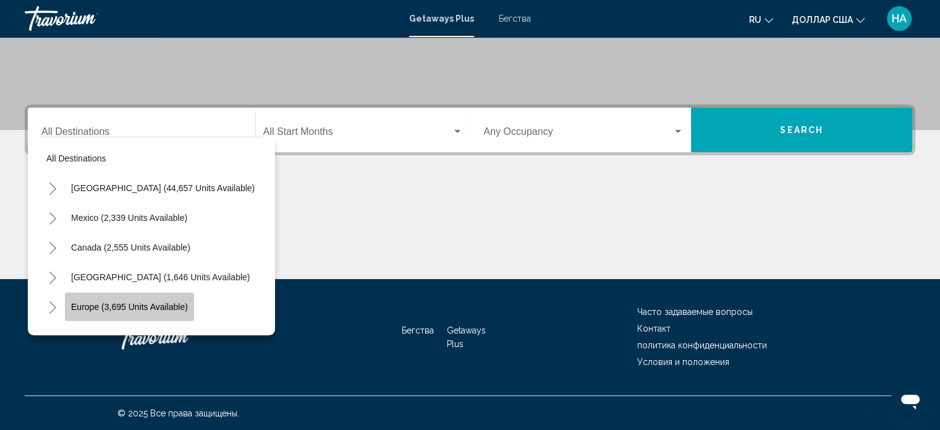
click at [124, 304] on span "Europe (3,695 units available)" at bounding box center [129, 307] width 117 height 10
type input "**********"
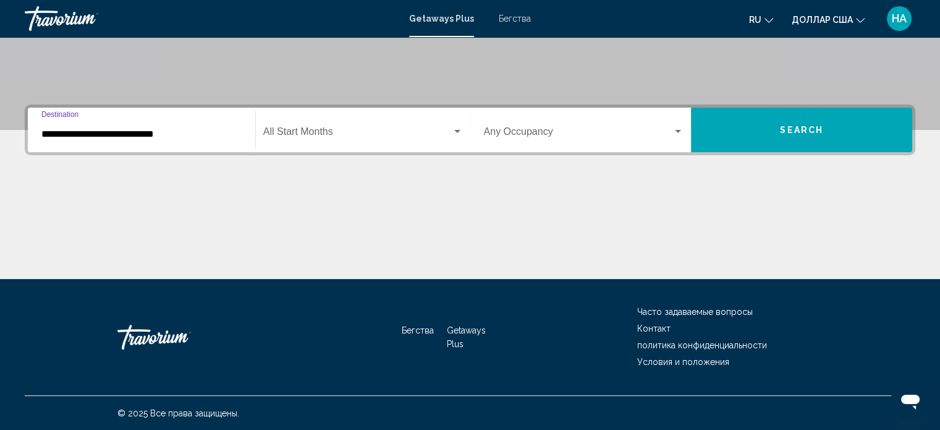
click at [318, 129] on span "Виджет поиска" at bounding box center [357, 134] width 189 height 11
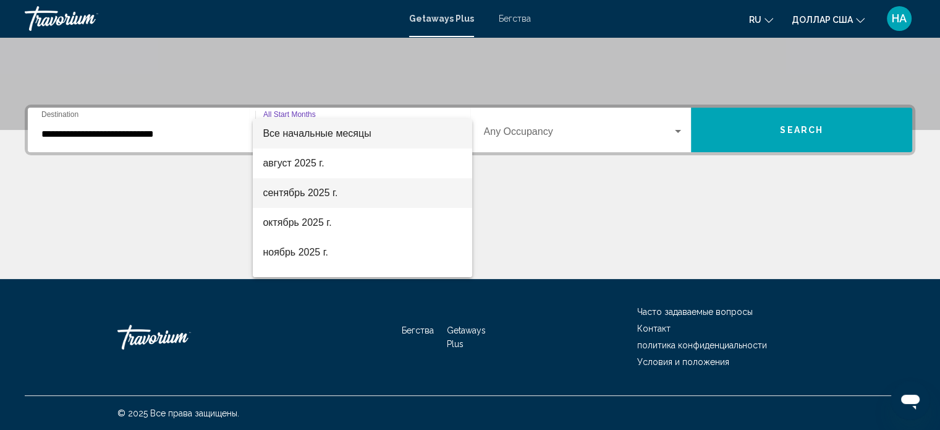
click at [319, 194] on font "сентябрь 2025 г." at bounding box center [300, 192] width 75 height 11
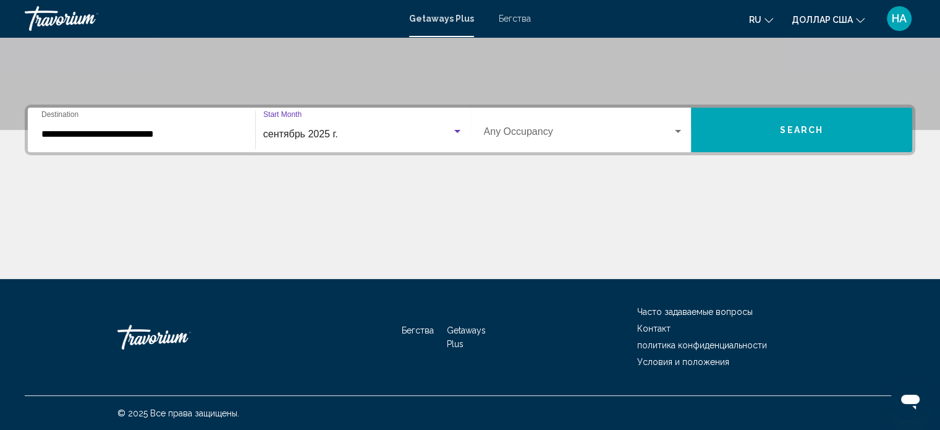
click at [335, 130] on span "сентябрь 2025 г." at bounding box center [300, 134] width 75 height 11
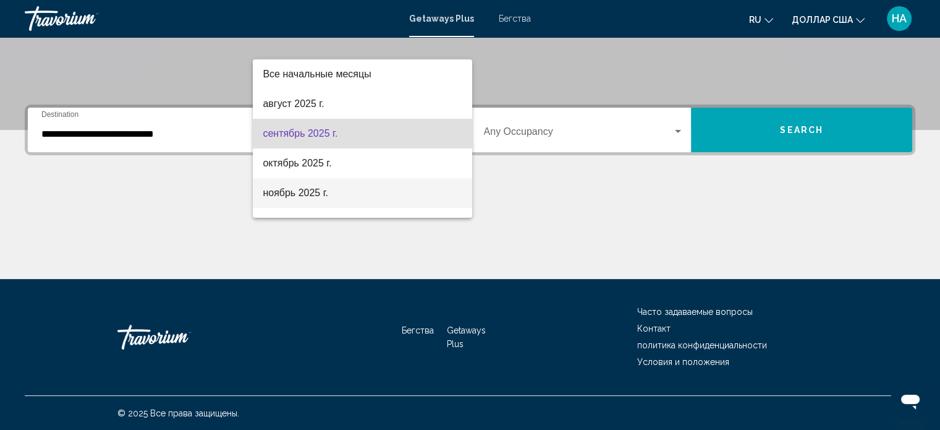
scroll to position [62, 0]
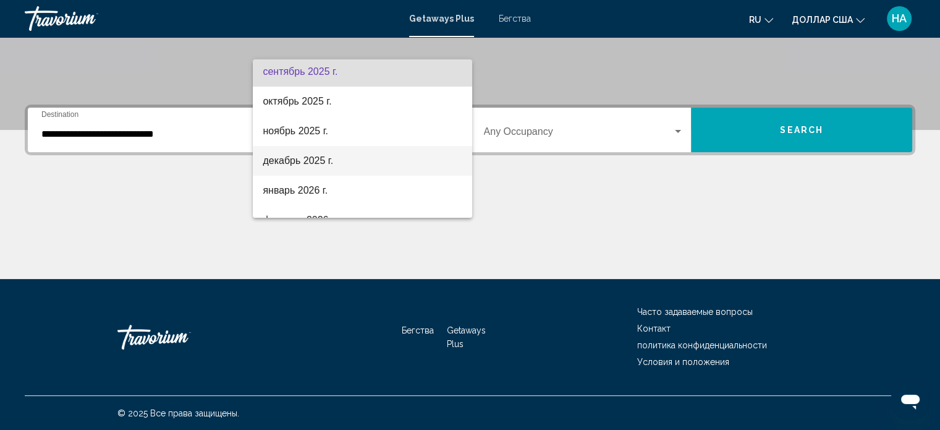
click at [307, 155] on font "декабрь 2025 г." at bounding box center [298, 160] width 70 height 11
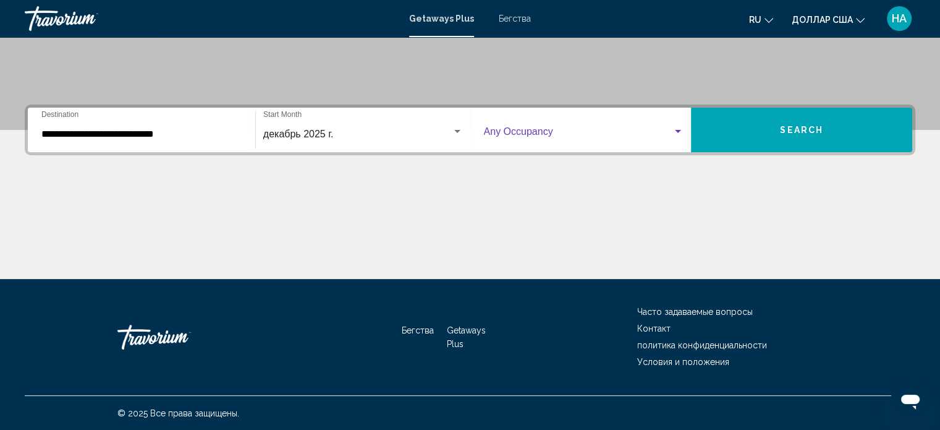
click at [636, 129] on span "Виджет поиска" at bounding box center [578, 134] width 189 height 11
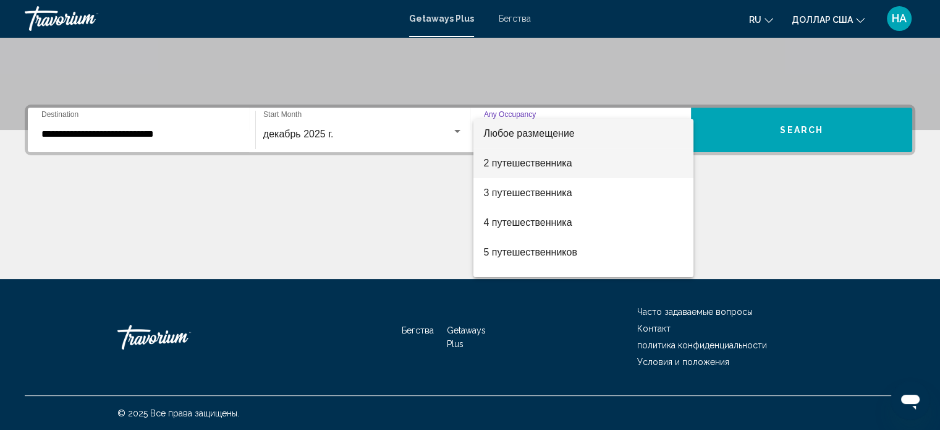
click at [511, 166] on font "2 путешественника" at bounding box center [527, 163] width 88 height 11
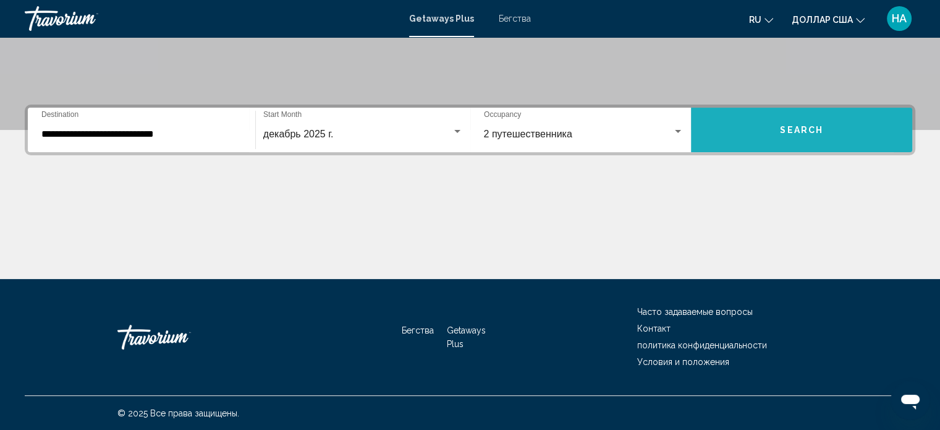
click at [747, 138] on button "Search" at bounding box center [801, 130] width 221 height 45
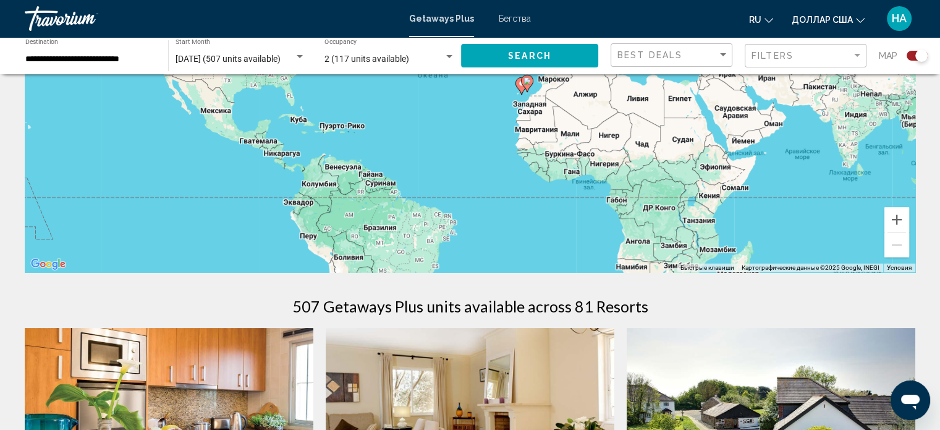
scroll to position [188, 0]
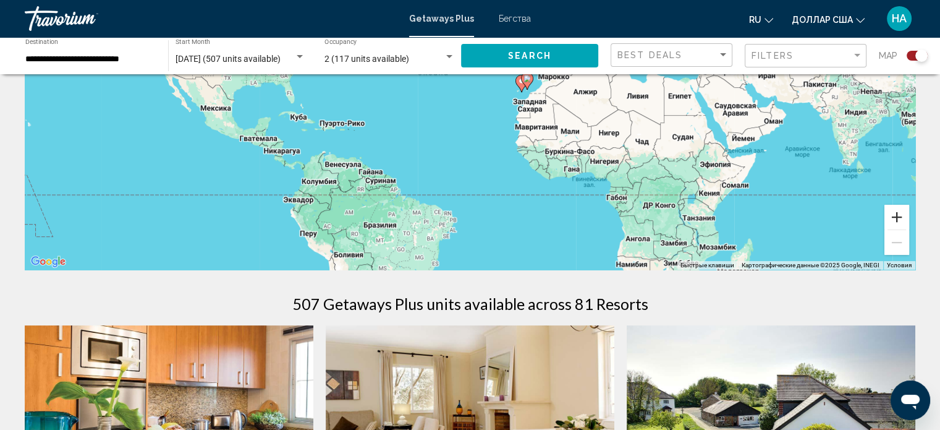
click at [896, 218] on button "Увеличить" at bounding box center [897, 217] width 25 height 25
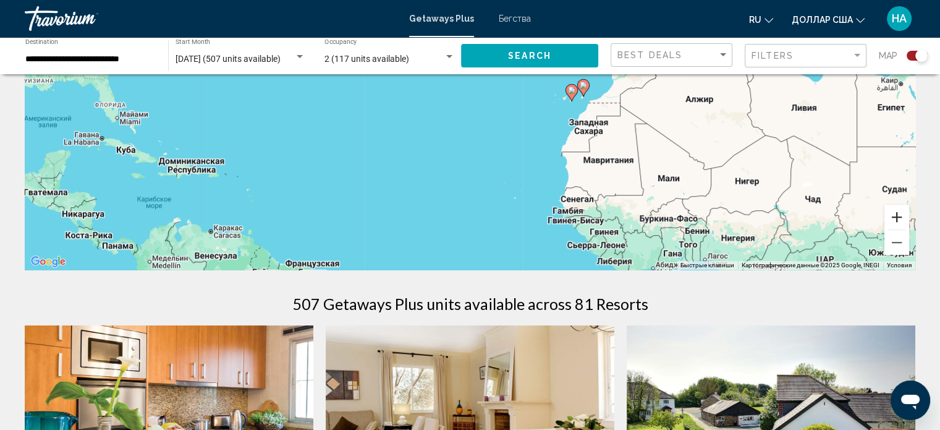
click at [896, 218] on button "Увеличить" at bounding box center [897, 217] width 25 height 25
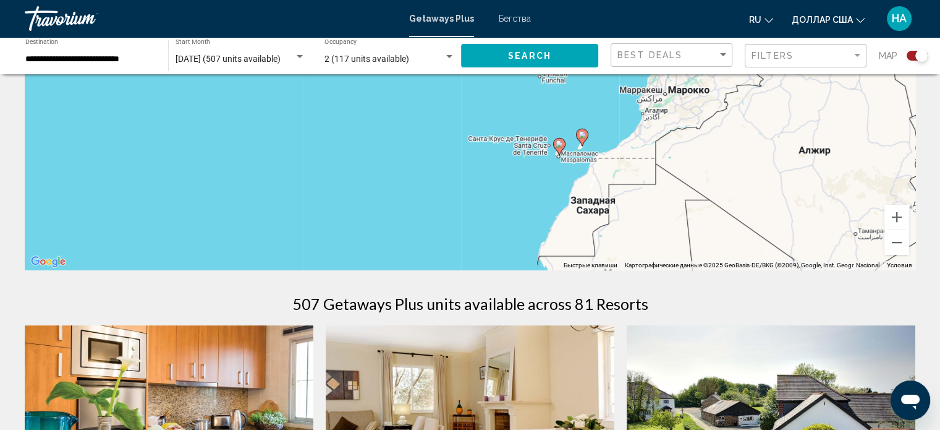
drag, startPoint x: 626, startPoint y: 170, endPoint x: 519, endPoint y: 200, distance: 111.0
click at [519, 200] on div "Чтобы активировать перетаскивание с помощью клавиатуры, нажмите Alt + Ввод. Пос…" at bounding box center [470, 84] width 891 height 371
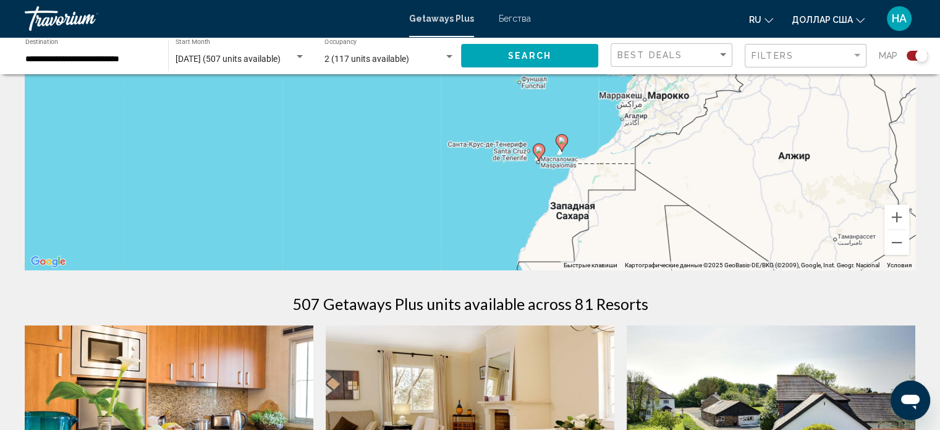
click at [539, 150] on image "Основное содержание" at bounding box center [538, 149] width 7 height 7
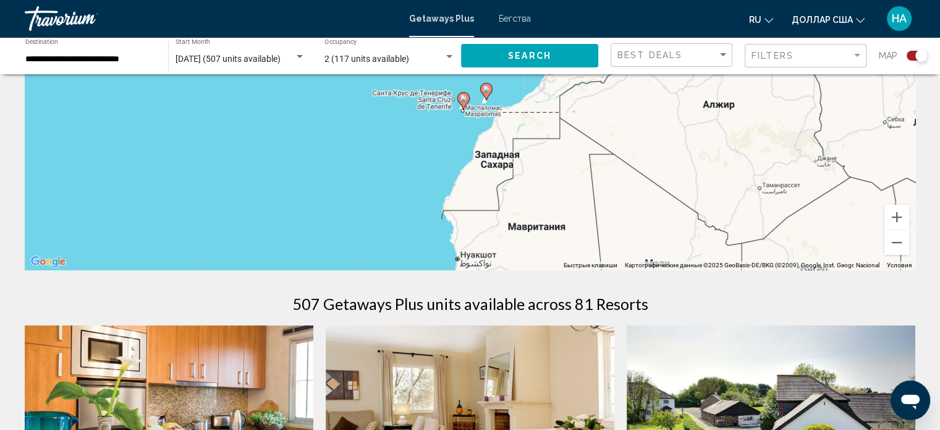
drag, startPoint x: 458, startPoint y: 143, endPoint x: 428, endPoint y: 237, distance: 98.0
click at [428, 237] on div "Для навигации используйте клавиши со стрелками. Чтобы активировать перетаскиван…" at bounding box center [470, 84] width 891 height 371
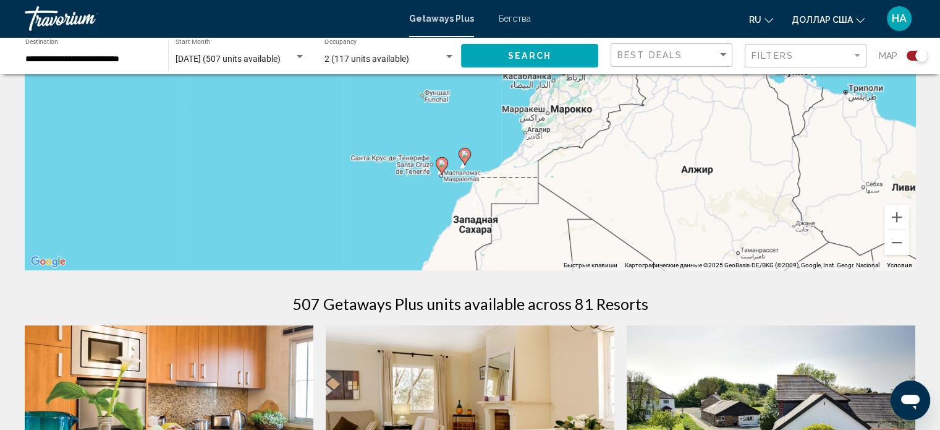
click at [443, 164] on image "Основное содержание" at bounding box center [441, 163] width 7 height 7
type input "**********"
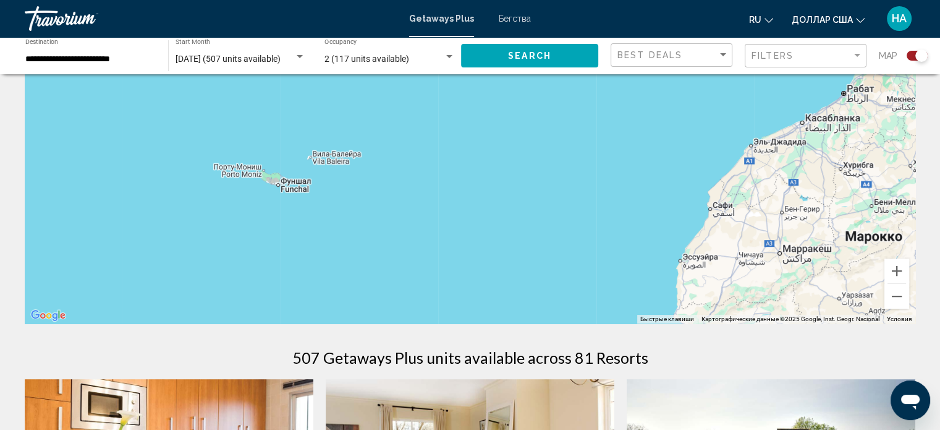
scroll to position [126, 0]
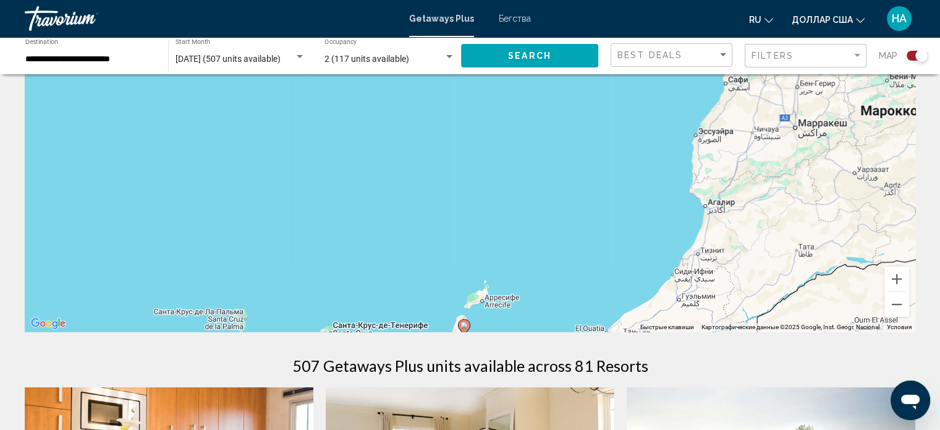
drag, startPoint x: 433, startPoint y: 262, endPoint x: 447, endPoint y: 103, distance: 159.5
click at [447, 103] on div "Для навигации используйте клавиши со стрелками. Чтобы активировать перетаскиван…" at bounding box center [470, 145] width 891 height 371
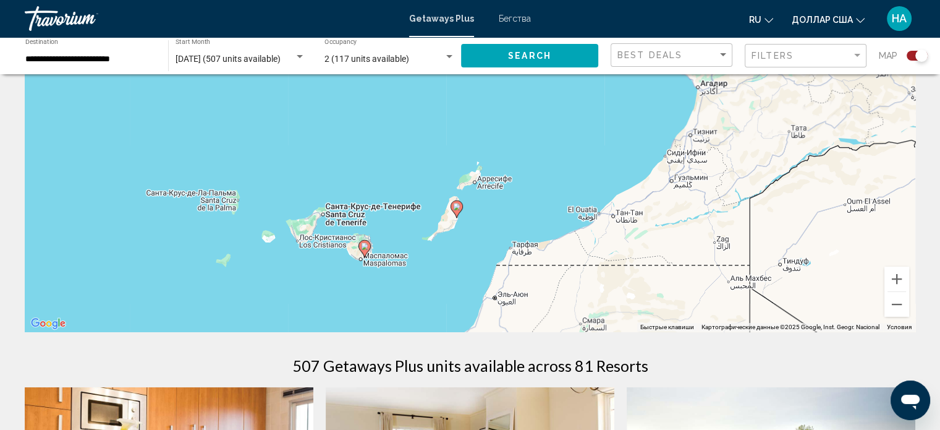
drag, startPoint x: 446, startPoint y: 181, endPoint x: 433, endPoint y: 145, distance: 38.1
click at [443, 130] on div "Для навигации используйте клавиши со стрелками. Чтобы активировать перетаскиван…" at bounding box center [470, 145] width 891 height 371
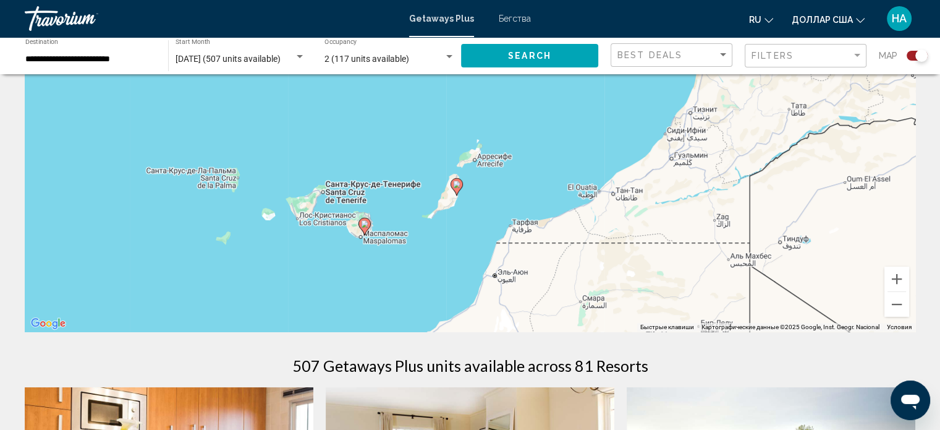
click at [365, 227] on icon "Основное содержание" at bounding box center [364, 226] width 11 height 16
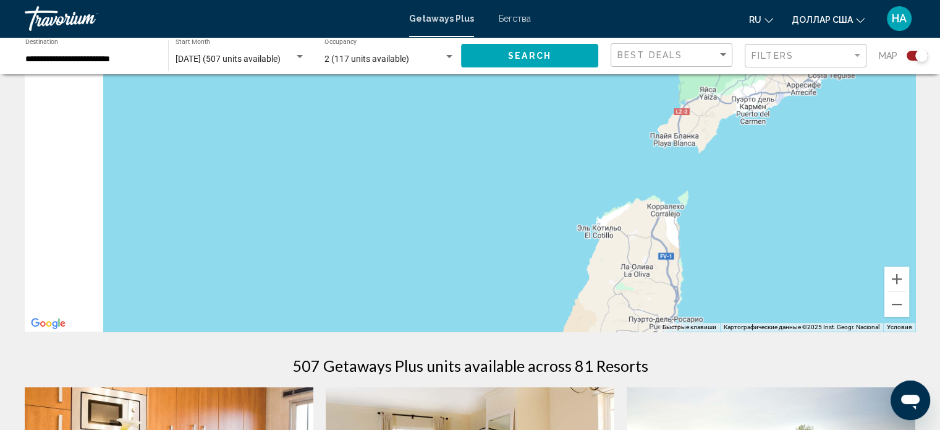
drag, startPoint x: 325, startPoint y: 248, endPoint x: 644, endPoint y: 65, distance: 367.8
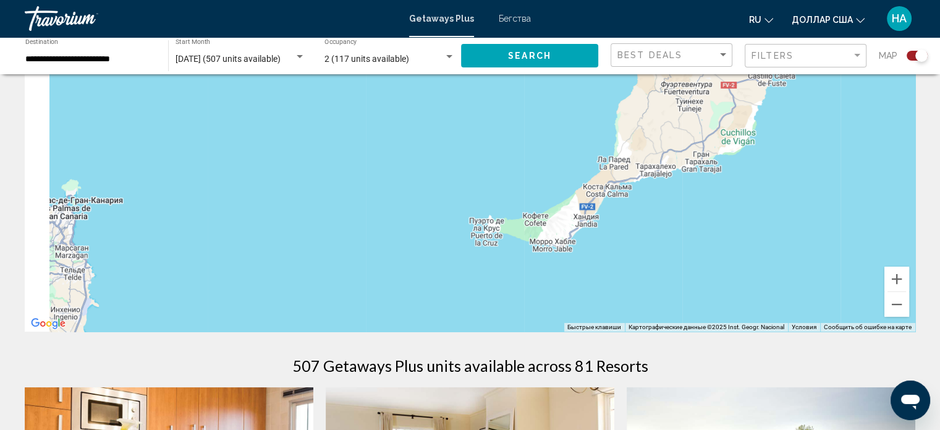
drag, startPoint x: 487, startPoint y: 276, endPoint x: 522, endPoint y: 12, distance: 266.2
click at [523, 10] on div "**********" at bounding box center [470, 89] width 940 height 430
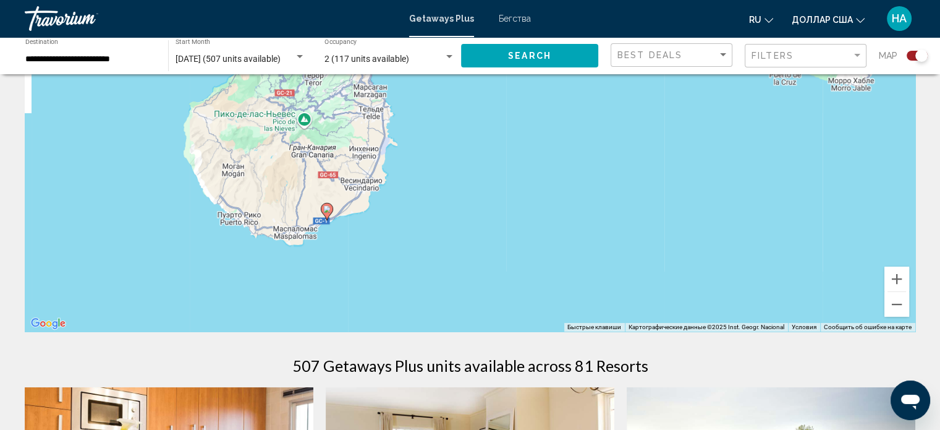
drag, startPoint x: 305, startPoint y: 226, endPoint x: 435, endPoint y: 190, distance: 135.4
click at [534, 131] on div "Для навигации используйте клавиши со стрелками. Чтобы активировать перетаскиван…" at bounding box center [470, 145] width 891 height 371
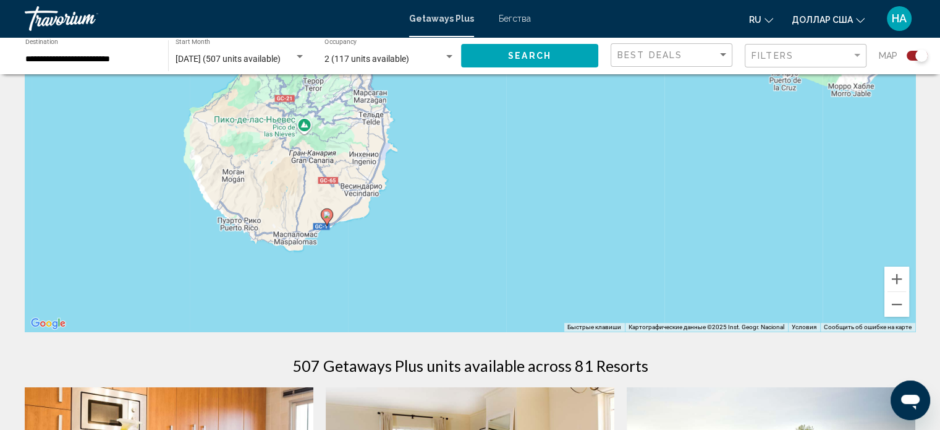
click at [326, 215] on image "Основное содержание" at bounding box center [326, 214] width 7 height 7
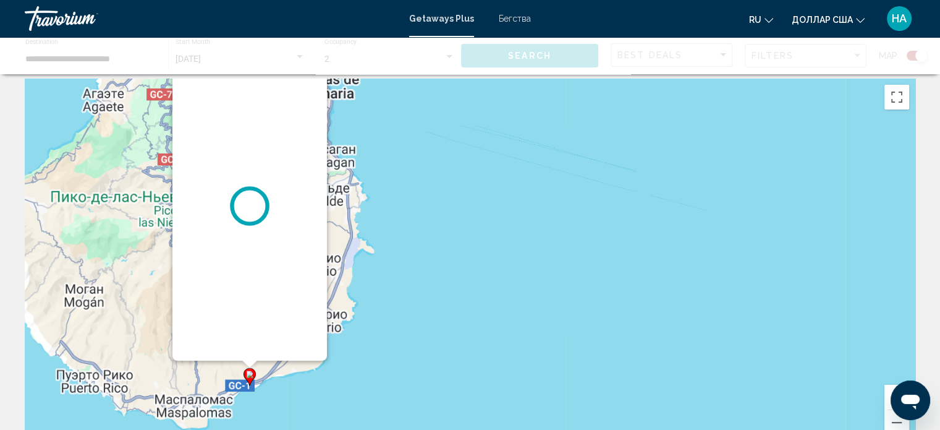
scroll to position [0, 0]
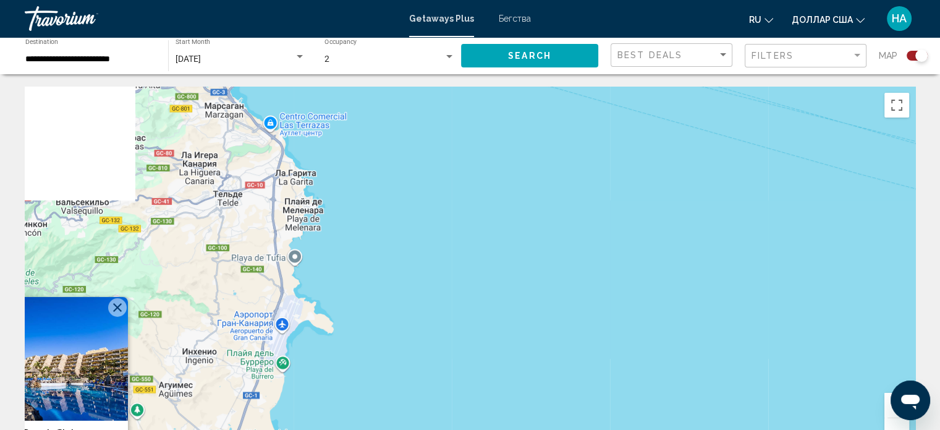
drag, startPoint x: 534, startPoint y: 182, endPoint x: 444, endPoint y: 376, distance: 214.6
click at [444, 376] on div "Чтобы активировать перетаскивание с помощью клавиатуры, нажмите Alt + Ввод. Пос…" at bounding box center [470, 272] width 891 height 371
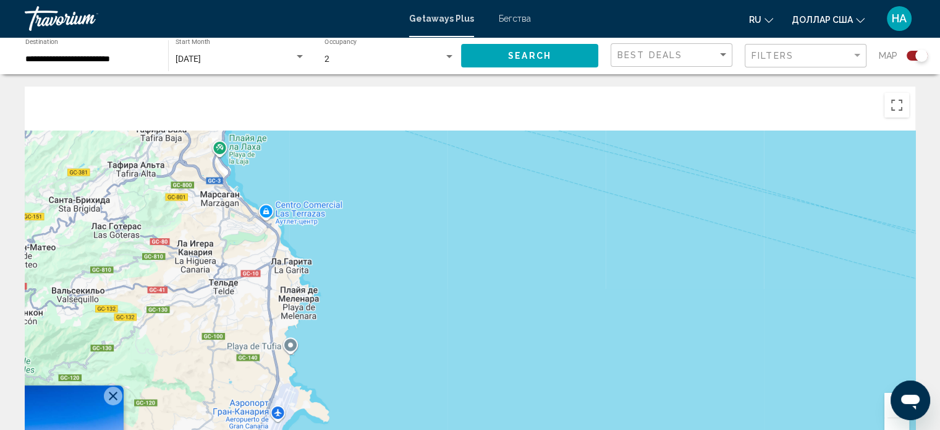
drag, startPoint x: 485, startPoint y: 253, endPoint x: 534, endPoint y: 293, distance: 63.7
click at [524, 297] on div "Чтобы активировать перетаскивание с помощью клавиатуры, нажмите Alt + Ввод. Пос…" at bounding box center [470, 272] width 891 height 371
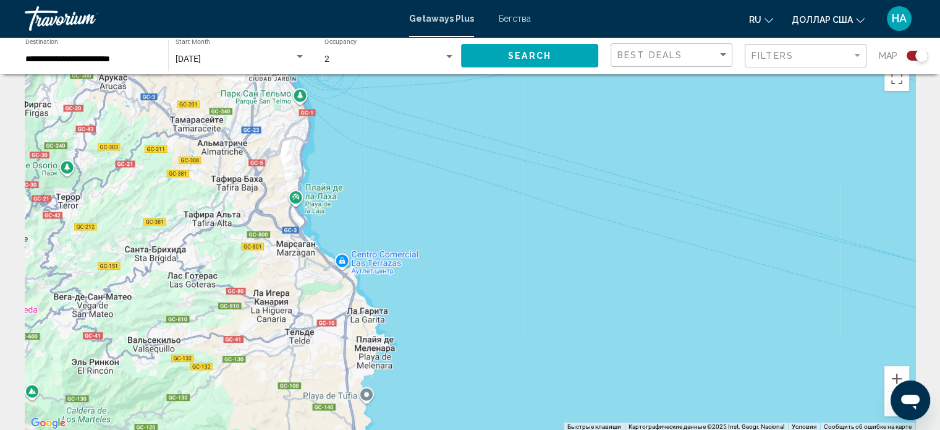
scroll to position [62, 0]
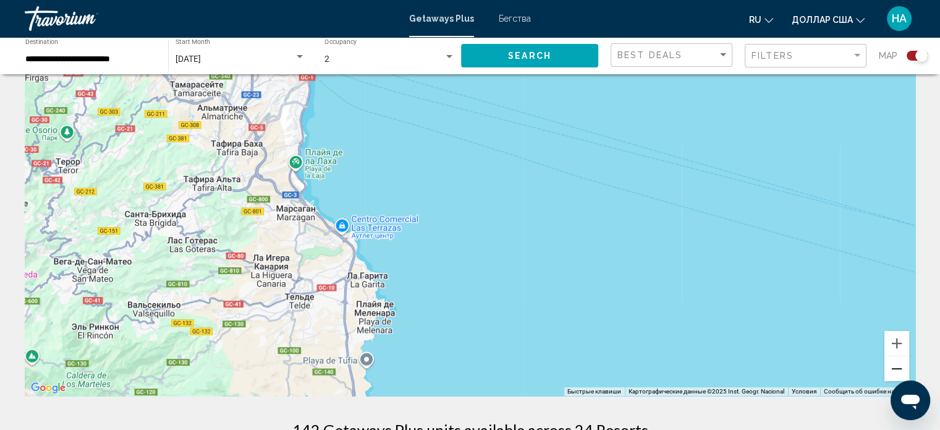
click at [891, 374] on button "Уменьшить" at bounding box center [897, 368] width 25 height 25
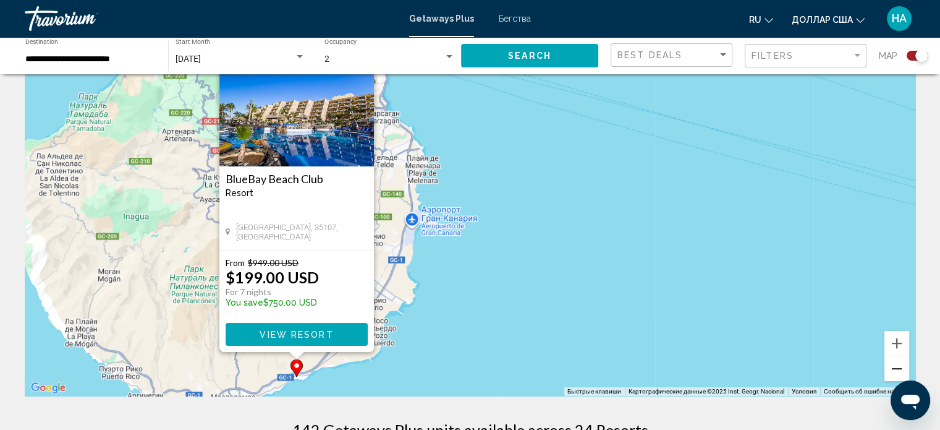
click at [890, 370] on button "Уменьшить" at bounding box center [897, 368] width 25 height 25
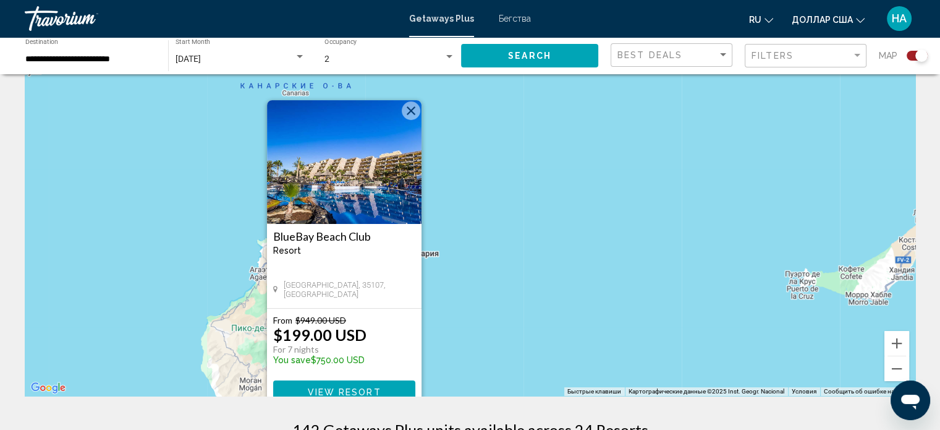
drag, startPoint x: 634, startPoint y: 209, endPoint x: 568, endPoint y: 436, distance: 236.5
click at [568, 368] on html "**********" at bounding box center [470, 153] width 940 height 430
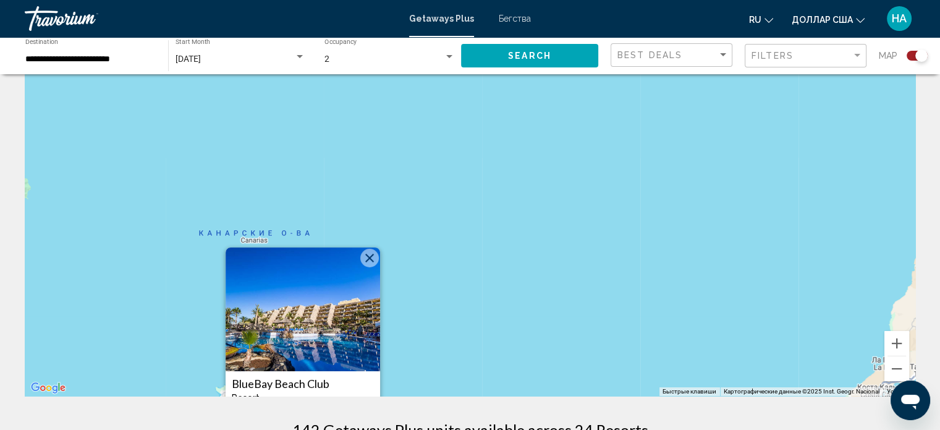
drag, startPoint x: 521, startPoint y: 297, endPoint x: 537, endPoint y: 386, distance: 89.7
click at [537, 386] on div "Чтобы активировать перетаскивание с помощью клавиатуры, нажмите Alt + Ввод. Пос…" at bounding box center [470, 210] width 891 height 371
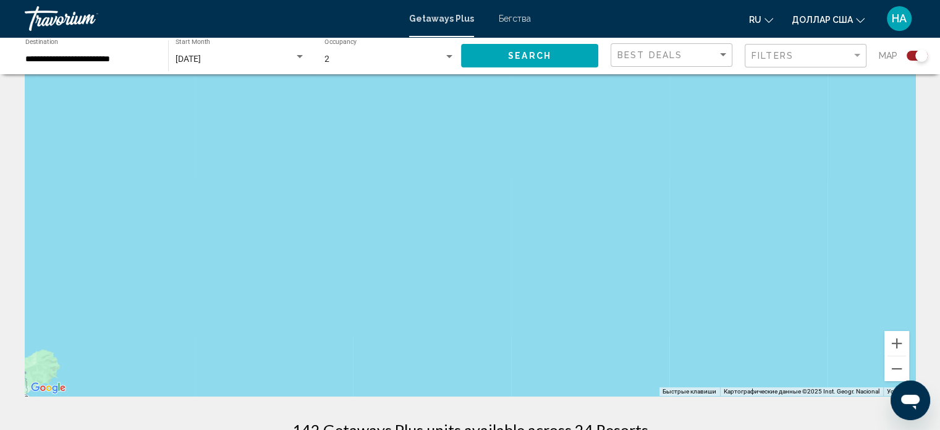
drag, startPoint x: 609, startPoint y: 289, endPoint x: 612, endPoint y: 368, distance: 79.2
click at [612, 368] on div "Чтобы активировать перетаскивание с помощью клавиатуры, нажмите Alt + Ввод. Пос…" at bounding box center [470, 210] width 891 height 371
click at [893, 368] on button "Уменьшить" at bounding box center [897, 368] width 25 height 25
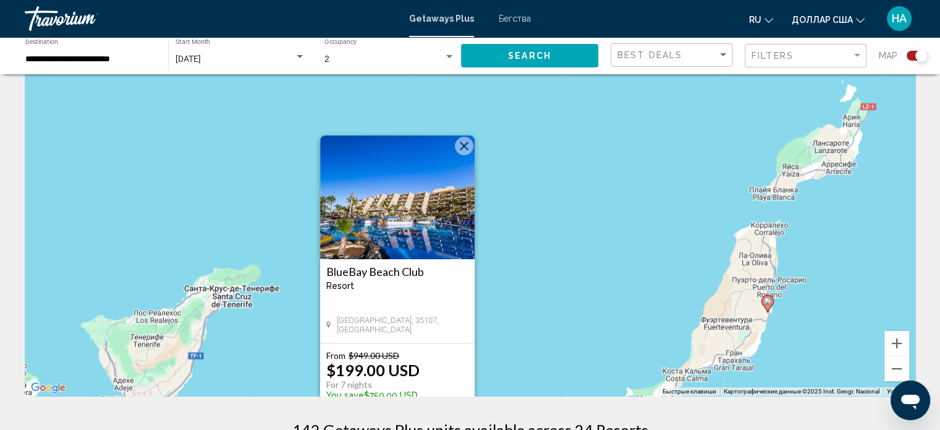
drag, startPoint x: 622, startPoint y: 172, endPoint x: 589, endPoint y: 395, distance: 225.6
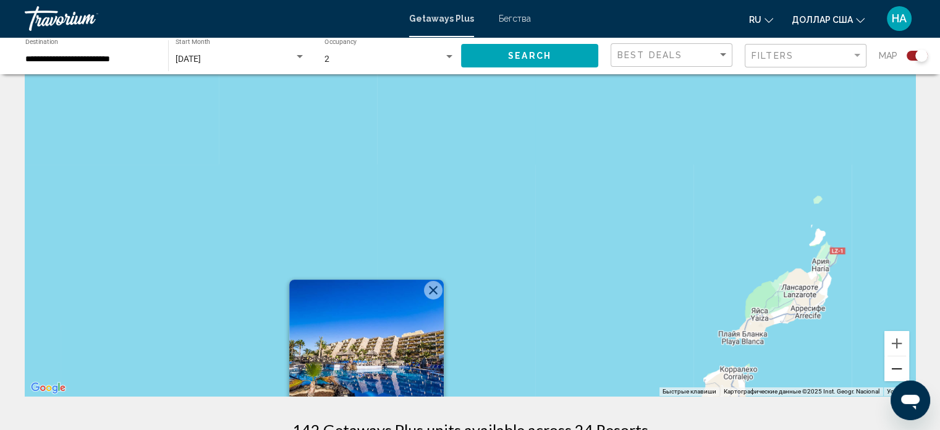
click at [892, 370] on button "Уменьшить" at bounding box center [897, 368] width 25 height 25
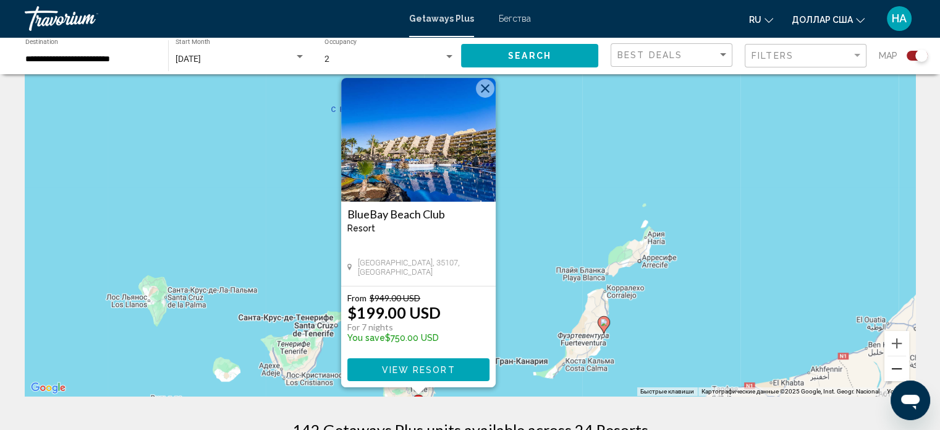
click at [893, 368] on button "Уменьшить" at bounding box center [897, 368] width 25 height 25
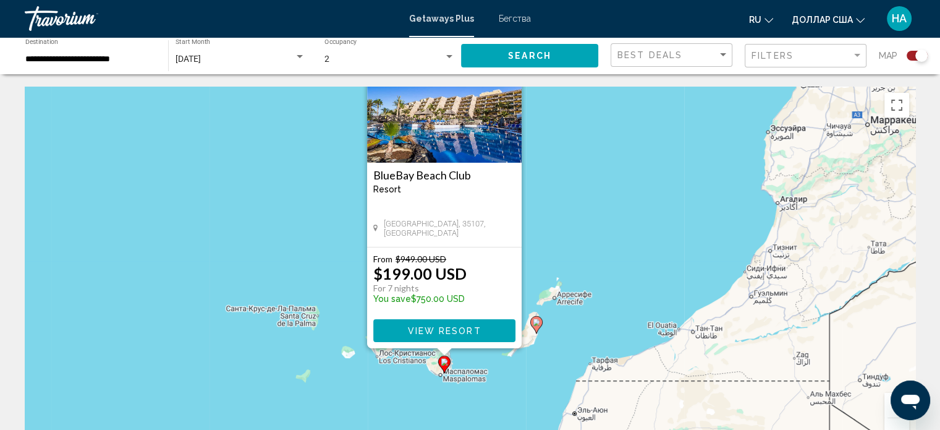
scroll to position [124, 0]
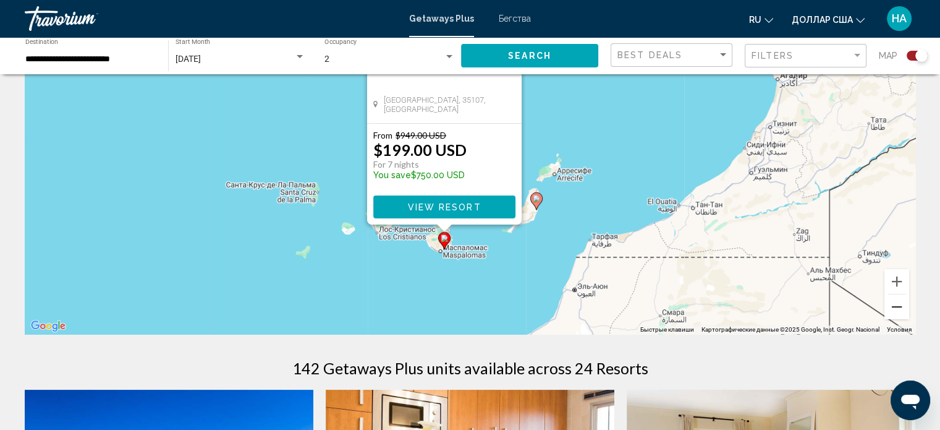
click at [900, 302] on button "Уменьшить" at bounding box center [897, 306] width 25 height 25
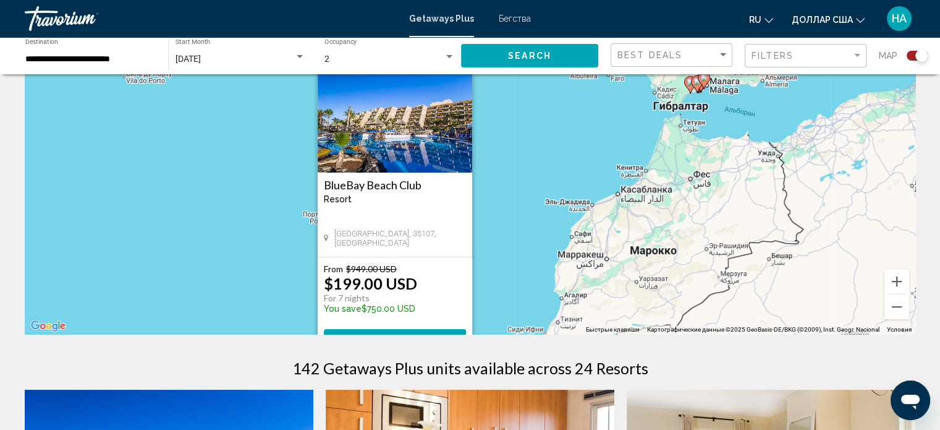
drag, startPoint x: 694, startPoint y: 271, endPoint x: 638, endPoint y: 406, distance: 146.0
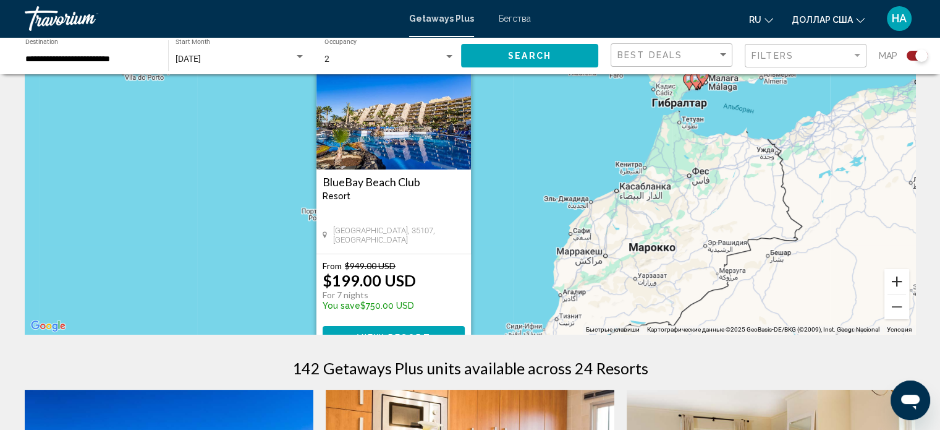
click at [895, 278] on button "Увеличить" at bounding box center [897, 281] width 25 height 25
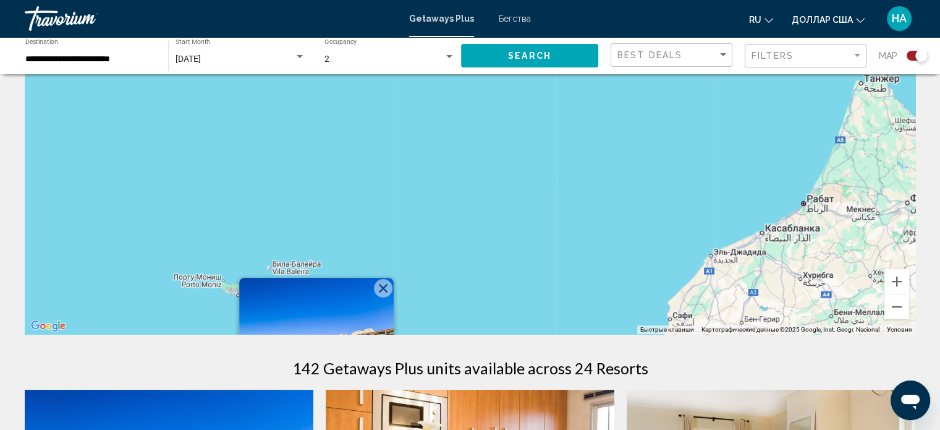
click at [378, 288] on button "Закрыть" at bounding box center [383, 288] width 19 height 19
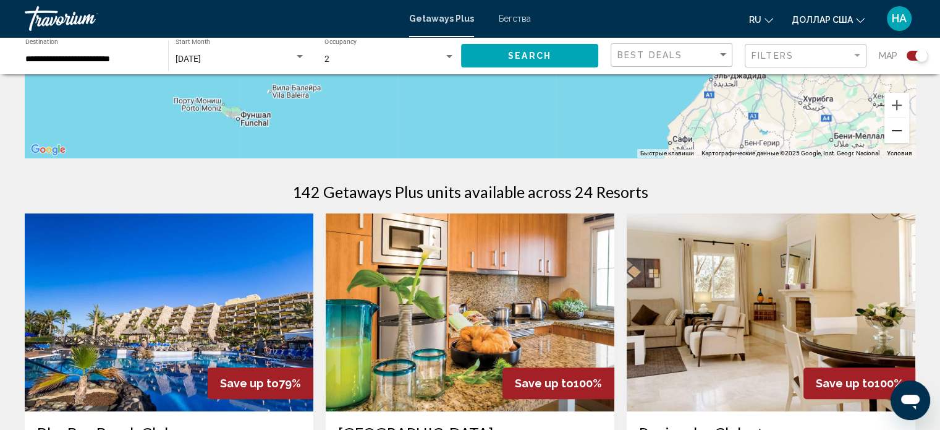
scroll to position [309, 0]
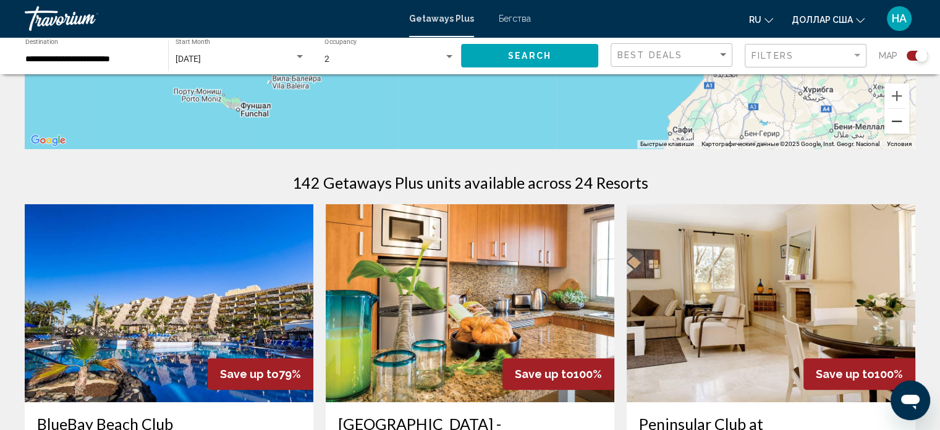
click at [898, 129] on button "Уменьшить" at bounding box center [897, 121] width 25 height 25
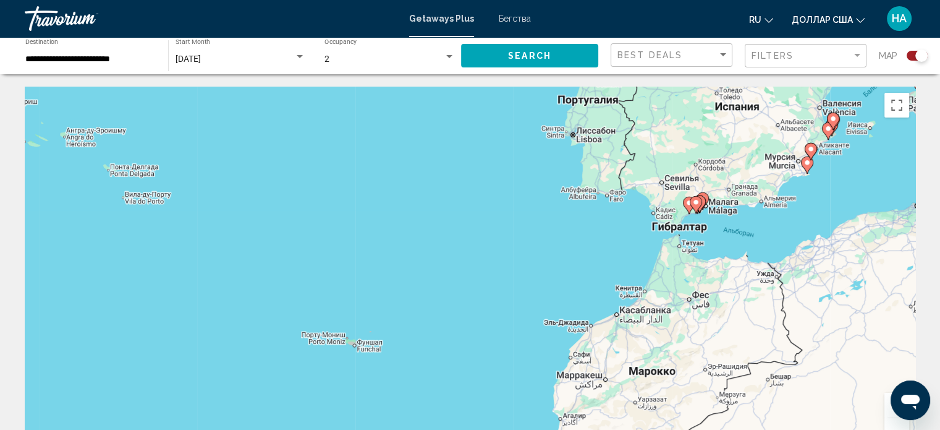
scroll to position [0, 0]
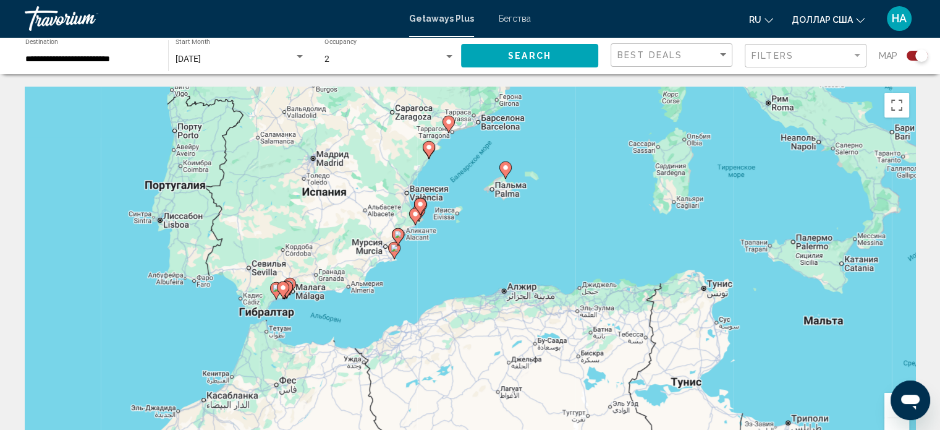
drag, startPoint x: 621, startPoint y: 219, endPoint x: 207, endPoint y: 305, distance: 422.9
click at [207, 305] on div "Чтобы активировать перетаскивание с помощью клавиатуры, нажмите Alt + Ввод. Пос…" at bounding box center [470, 272] width 891 height 371
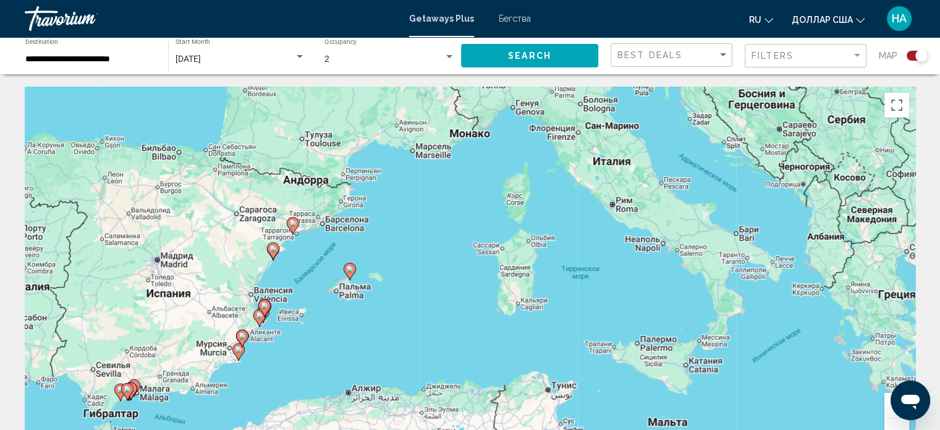
drag, startPoint x: 450, startPoint y: 215, endPoint x: 313, endPoint y: 311, distance: 167.2
click at [315, 313] on div "Чтобы активировать перетаскивание с помощью клавиатуры, нажмите Alt + Ввод. Пос…" at bounding box center [470, 272] width 891 height 371
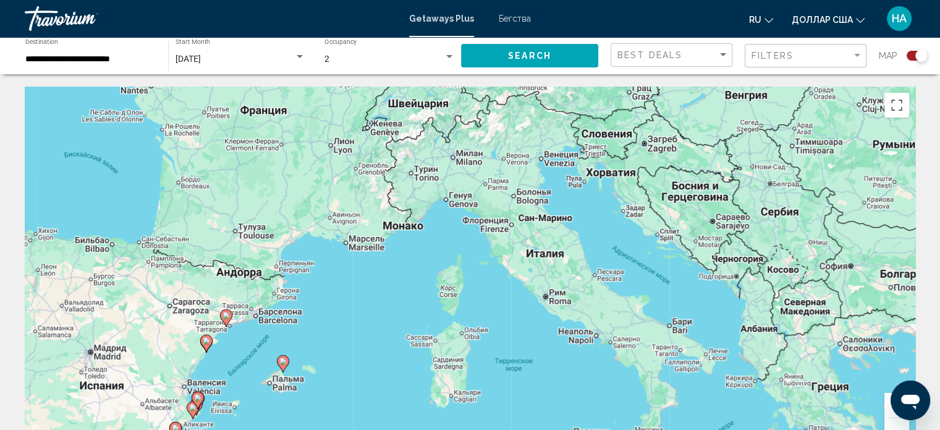
drag, startPoint x: 338, startPoint y: 221, endPoint x: 282, endPoint y: 301, distance: 97.7
click at [277, 307] on div "Чтобы активировать перетаскивание с помощью клавиатуры, нажмите Alt + Ввод. Пос…" at bounding box center [470, 272] width 891 height 371
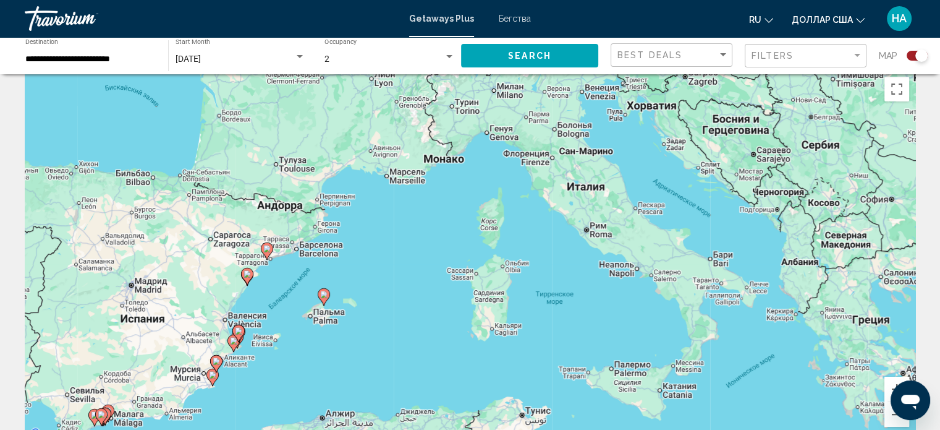
scroll to position [62, 0]
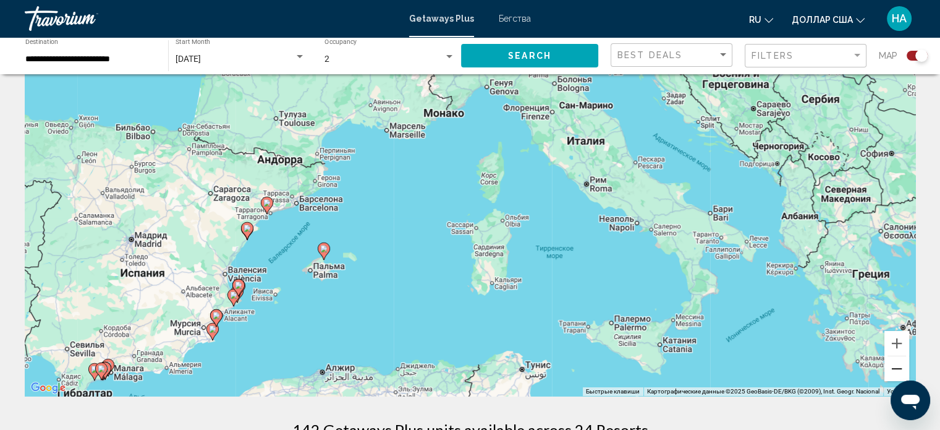
click at [898, 369] on button "Уменьшить" at bounding box center [897, 368] width 25 height 25
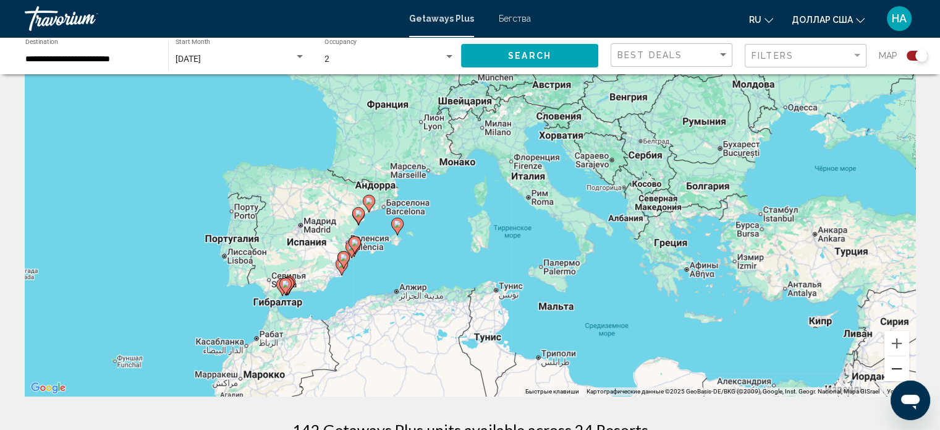
click at [893, 368] on button "Уменьшить" at bounding box center [897, 368] width 25 height 25
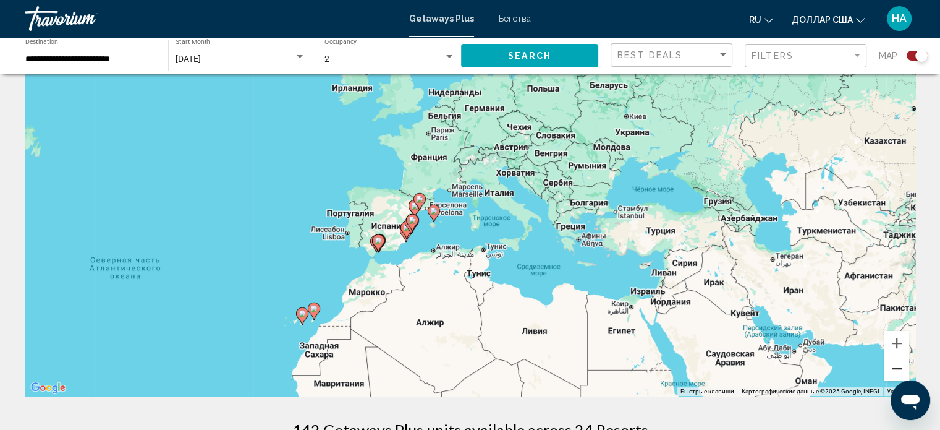
click at [887, 366] on button "Уменьшить" at bounding box center [897, 368] width 25 height 25
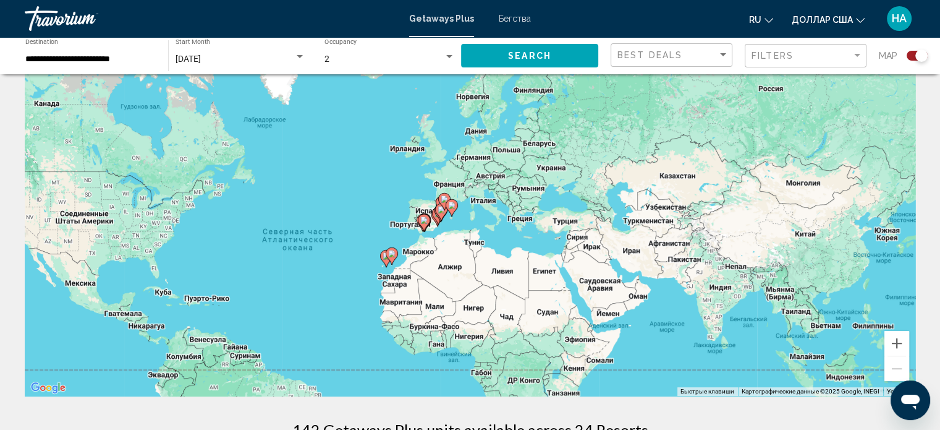
click at [238, 61] on div "December 2025" at bounding box center [235, 59] width 119 height 10
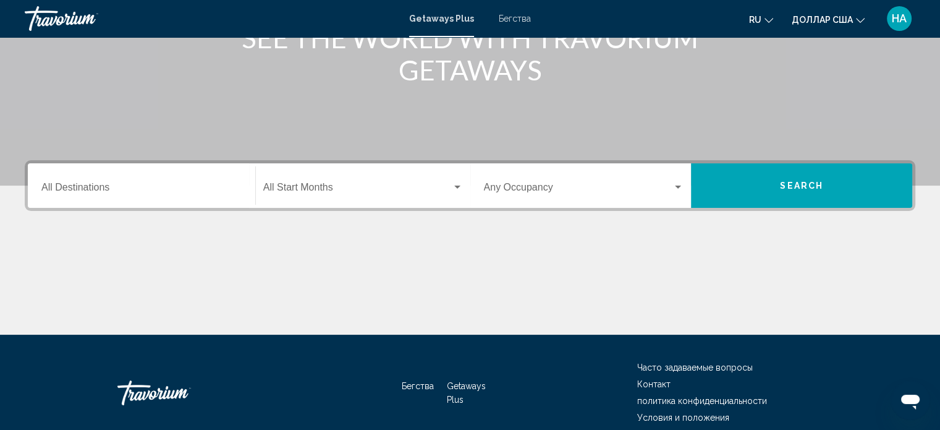
click at [183, 182] on div "Destination All Destinations" at bounding box center [141, 185] width 200 height 39
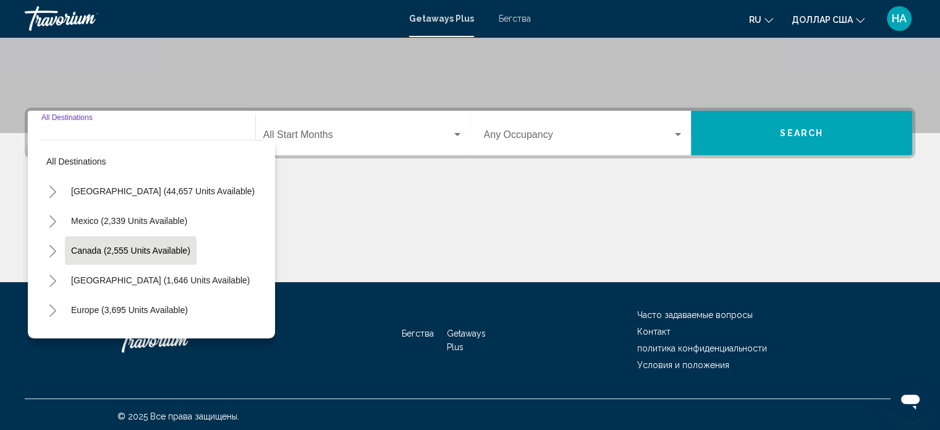
scroll to position [241, 0]
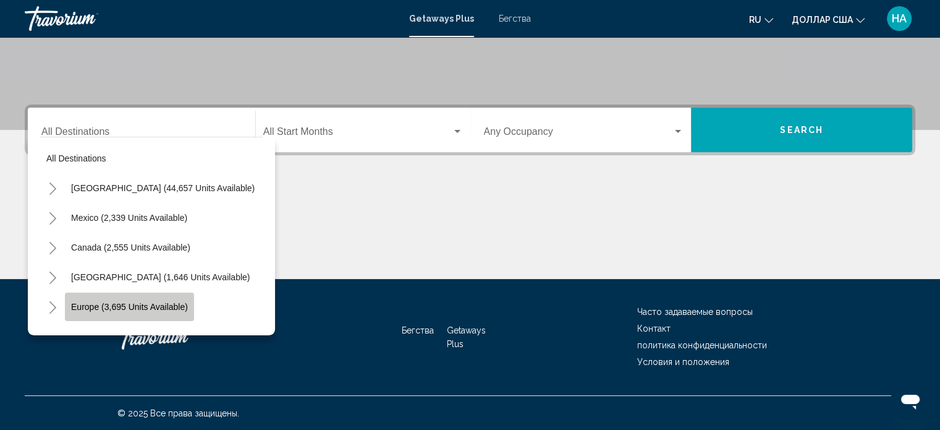
click at [96, 312] on button "Europe (3,695 units available)" at bounding box center [129, 306] width 129 height 28
type input "**********"
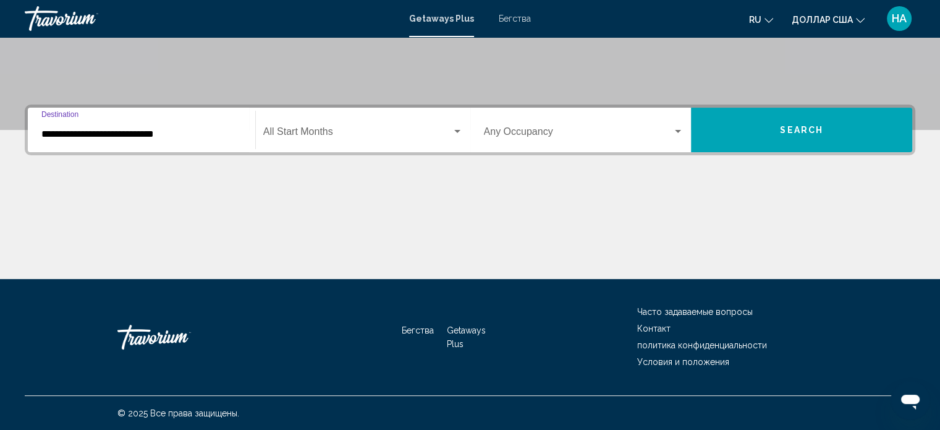
click at [320, 144] on div "Start Month All Start Months" at bounding box center [363, 130] width 200 height 39
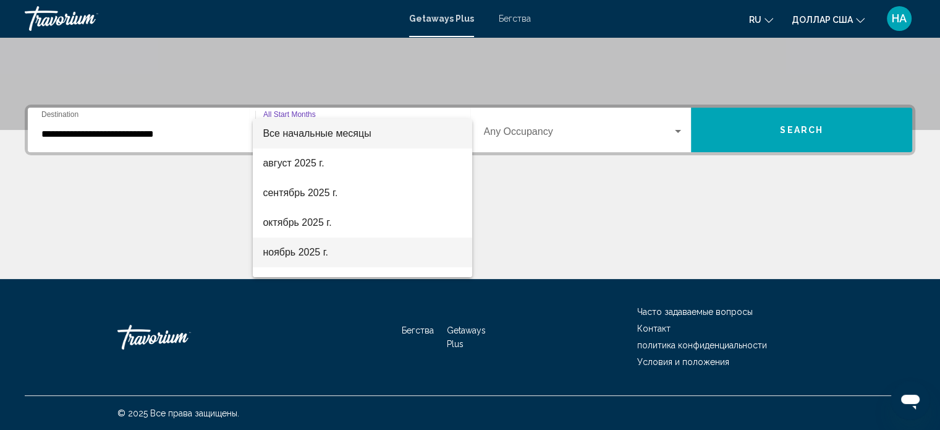
click at [287, 253] on font "ноябрь 2025 г." at bounding box center [296, 252] width 66 height 11
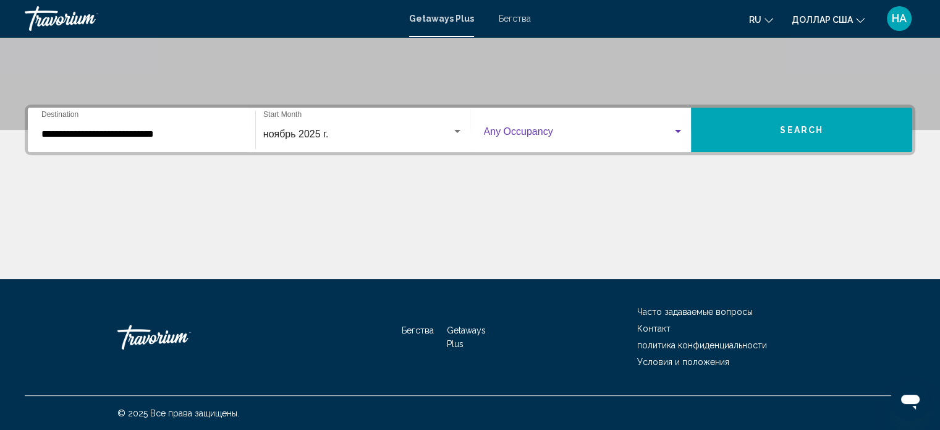
click at [499, 133] on span "Виджет поиска" at bounding box center [578, 134] width 189 height 11
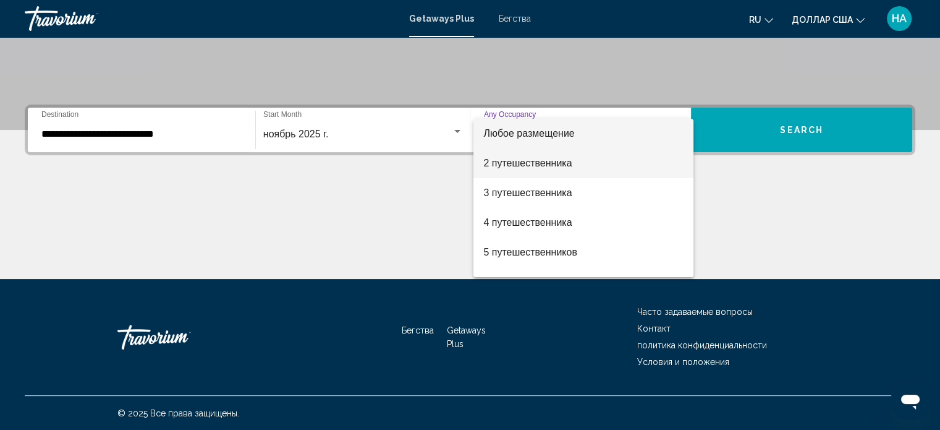
click at [517, 164] on font "2 путешественника" at bounding box center [527, 163] width 88 height 11
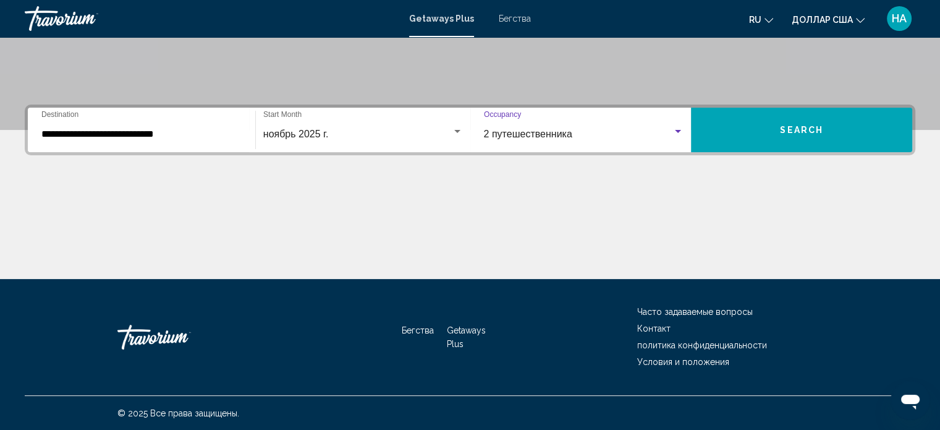
click at [764, 129] on button "Search" at bounding box center [801, 130] width 221 height 45
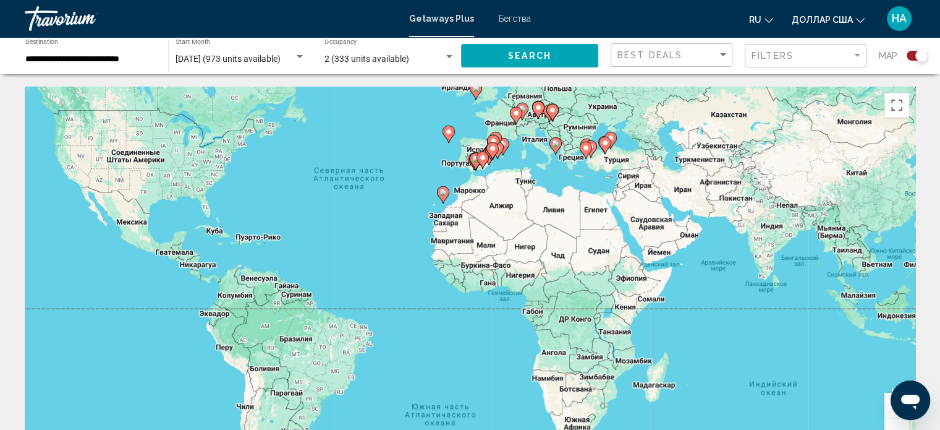
drag, startPoint x: 810, startPoint y: 353, endPoint x: 725, endPoint y: 279, distance: 113.1
click at [725, 279] on div "Чтобы активировать перетаскивание с помощью клавиатуры, нажмите Alt + Ввод. Пос…" at bounding box center [470, 272] width 891 height 371
click at [888, 409] on button "Увеличить" at bounding box center [897, 405] width 25 height 25
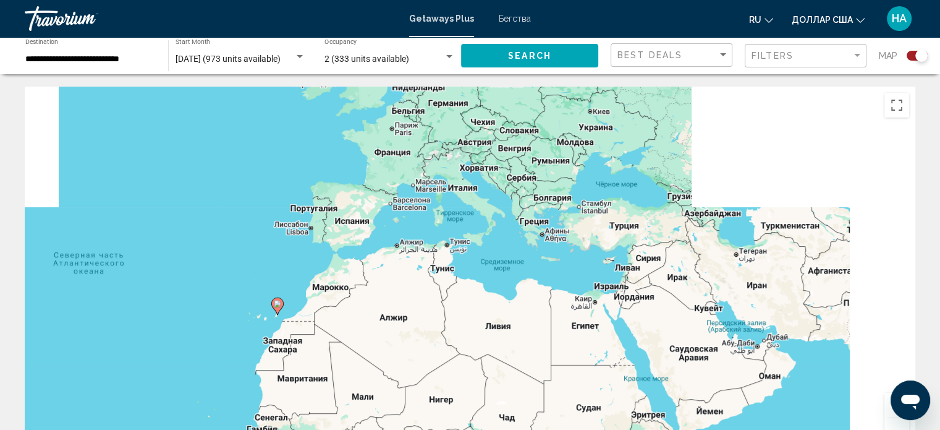
drag, startPoint x: 521, startPoint y: 309, endPoint x: 504, endPoint y: 328, distance: 25.0
click at [504, 328] on div "Чтобы активировать перетаскивание с помощью клавиатуры, нажмите Alt + Ввод. Пос…" at bounding box center [470, 272] width 891 height 371
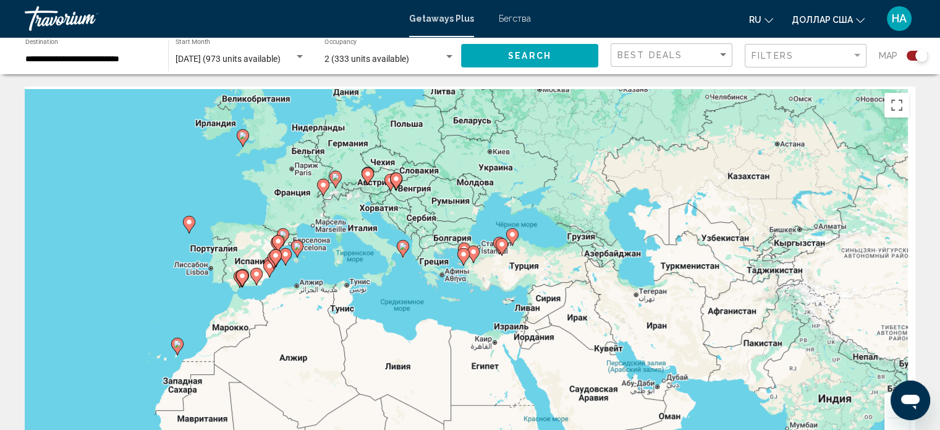
drag, startPoint x: 564, startPoint y: 249, endPoint x: 457, endPoint y: 291, distance: 115.1
click at [457, 291] on div "Чтобы активировать перетаскивание с помощью клавиатуры, нажмите Alt + Ввод. Пос…" at bounding box center [470, 272] width 891 height 371
